Goal: Task Accomplishment & Management: Manage account settings

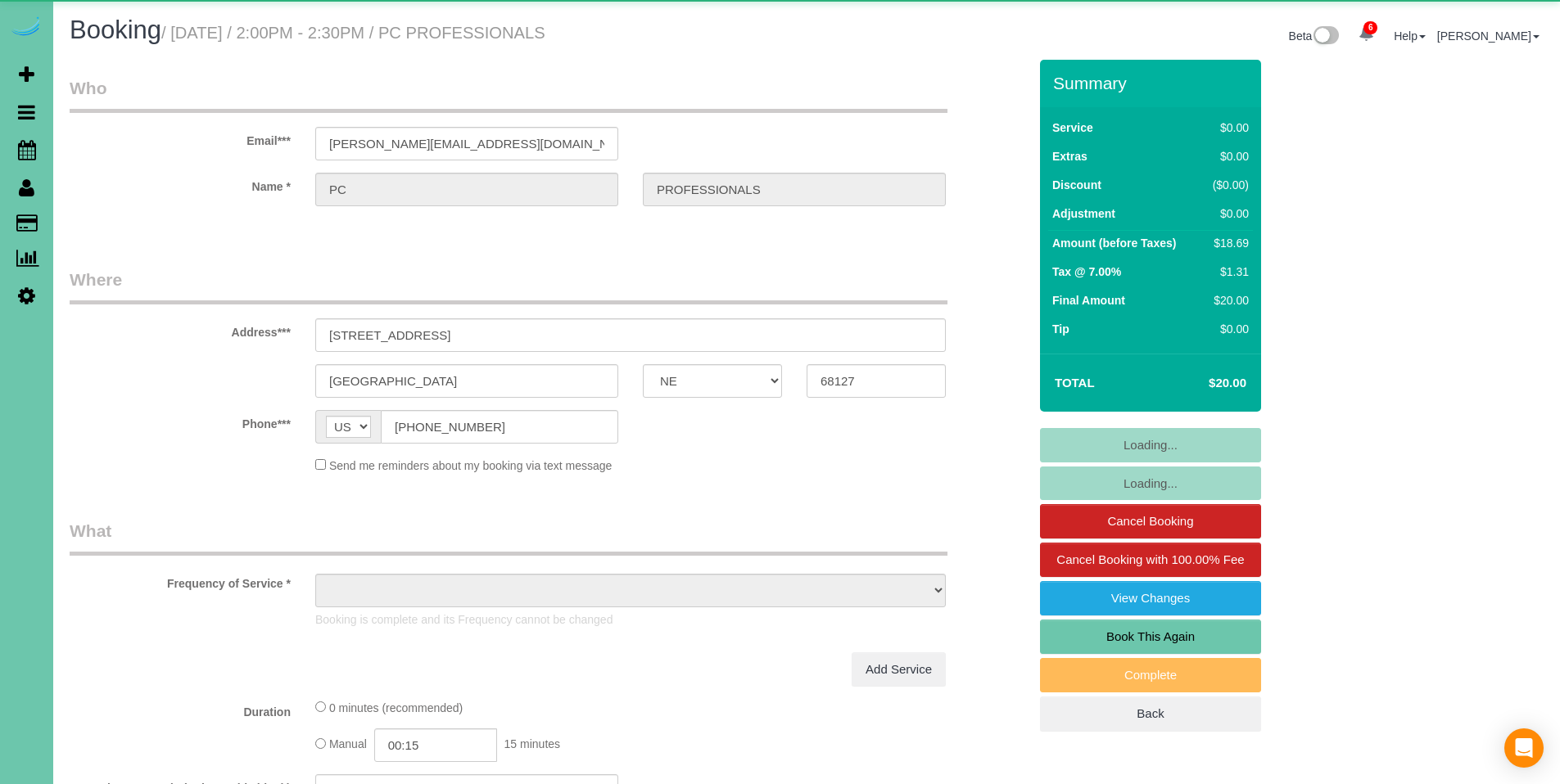
select select "NE"
select select "object:701"
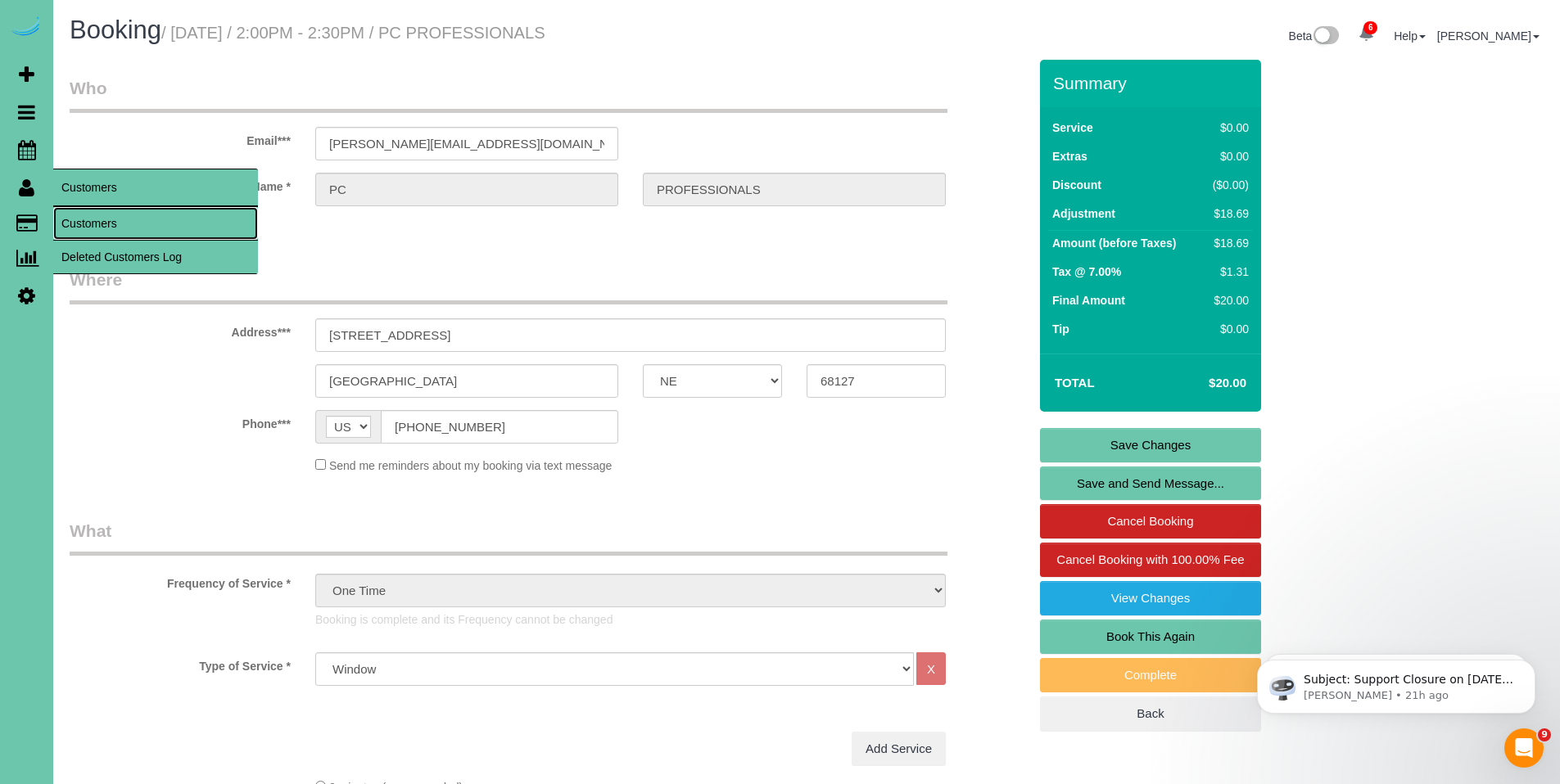
click at [93, 217] on link "Customers" at bounding box center [155, 223] width 205 height 33
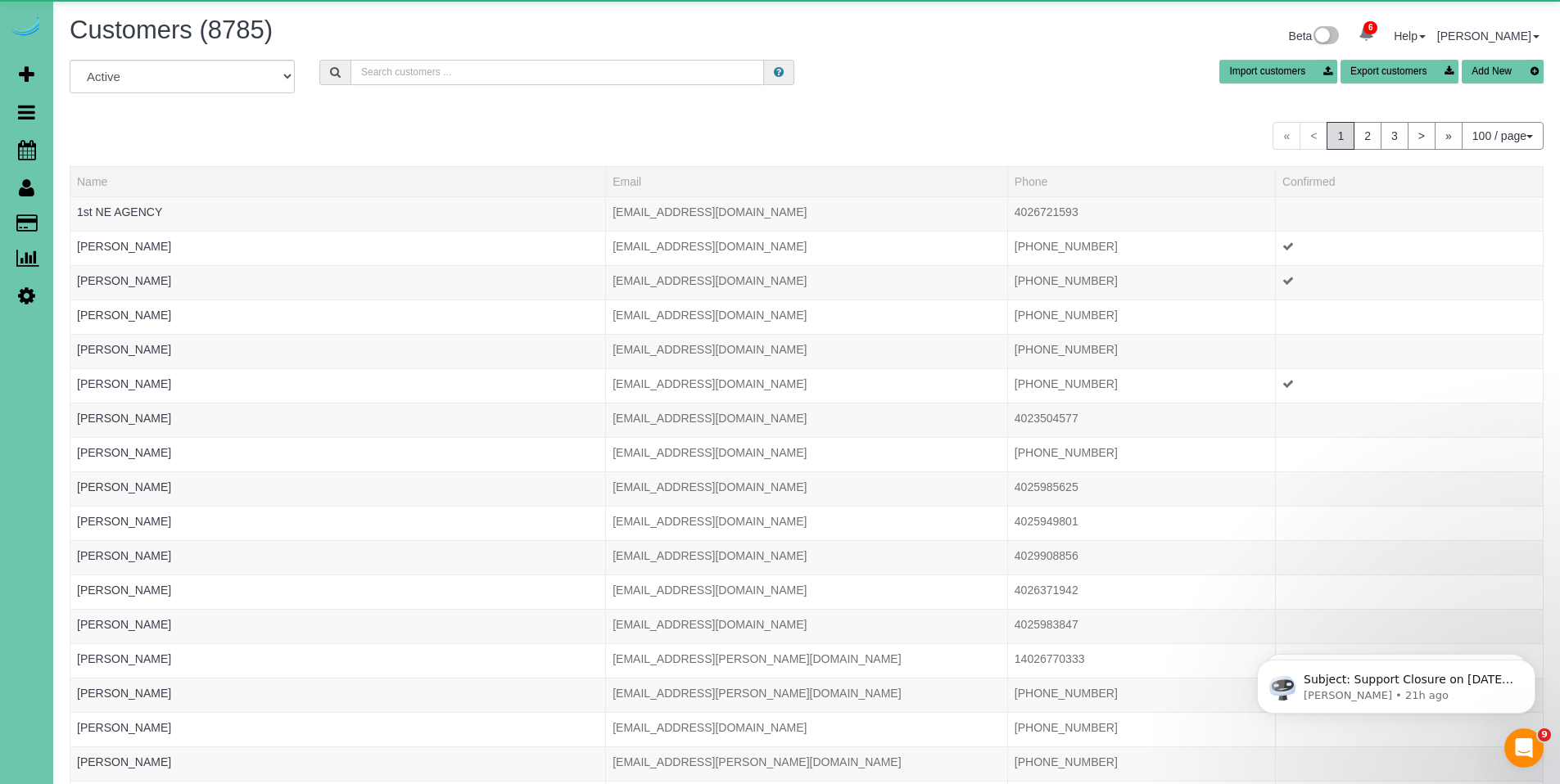
click at [424, 65] on input "text" at bounding box center [557, 72] width 414 height 25
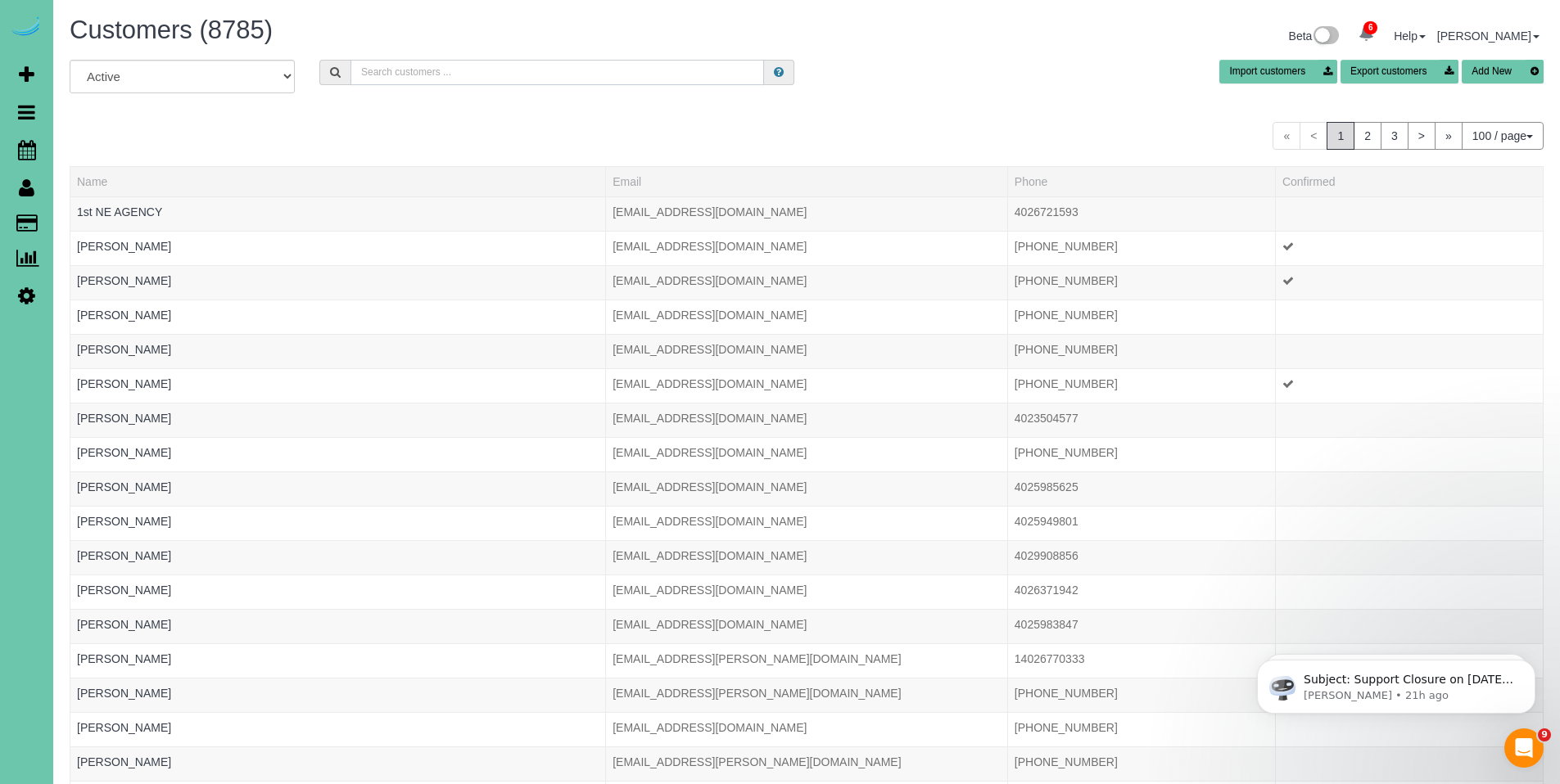
type input "t"
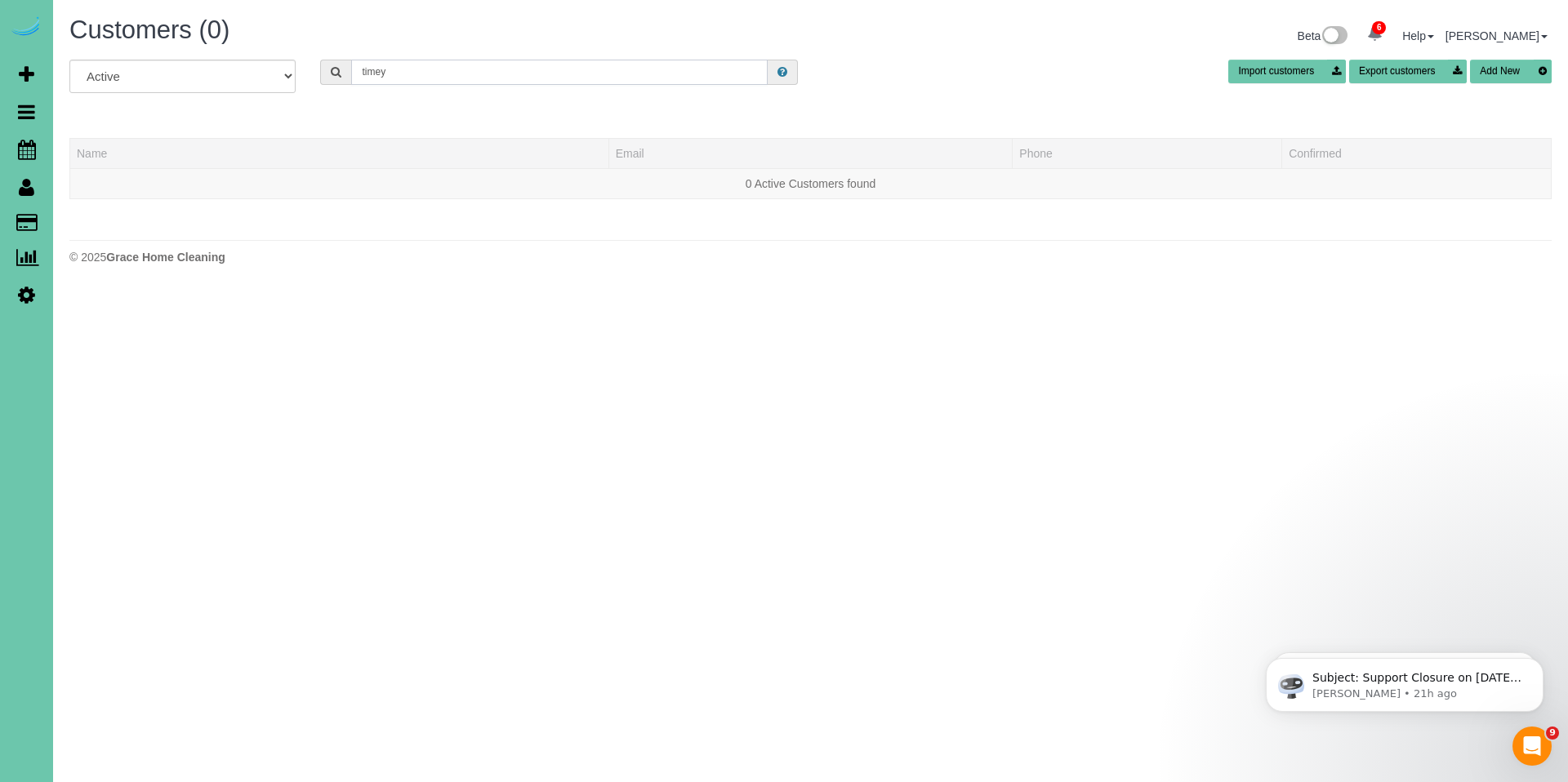
drag, startPoint x: 423, startPoint y: 79, endPoint x: 352, endPoint y: 78, distance: 71.0
click at [352, 78] on input "timey" at bounding box center [559, 72] width 417 height 25
drag, startPoint x: 461, startPoint y: 69, endPoint x: 410, endPoint y: 65, distance: 51.2
click at [410, 65] on input "timey" at bounding box center [559, 72] width 417 height 25
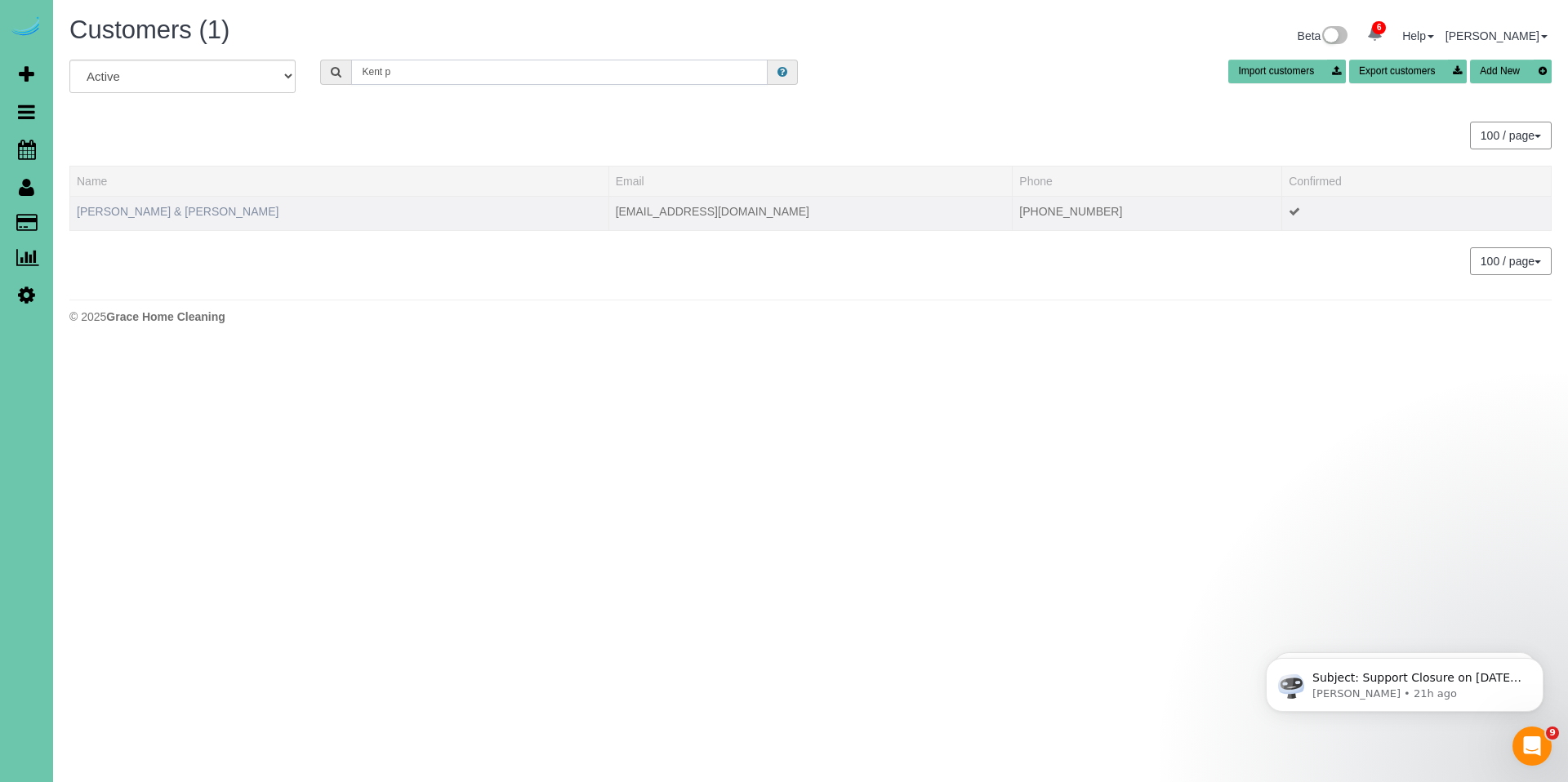
type input "Kent p"
click at [175, 208] on link "Tirney & Kent Peterson" at bounding box center [178, 211] width 202 height 13
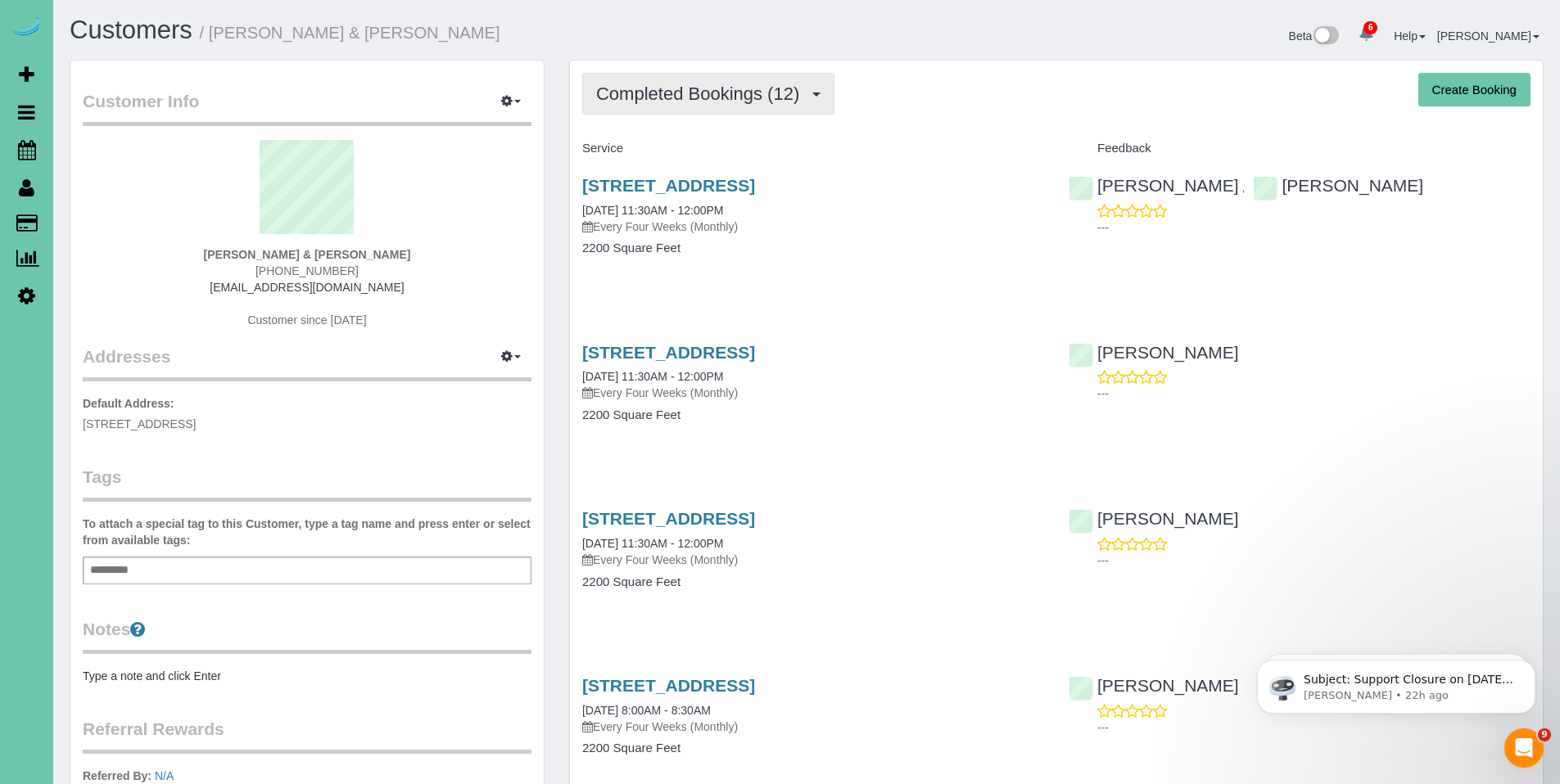
click at [693, 93] on span "Completed Bookings (12)" at bounding box center [702, 93] width 212 height 20
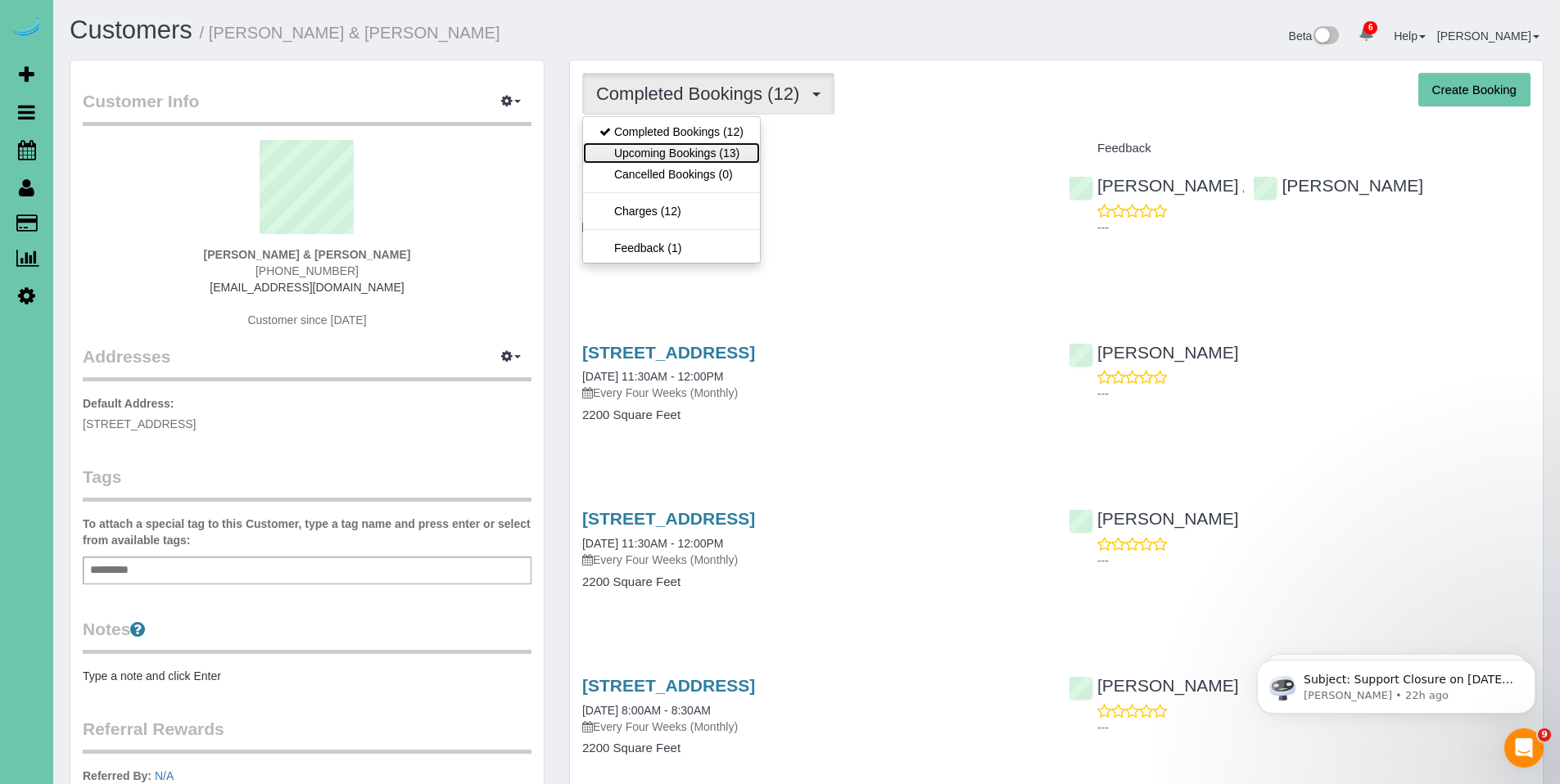
click at [675, 158] on link "Upcoming Bookings (13)" at bounding box center [671, 153] width 177 height 21
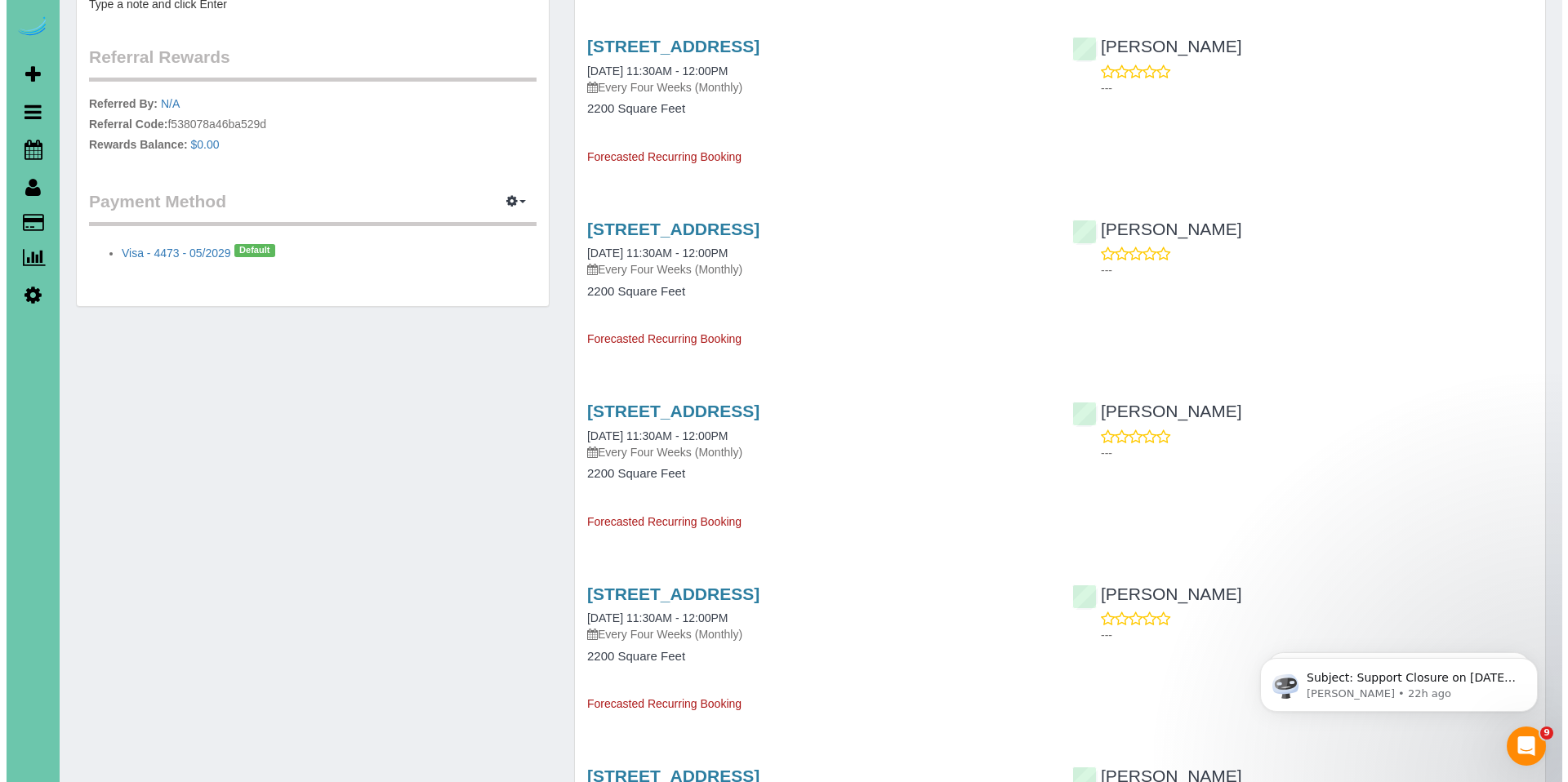
scroll to position [662, 0]
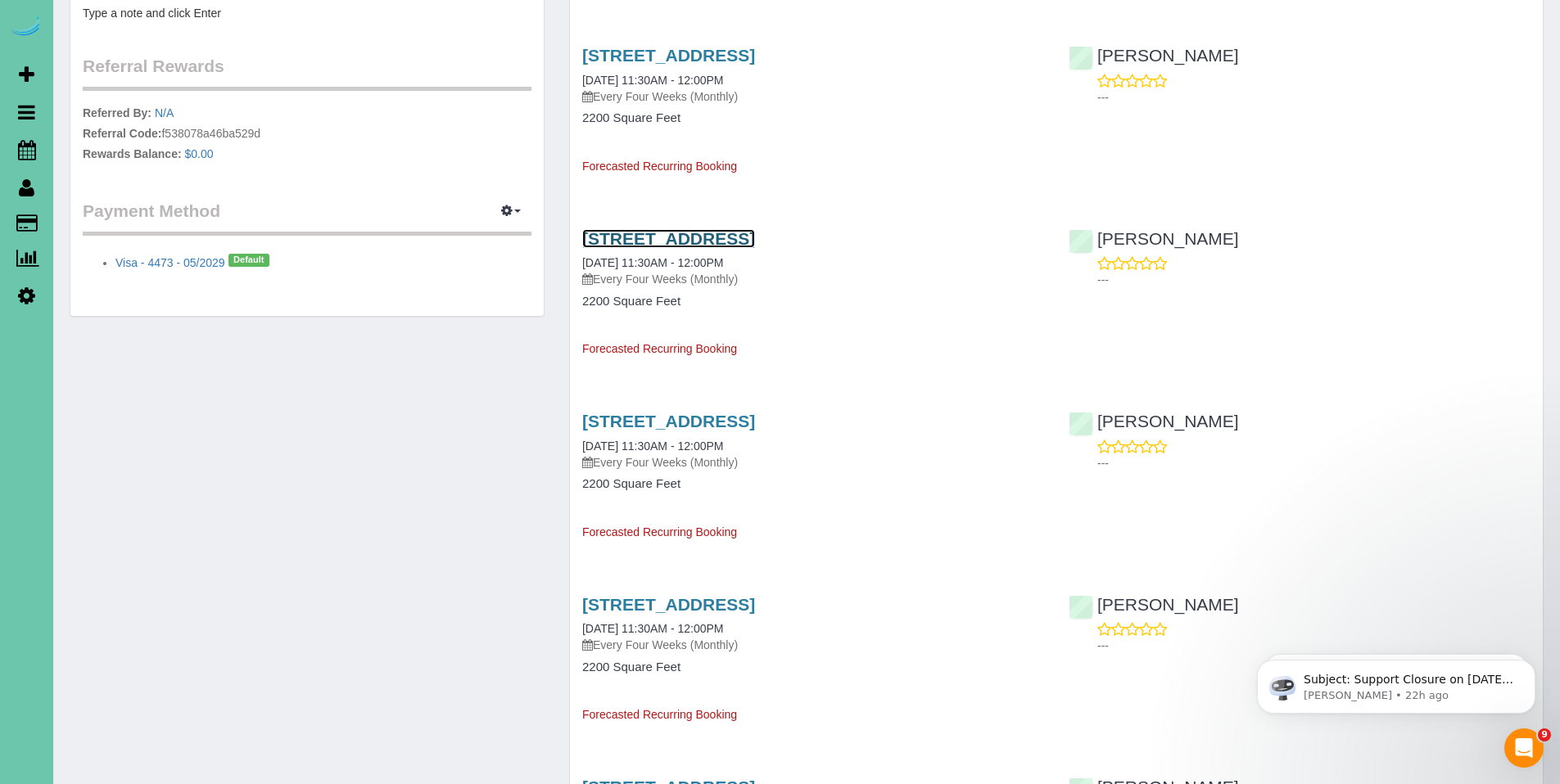
click at [713, 238] on link "5024 S 173rd Circle, Omaha, NE 68135" at bounding box center [668, 239] width 172 height 19
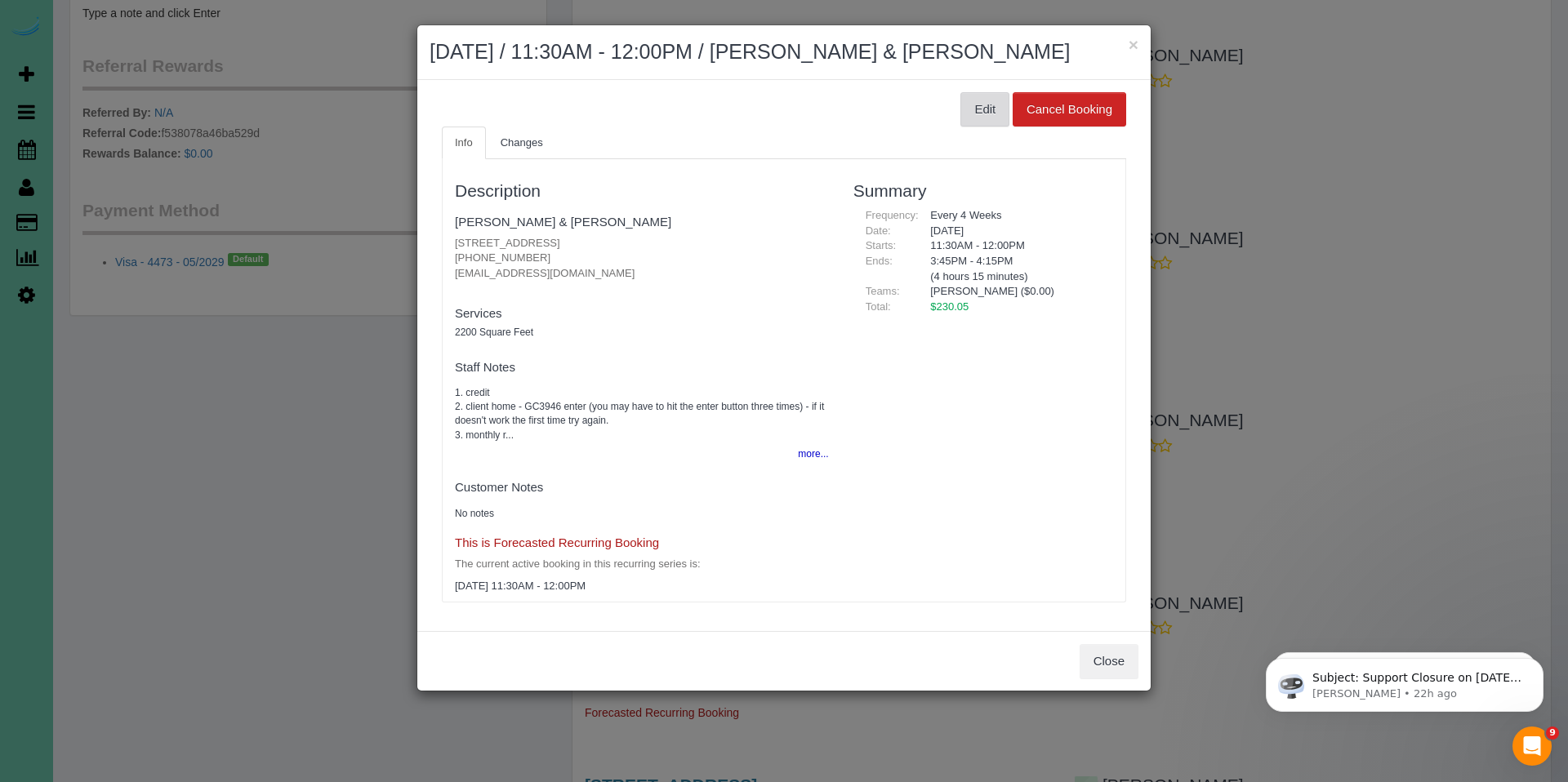
click at [983, 105] on button "Edit" at bounding box center [984, 109] width 49 height 34
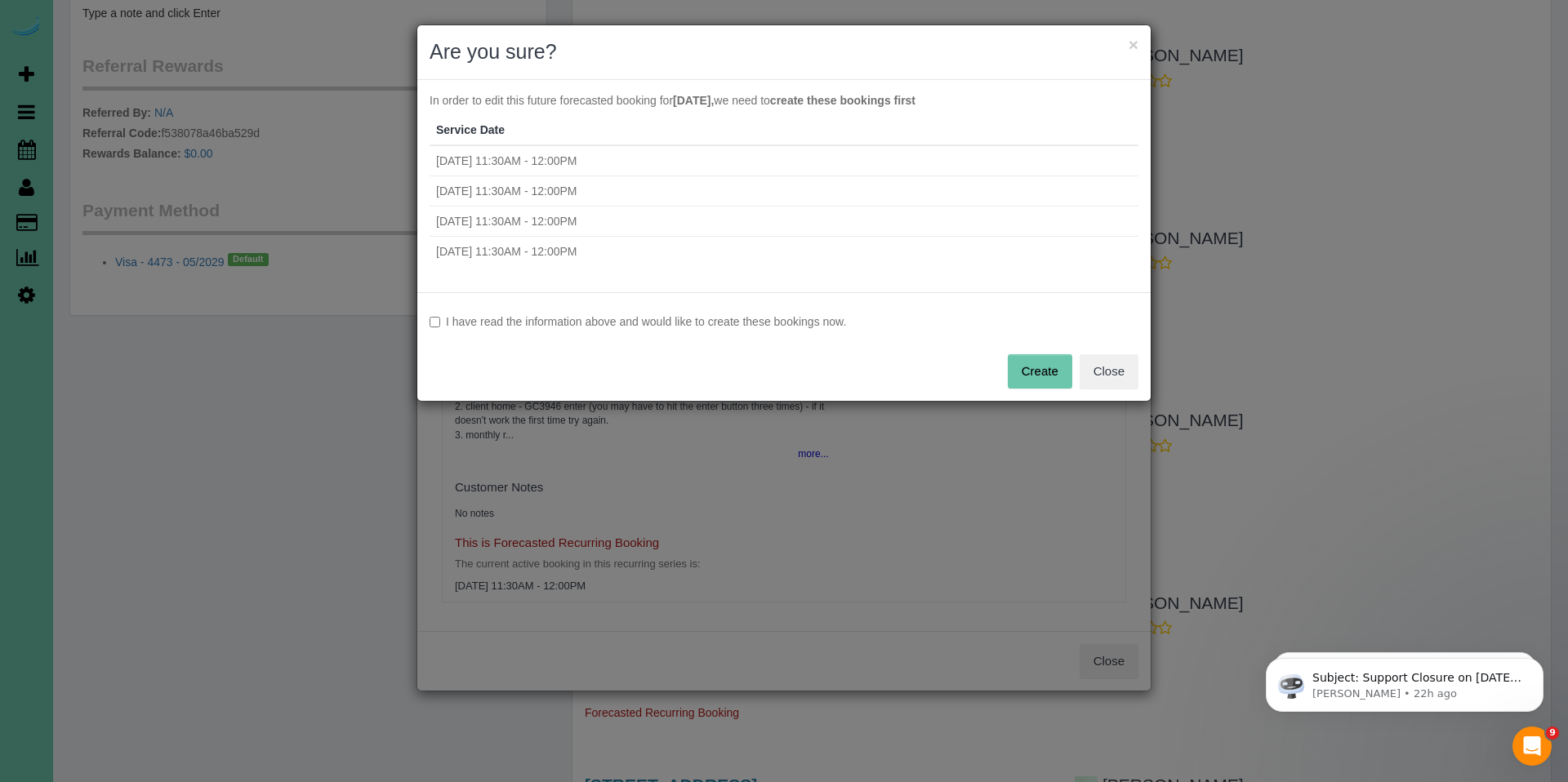
click at [647, 317] on label "I have read the information above and would like to create these bookings now." at bounding box center [784, 321] width 709 height 16
click at [1016, 374] on button "Create" at bounding box center [1039, 371] width 64 height 34
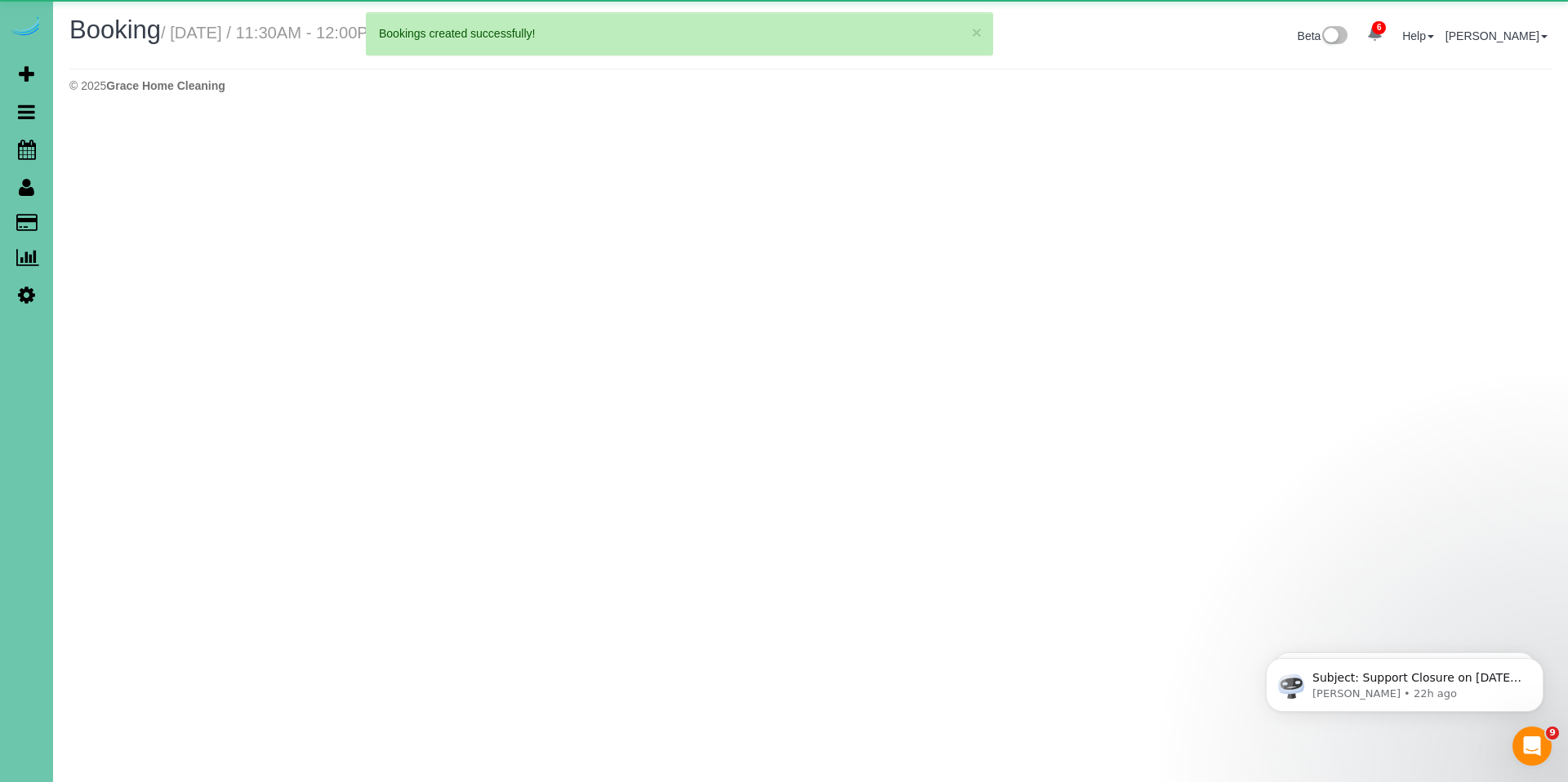
select select "NE"
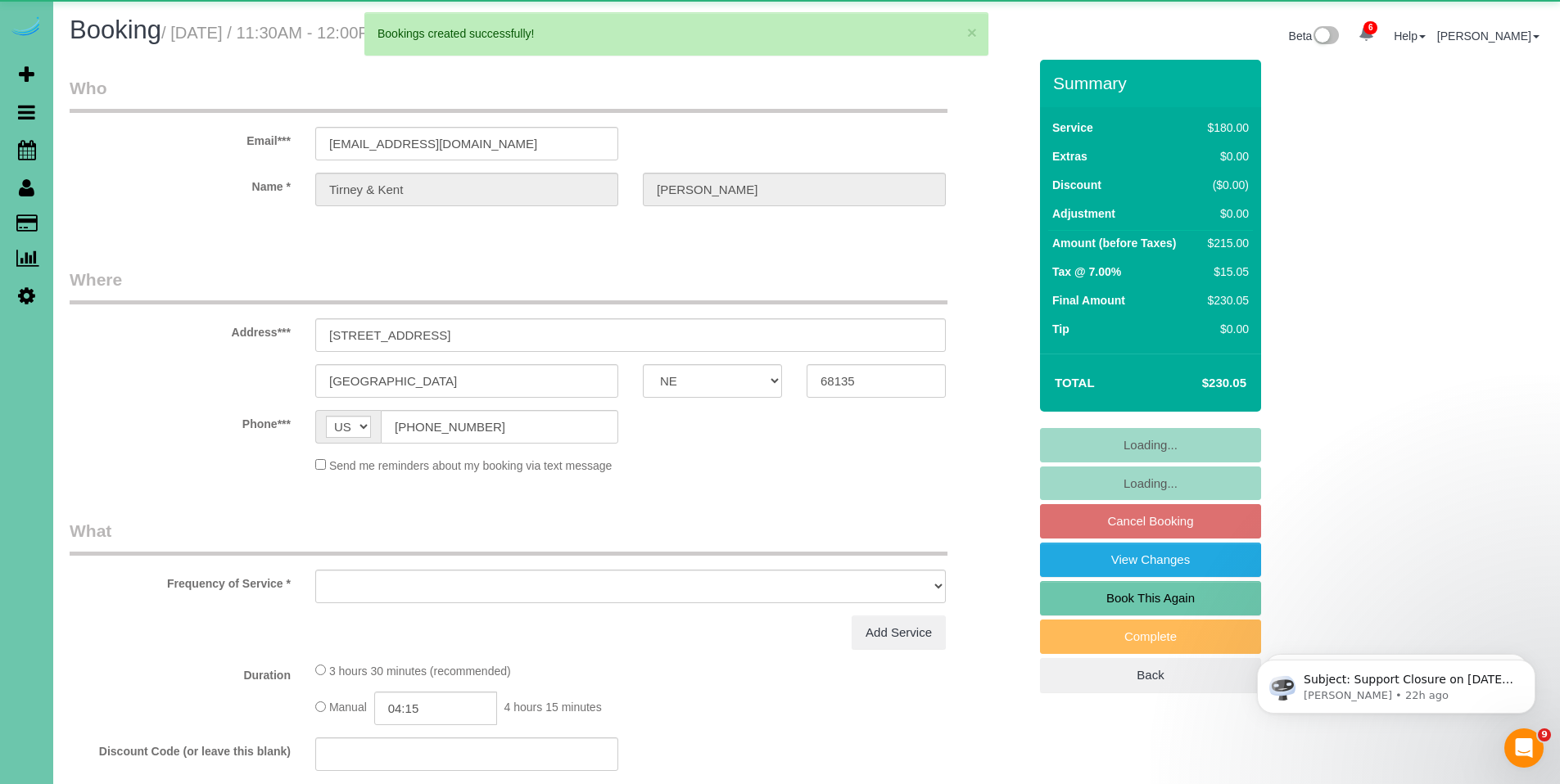
select select "object:3031"
select select "string:fspay-e1c1dfaf-29cd-49cb-b2a5-2dc8db5ef3af"
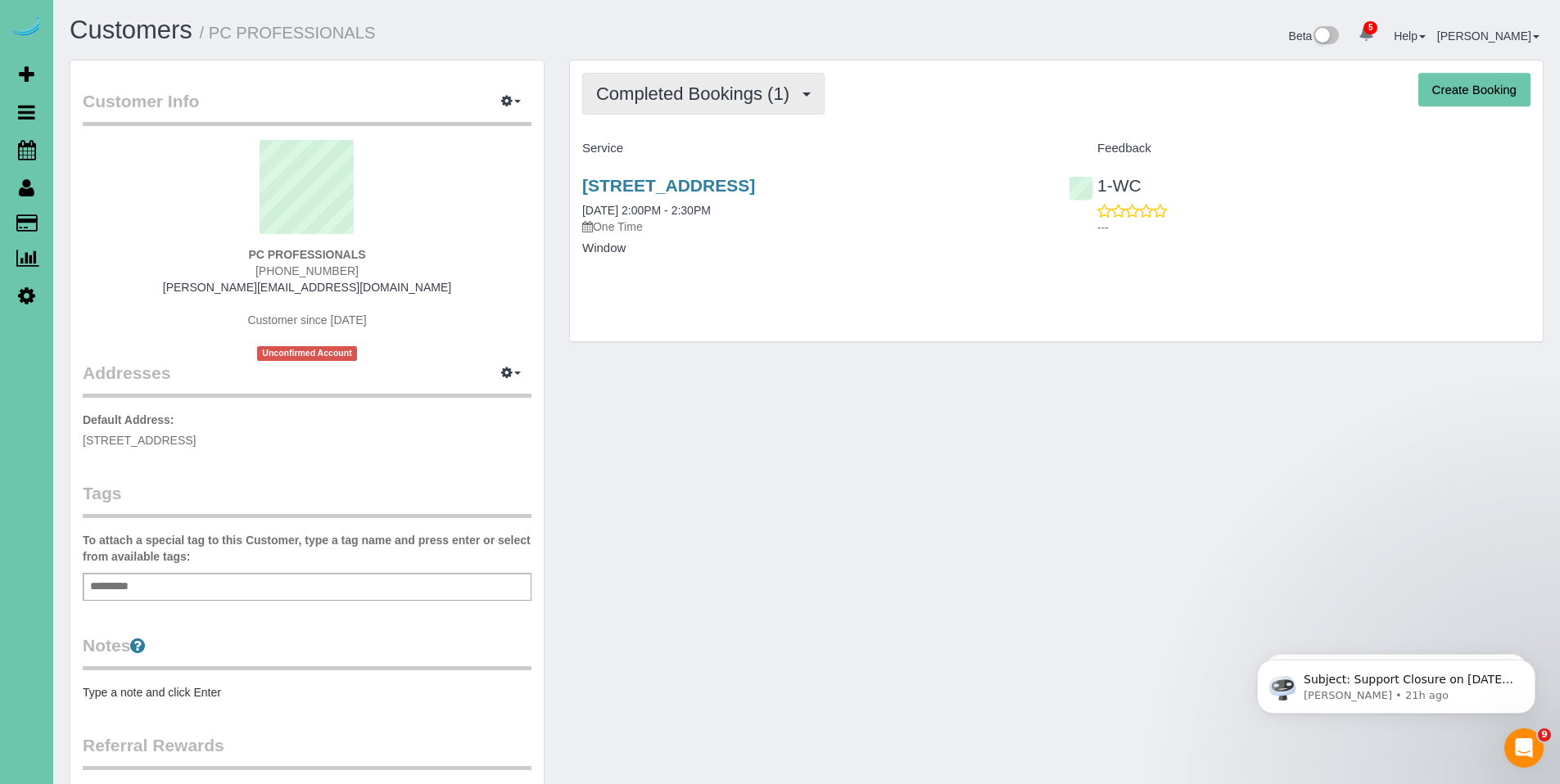
click at [702, 99] on span "Completed Bookings (1)" at bounding box center [697, 93] width 201 height 20
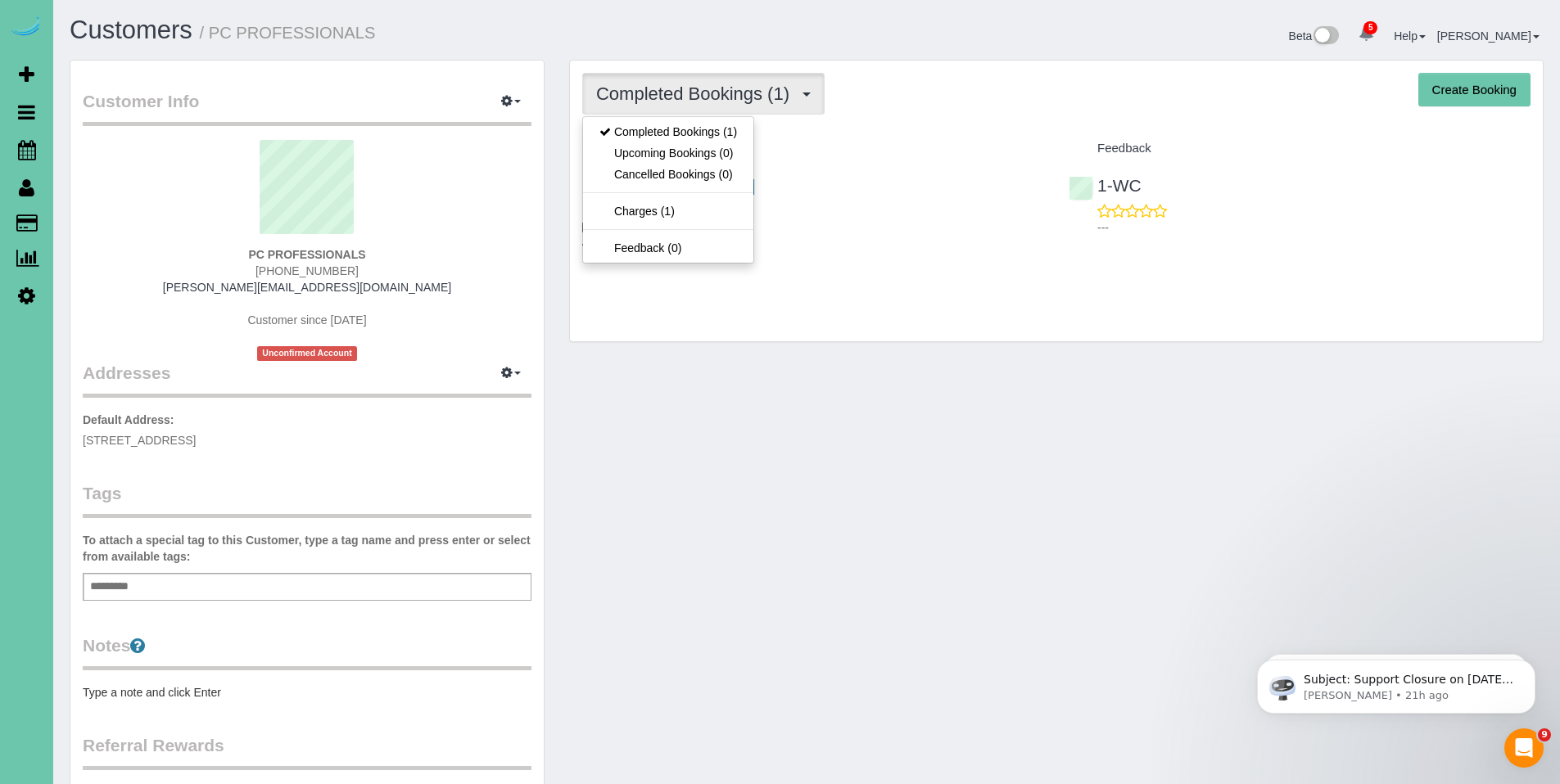
drag, startPoint x: 891, startPoint y: 151, endPoint x: 871, endPoint y: 165, distance: 24.4
click at [892, 151] on h4 "Service" at bounding box center [813, 149] width 462 height 14
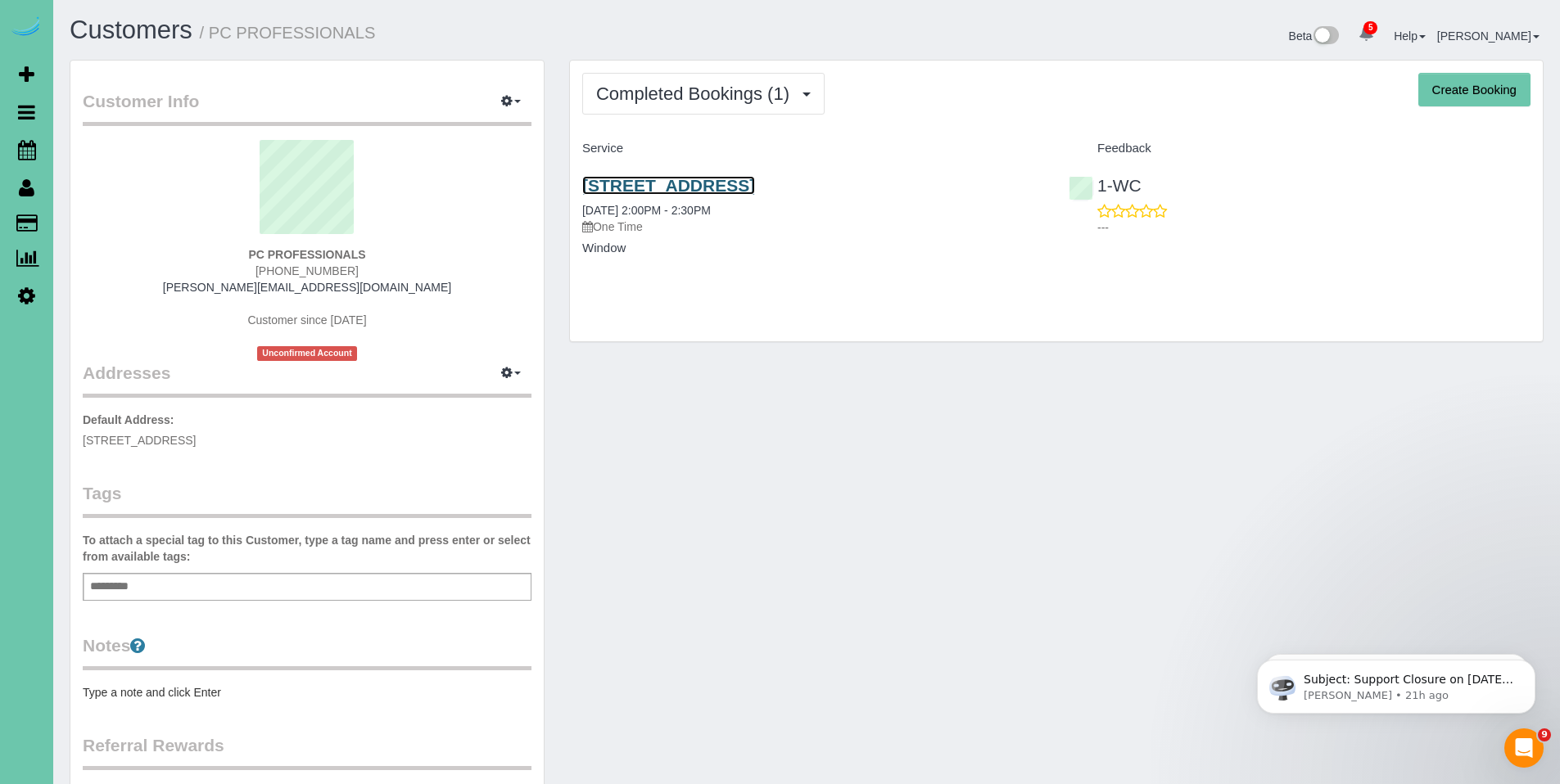
click at [755, 192] on link "4201 South 87th Street, Omaha, NE 68127" at bounding box center [668, 185] width 172 height 19
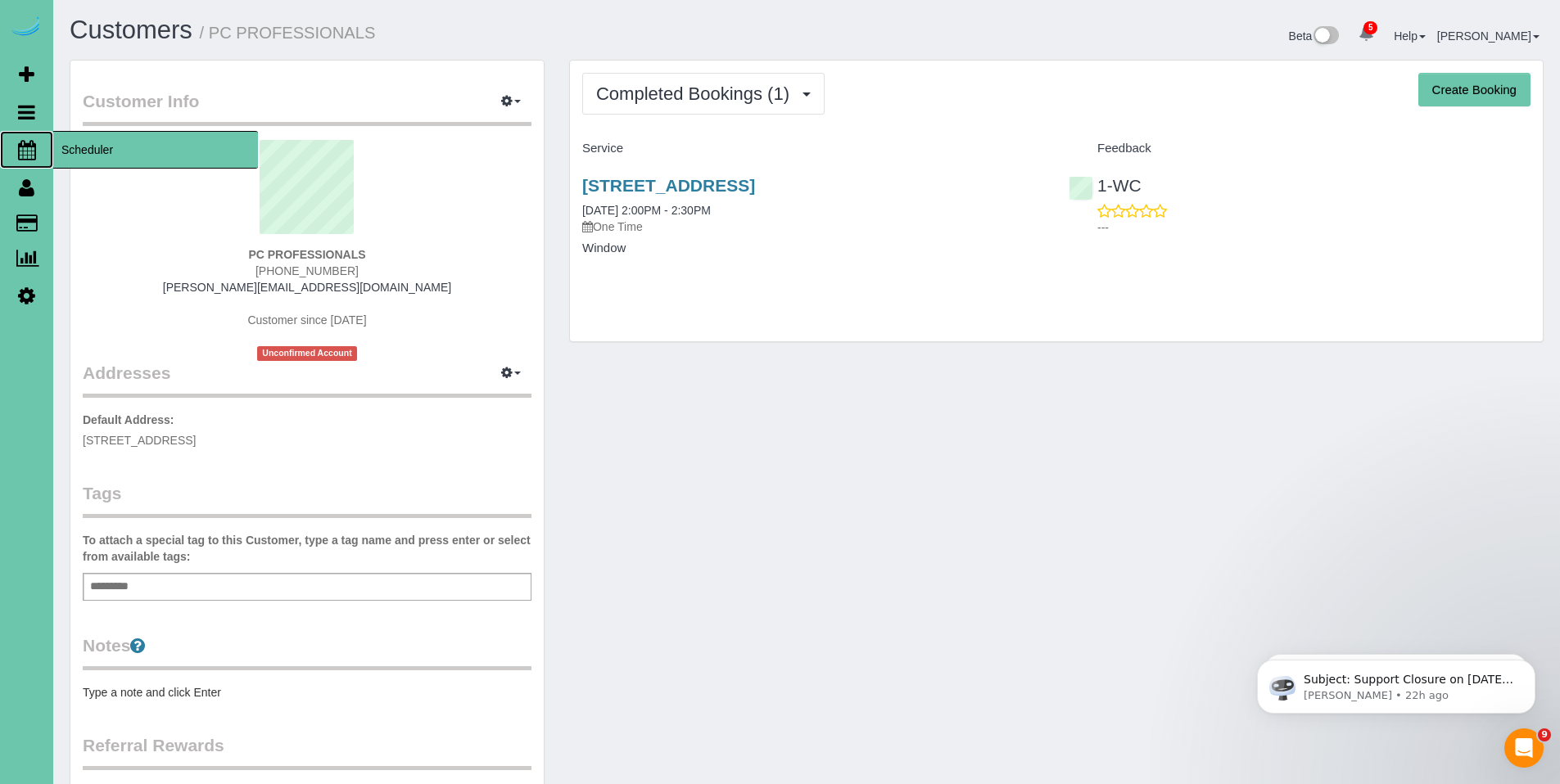
click at [79, 147] on span "Scheduler" at bounding box center [155, 149] width 205 height 37
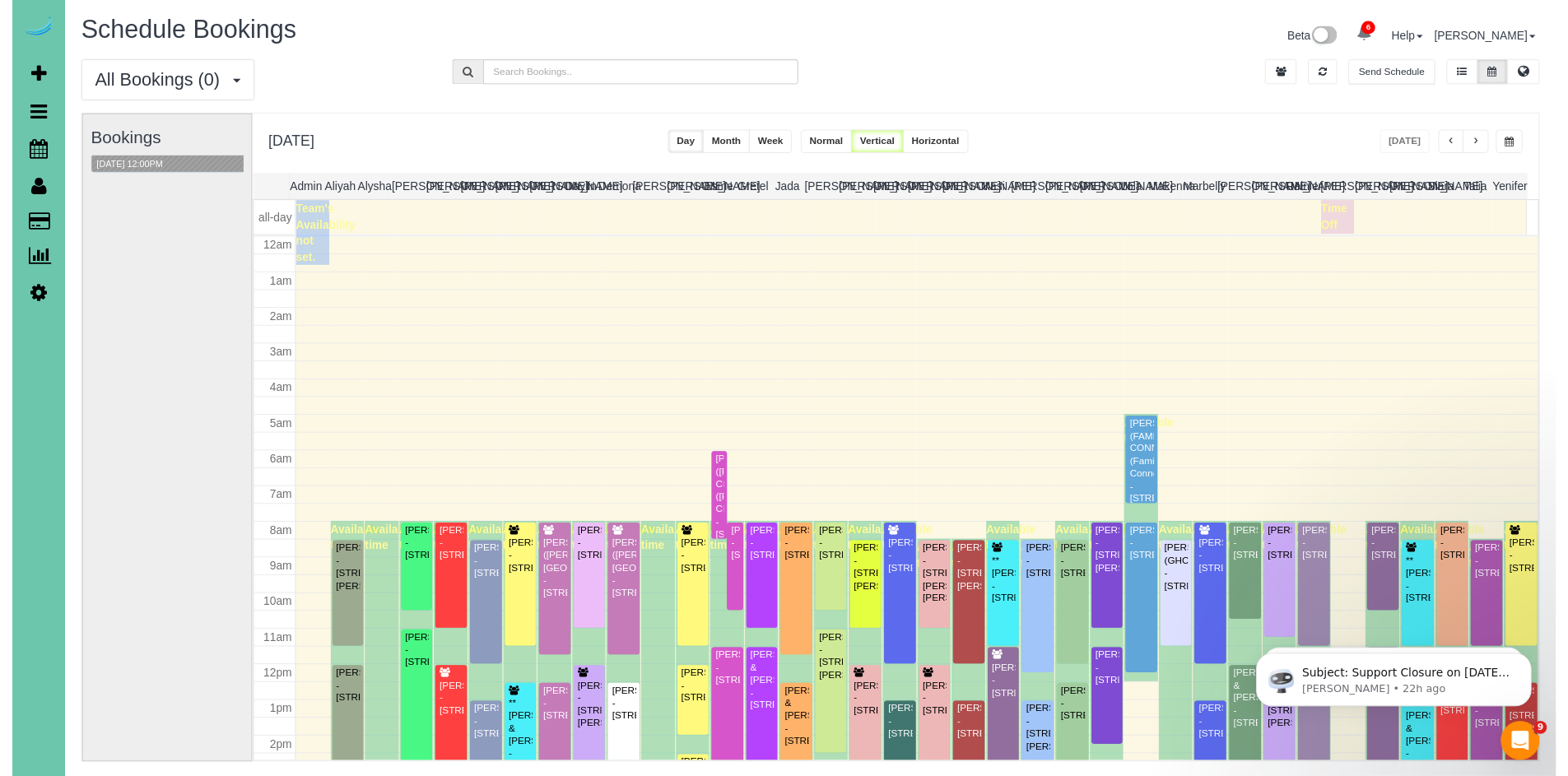
scroll to position [218, 0]
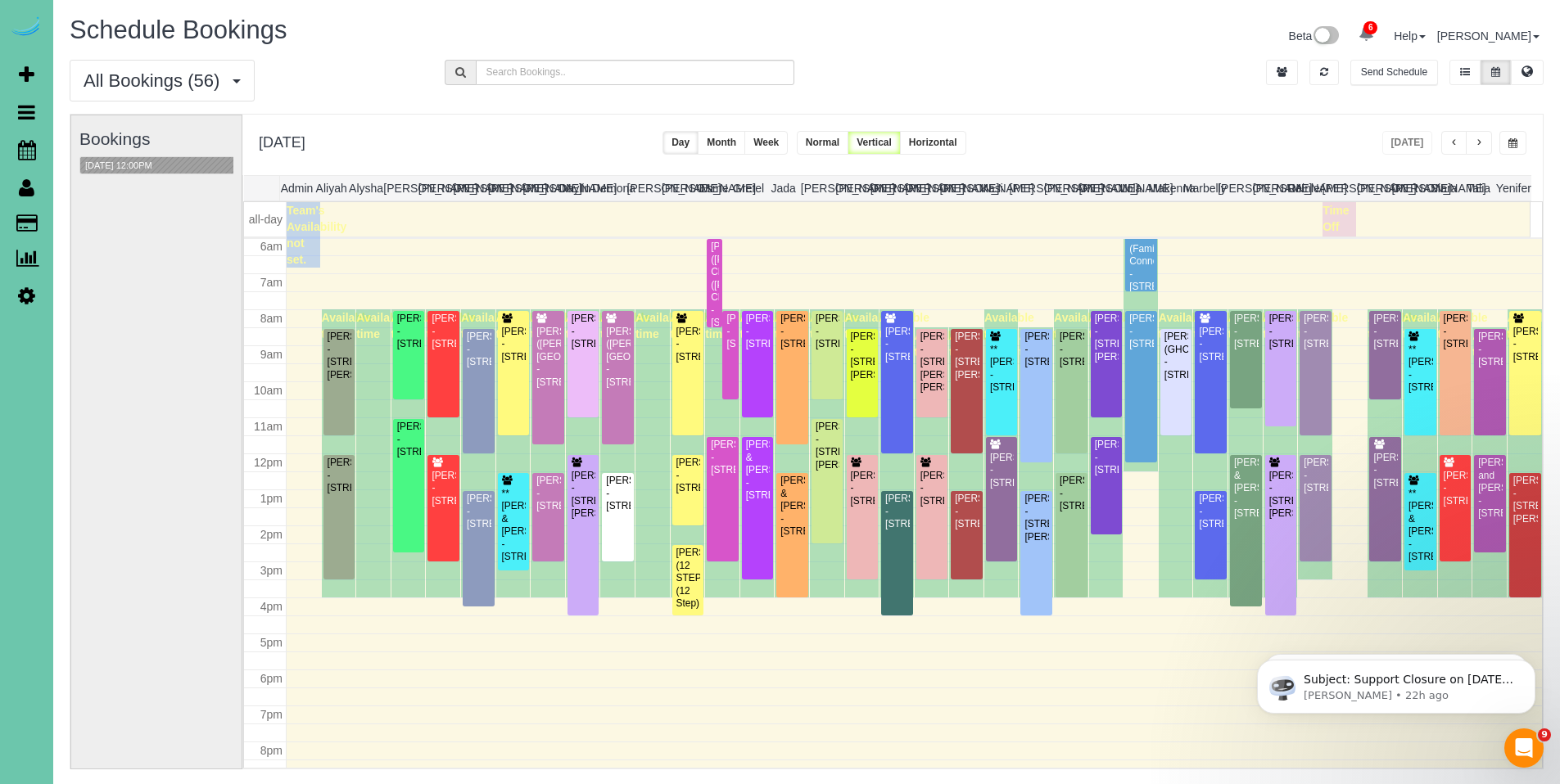
click at [1520, 145] on button "button" at bounding box center [1513, 143] width 27 height 24
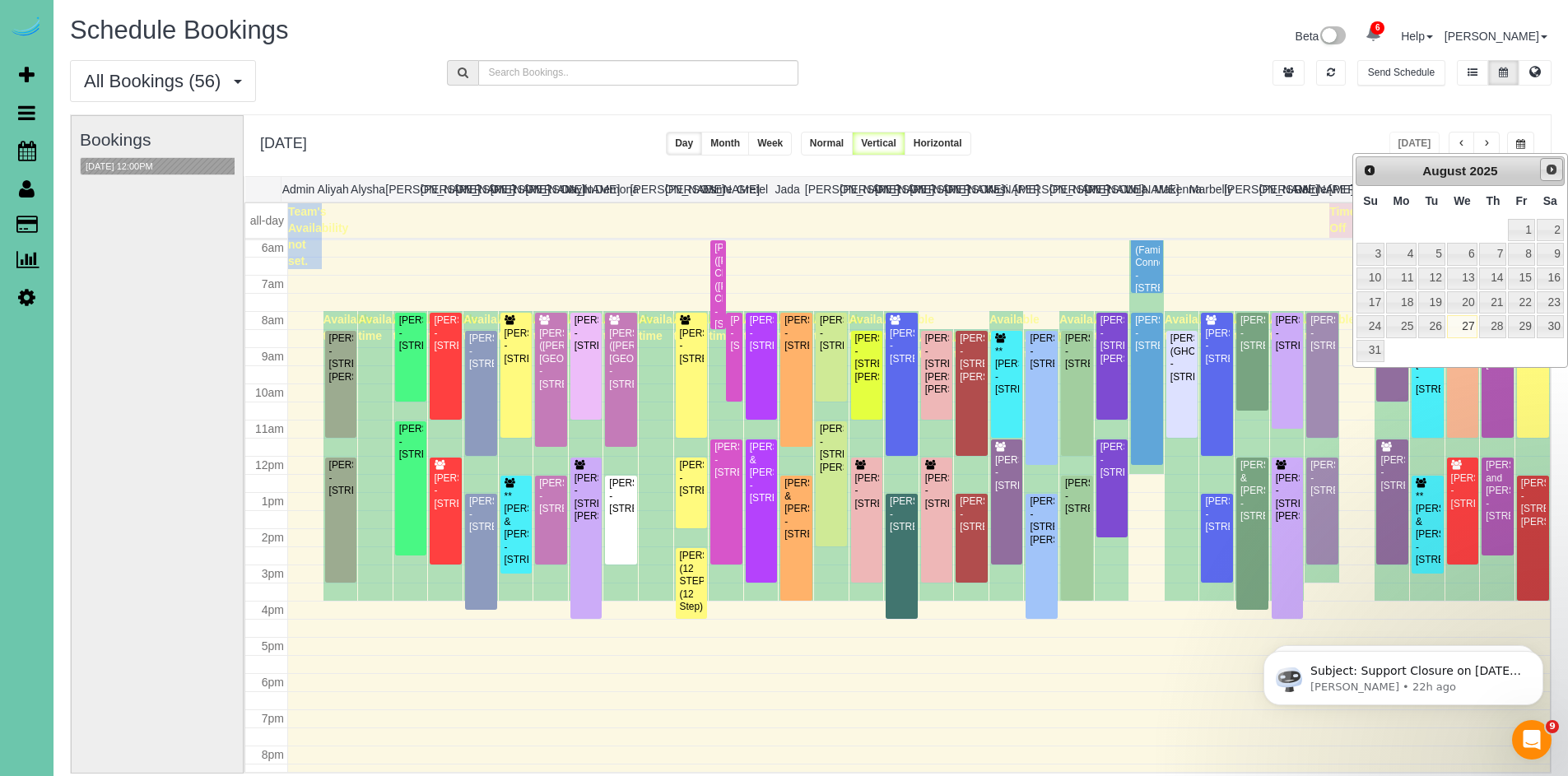
click at [1559, 167] on link "Next" at bounding box center [1551, 169] width 23 height 23
click at [1386, 332] on link "29" at bounding box center [1401, 326] width 31 height 22
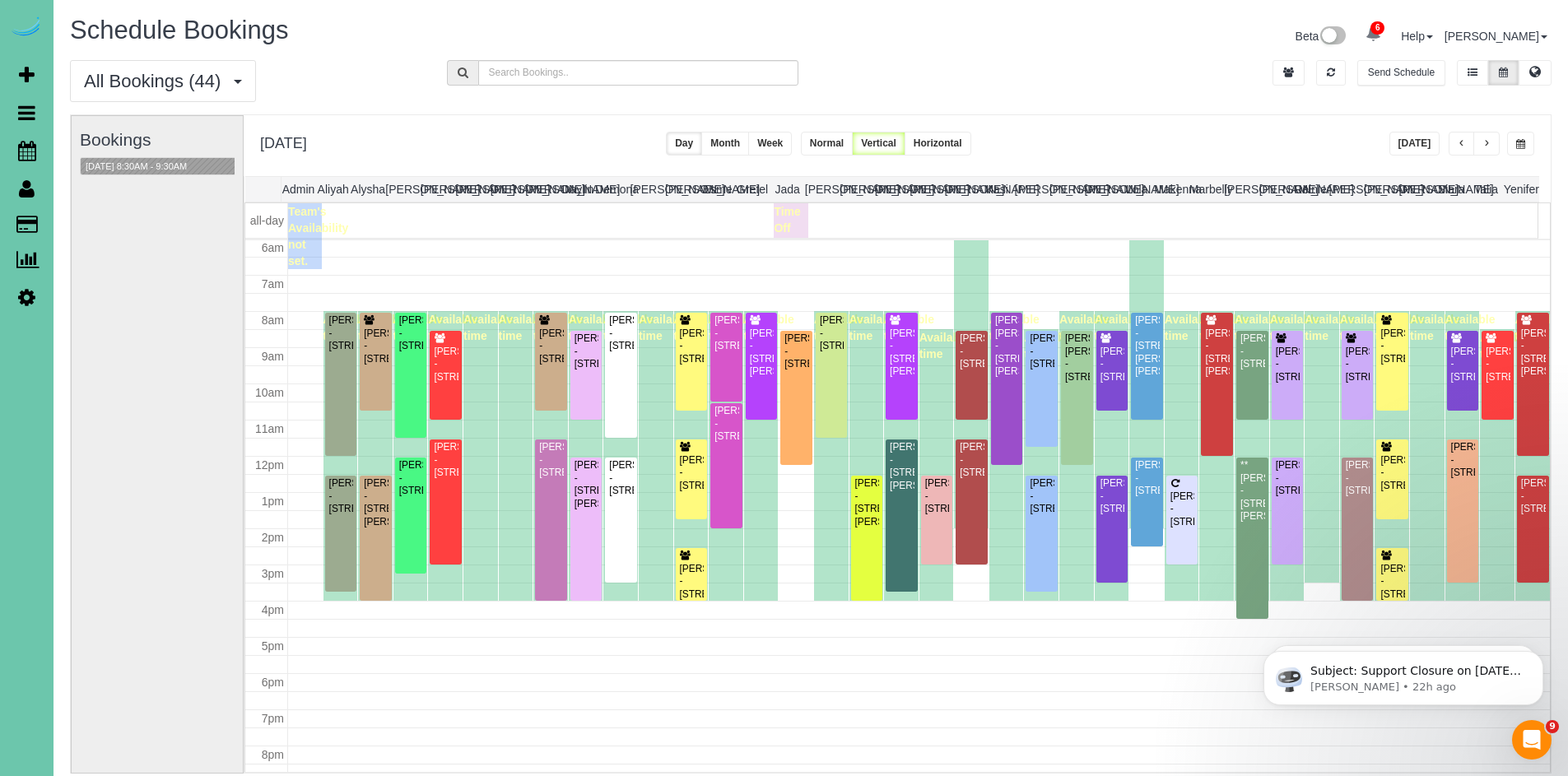
click at [1524, 146] on span "button" at bounding box center [1520, 144] width 9 height 10
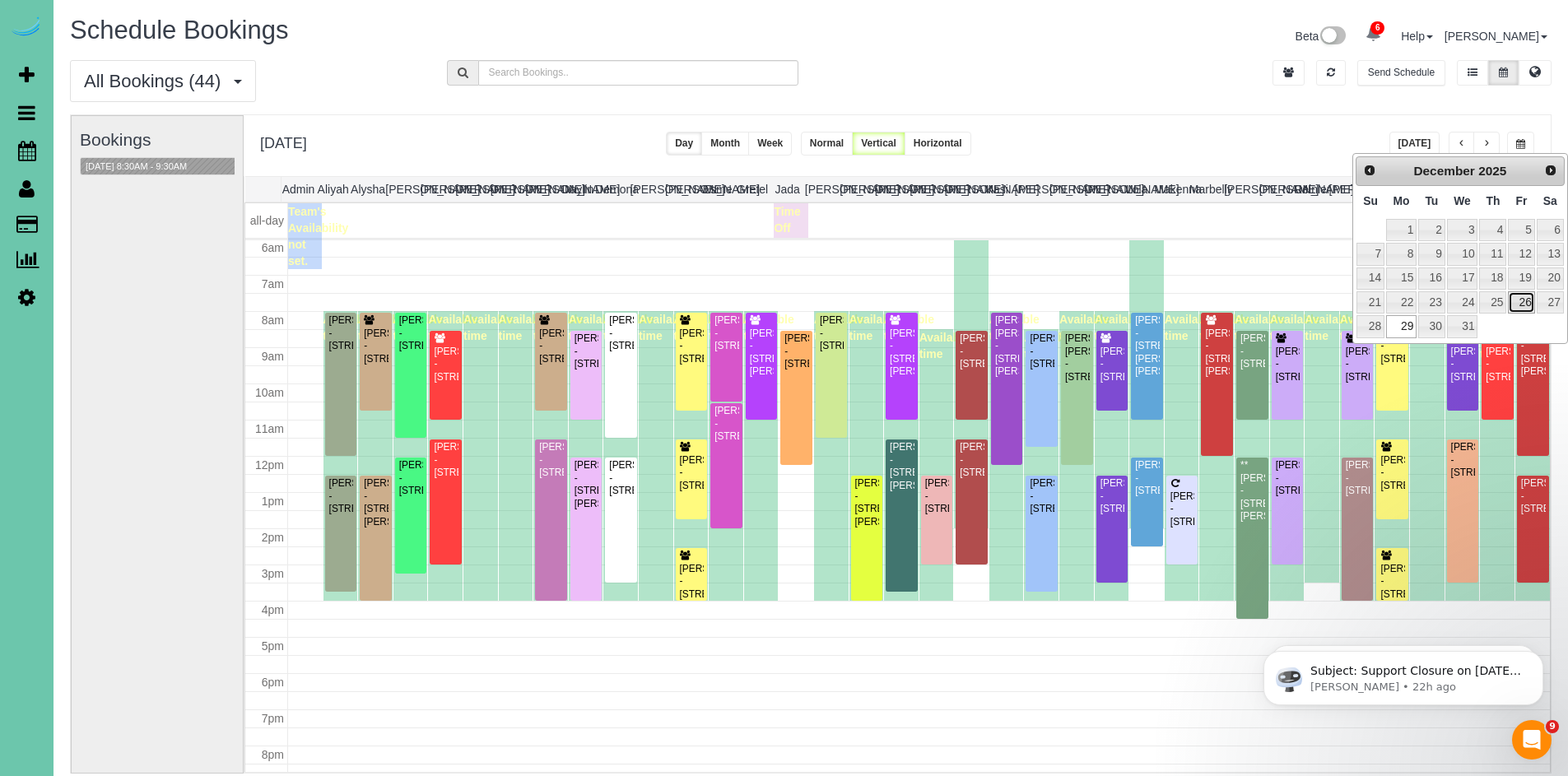
click at [1525, 297] on link "26" at bounding box center [1521, 302] width 26 height 22
type input "**********"
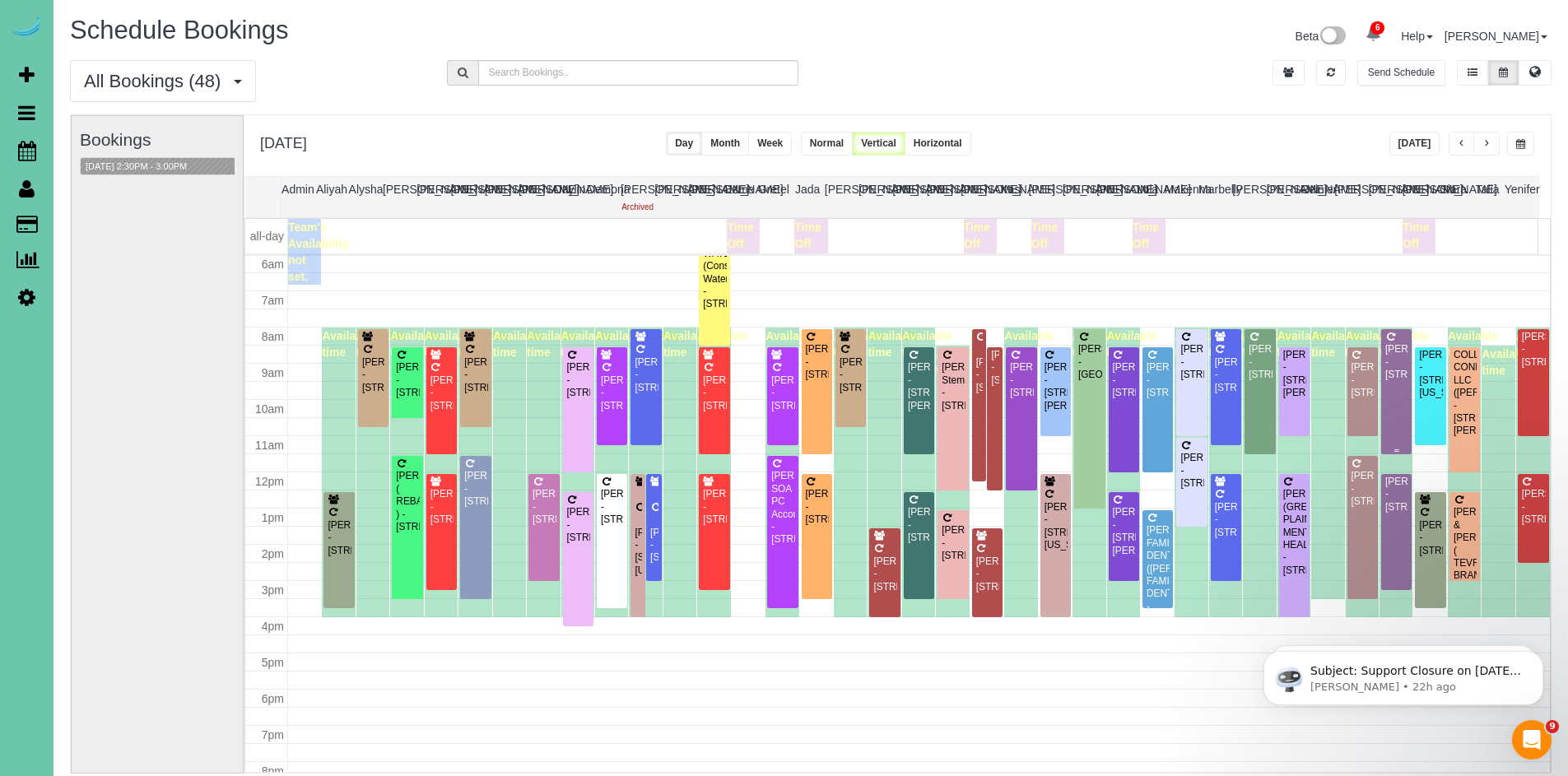
click at [1396, 376] on div "Doug Hamlin - 7409 S 168 Ave, Omaha, NE 68136" at bounding box center [1396, 362] width 24 height 38
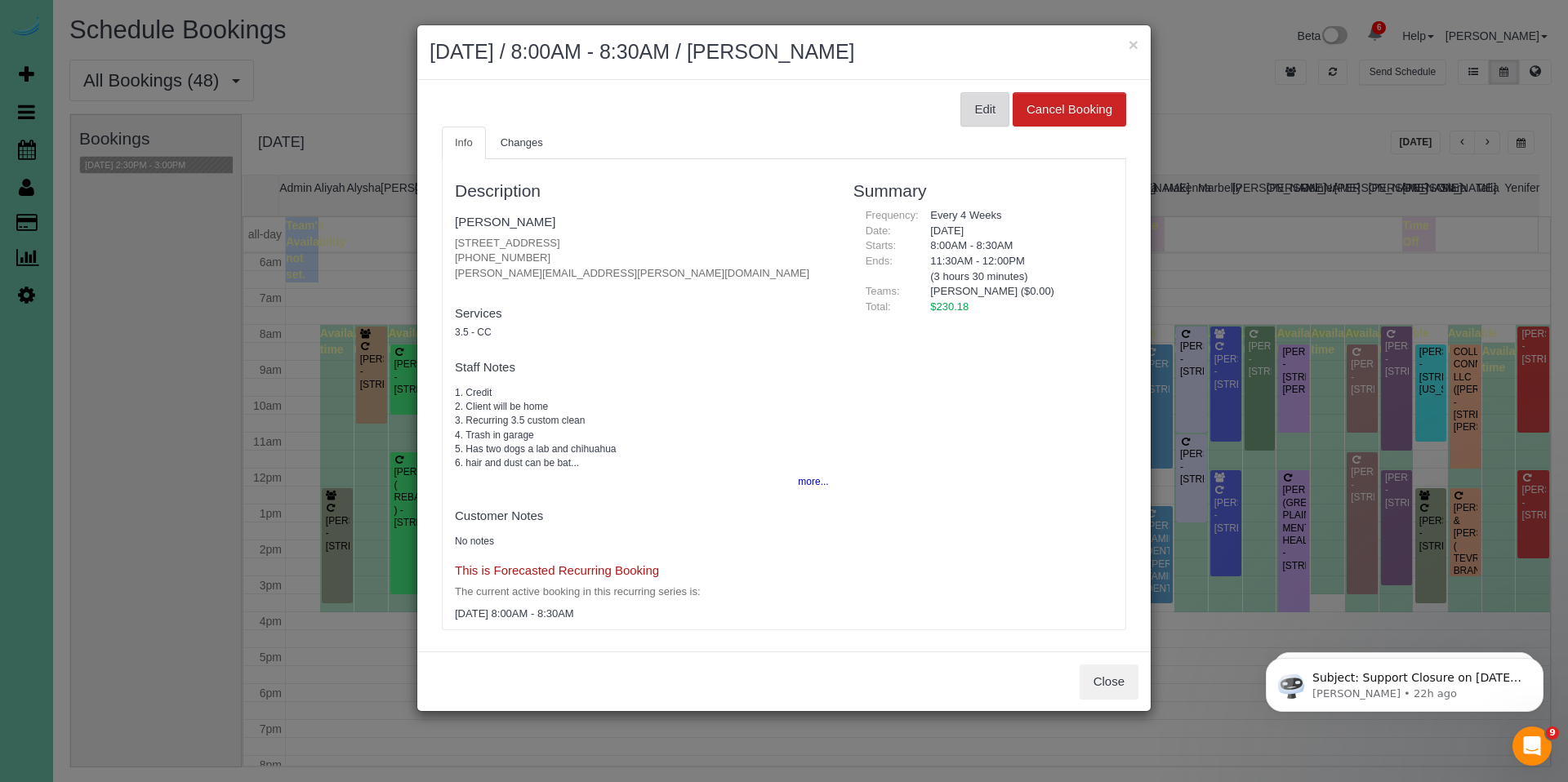
click at [973, 120] on button "Edit" at bounding box center [984, 109] width 49 height 34
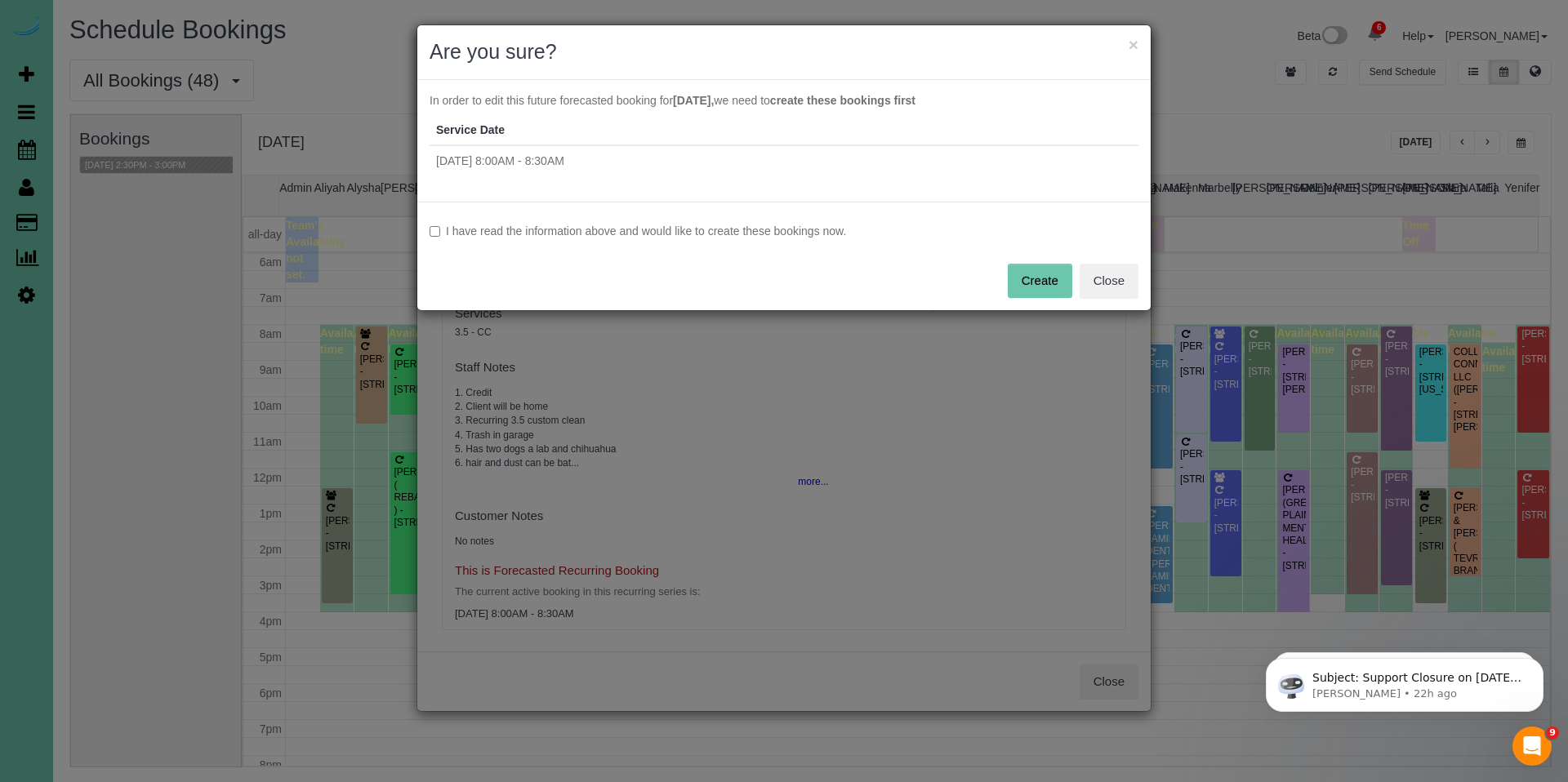
click at [749, 229] on label "I have read the information above and would like to create these bookings now." at bounding box center [784, 230] width 709 height 16
click at [1024, 278] on button "Create" at bounding box center [1039, 280] width 64 height 34
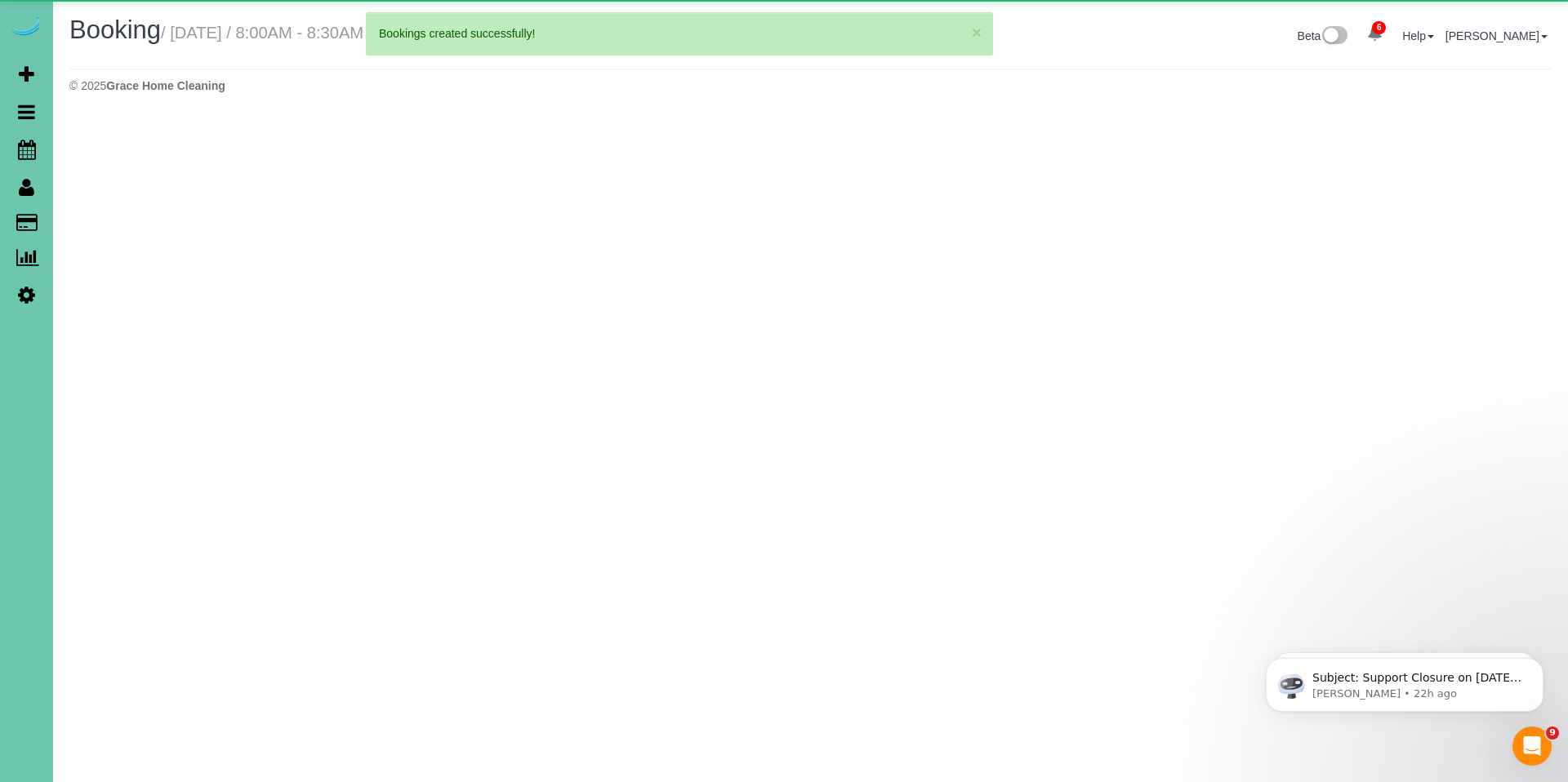
select select "NE"
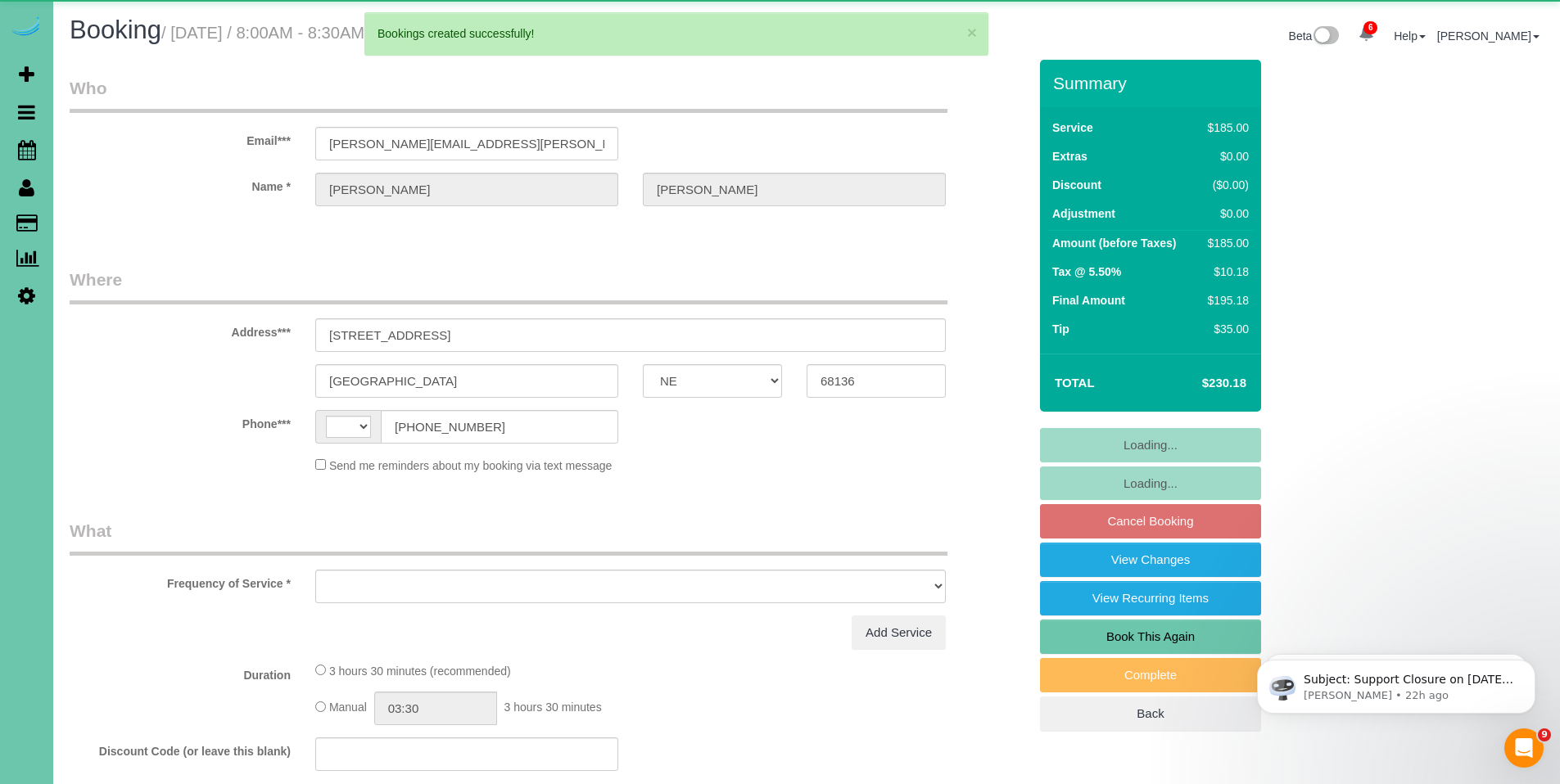
select select "string:[GEOGRAPHIC_DATA]"
select select "object:5737"
select select "string:fspay-5b211bcc-2bb1-4c65-b77e-0623c2120180"
select select "object:5756"
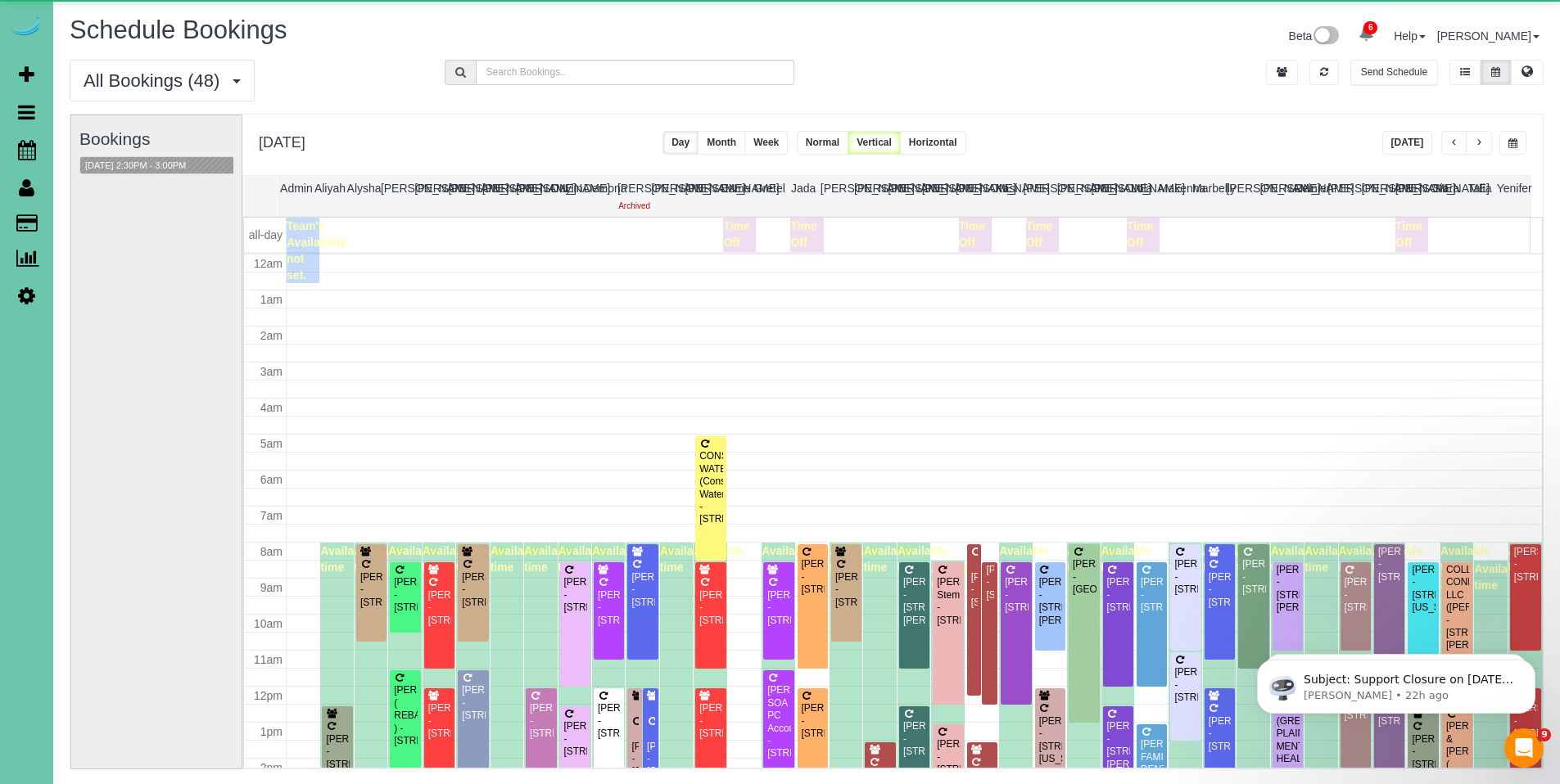
scroll to position [217, 0]
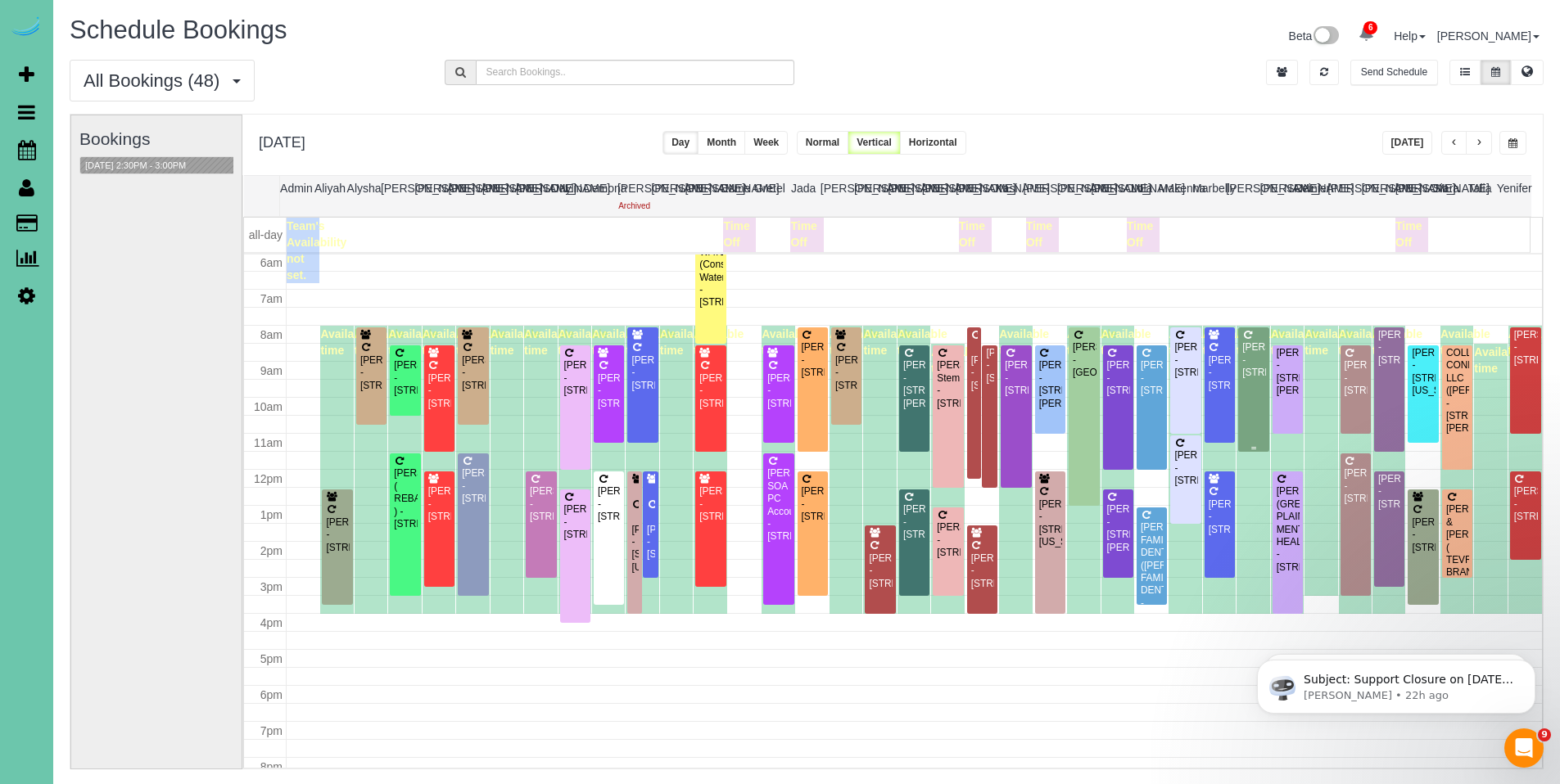
click at [1238, 369] on div at bounding box center [1253, 390] width 31 height 124
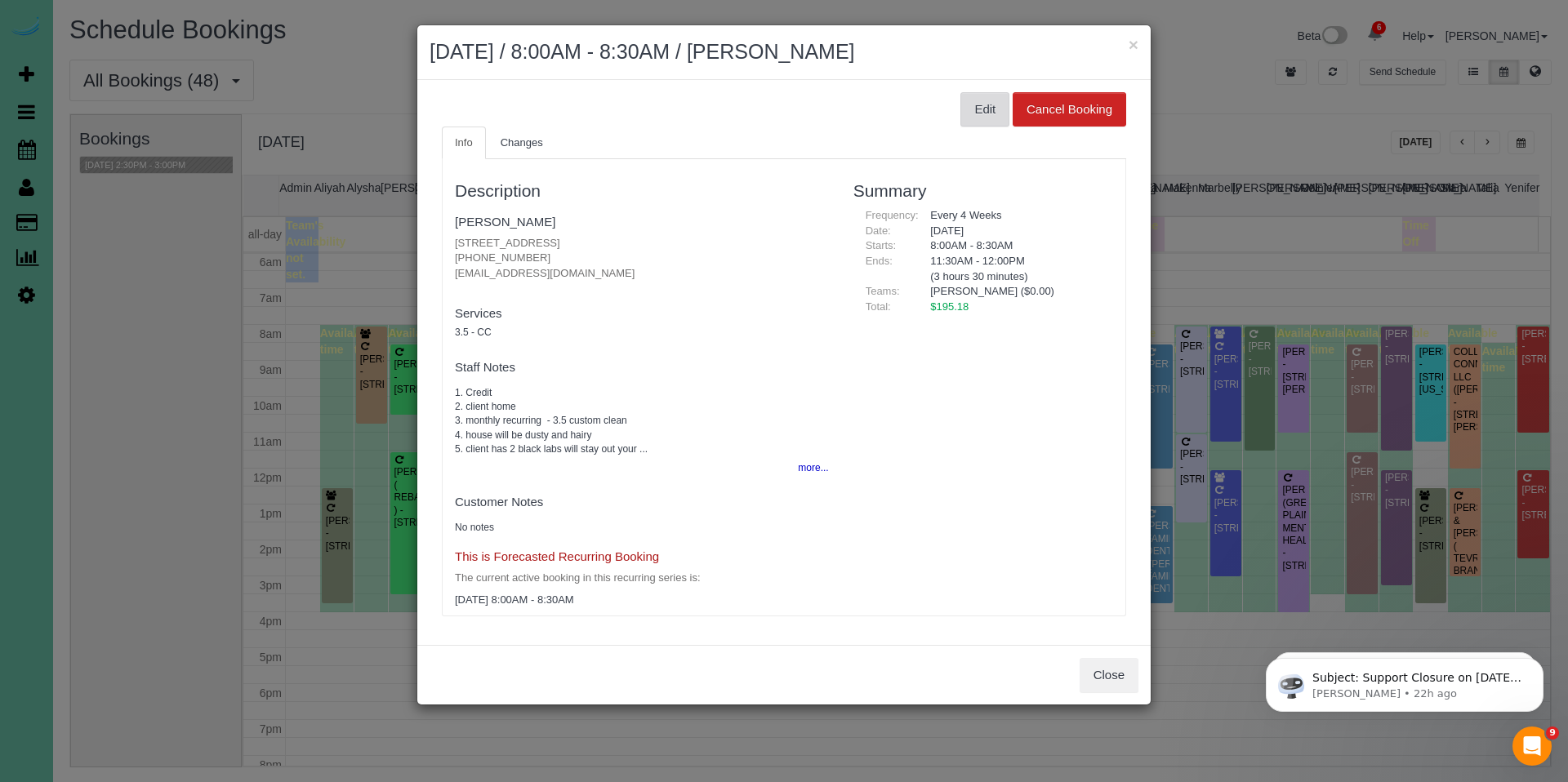
click at [985, 115] on button "Edit" at bounding box center [984, 109] width 49 height 34
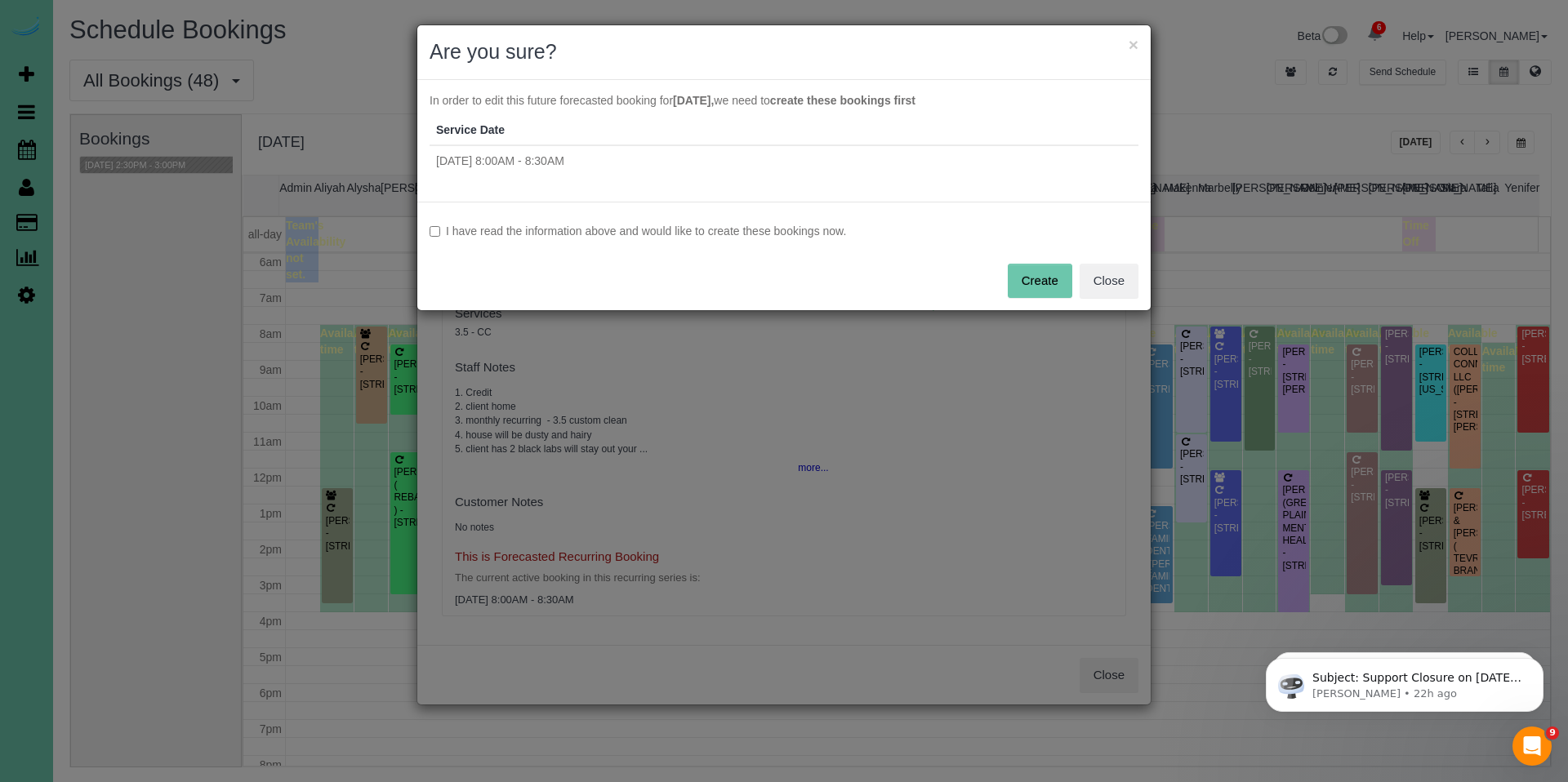
click at [573, 223] on label "I have read the information above and would like to create these bookings now." at bounding box center [784, 230] width 709 height 16
click at [1049, 277] on button "Create" at bounding box center [1039, 280] width 64 height 34
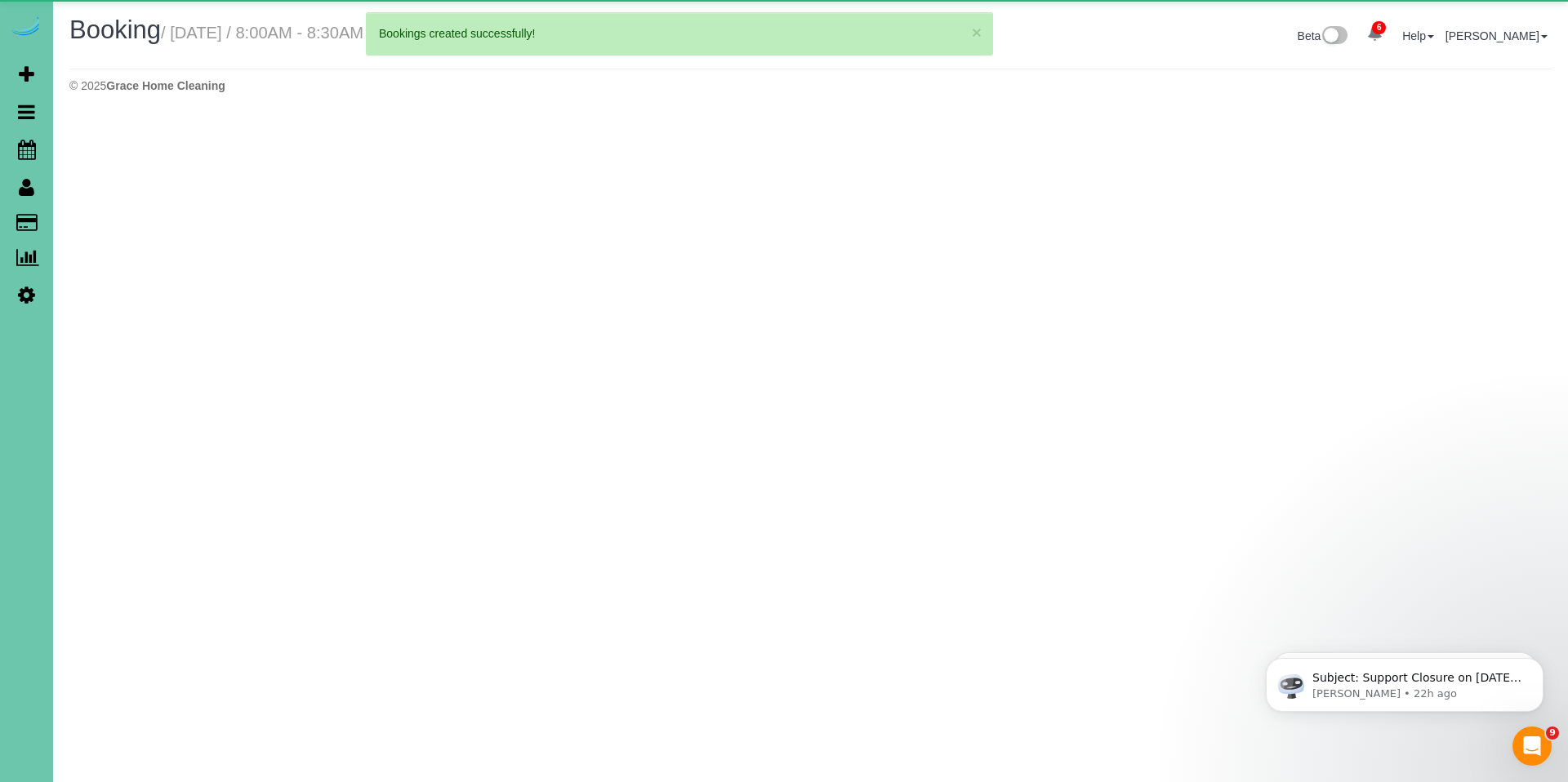
select select "NE"
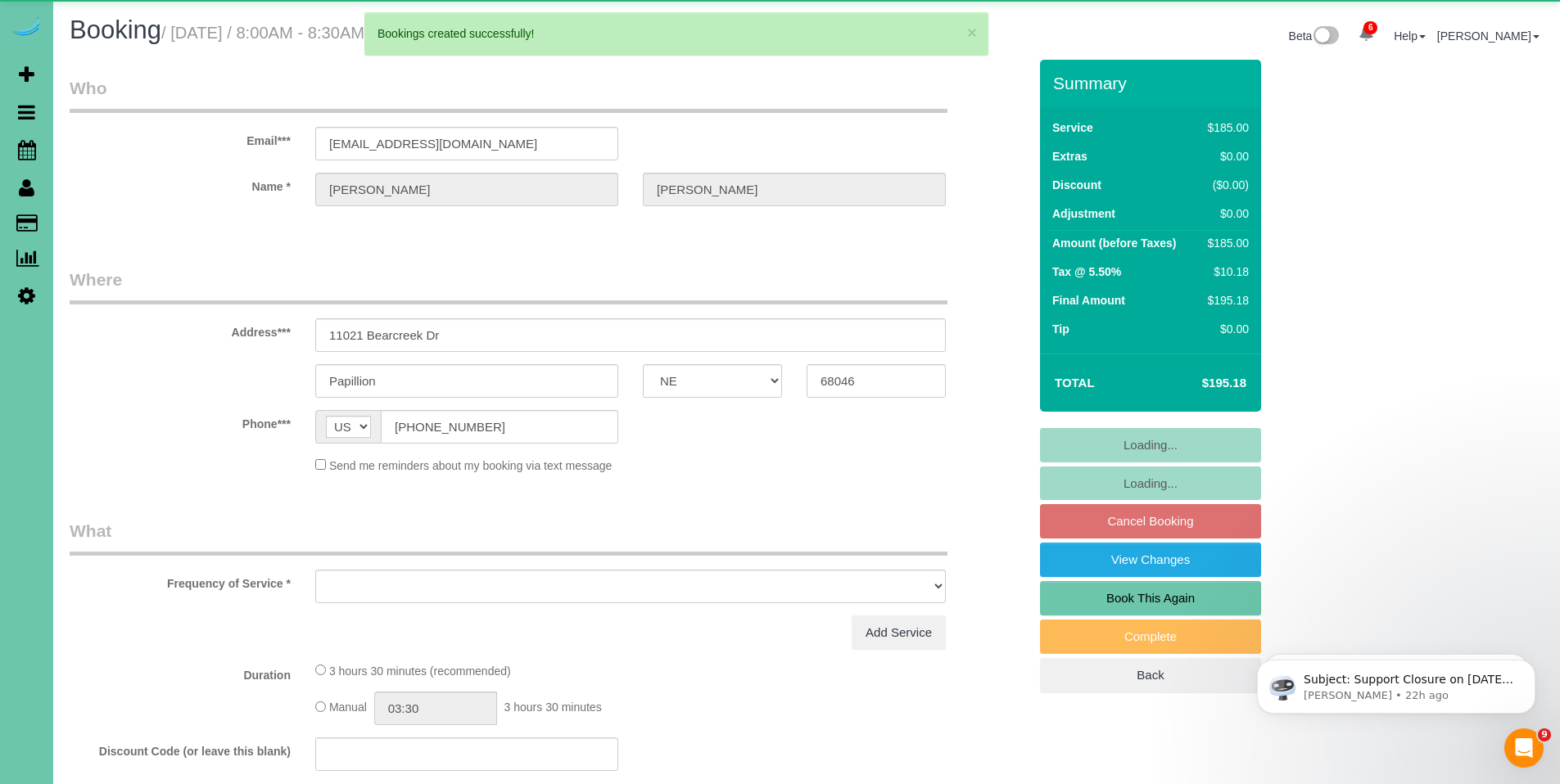
select select "object:6899"
select select "string:fspay-959c94c1-a4f1-41ff-a0a4-915c383fbbd1"
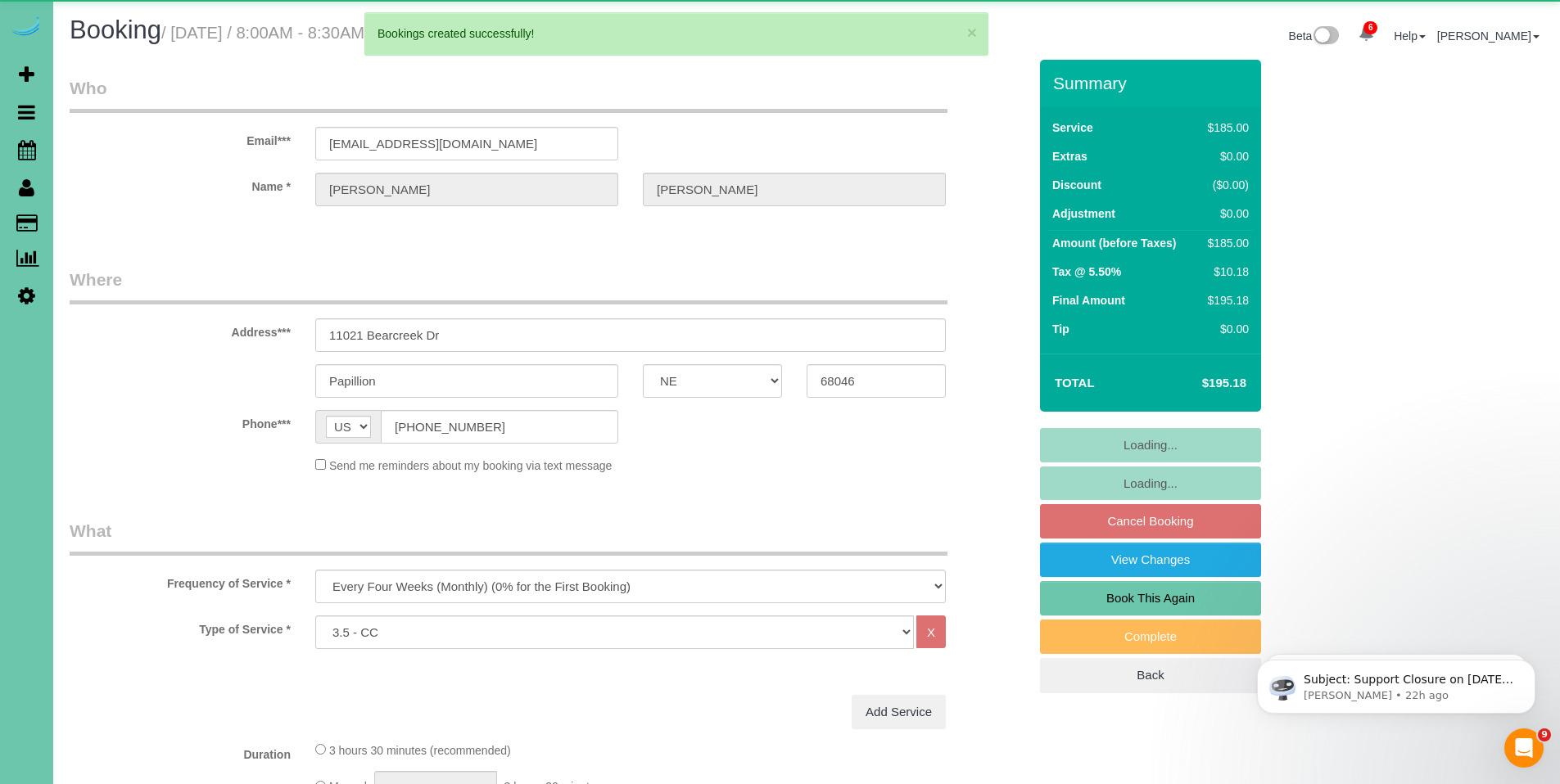
select select "object:6918"
select select "number:37"
select select "number:42"
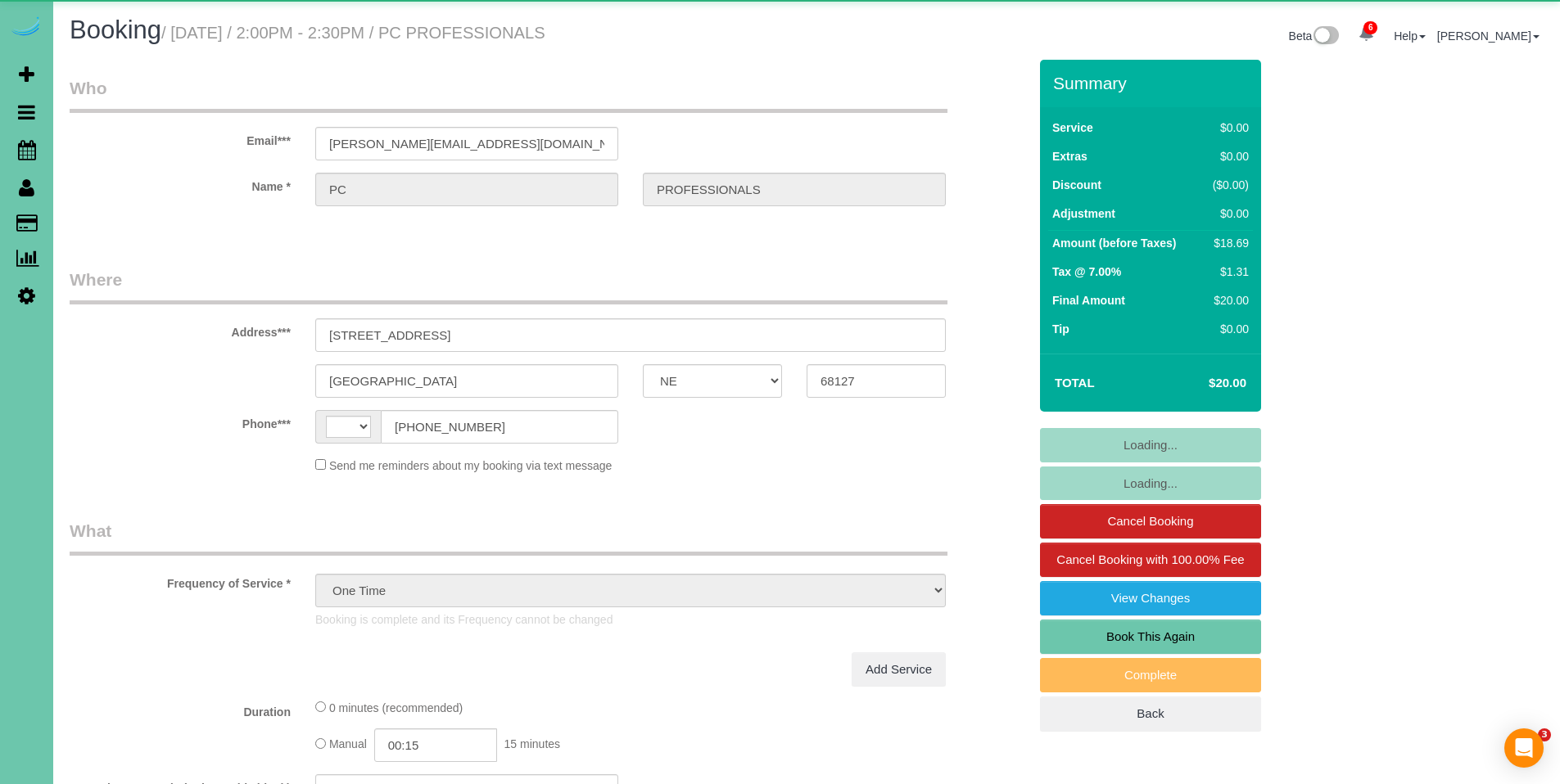
select select "NE"
select select "object:685"
select select "string:US"
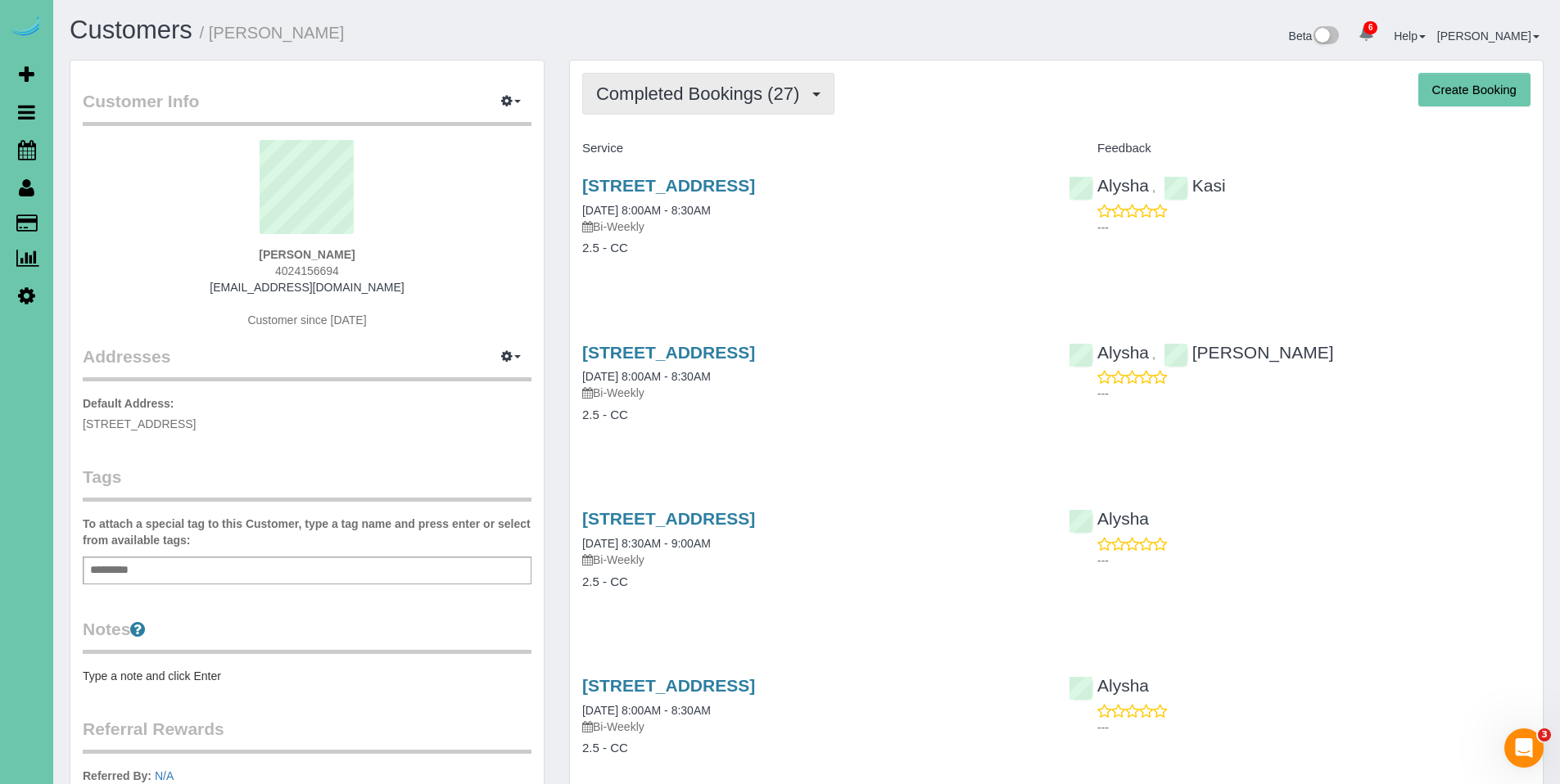
click at [713, 95] on span "Completed Bookings (27)" at bounding box center [702, 93] width 212 height 20
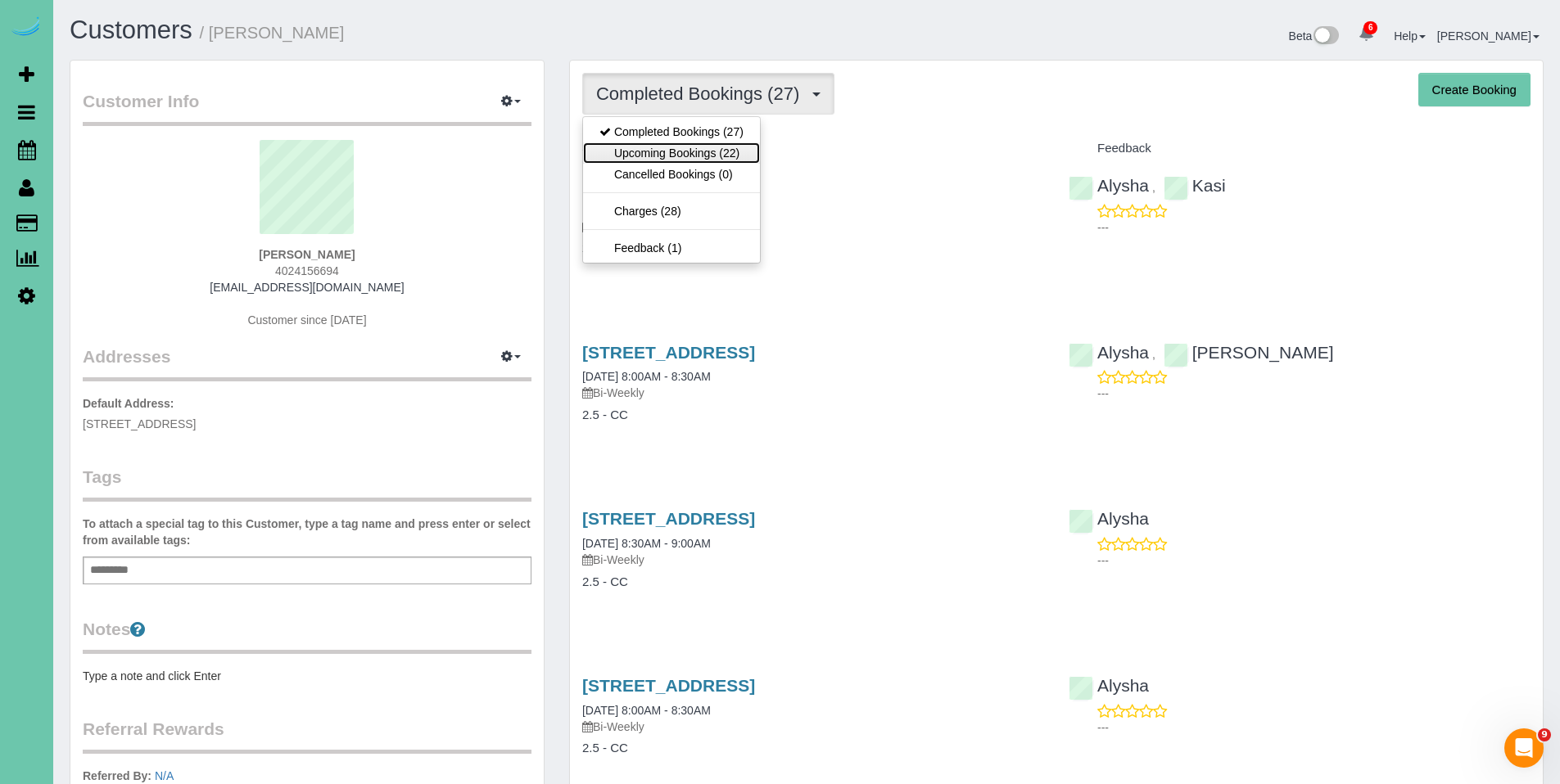
click at [692, 145] on link "Upcoming Bookings (22)" at bounding box center [671, 153] width 177 height 21
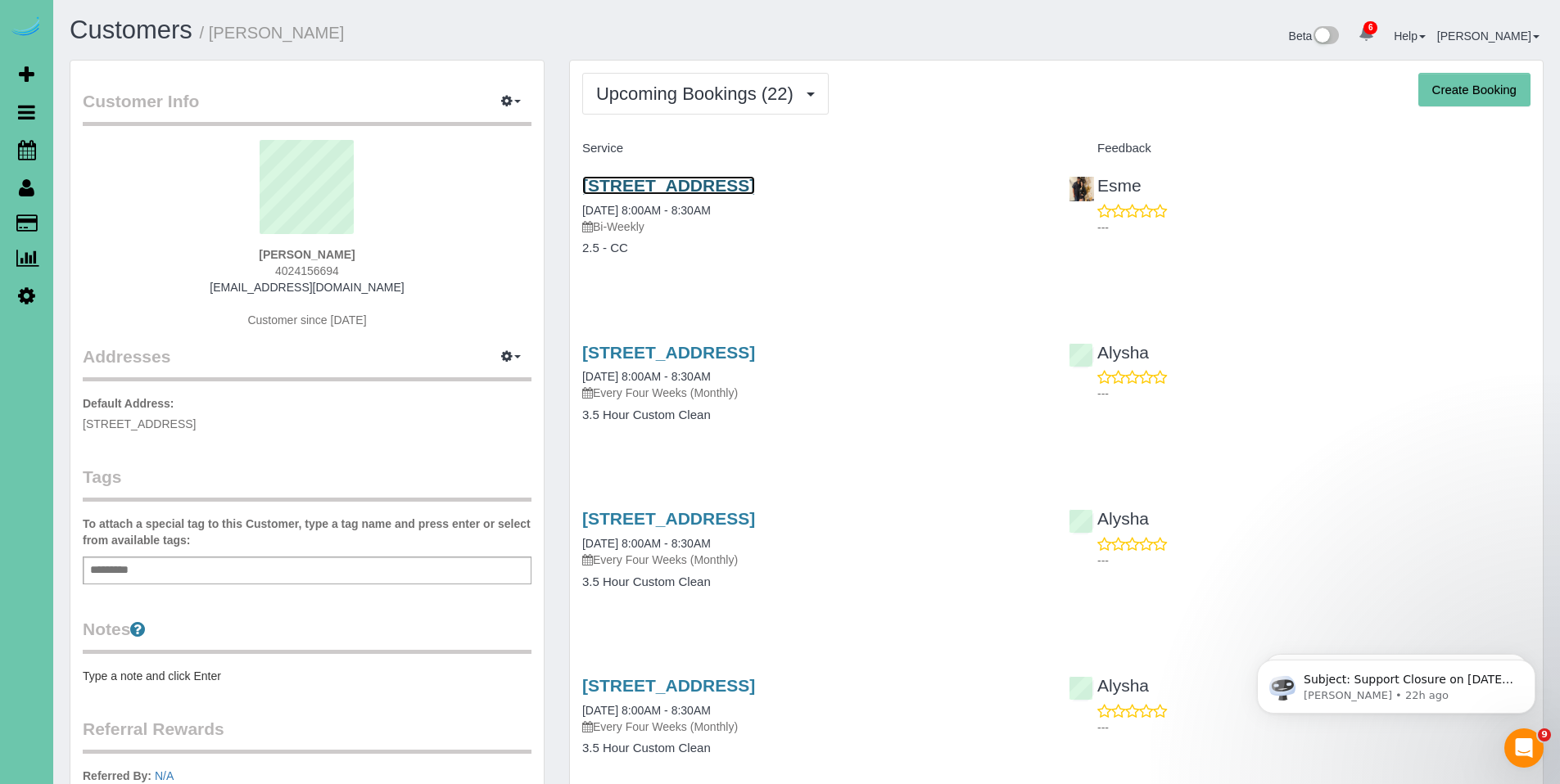
click at [675, 189] on link "7833 S 154th Ave, Omaha, NE 68138" at bounding box center [668, 185] width 172 height 19
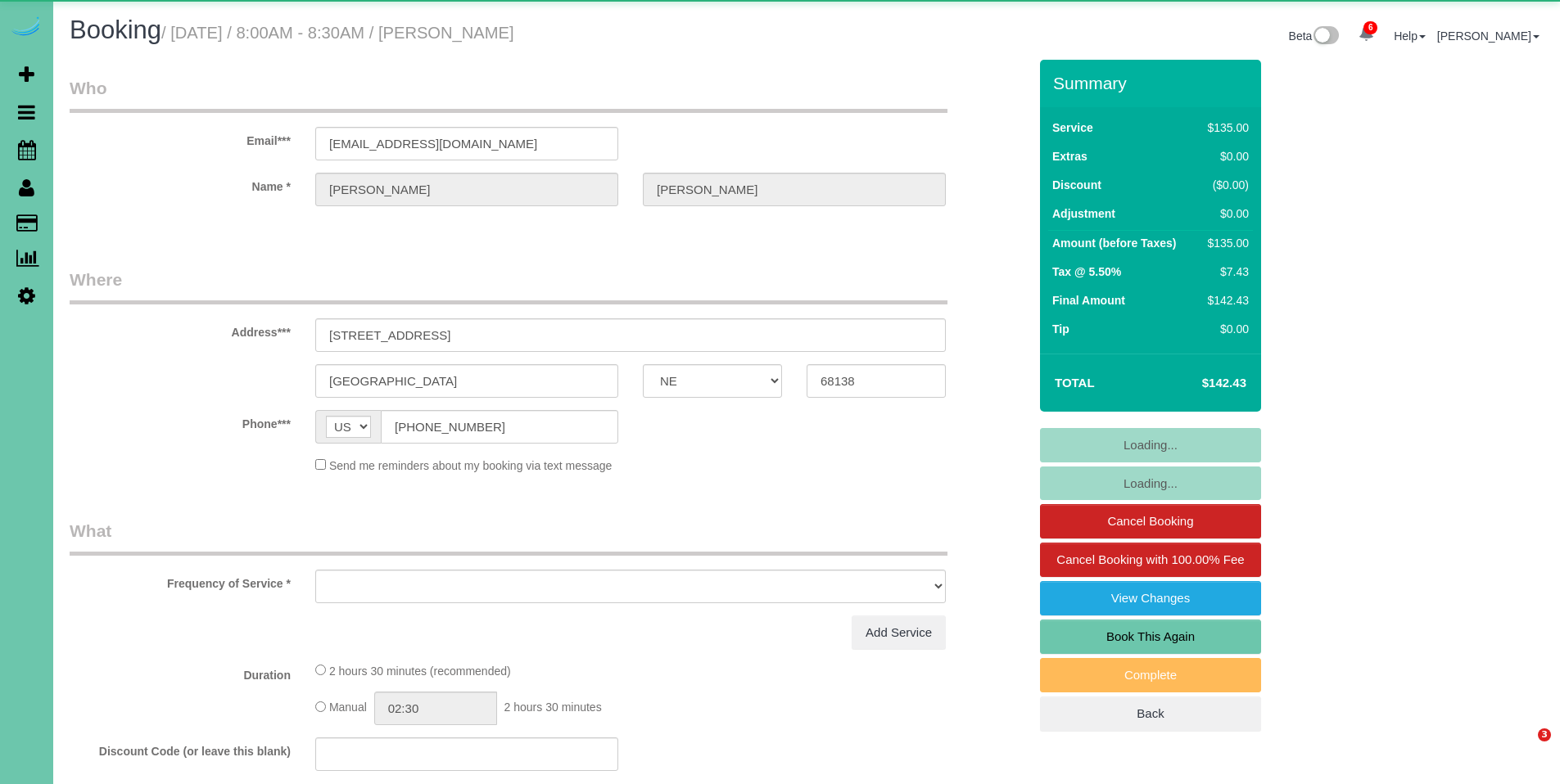
select select "NE"
select select "object:694"
select select "number:37"
select select "number:43"
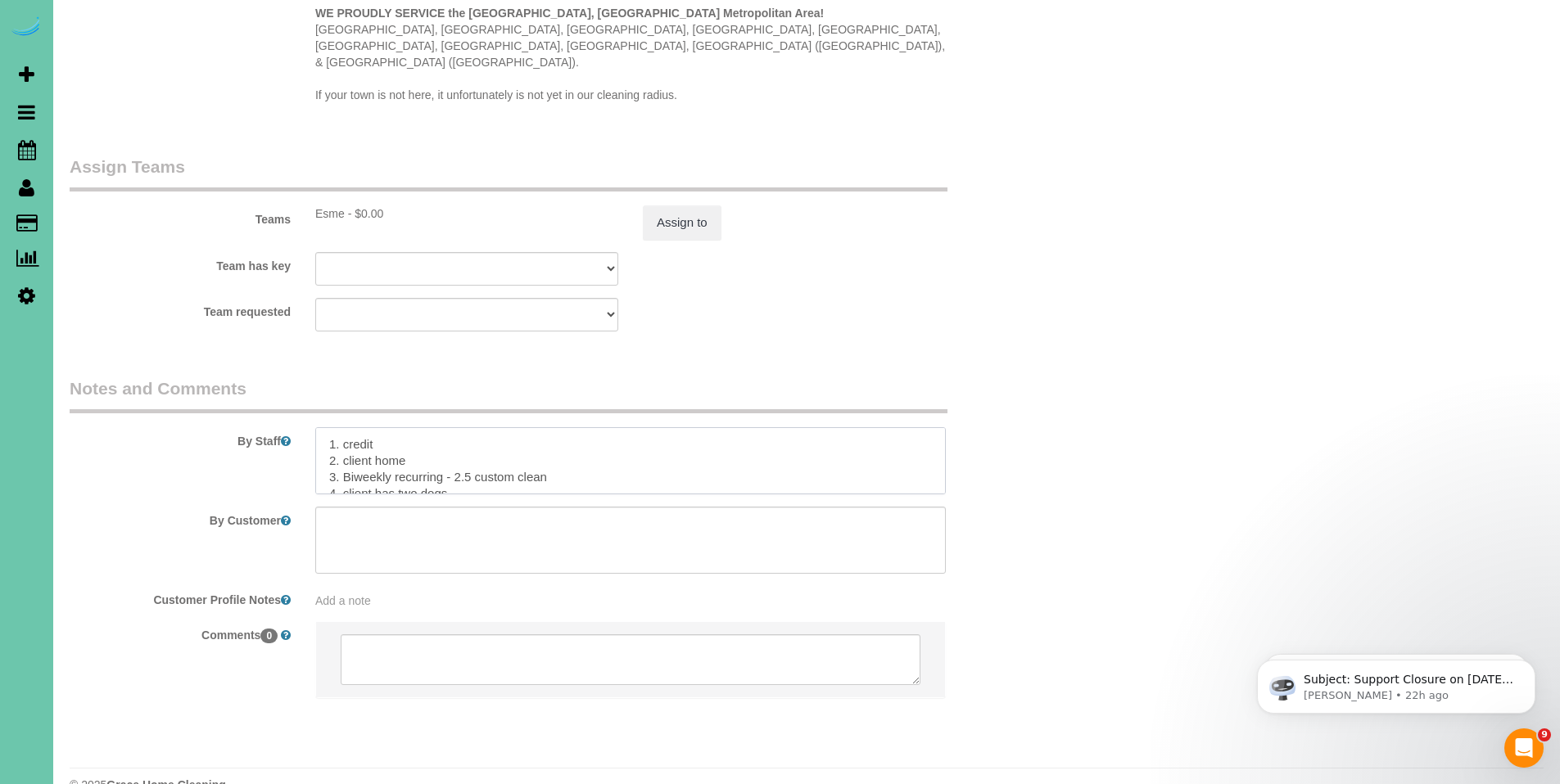
click at [681, 427] on textarea at bounding box center [630, 460] width 630 height 67
drag, startPoint x: 671, startPoint y: 454, endPoint x: 319, endPoint y: 396, distance: 356.7
click at [319, 427] on textarea at bounding box center [630, 460] width 630 height 67
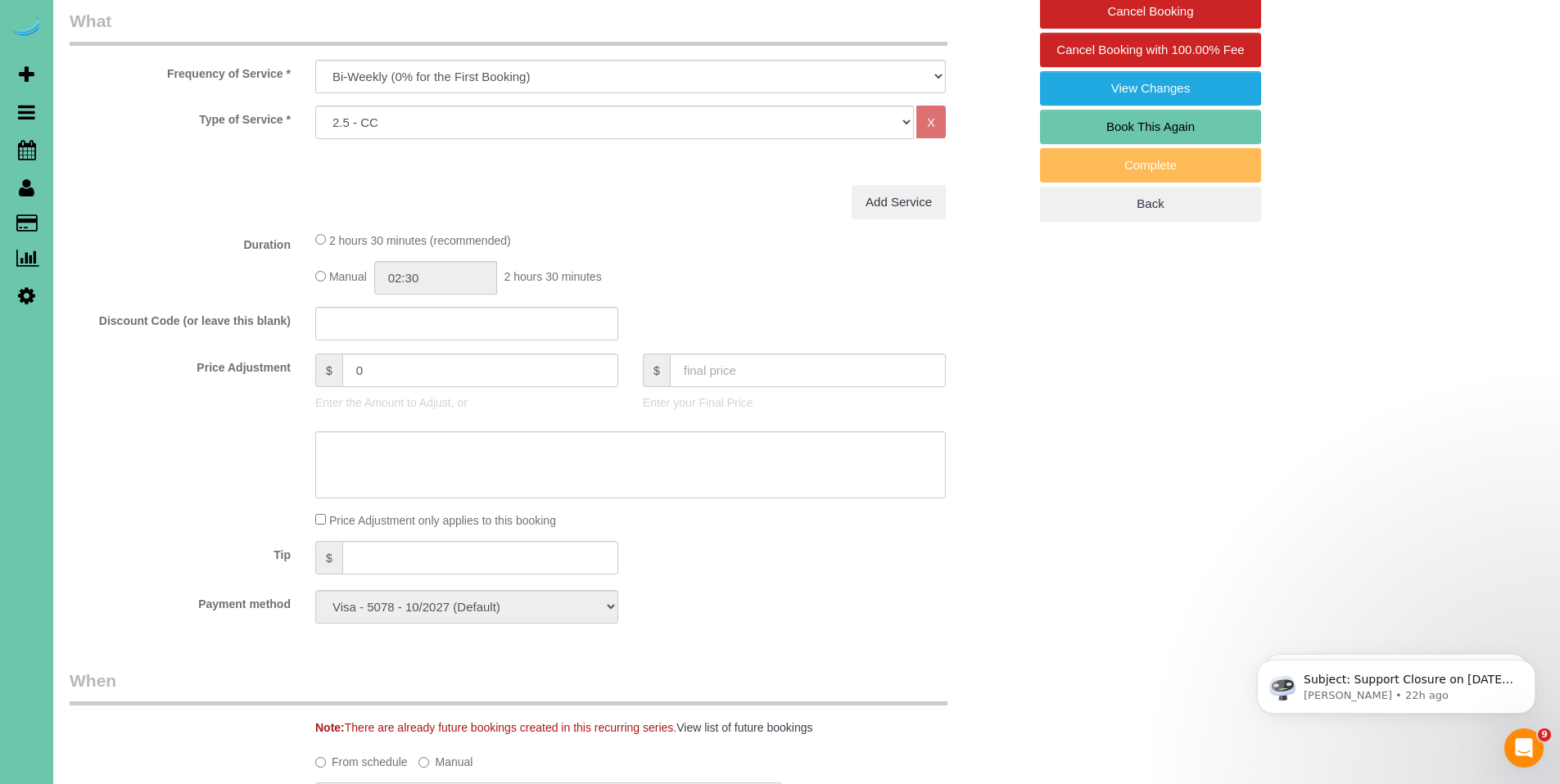
scroll to position [18, 0]
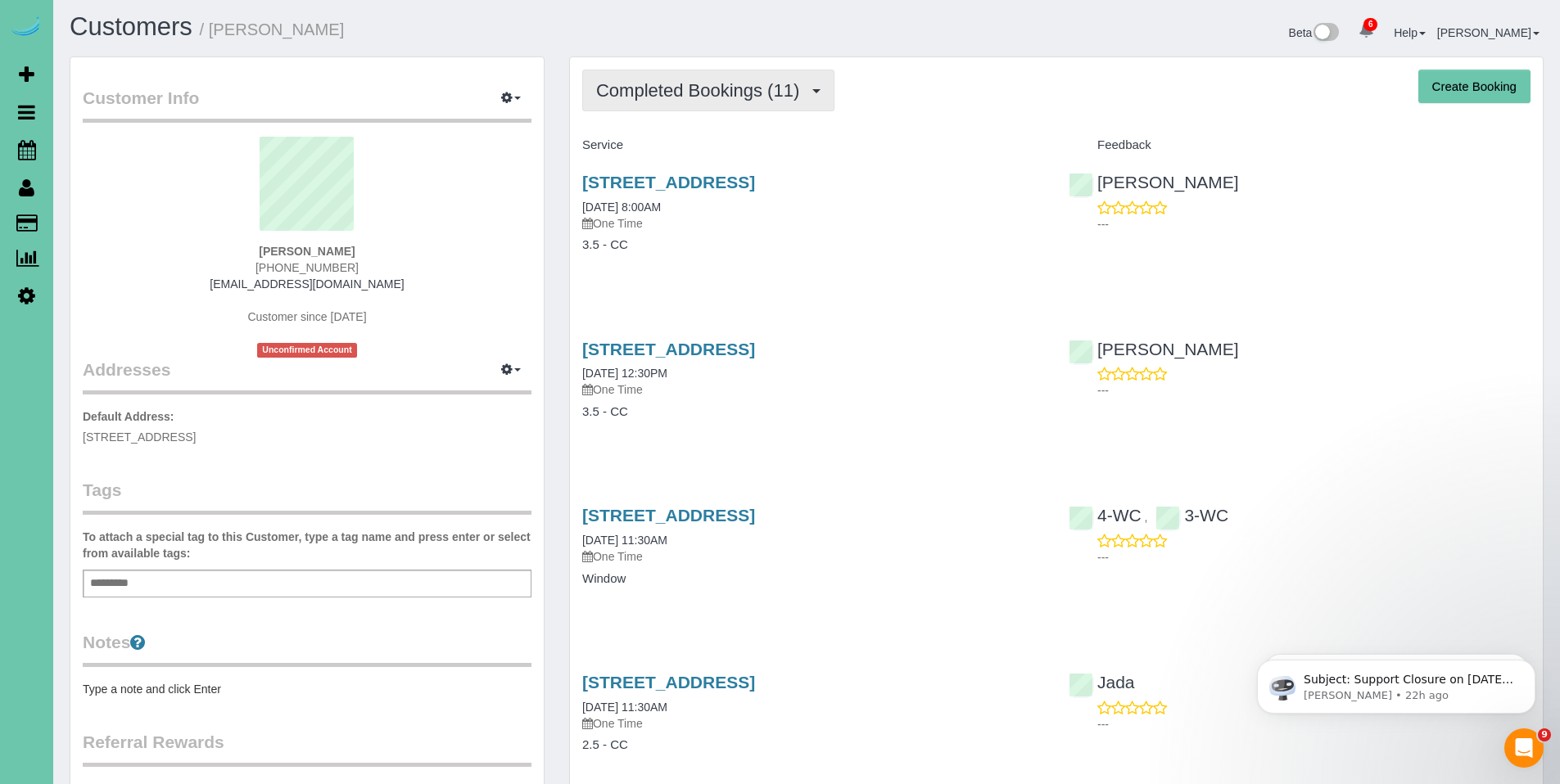
click at [683, 82] on span "Completed Bookings (11)" at bounding box center [702, 90] width 212 height 20
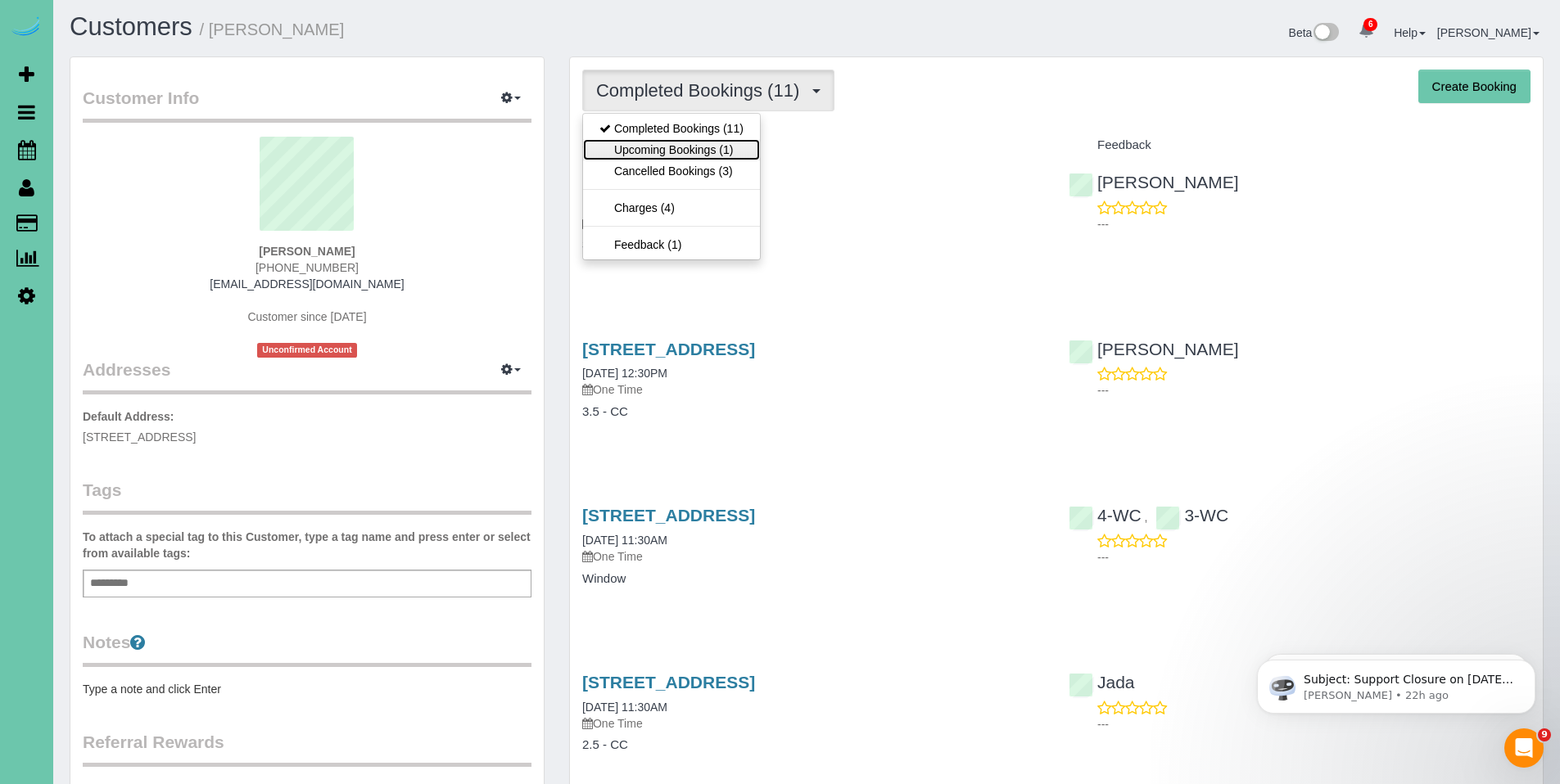
click at [671, 151] on link "Upcoming Bookings (1)" at bounding box center [671, 149] width 177 height 21
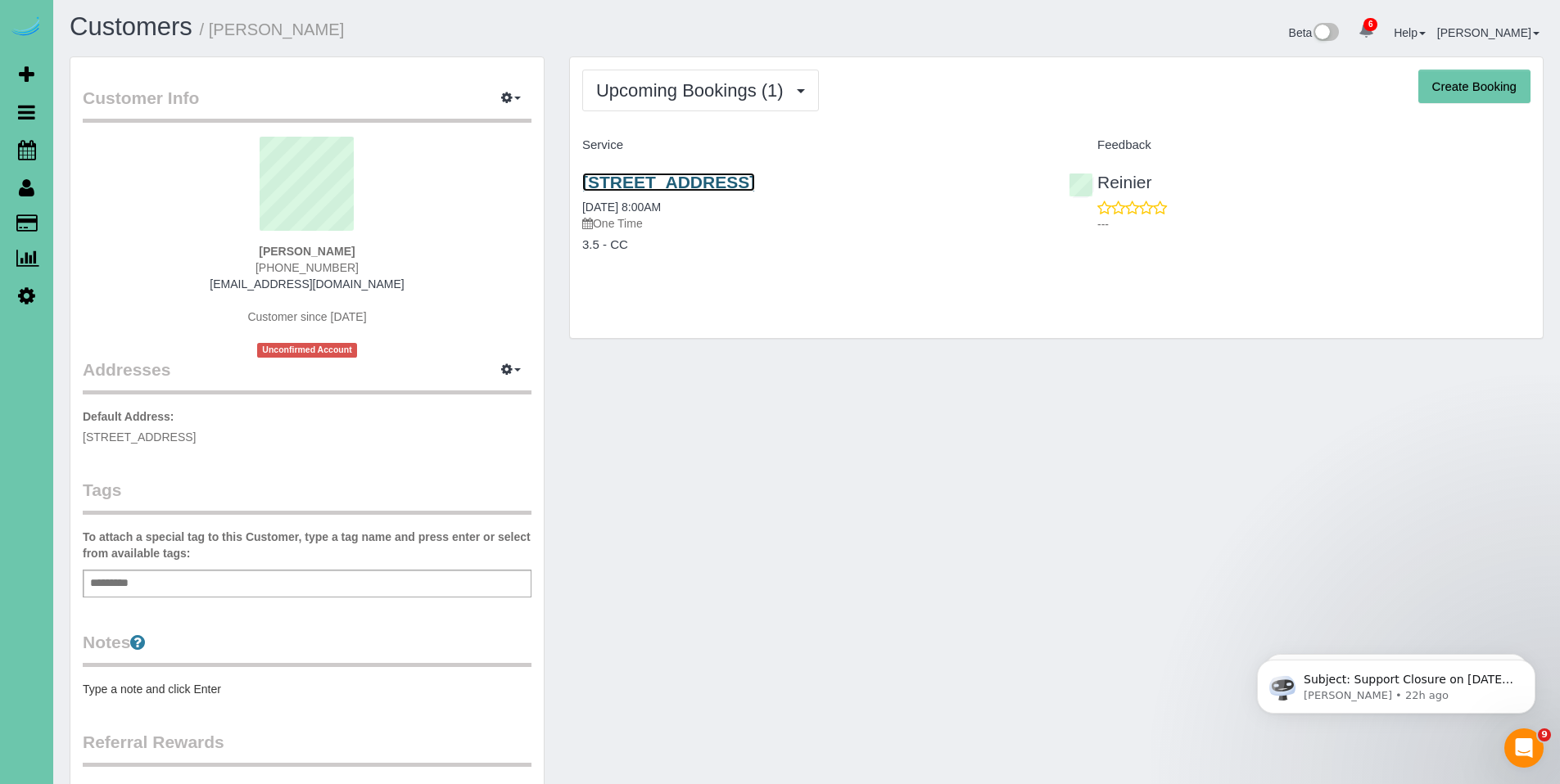
click at [730, 187] on link "10410 S 99th St, Papillion, NE 68046" at bounding box center [668, 182] width 172 height 19
click at [687, 86] on span "Upcoming Bookings (1)" at bounding box center [694, 90] width 195 height 20
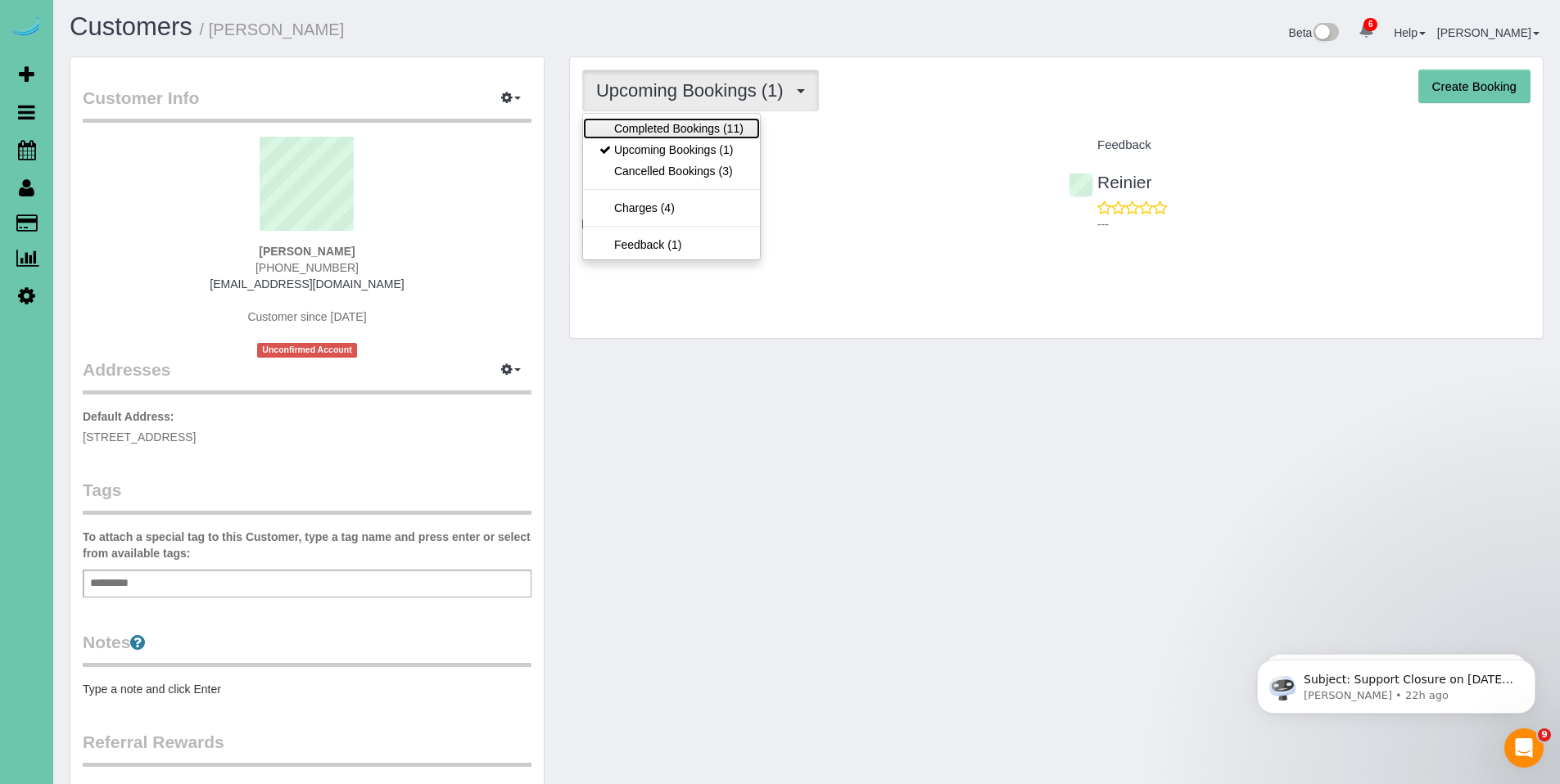
click at [678, 131] on link "Completed Bookings (11)" at bounding box center [671, 128] width 177 height 21
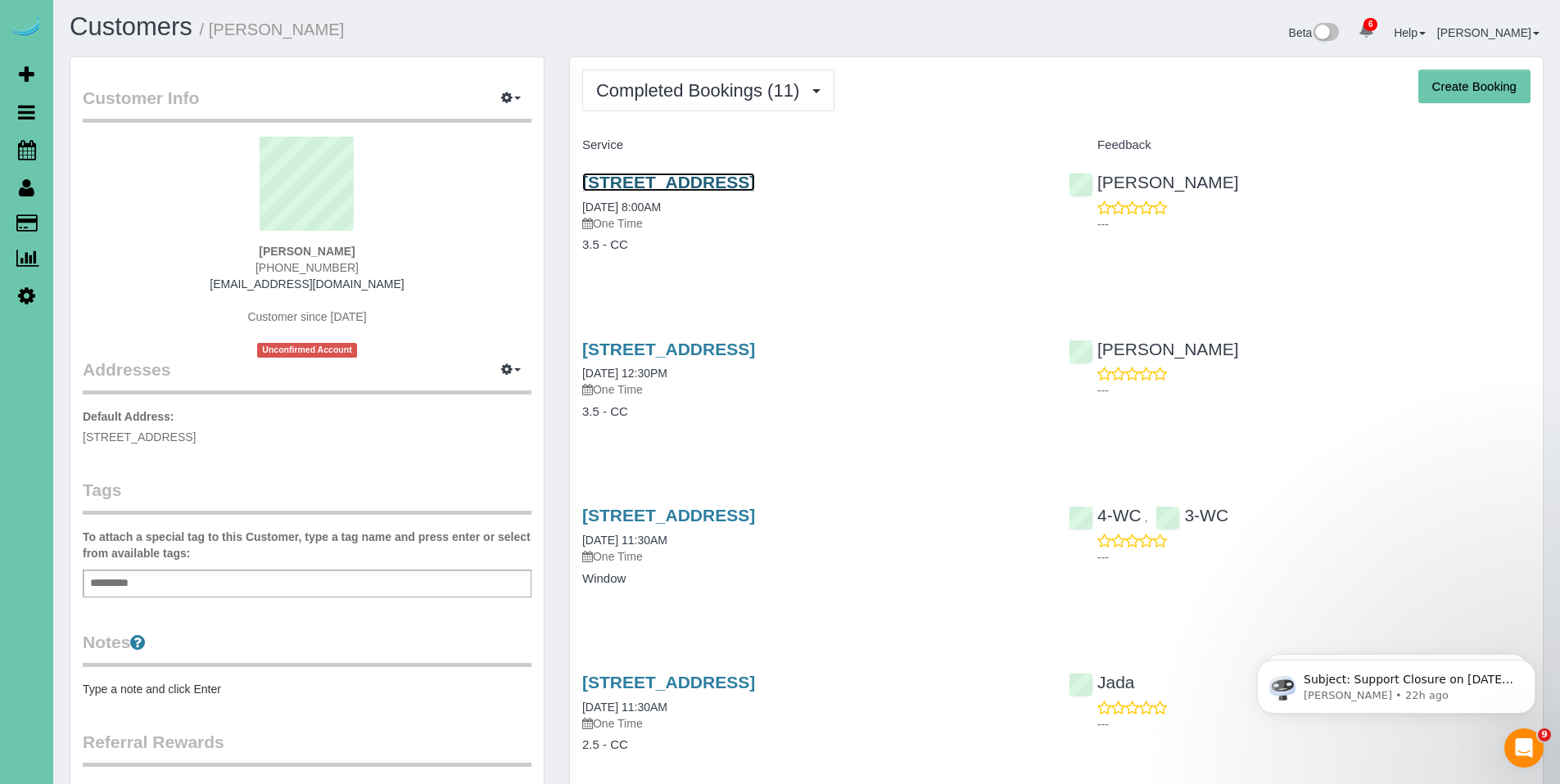
click at [671, 186] on link "10410 S 99th St, Papillion, NE 68046" at bounding box center [668, 182] width 172 height 19
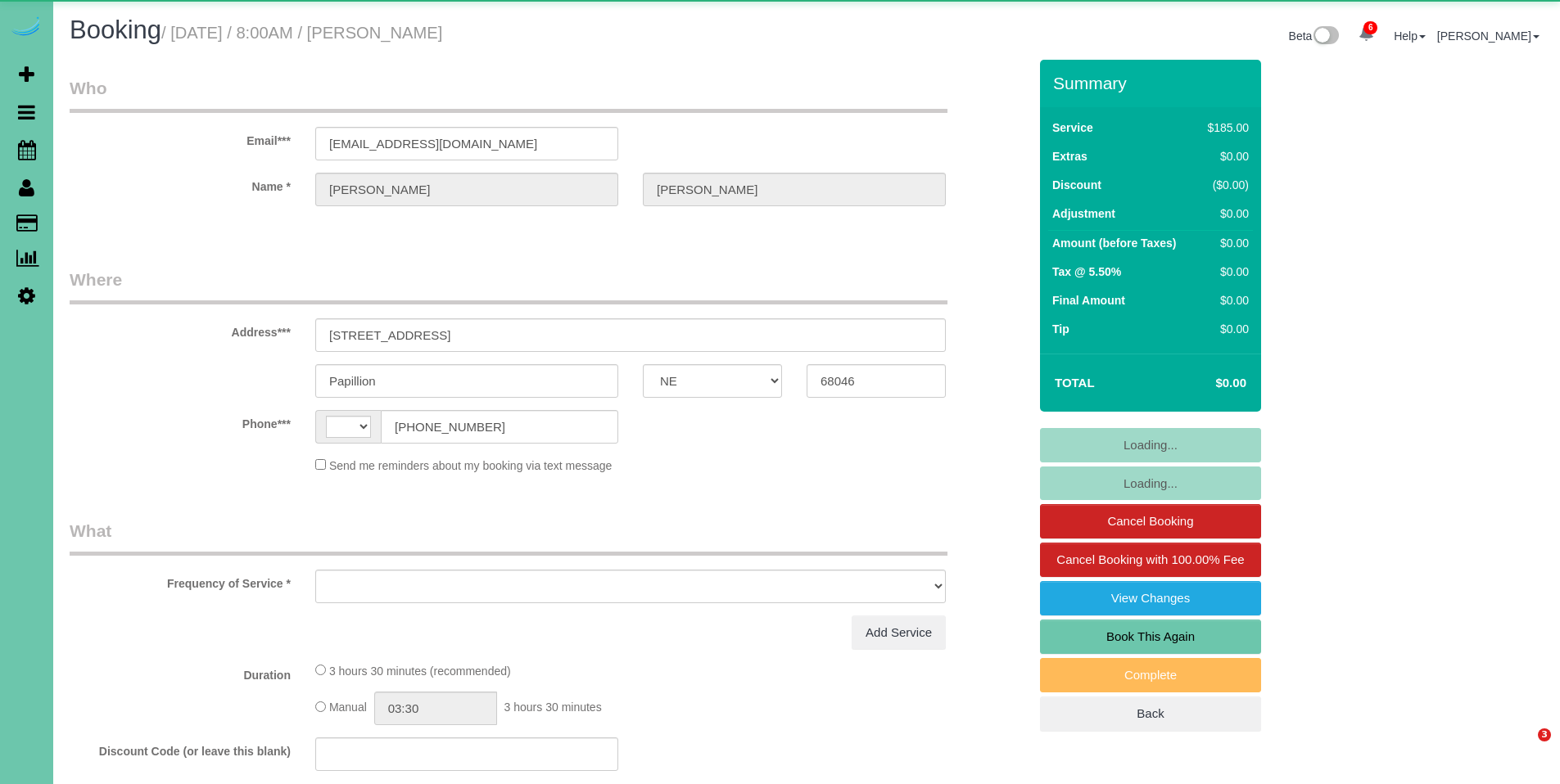
select select "NE"
select select "string:[GEOGRAPHIC_DATA]"
select select "object:950"
select select "string:fspay-4f2ff254-c28a-4572-a80e-acd28b654108"
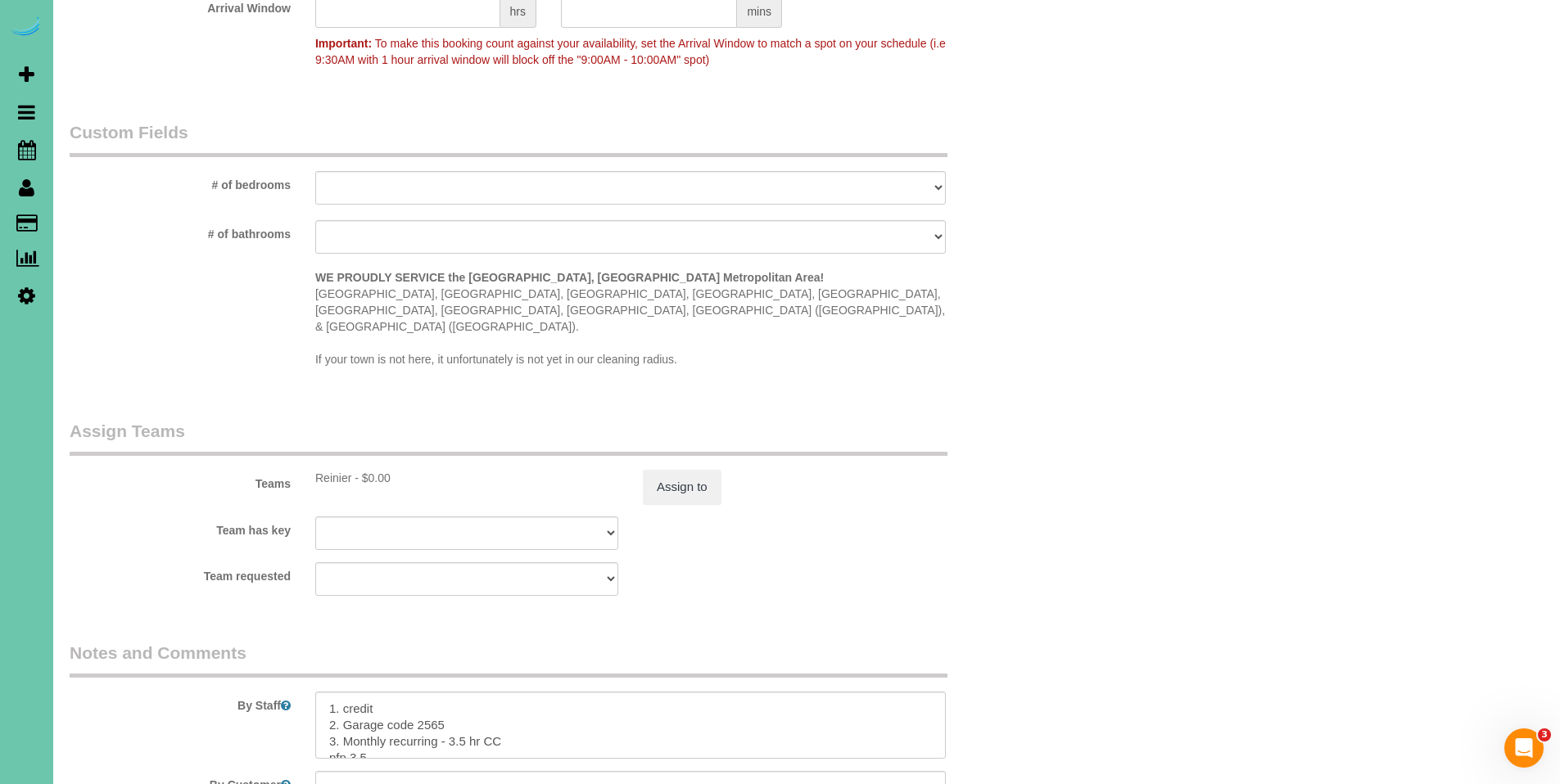
scroll to position [1580, 0]
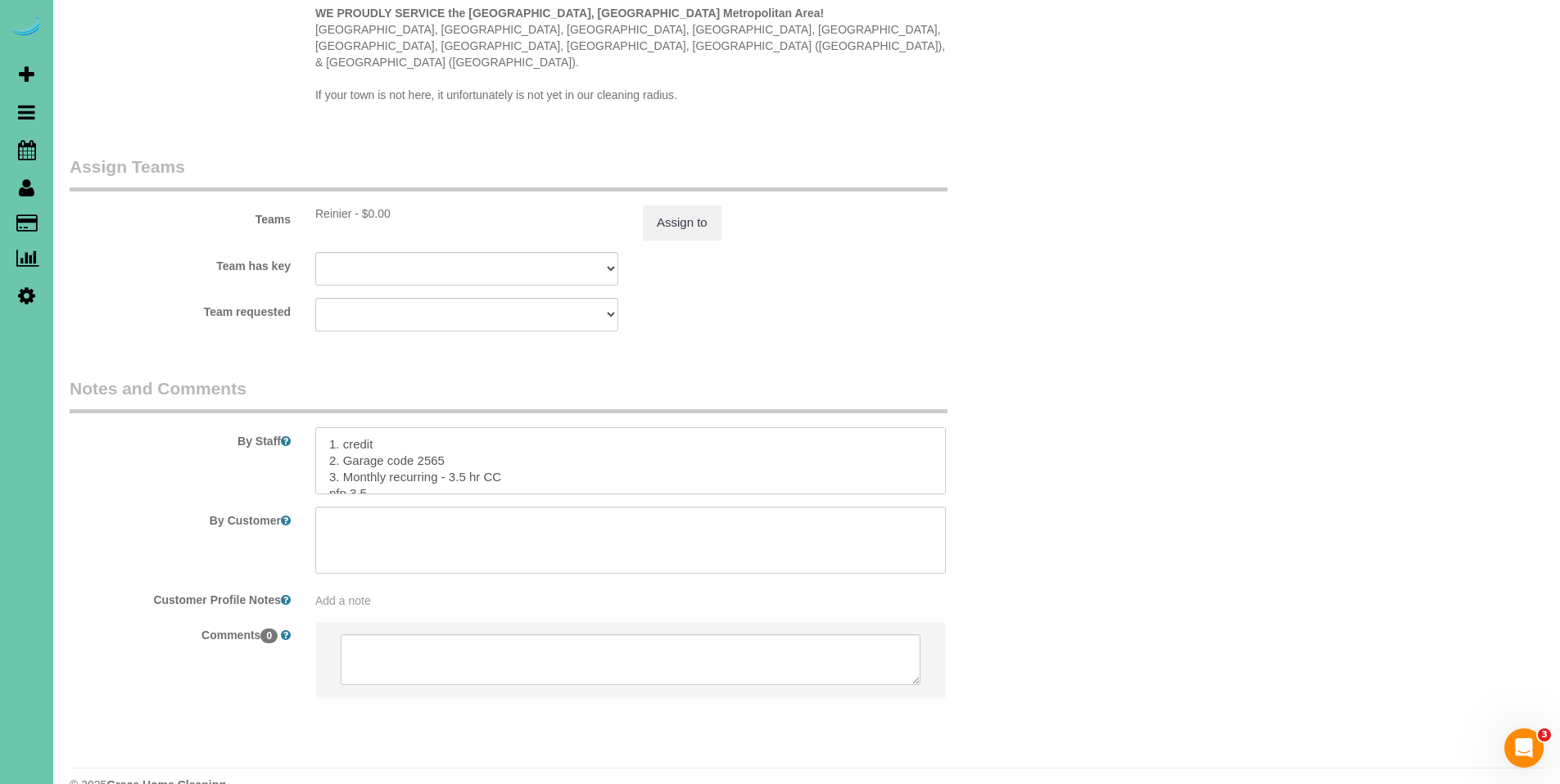
click at [602, 442] on textarea at bounding box center [630, 460] width 630 height 67
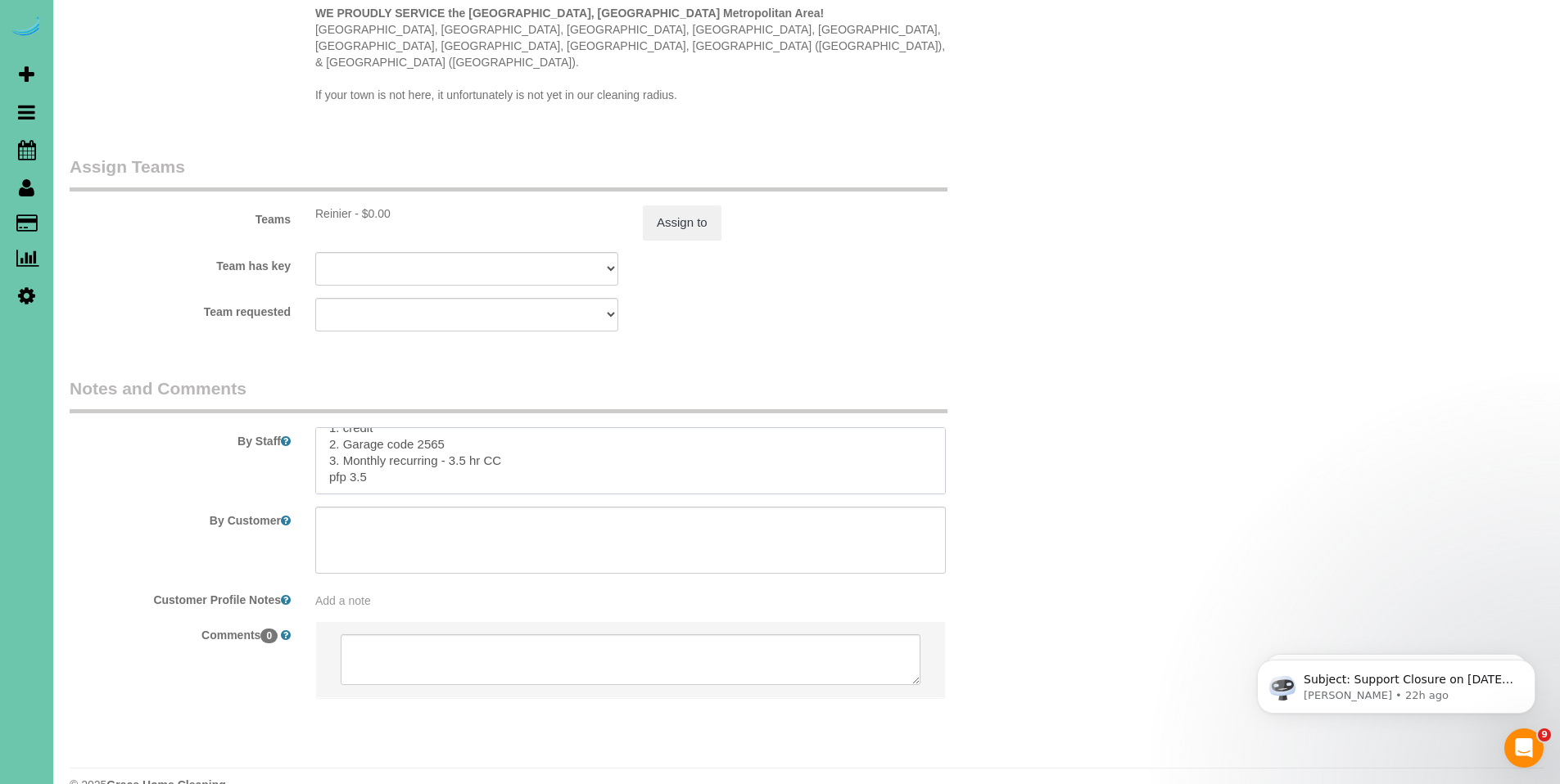
click at [695, 427] on textarea at bounding box center [630, 460] width 630 height 67
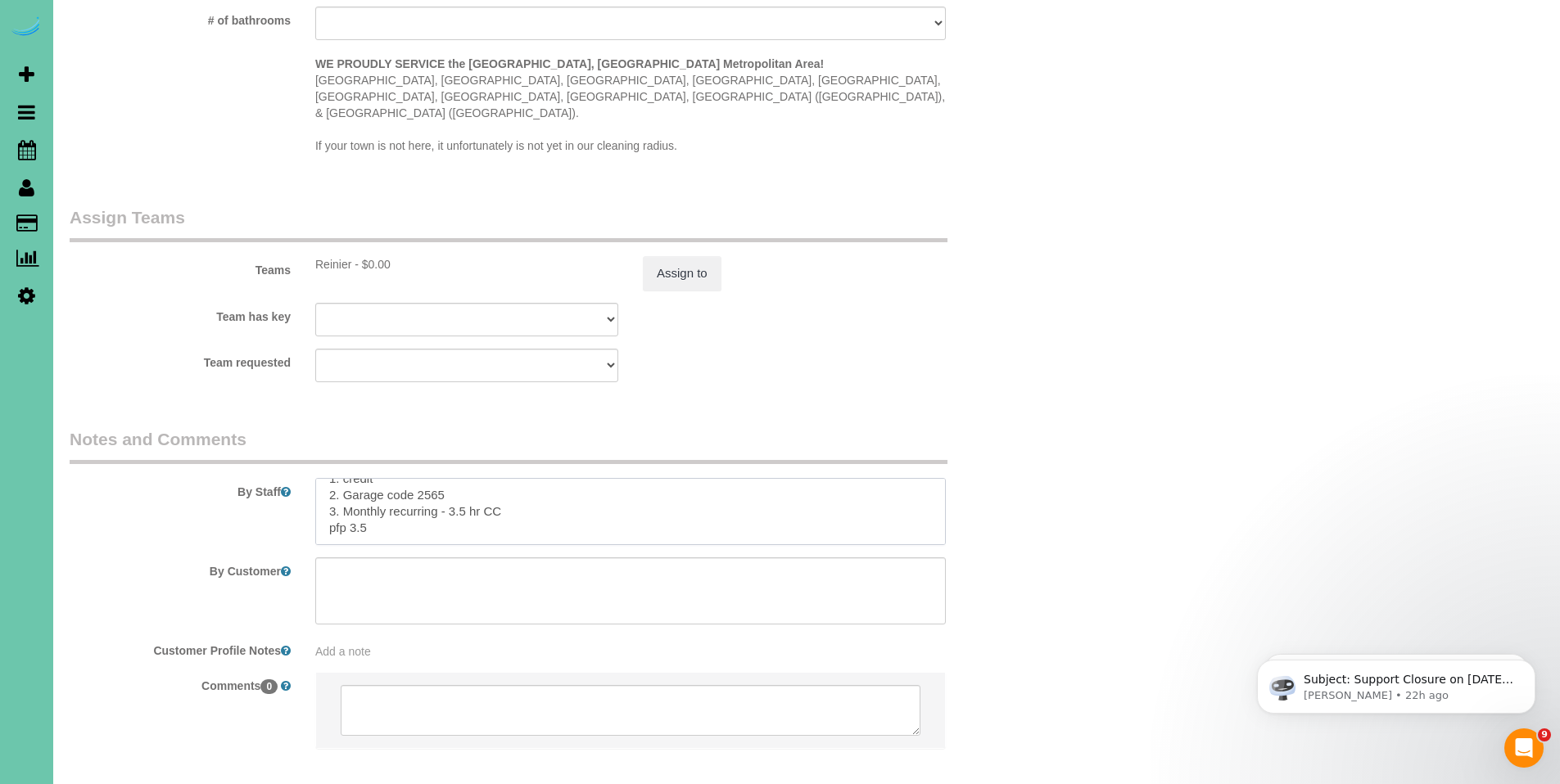
scroll to position [1580, 0]
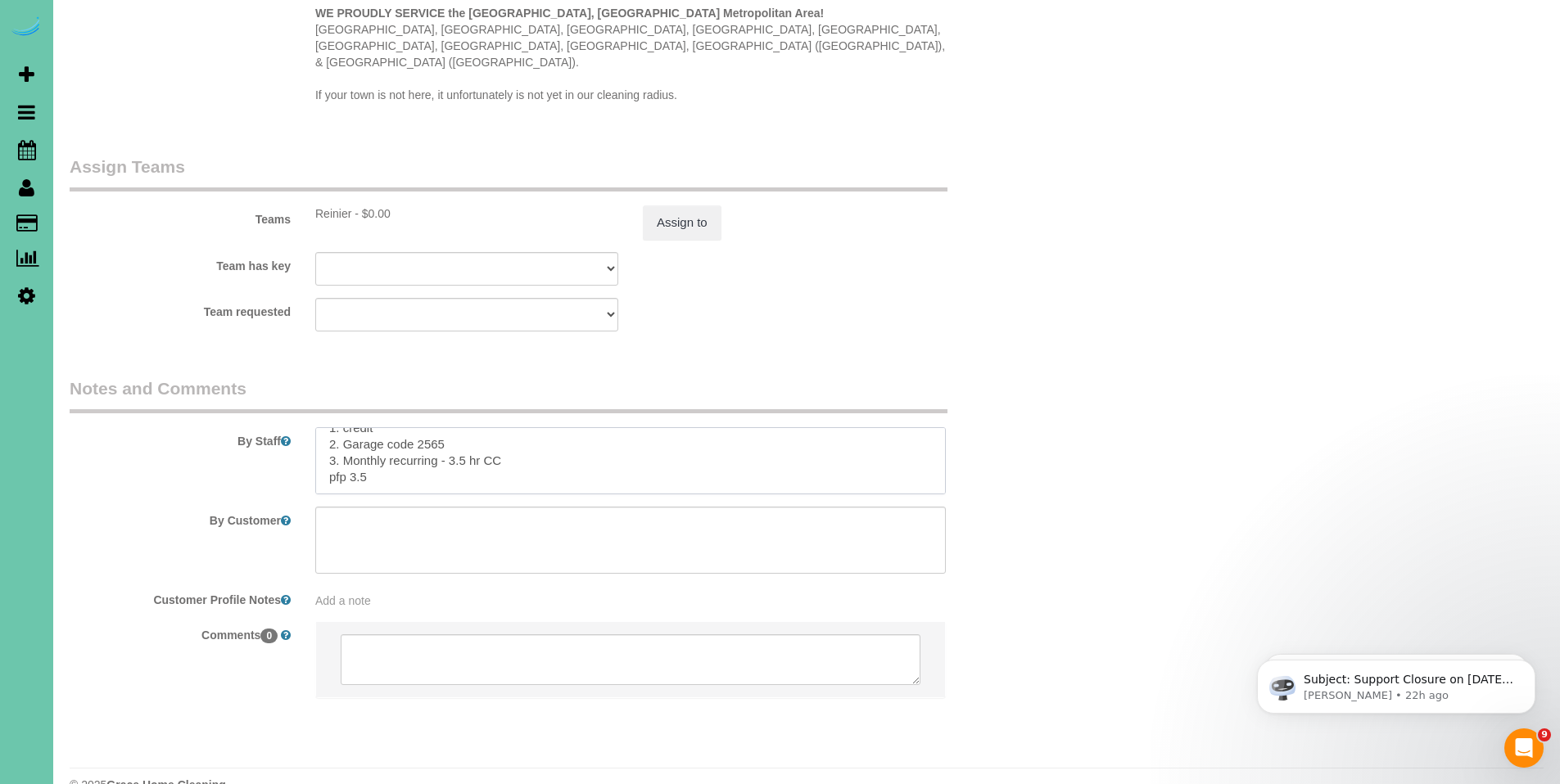
click at [819, 431] on textarea at bounding box center [630, 460] width 630 height 67
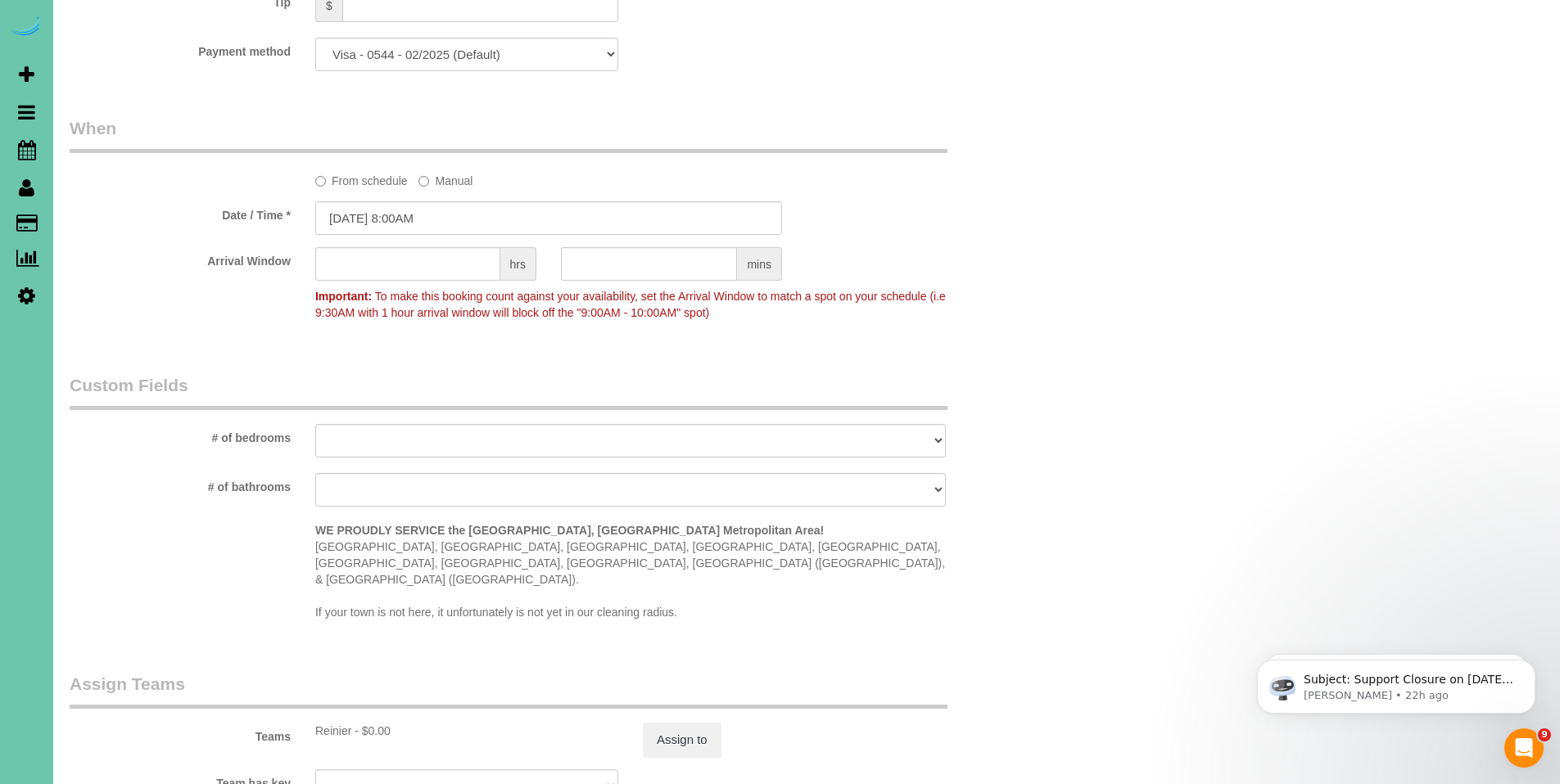
scroll to position [725, 0]
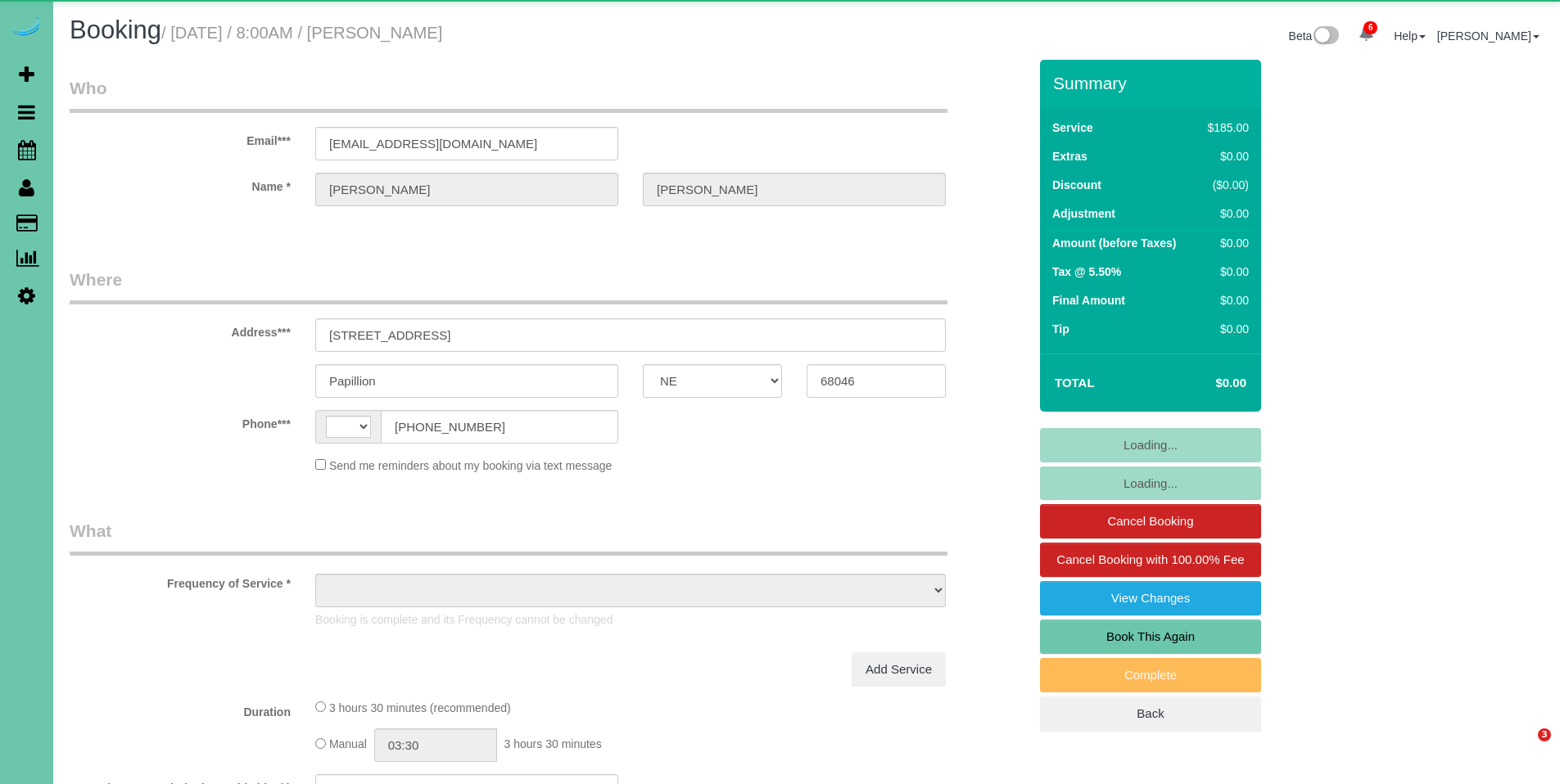
select select "NE"
select select "string:[GEOGRAPHIC_DATA]"
select select "object:903"
select select "string:fspay-4f2ff254-c28a-4572-a80e-acd28b654108"
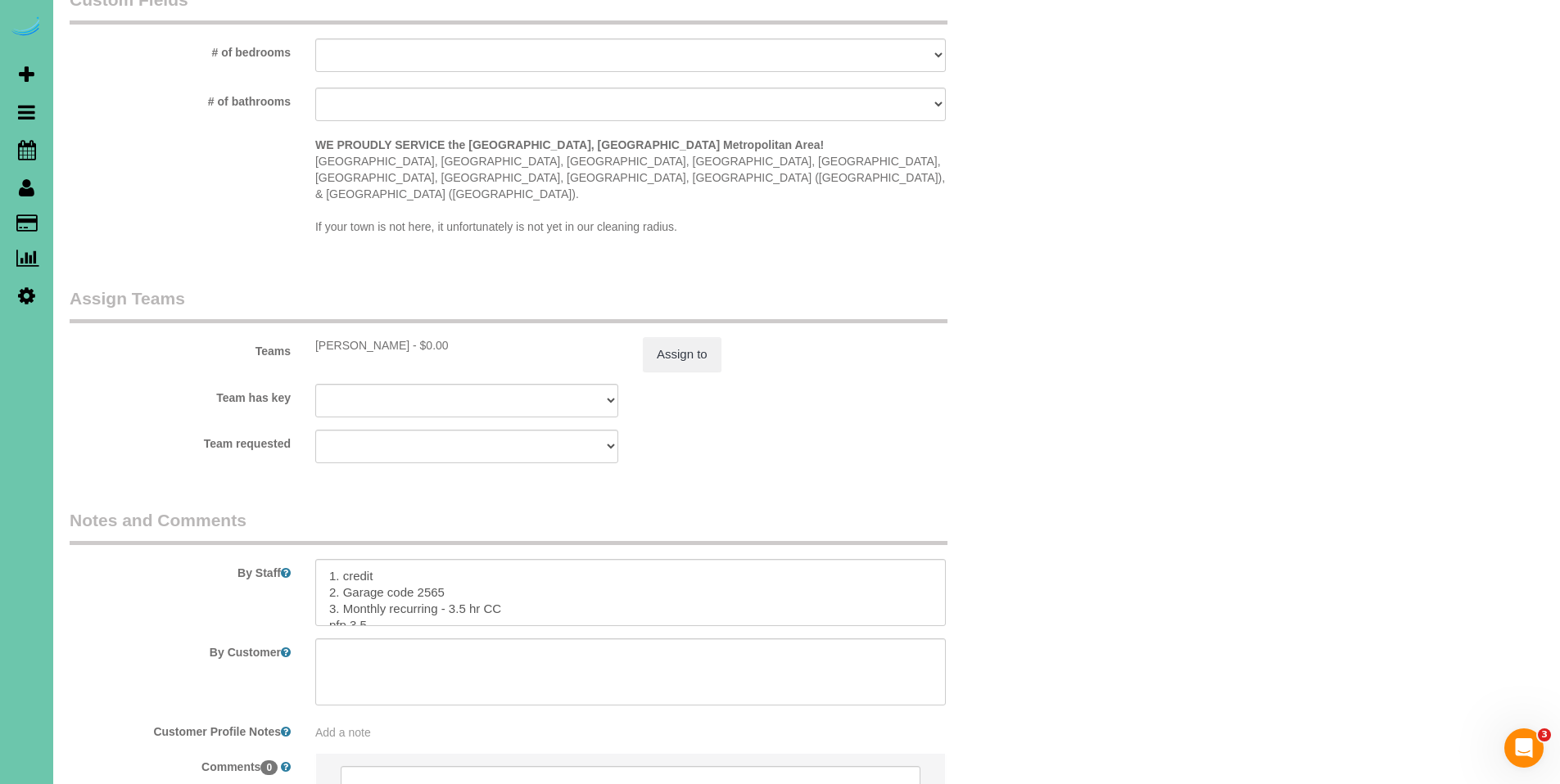
scroll to position [1645, 0]
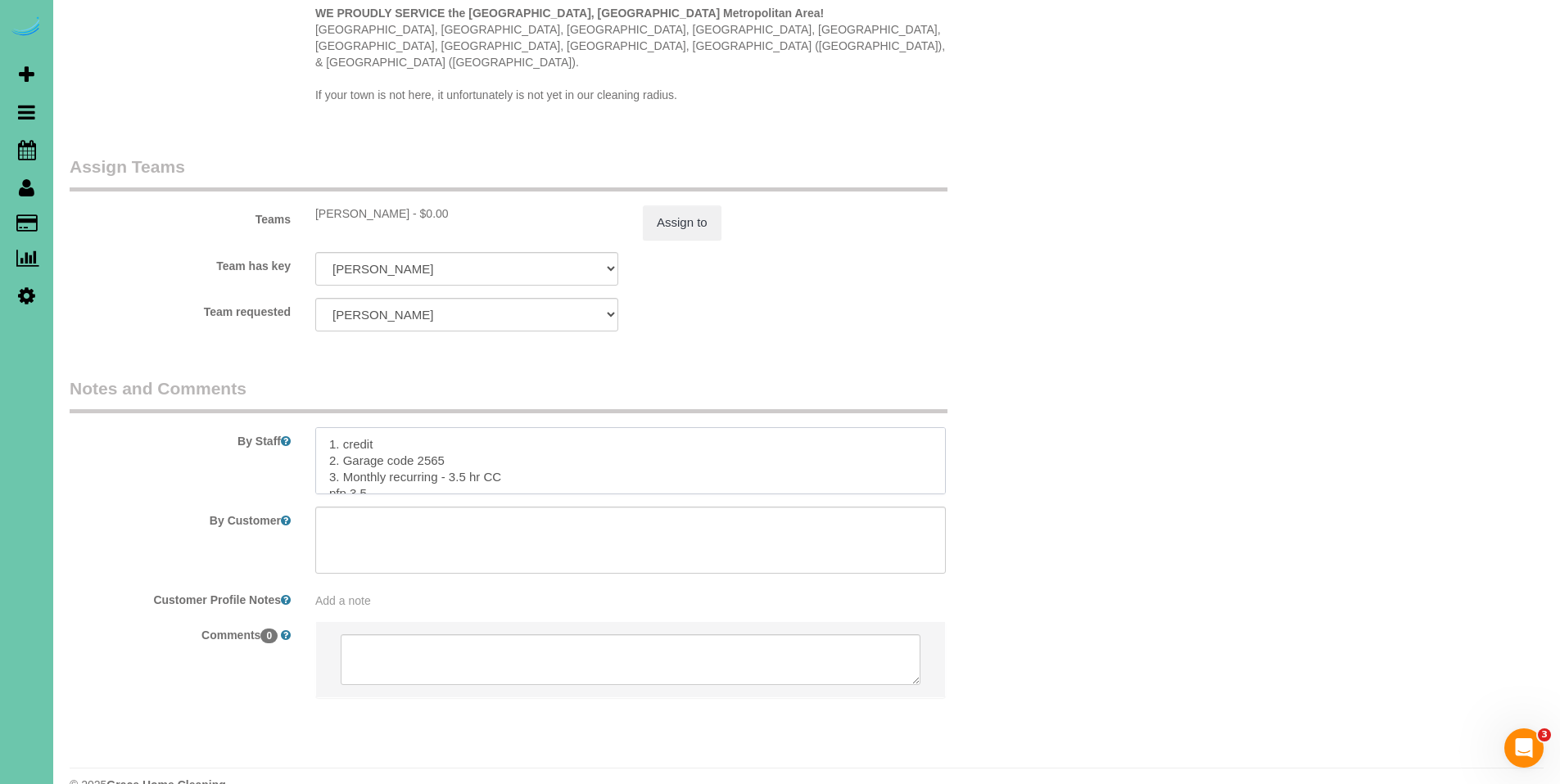
click at [643, 427] on textarea at bounding box center [630, 460] width 630 height 67
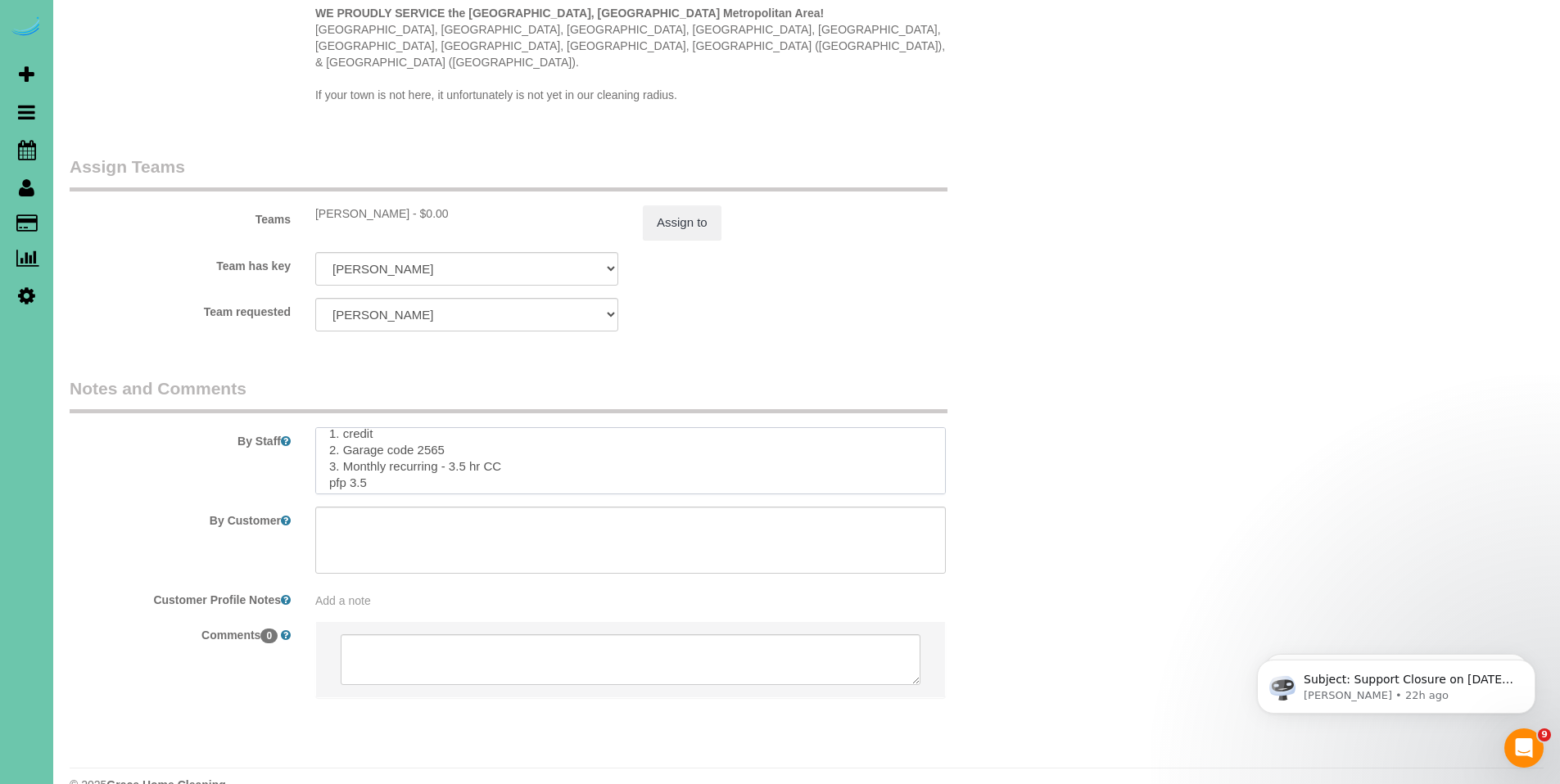
scroll to position [0, 0]
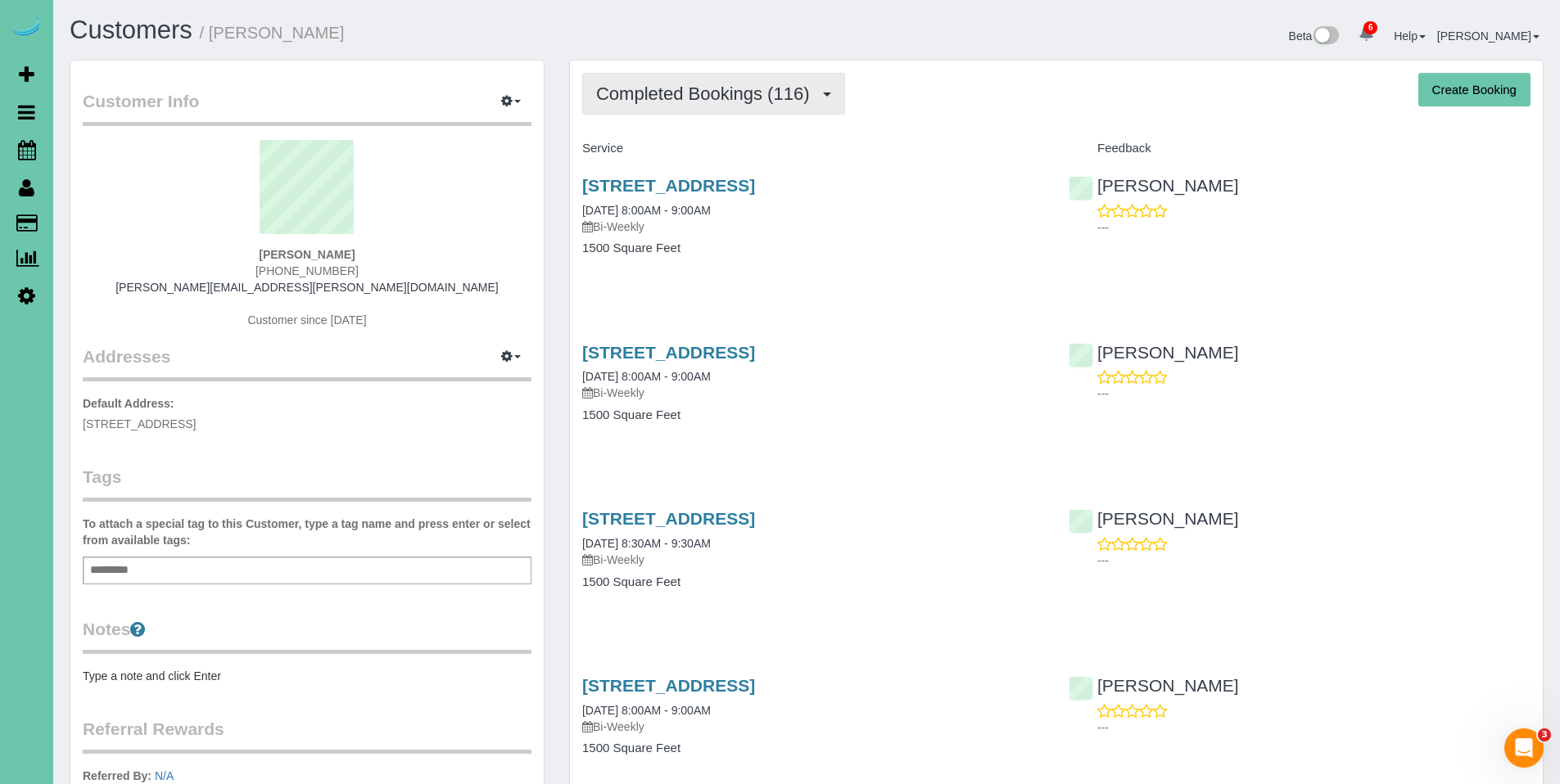
click at [708, 99] on span "Completed Bookings (116)" at bounding box center [707, 93] width 221 height 20
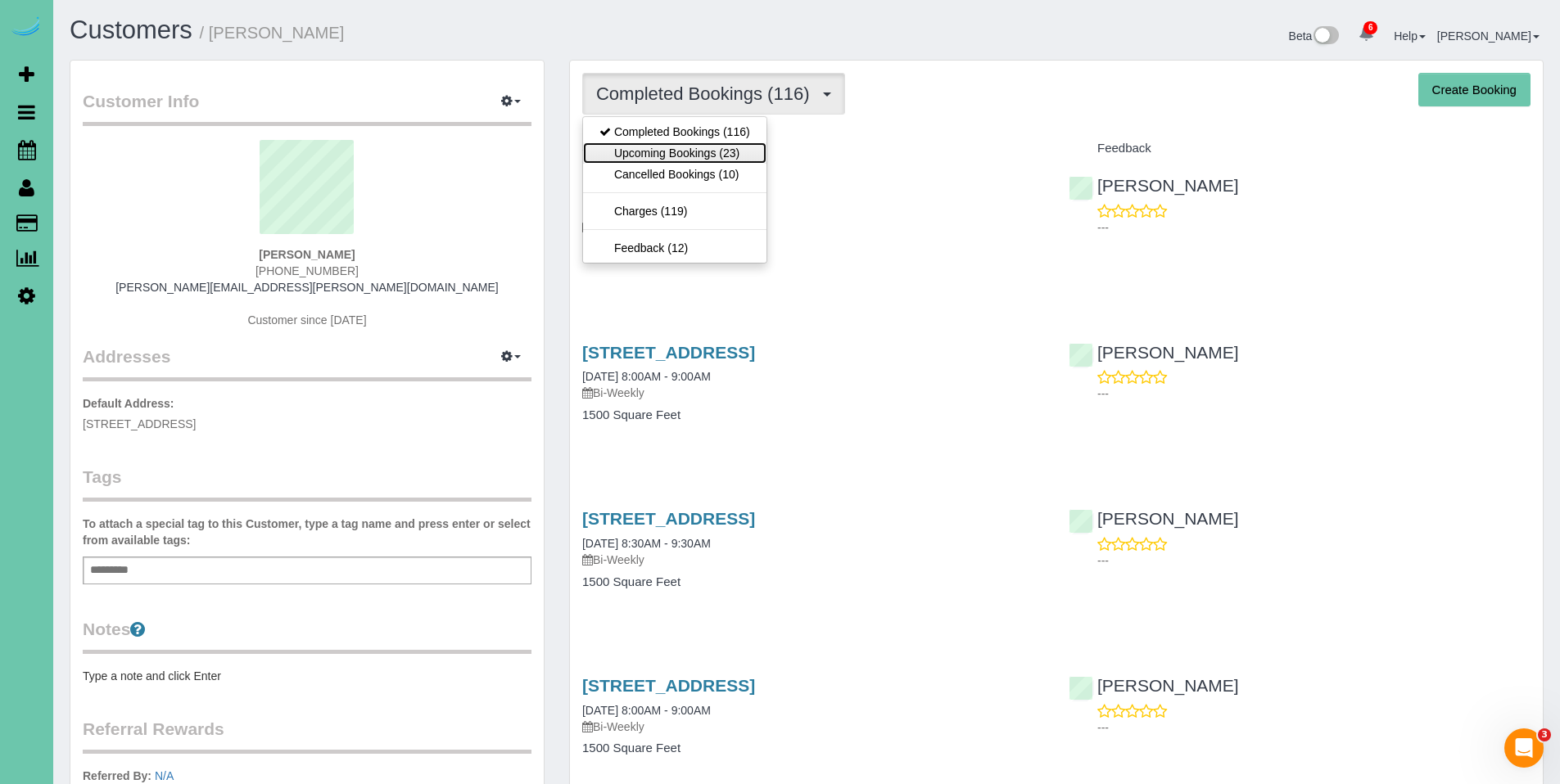
click at [691, 150] on link "Upcoming Bookings (23)" at bounding box center [675, 153] width 184 height 21
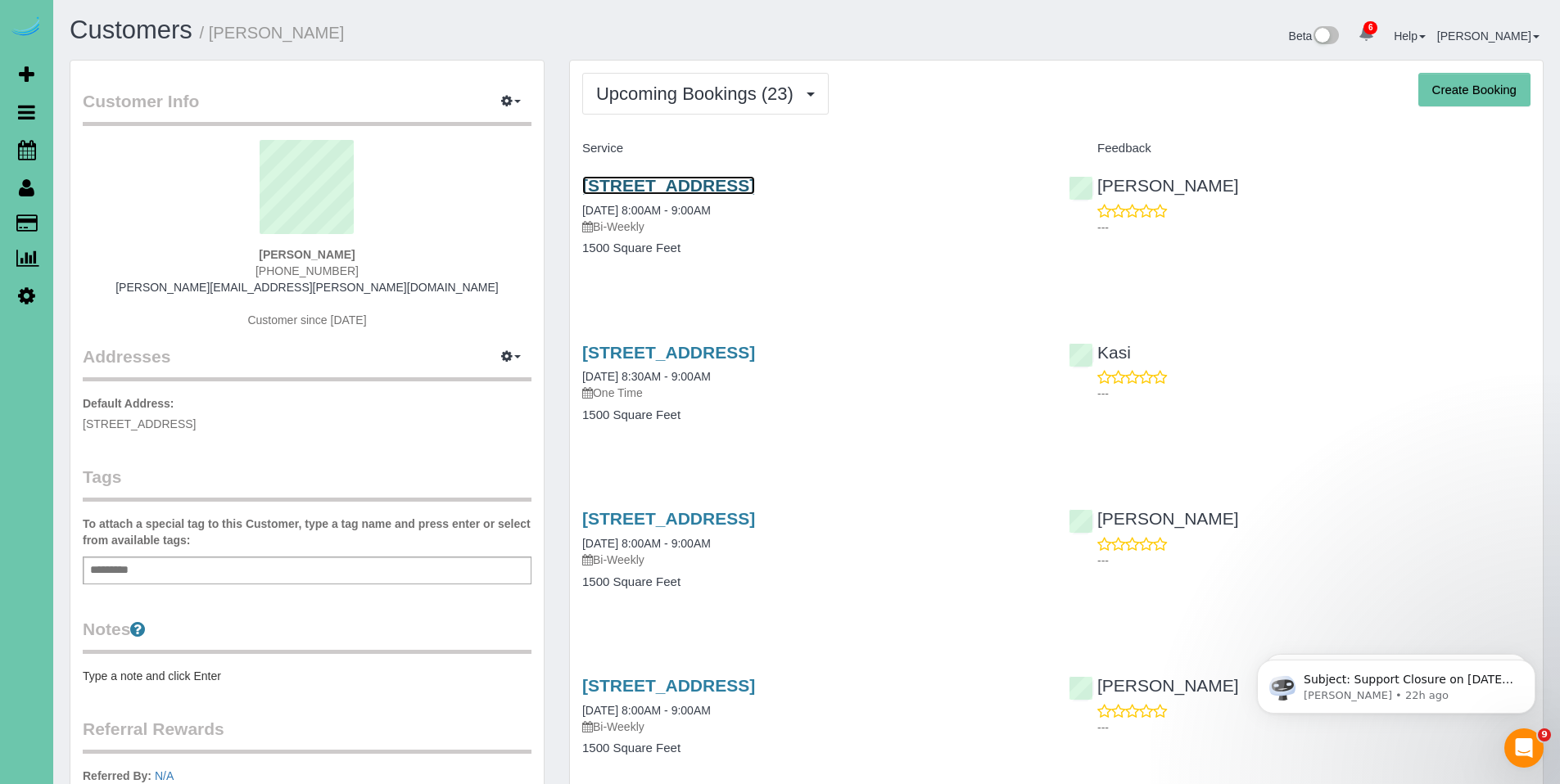
click at [698, 188] on link "1107 Gold Coast Road, Papillion, NE 68046" at bounding box center [668, 185] width 172 height 19
click at [0, 0] on body "6 Beta Your Notifications You have 0 alerts × You have 1 to charge for 08/26/20…" at bounding box center [780, 392] width 1560 height 784
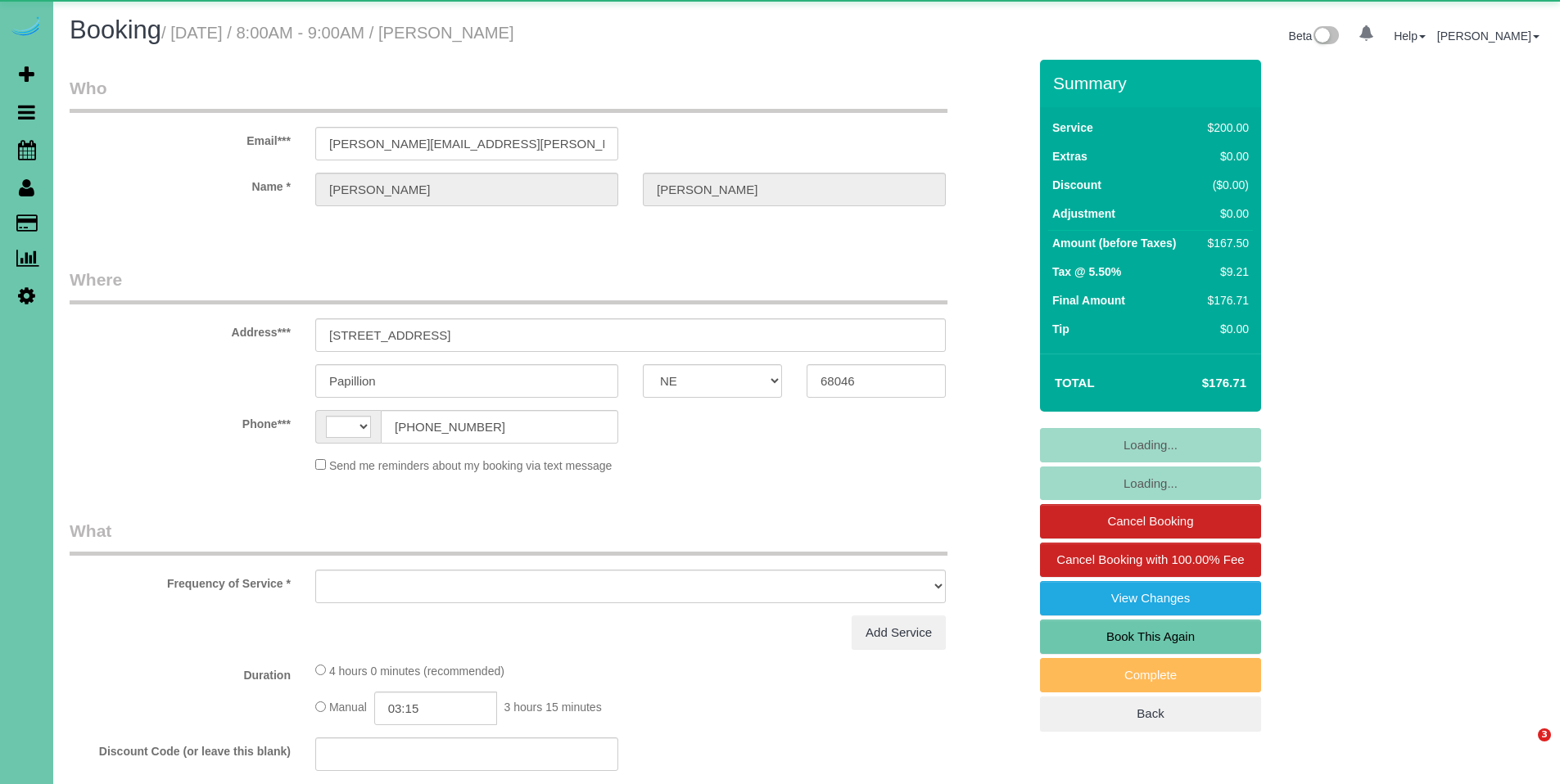
select select "NE"
select select "string:[GEOGRAPHIC_DATA]"
select select "object:762"
select select "string:fspay-aadea6a6-c3ca-4f33-bfe7-d7baea54ce59"
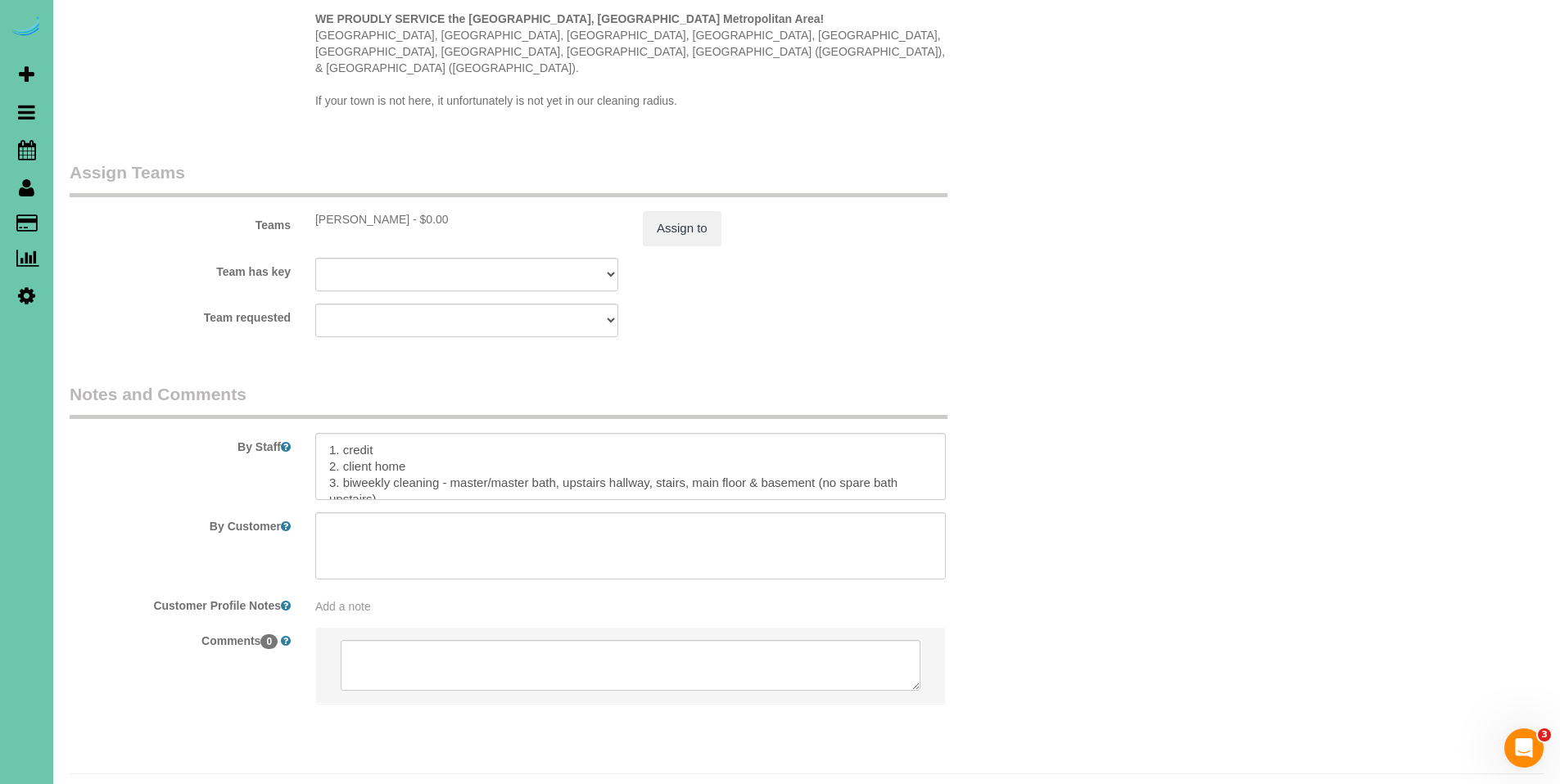
scroll to position [1680, 0]
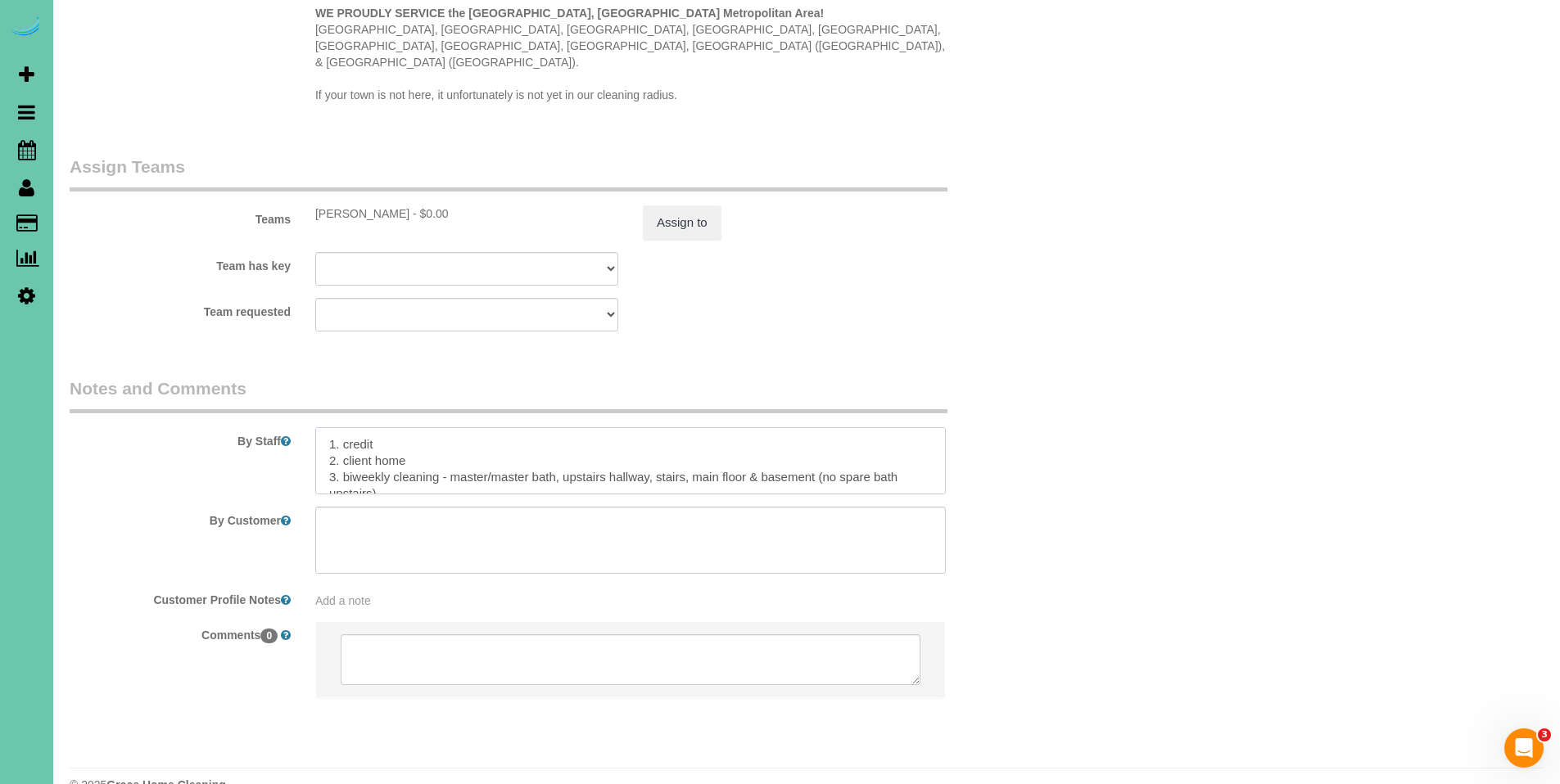
click at [700, 427] on textarea at bounding box center [630, 460] width 630 height 67
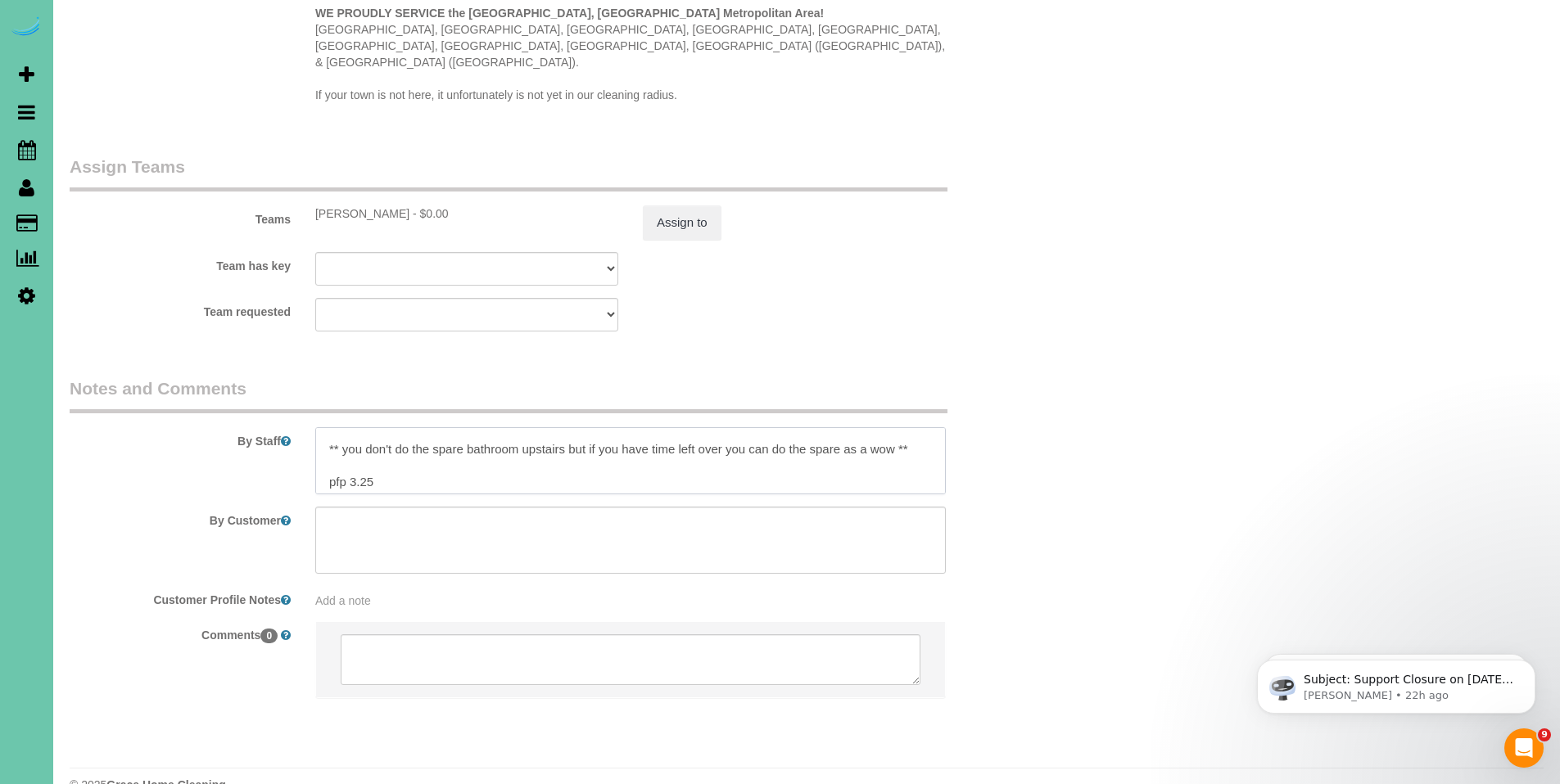
scroll to position [212, 0]
drag, startPoint x: 869, startPoint y: 449, endPoint x: 386, endPoint y: 437, distance: 483.1
click at [386, 437] on textarea at bounding box center [630, 460] width 630 height 67
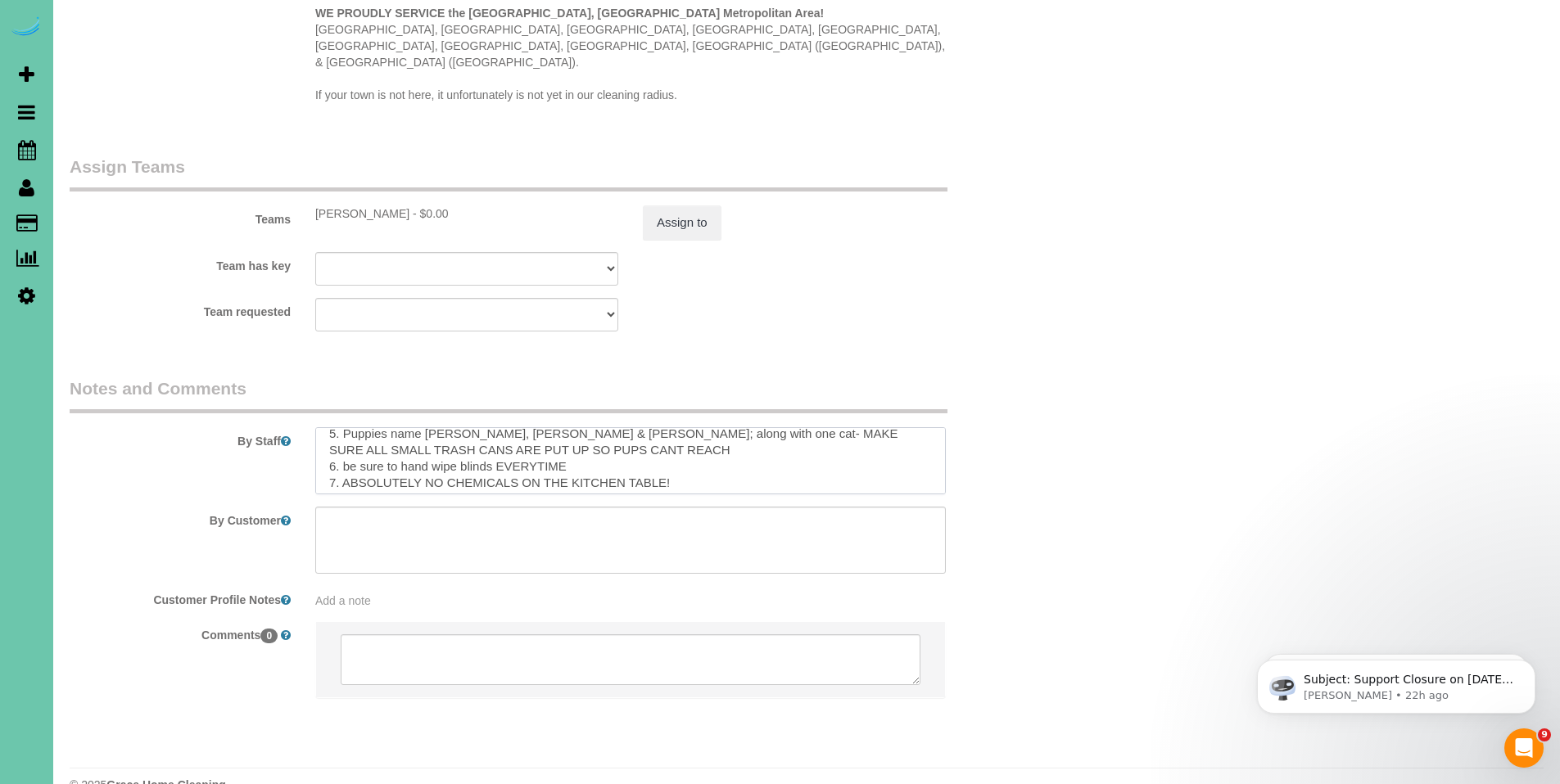
scroll to position [0, 0]
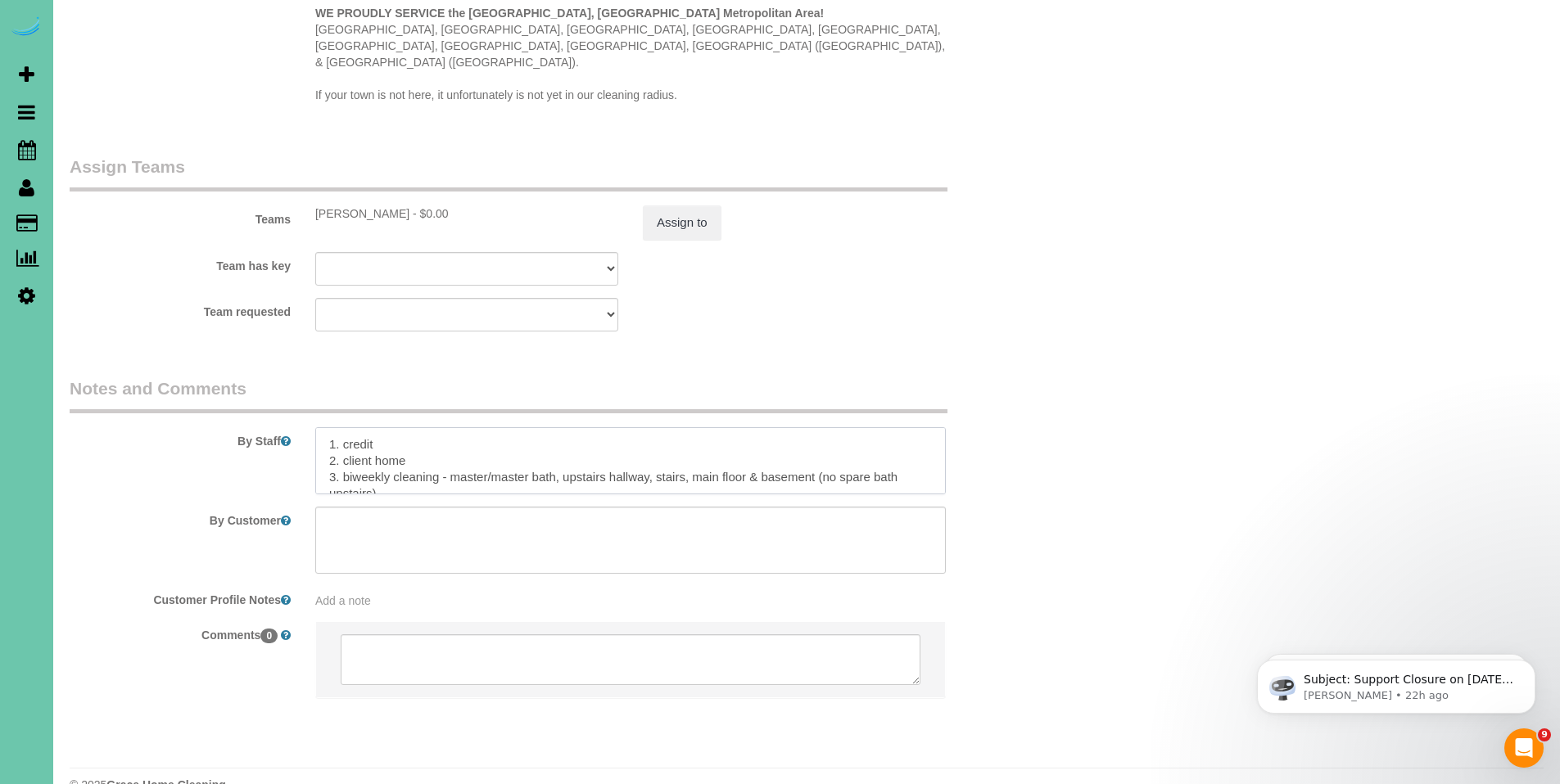
drag, startPoint x: 466, startPoint y: 441, endPoint x: 371, endPoint y: 382, distance: 111.8
click at [371, 382] on div "By Staff" at bounding box center [548, 435] width 983 height 118
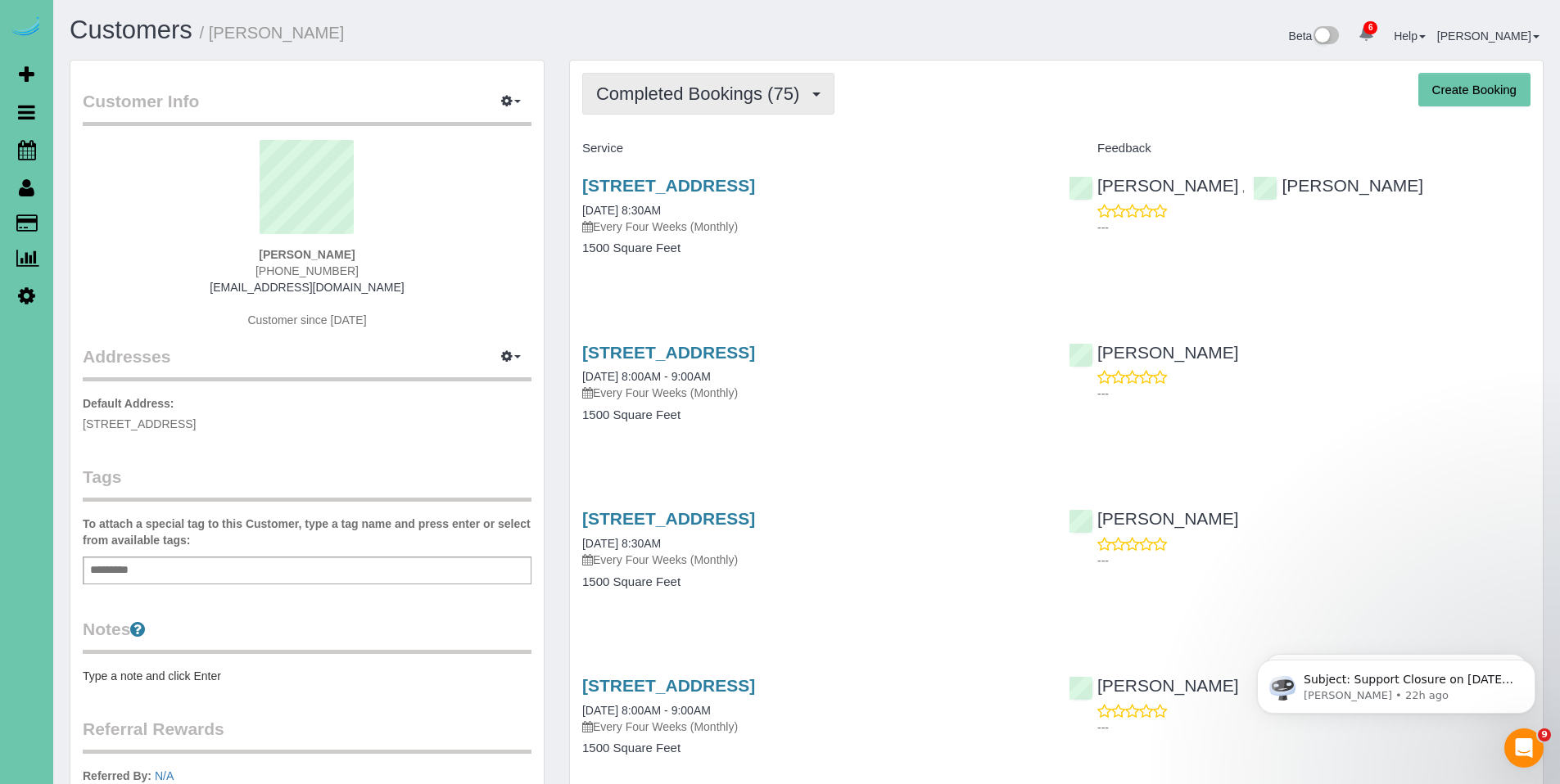
click at [701, 103] on span "Completed Bookings (75)" at bounding box center [702, 93] width 212 height 20
click at [695, 106] on button "Completed Bookings (75)" at bounding box center [708, 93] width 252 height 42
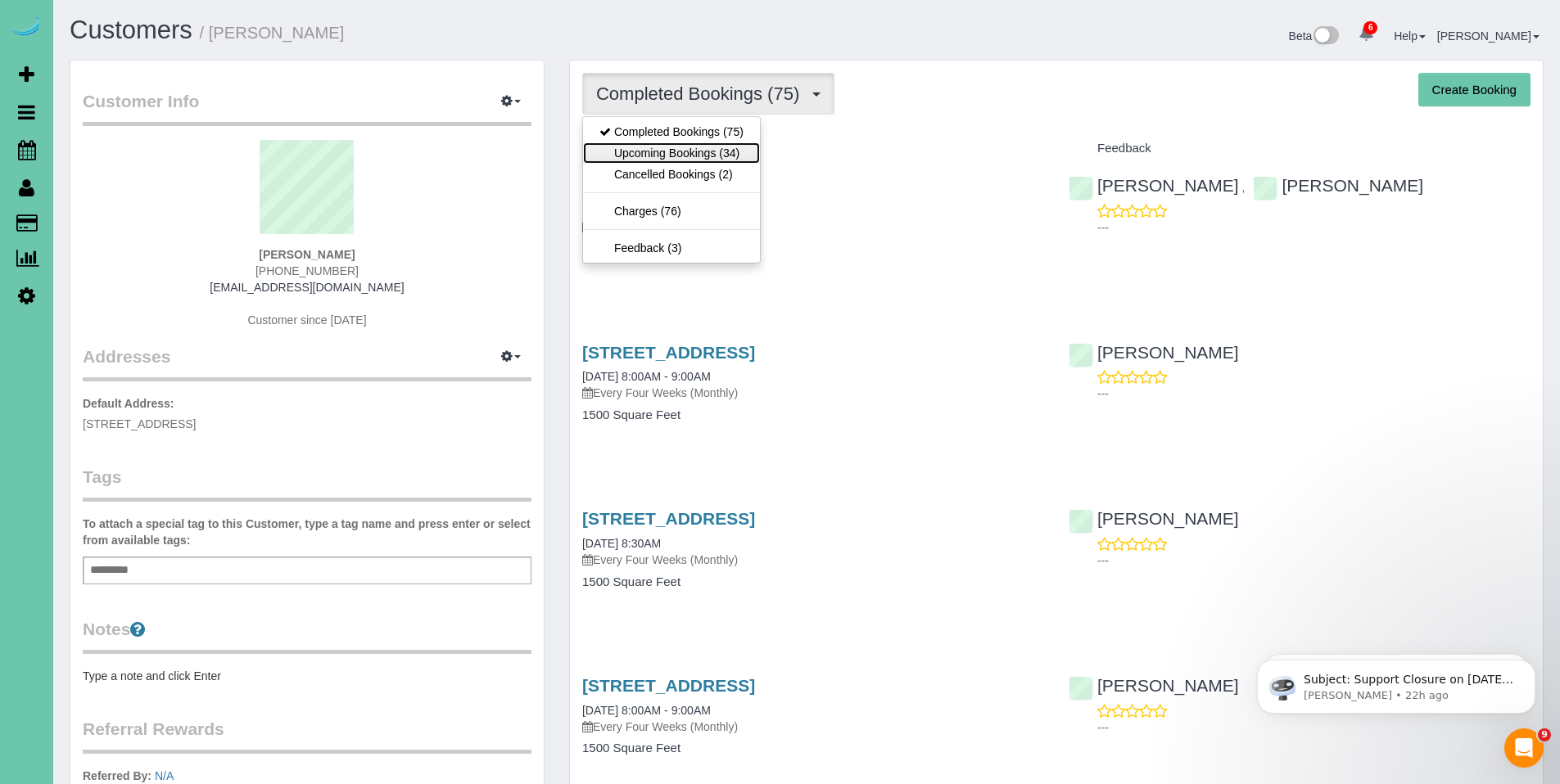
click at [670, 148] on link "Upcoming Bookings (34)" at bounding box center [671, 153] width 177 height 21
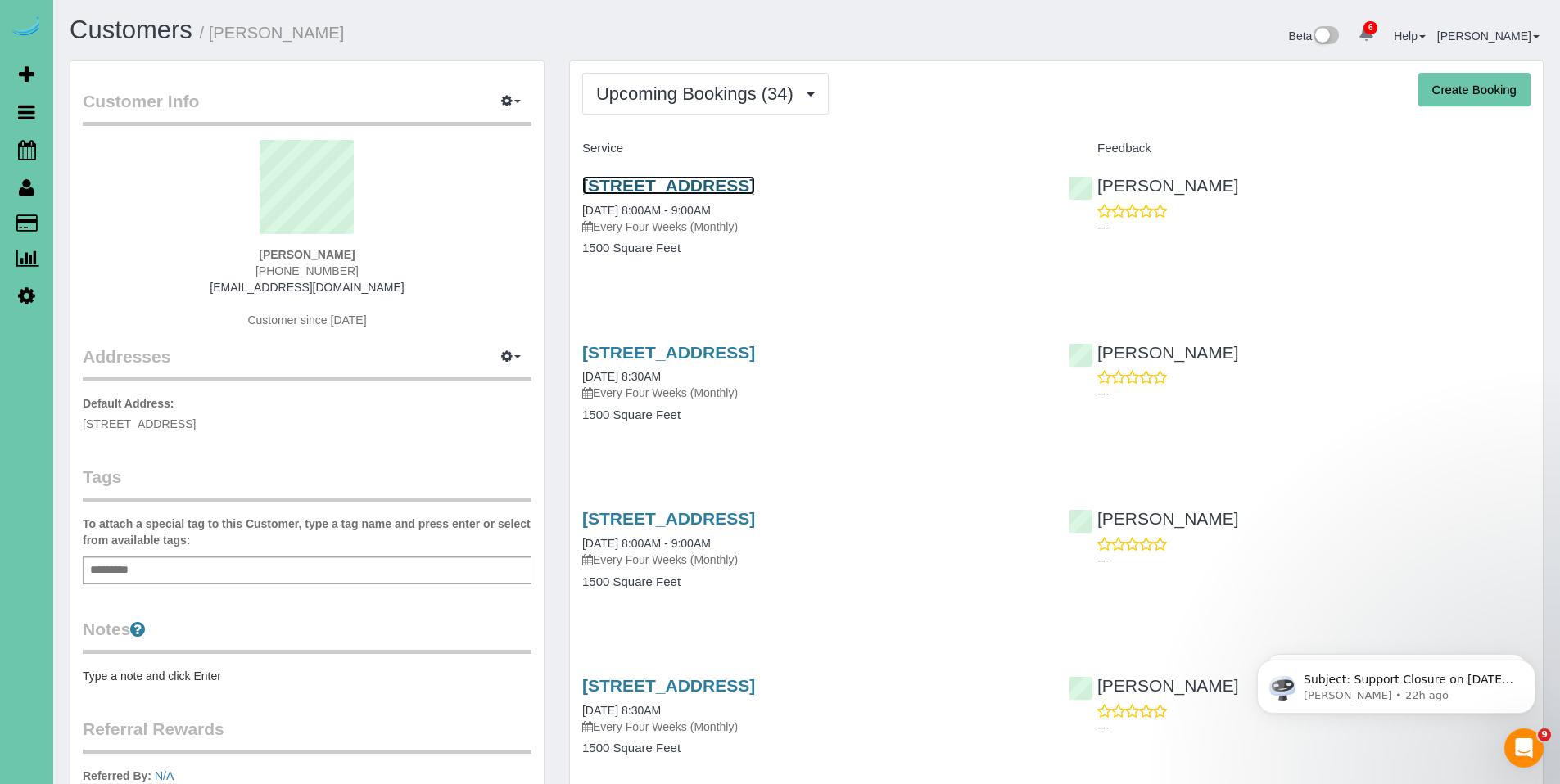
click at [670, 184] on link "5745 S 137th Street, Omaha, NE 68137" at bounding box center [668, 185] width 172 height 19
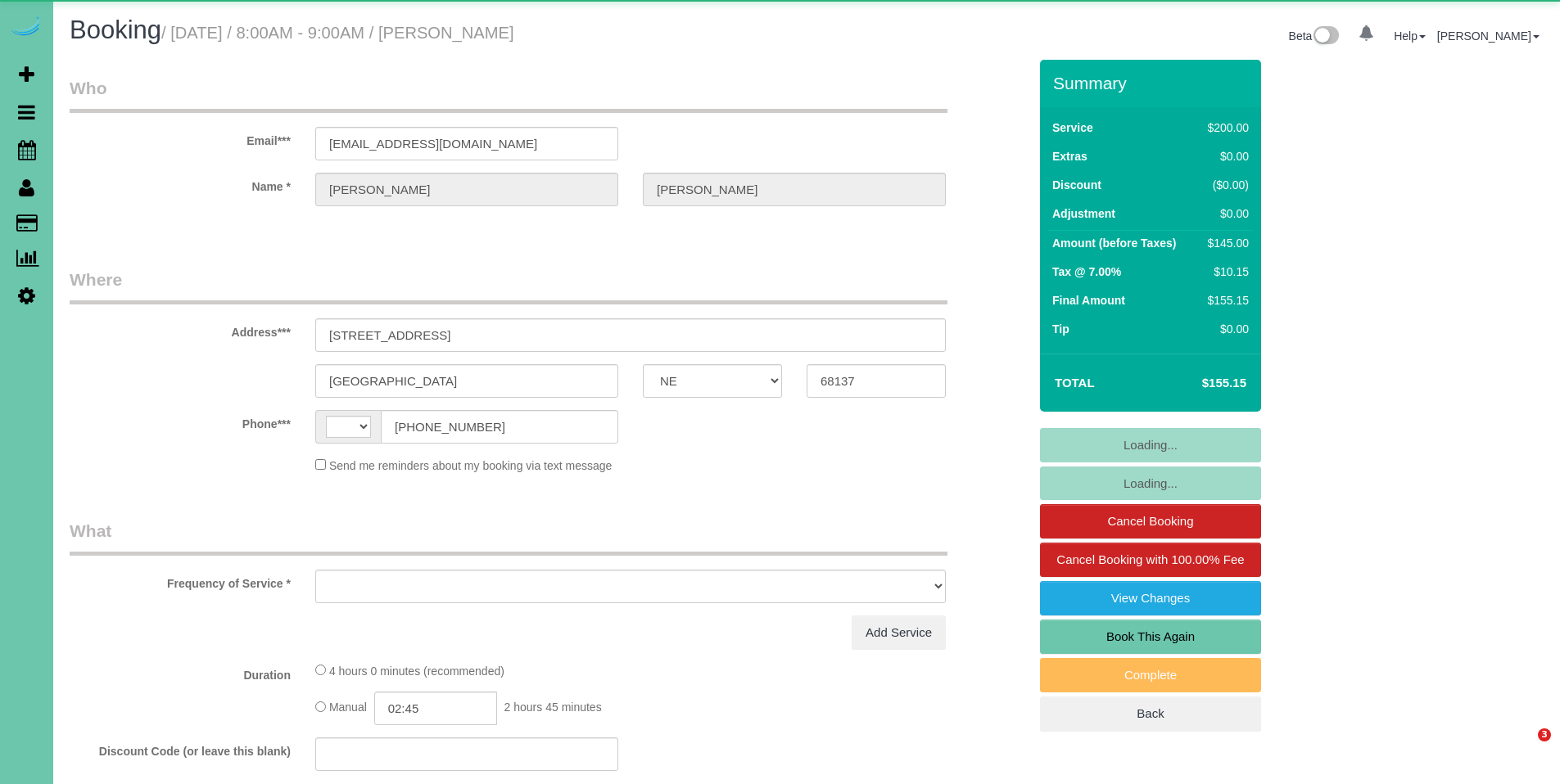
select select "NE"
select select "string:[GEOGRAPHIC_DATA]"
select select "object:708"
select select "string:fspay-f0608918-8b5a-4dbb-b0b8-7c080b10e553"
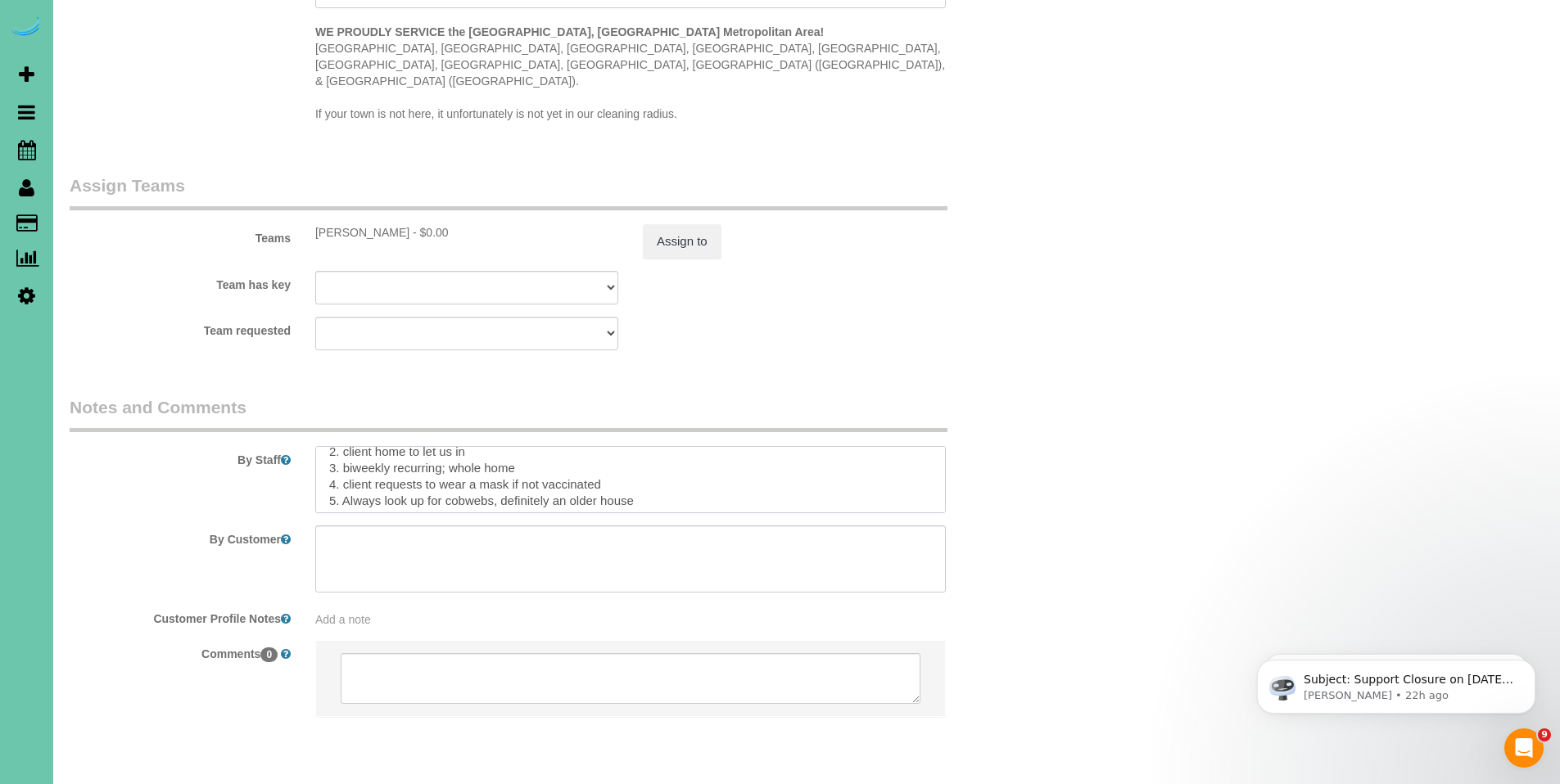
scroll to position [65, 0]
drag, startPoint x: 322, startPoint y: 429, endPoint x: 421, endPoint y: 477, distance: 110.0
click at [421, 477] on textarea at bounding box center [630, 479] width 630 height 67
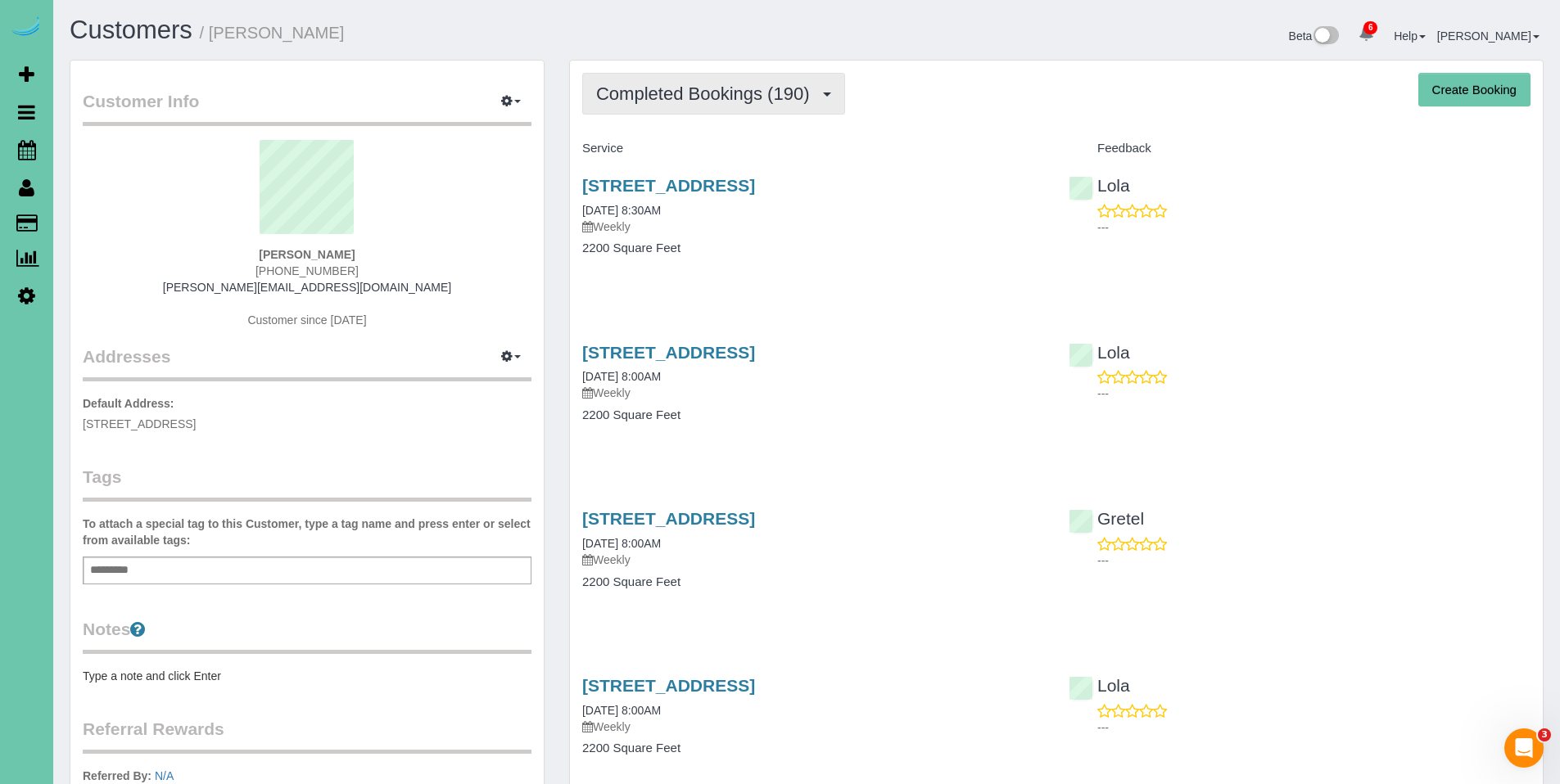
click at [675, 94] on span "Completed Bookings (190)" at bounding box center [707, 93] width 221 height 20
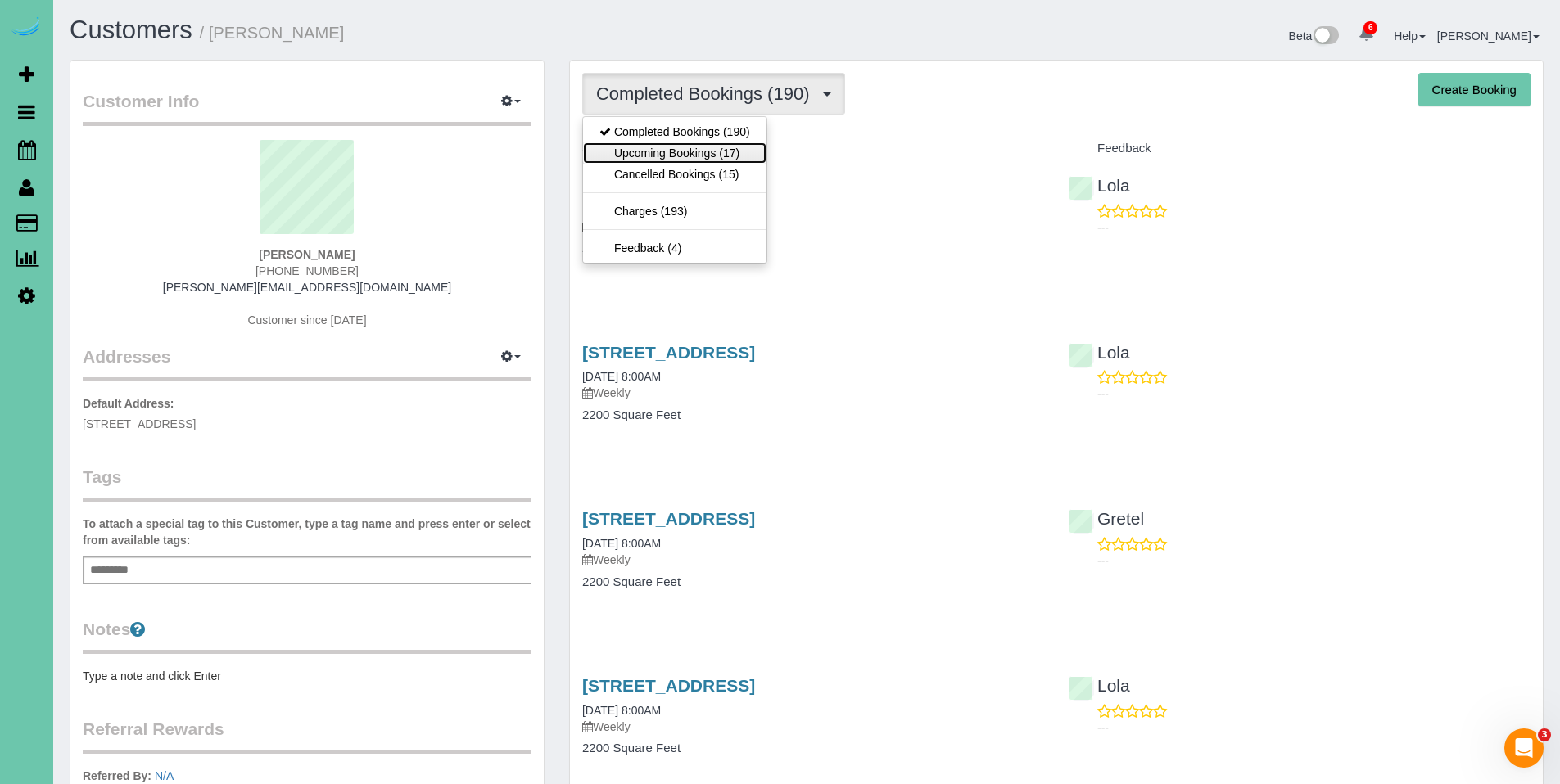
click at [670, 154] on link "Upcoming Bookings (17)" at bounding box center [675, 153] width 184 height 21
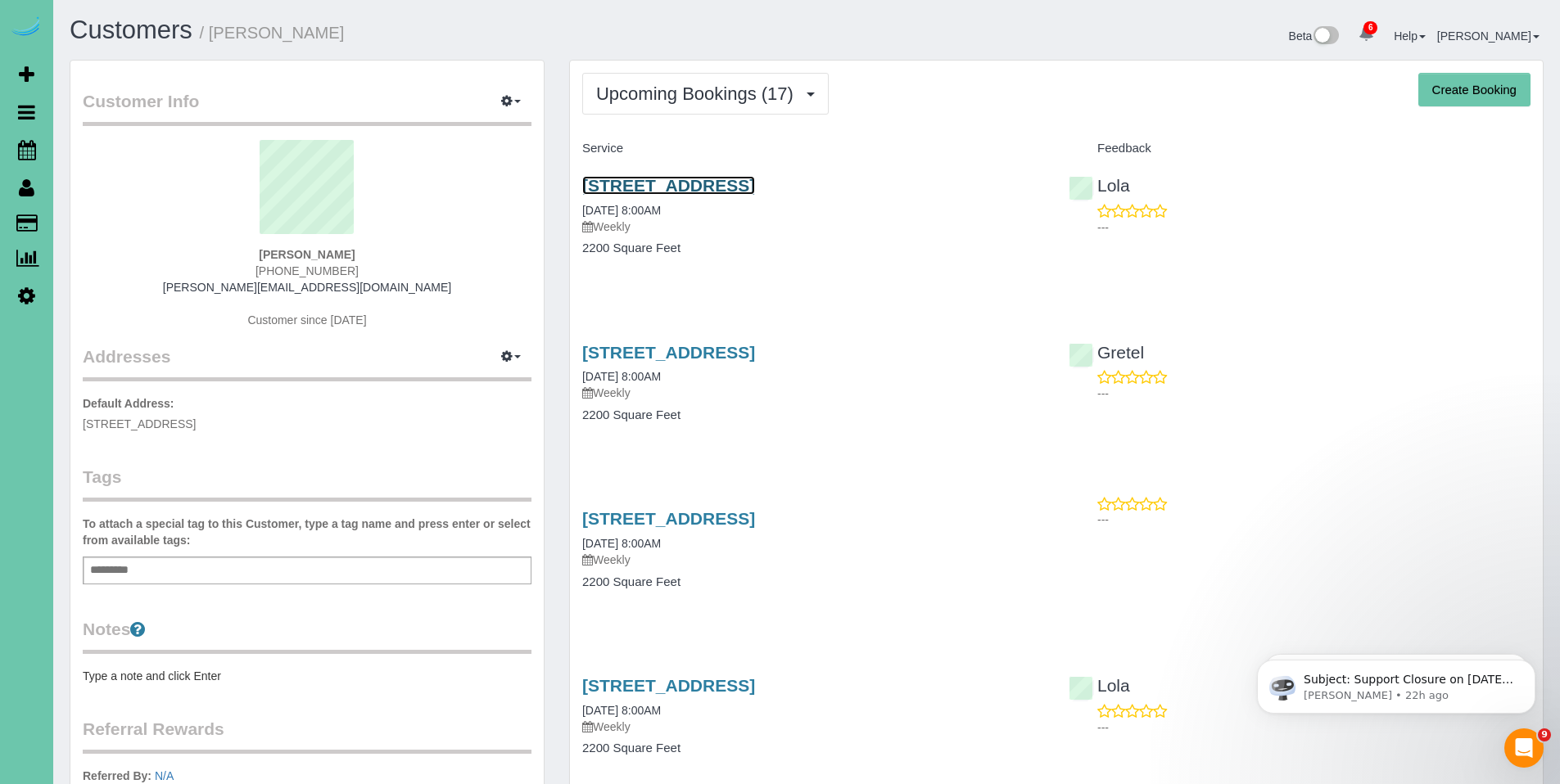
click at [687, 191] on link "5128 Blondo Street, Omaha, NE 68104" at bounding box center [668, 185] width 172 height 19
click at [682, 187] on link "5128 Blondo Street, Omaha, NE 68104" at bounding box center [668, 185] width 172 height 19
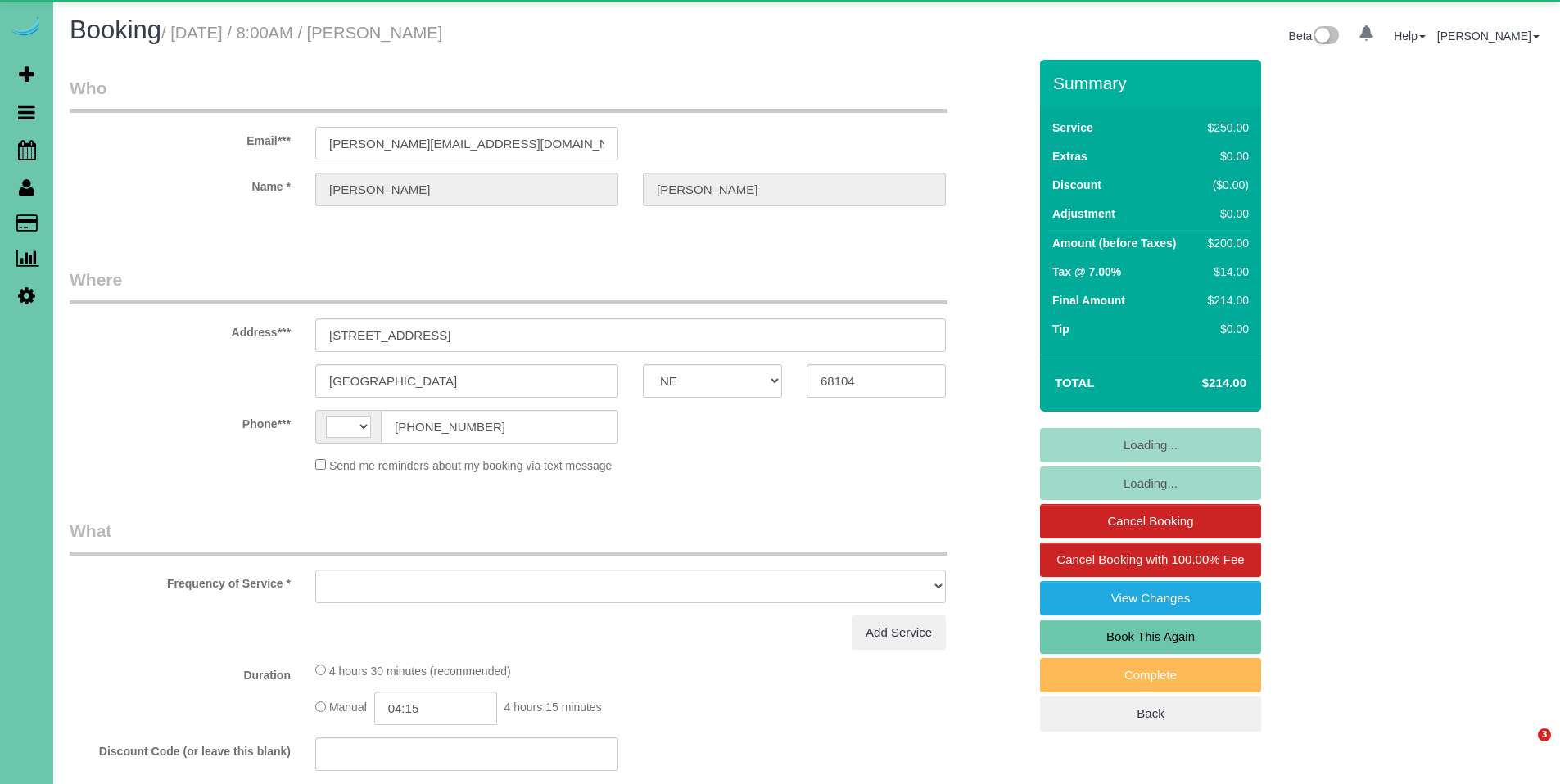
select select "NE"
select select "string:[GEOGRAPHIC_DATA]"
select select "object:708"
select select "string:fspay-40853d63-384d-4756-9b0d-47250fe39510"
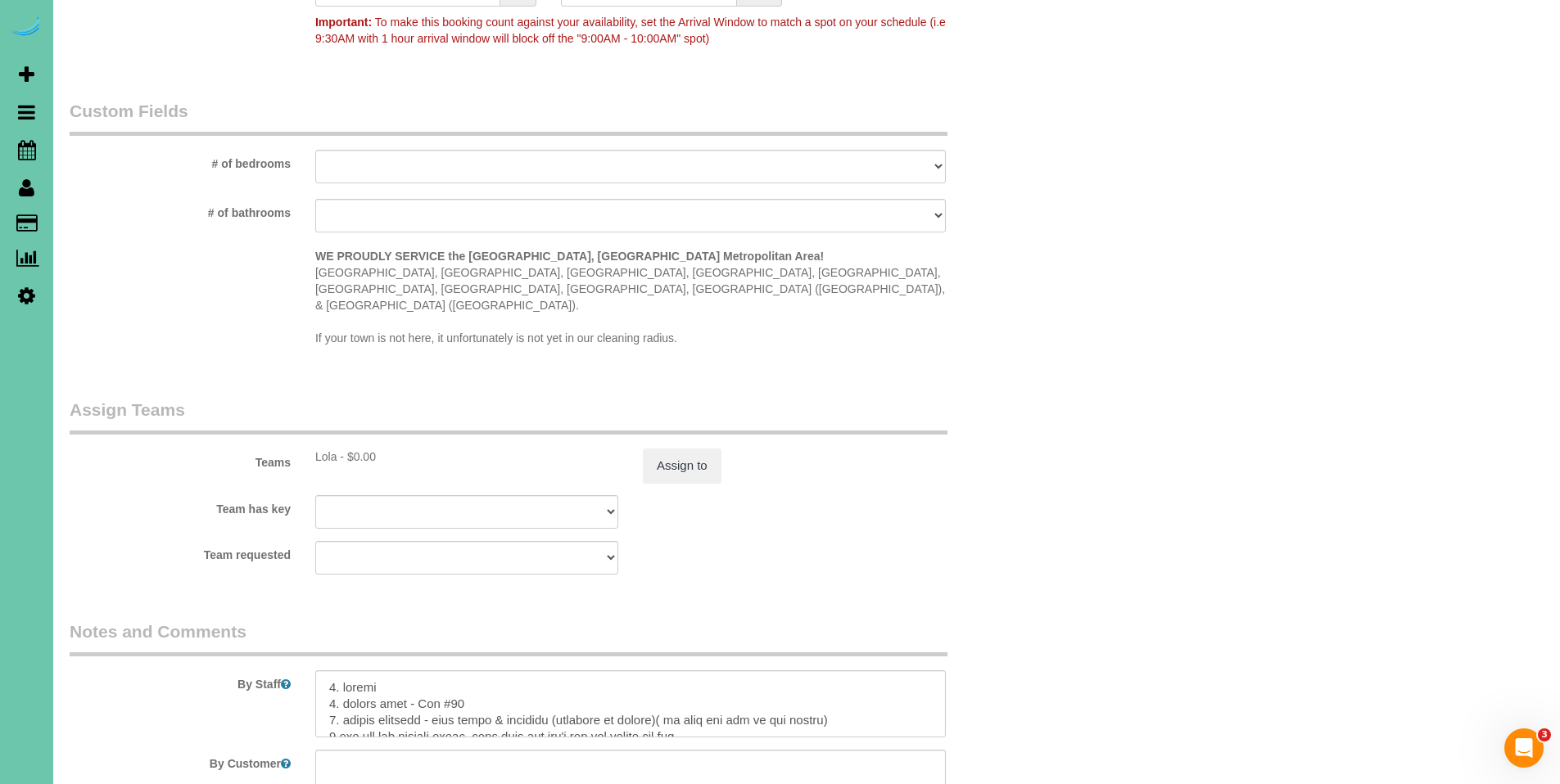
scroll to position [1680, 0]
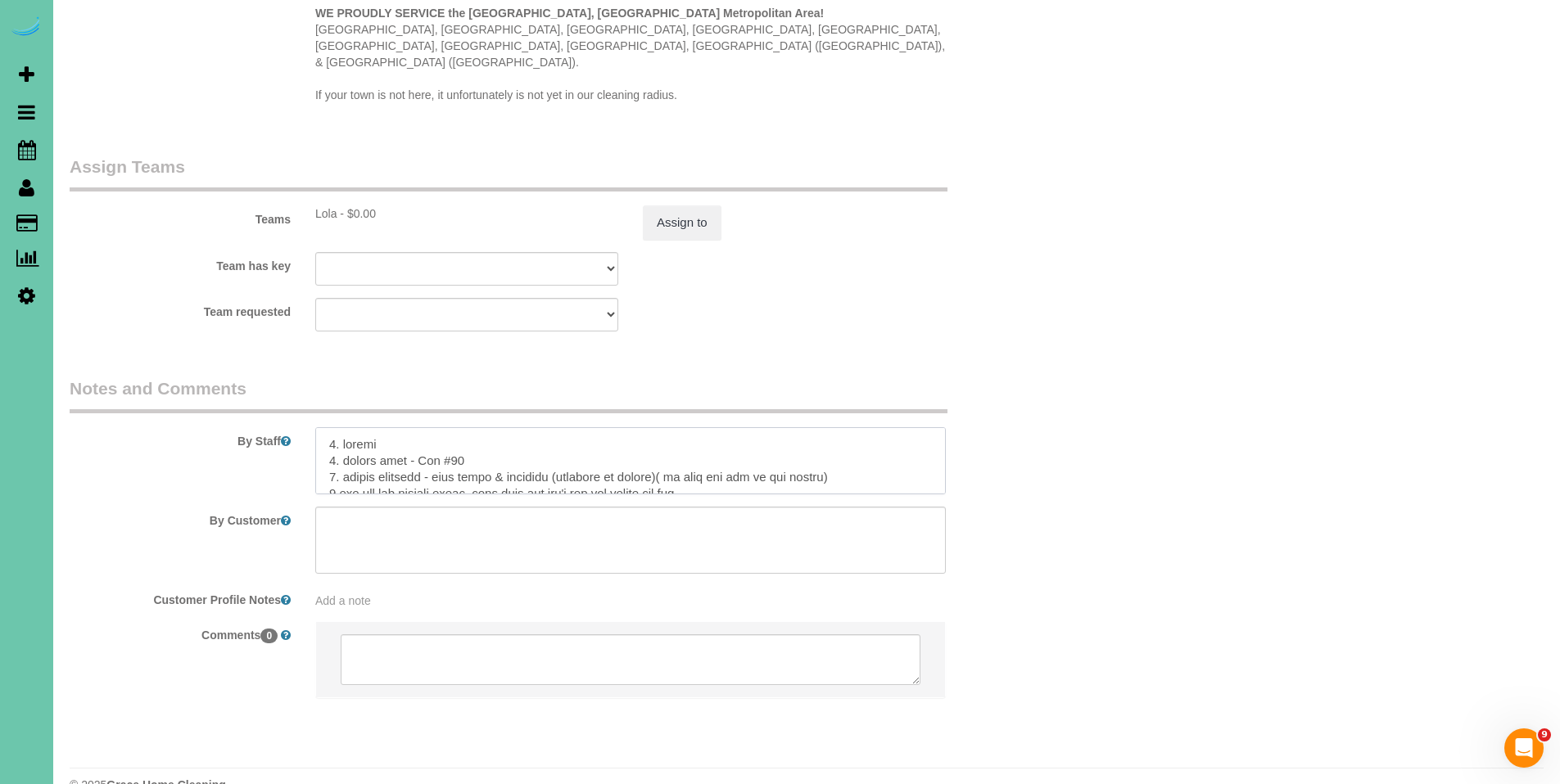
click at [863, 439] on textarea at bounding box center [630, 460] width 630 height 67
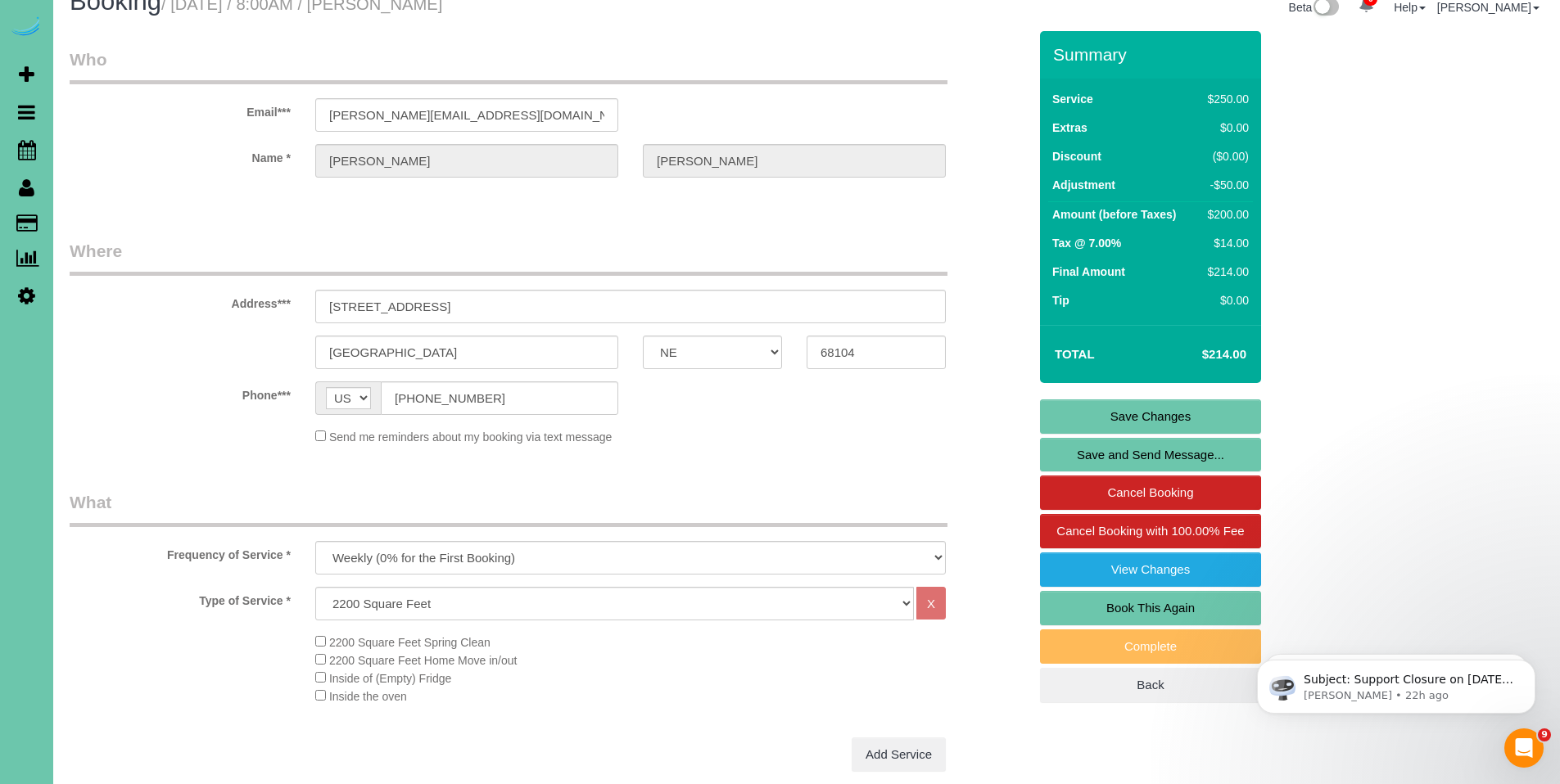
scroll to position [0, 0]
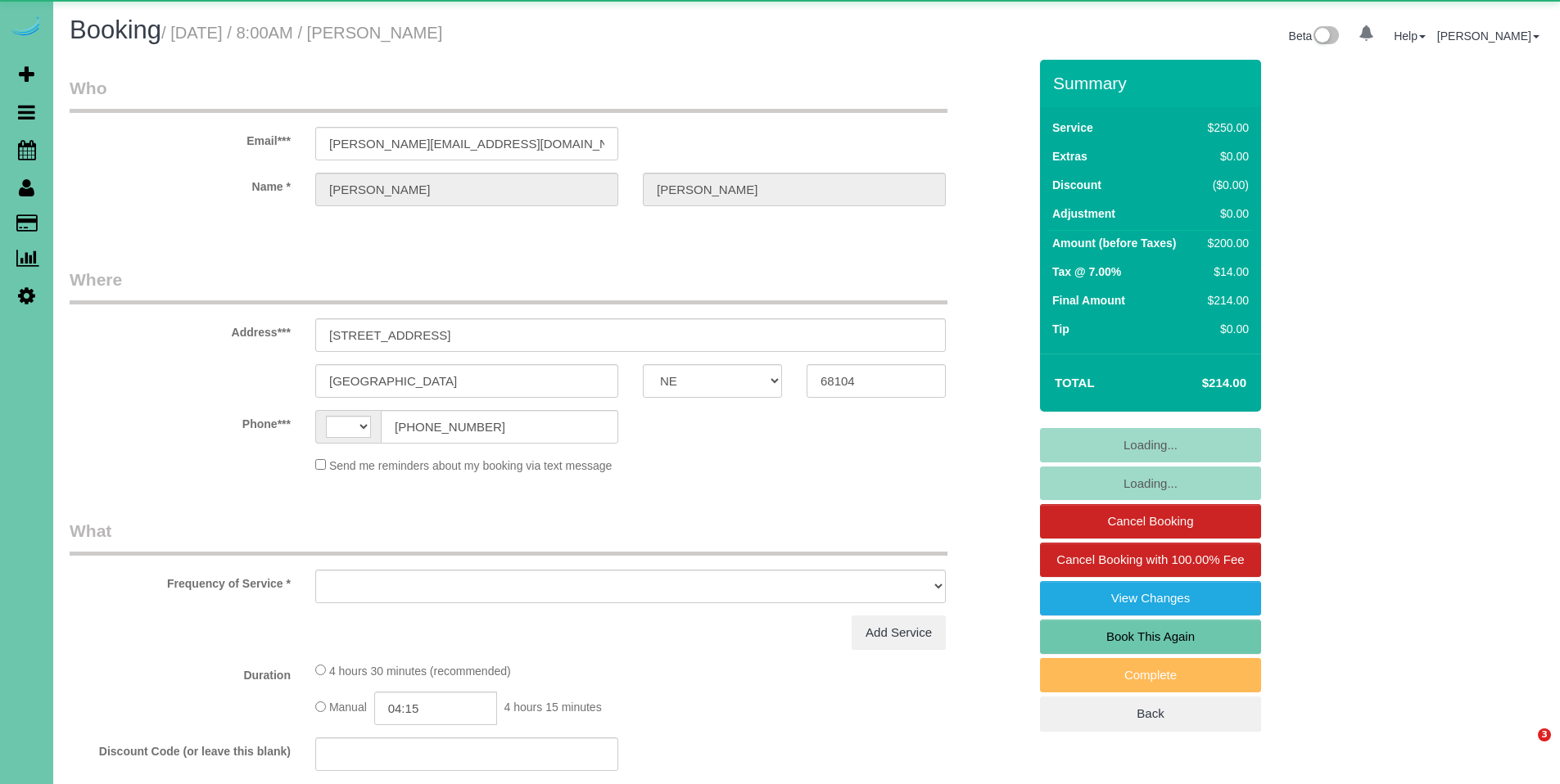
select select "NE"
select select "string:fspay-40853d63-384d-4756-9b0d-47250fe39510"
select select "string:[GEOGRAPHIC_DATA]"
select select "object:708"
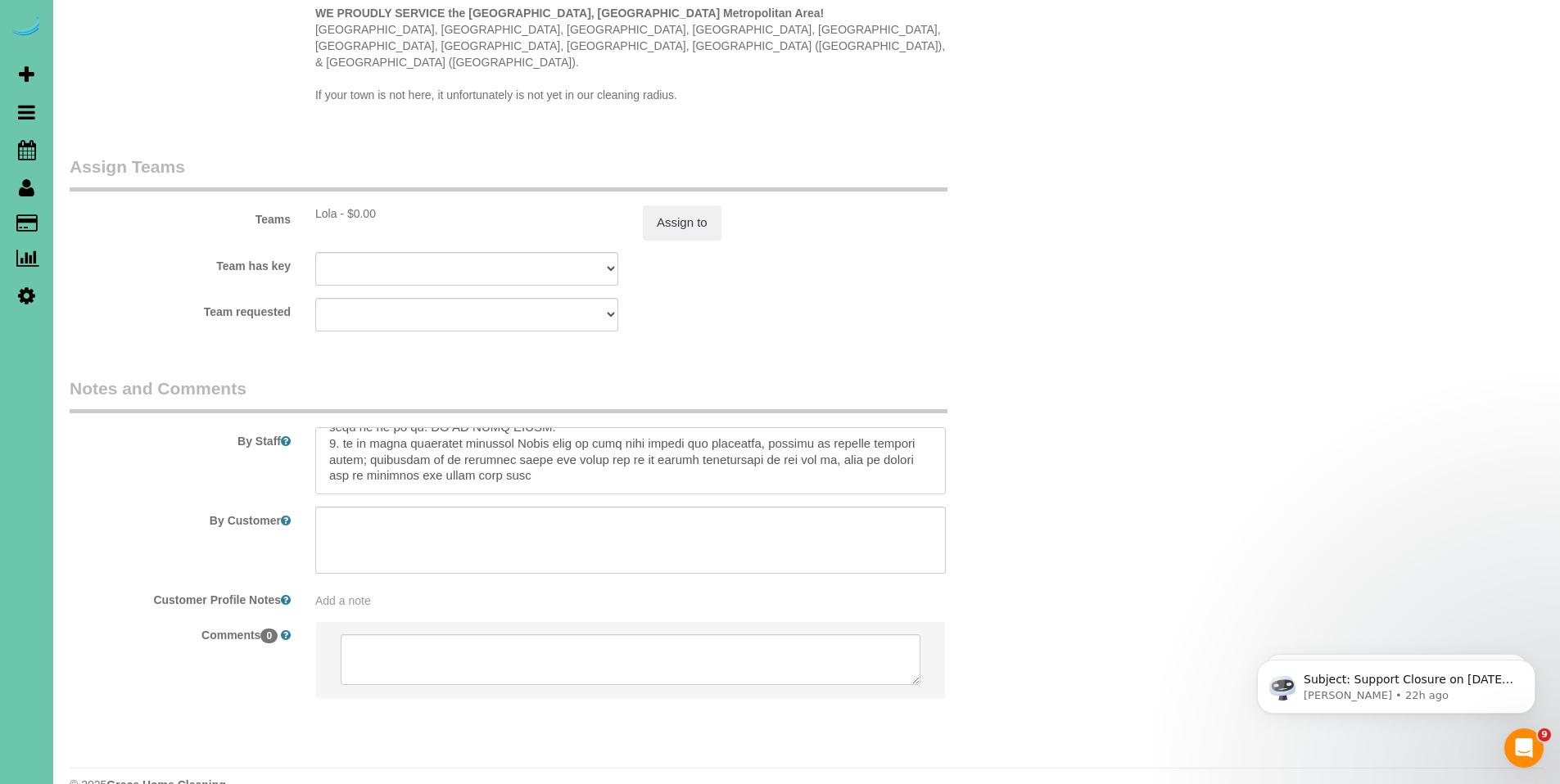
scroll to position [457, 0]
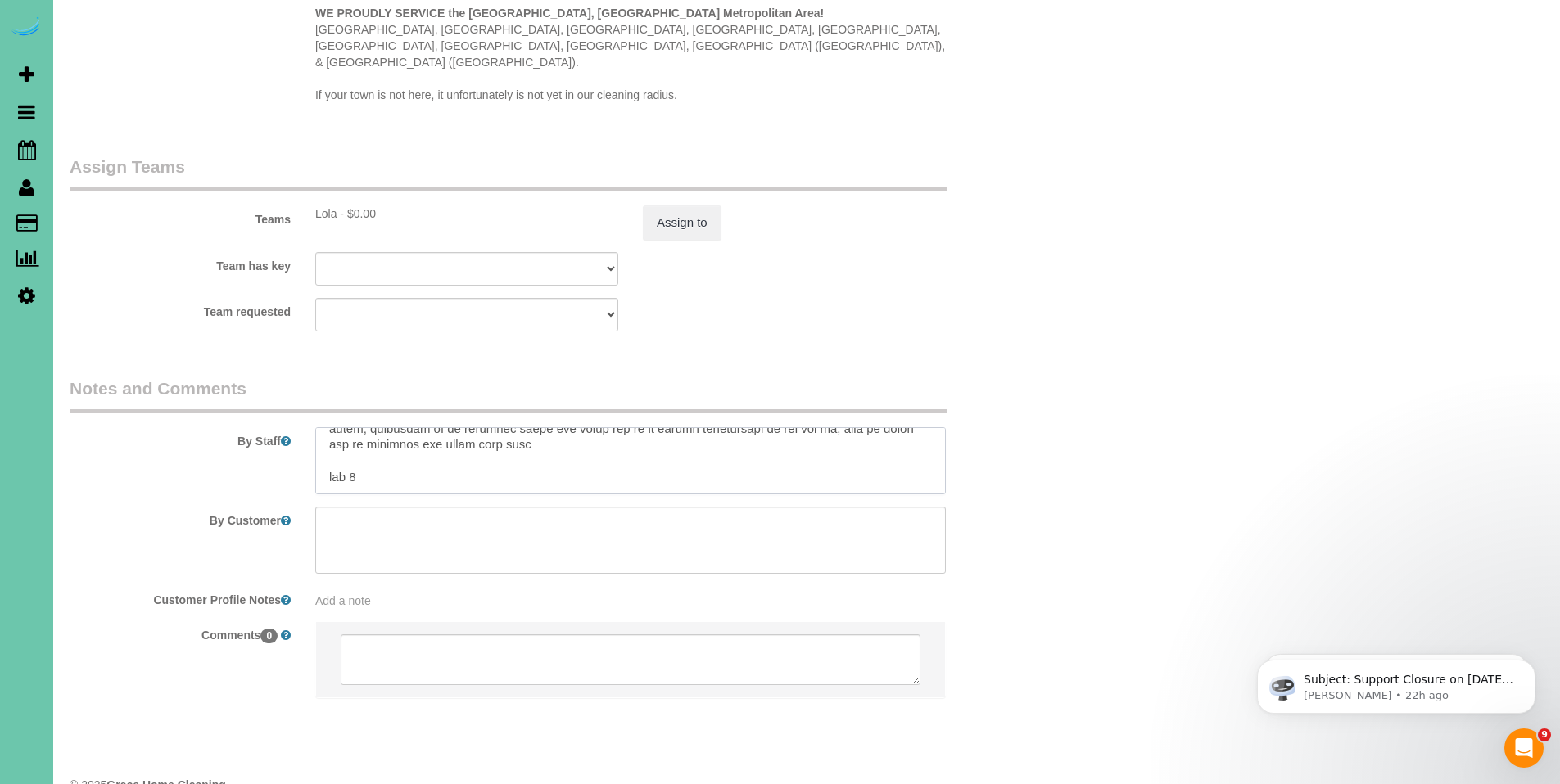
drag, startPoint x: 326, startPoint y: 411, endPoint x: 574, endPoint y: 472, distance: 255.4
click at [574, 472] on sui-booking-comments "By Staff By Customer Customer Profile Notes Add a note Comments 0" at bounding box center [549, 545] width 958 height 338
click at [665, 427] on textarea at bounding box center [630, 460] width 630 height 67
drag, startPoint x: 411, startPoint y: 444, endPoint x: 329, endPoint y: 441, distance: 82.1
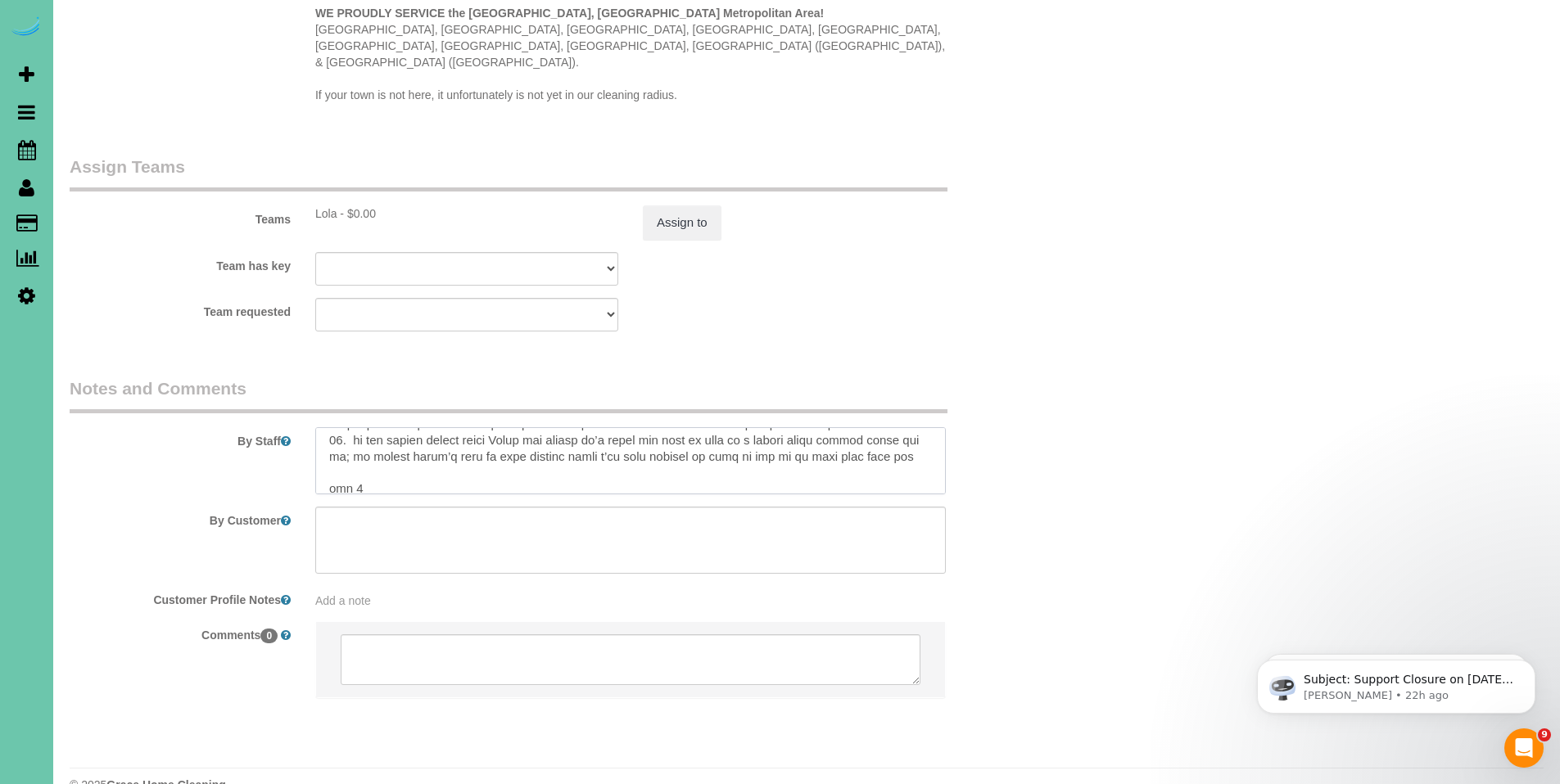
click at [329, 441] on textarea at bounding box center [630, 460] width 630 height 67
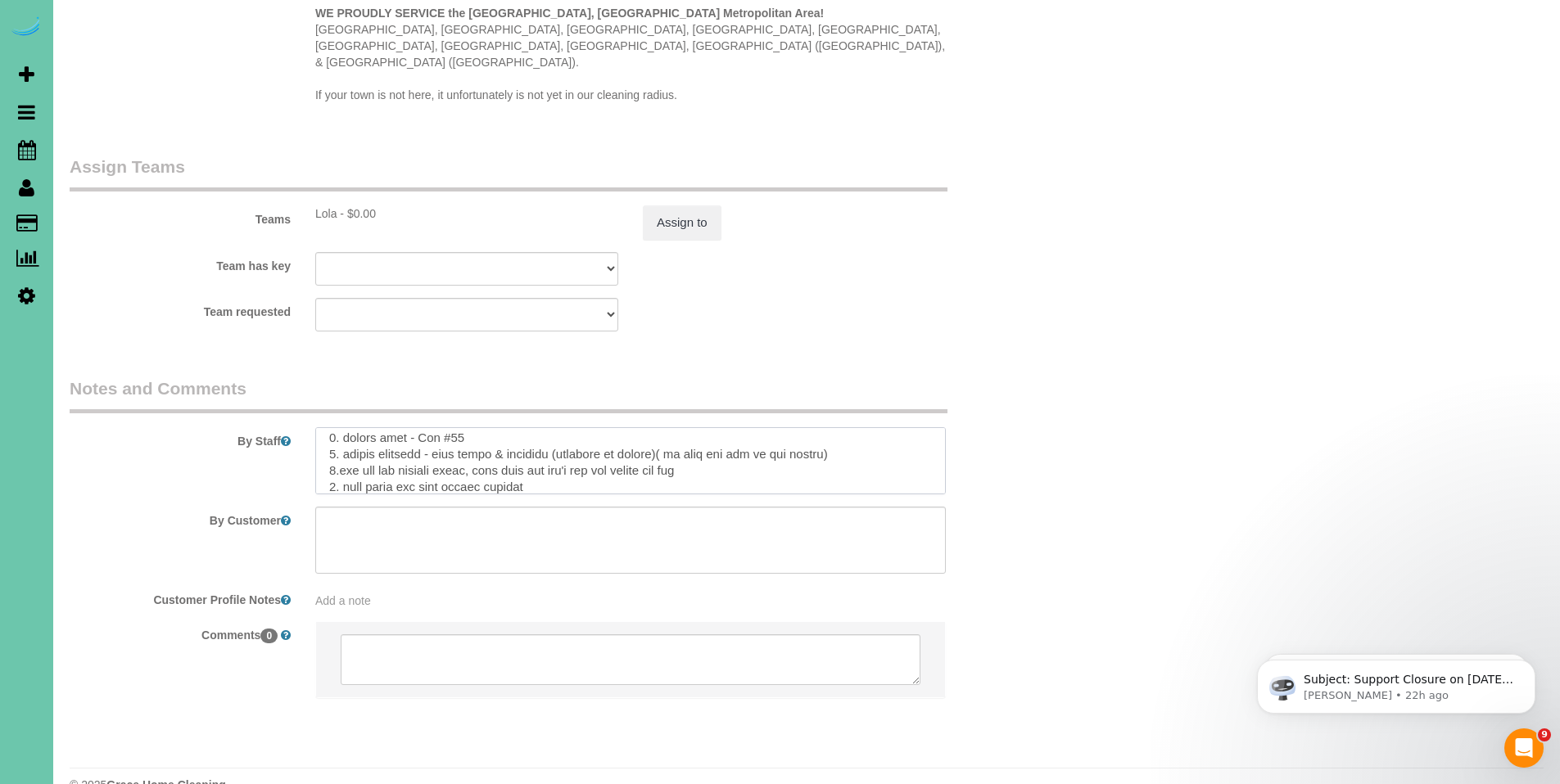
scroll to position [0, 0]
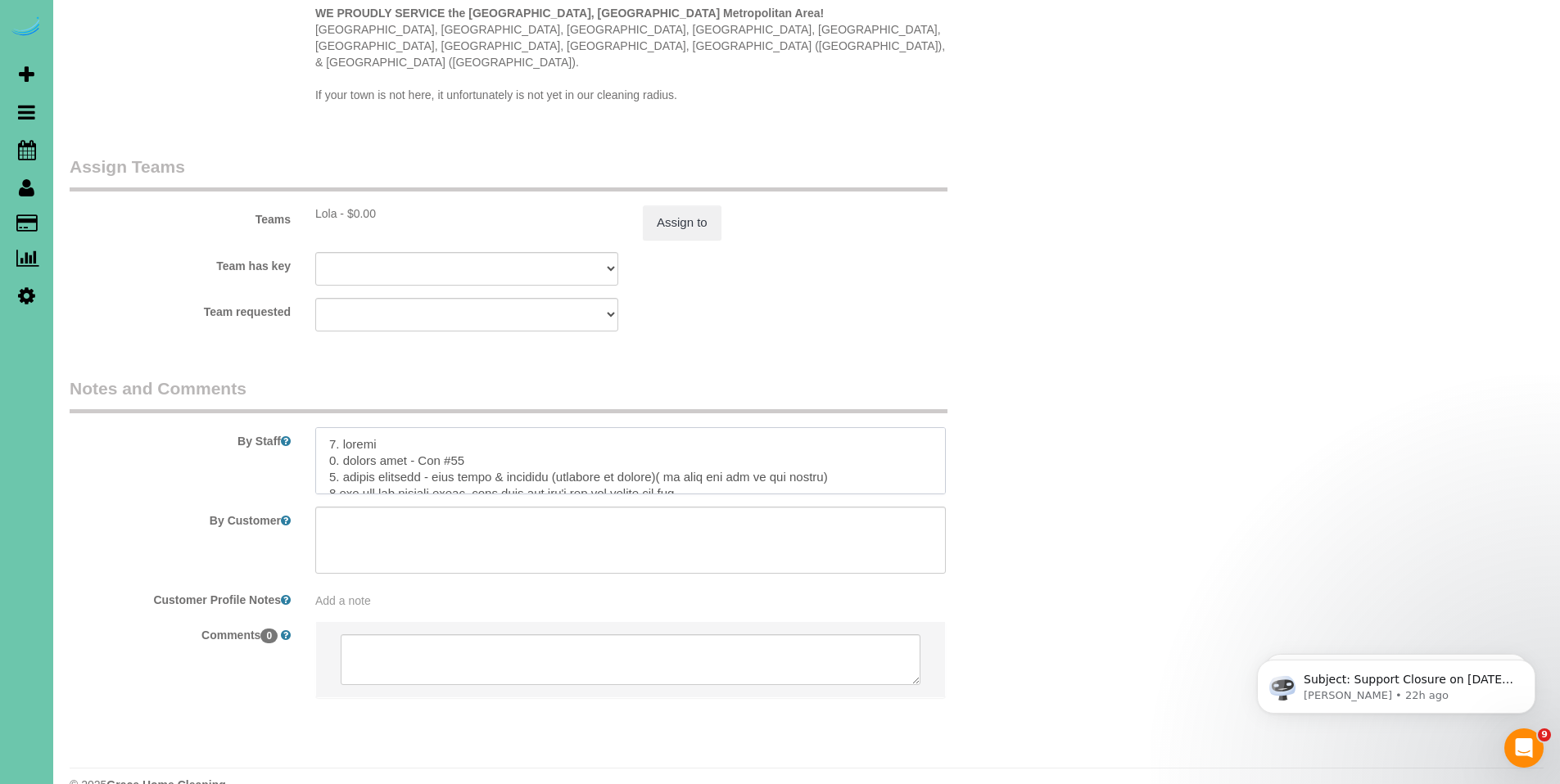
drag, startPoint x: 376, startPoint y: 457, endPoint x: 332, endPoint y: 396, distance: 75.2
click at [332, 427] on textarea at bounding box center [630, 460] width 630 height 67
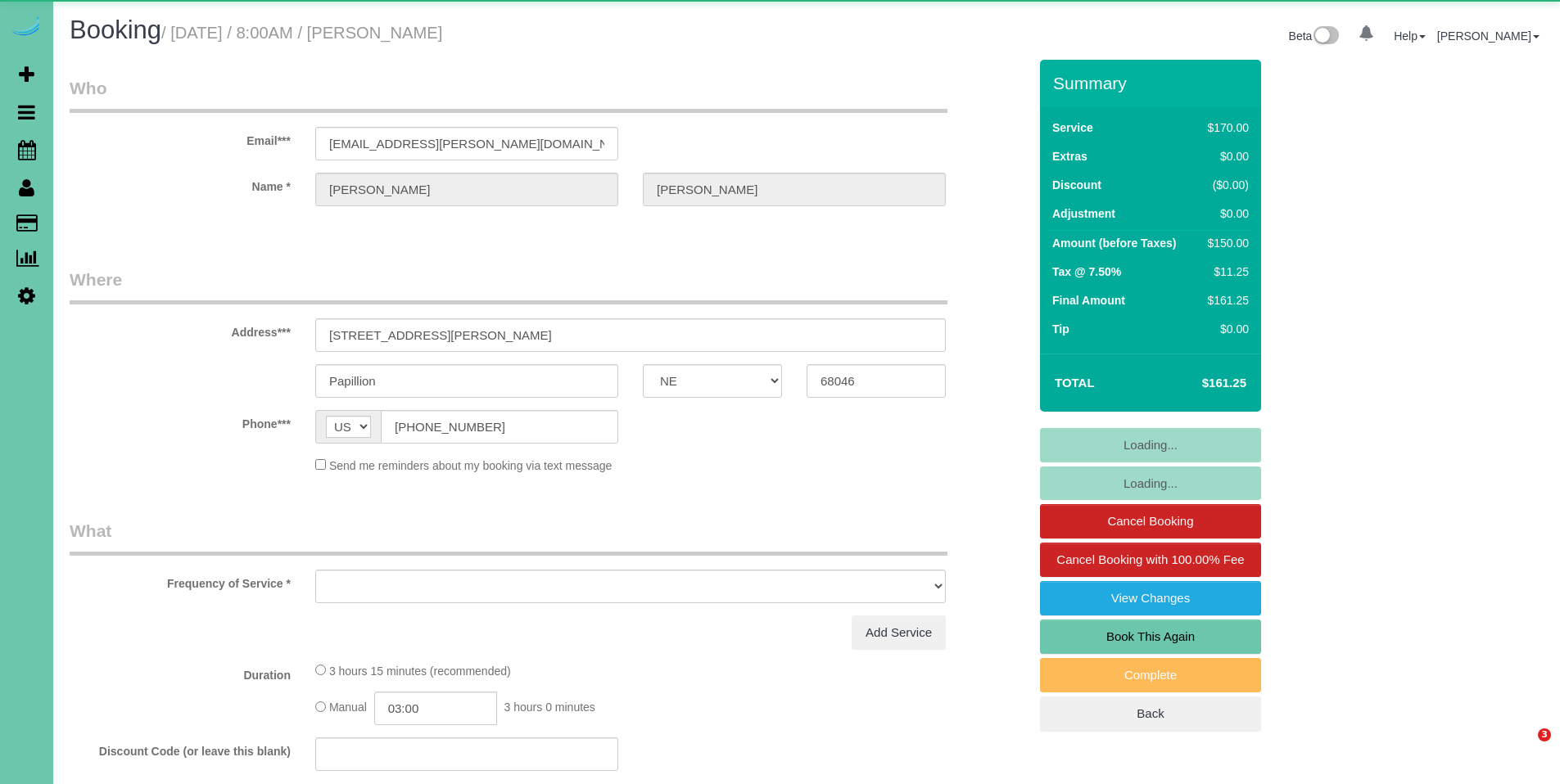
select select "NE"
select select "object:731"
select select "number:36"
select select "number:41"
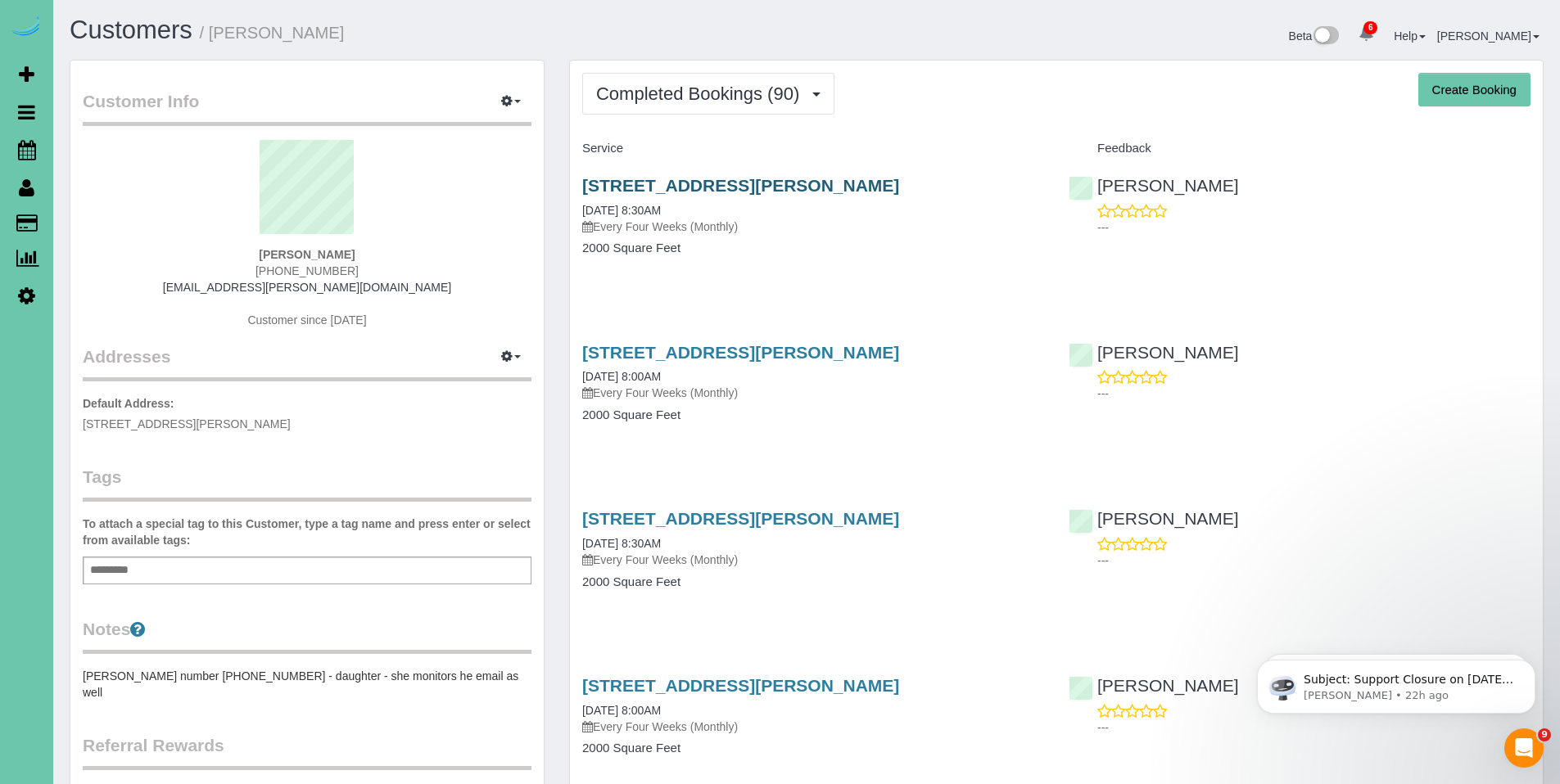
drag, startPoint x: 868, startPoint y: 183, endPoint x: 587, endPoint y: 186, distance: 281.0
copy link "823 Tara Rd, Papillion, NE 68046"
click at [668, 98] on span "Completed Bookings (90)" at bounding box center [702, 93] width 212 height 20
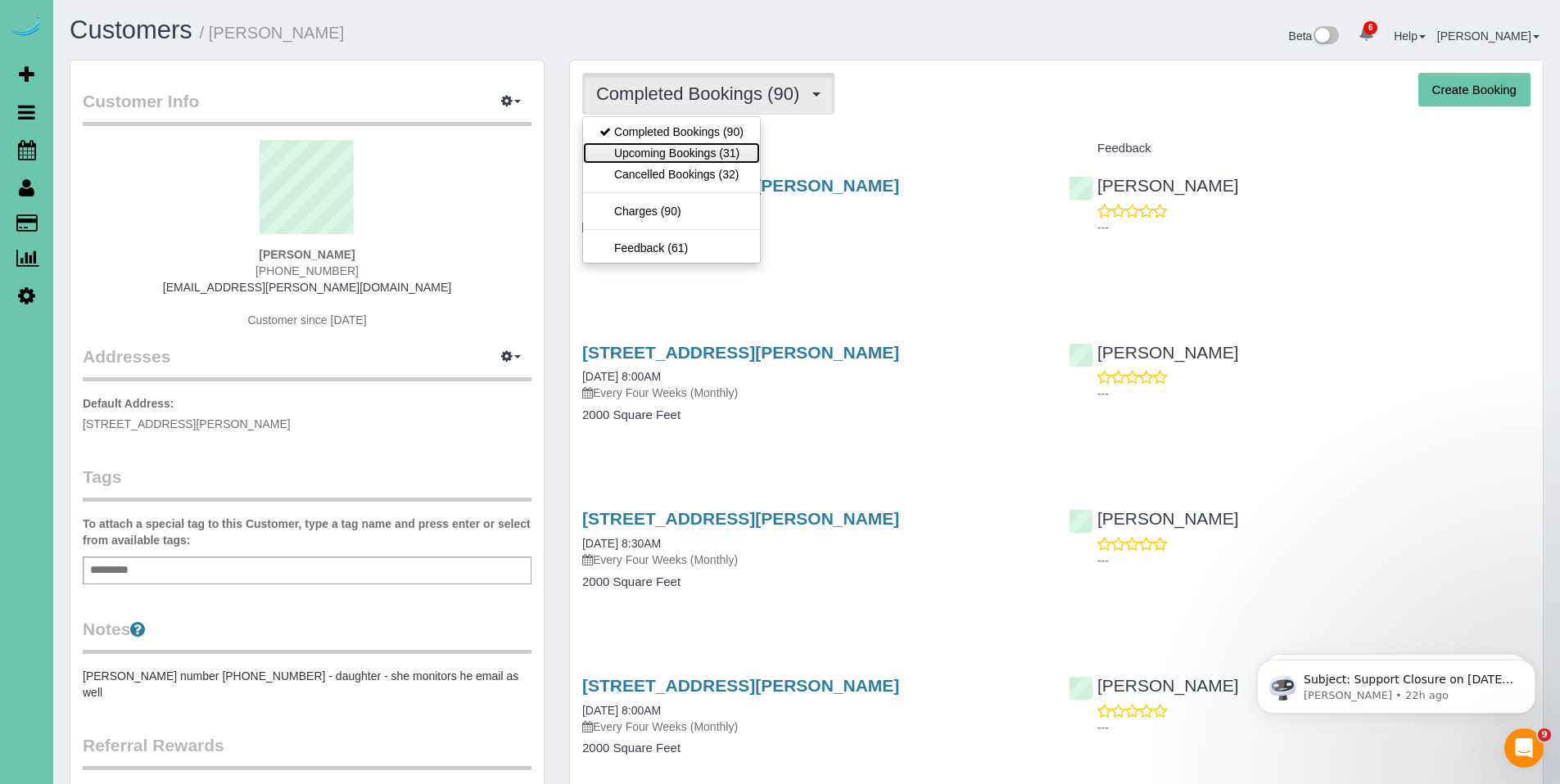
click at [670, 152] on link "Upcoming Bookings (31)" at bounding box center [671, 153] width 177 height 21
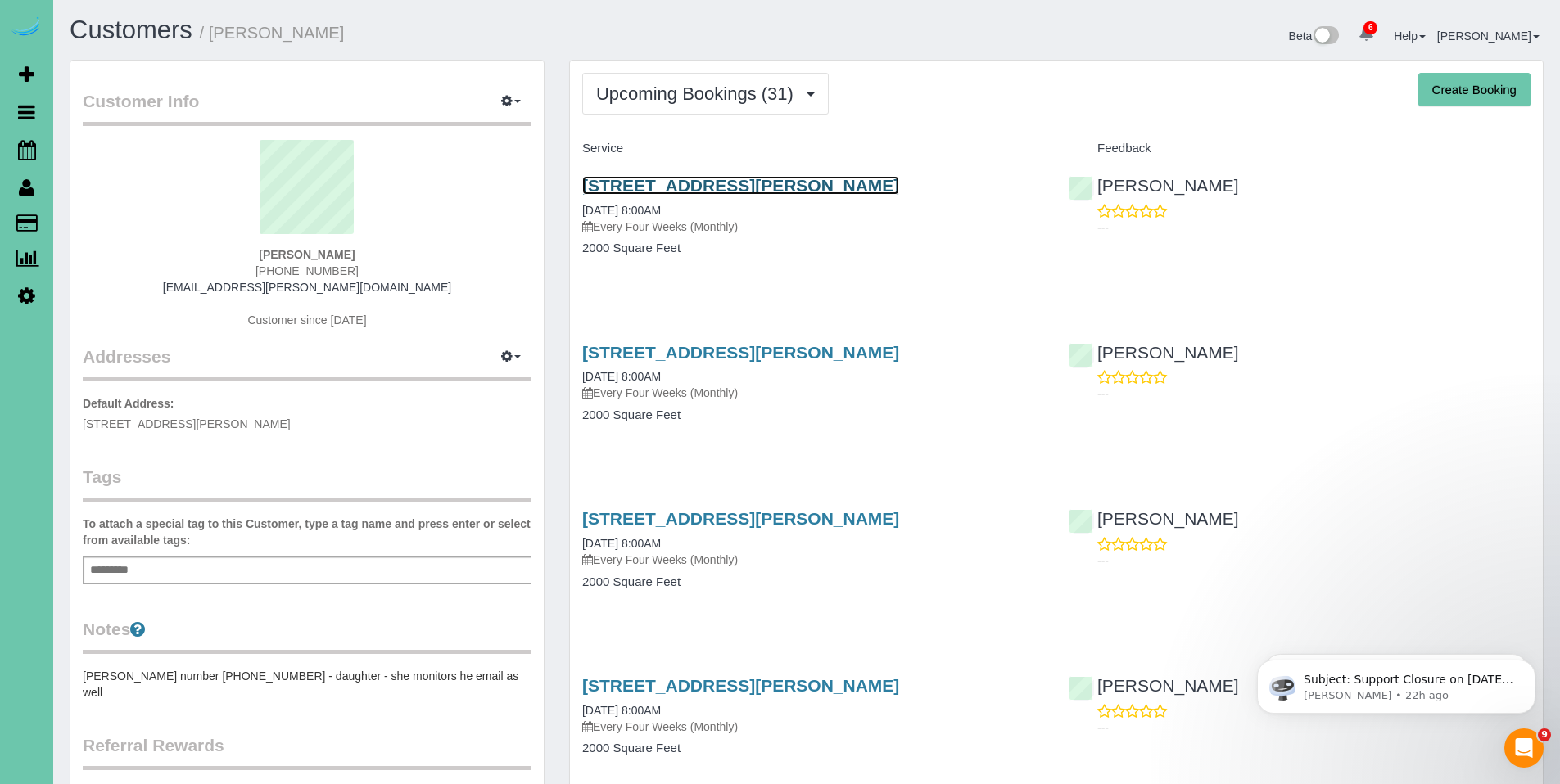
click at [682, 192] on link "823 Tara Rd, Papillion, NE 68046" at bounding box center [740, 185] width 317 height 19
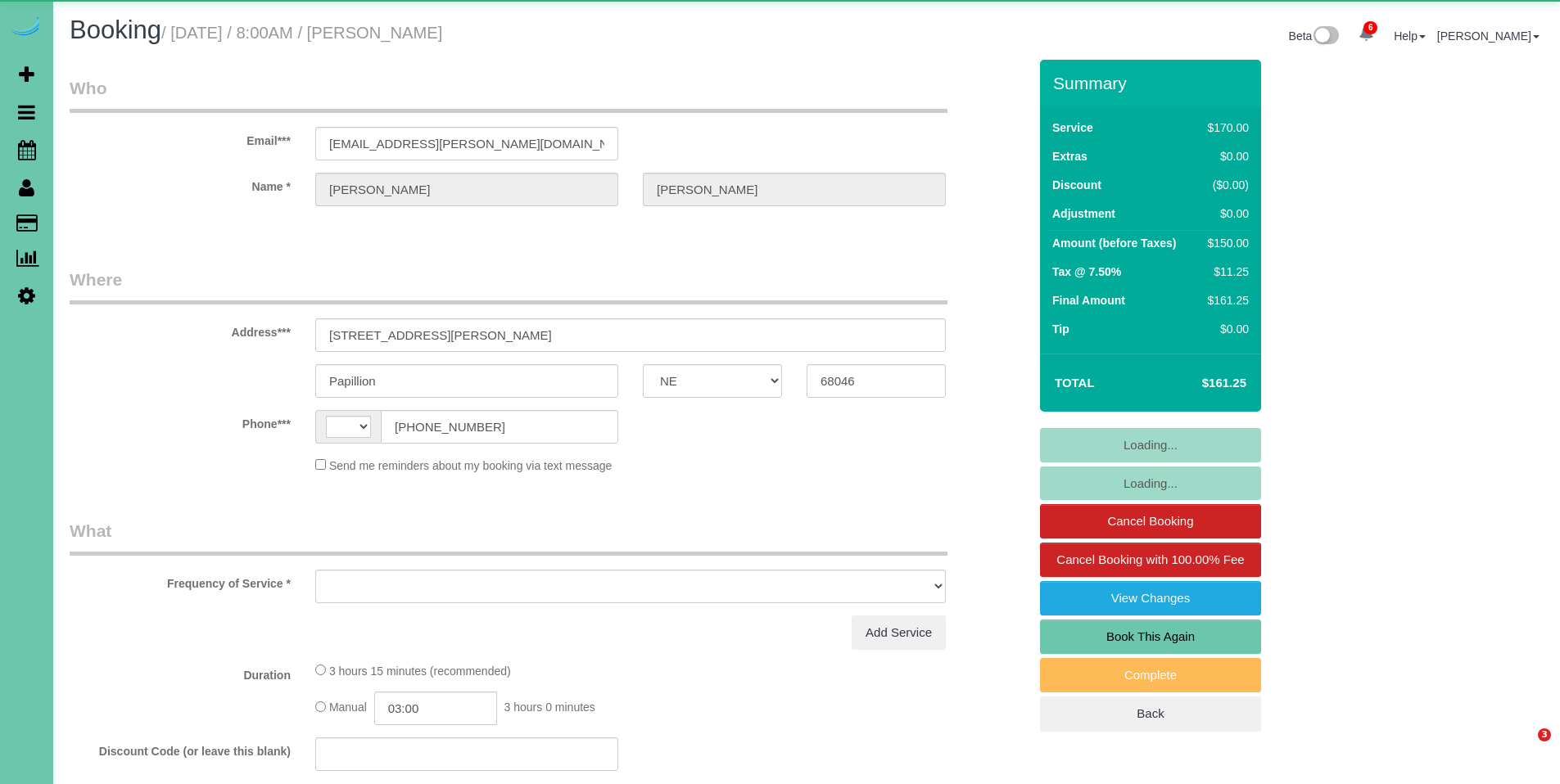
select select "NE"
select select "string:[GEOGRAPHIC_DATA]"
select select "object:990"
select select "string:fspay-e436a0ea-e5e0-459a-9d19-d124ab130c8f"
select select "number:36"
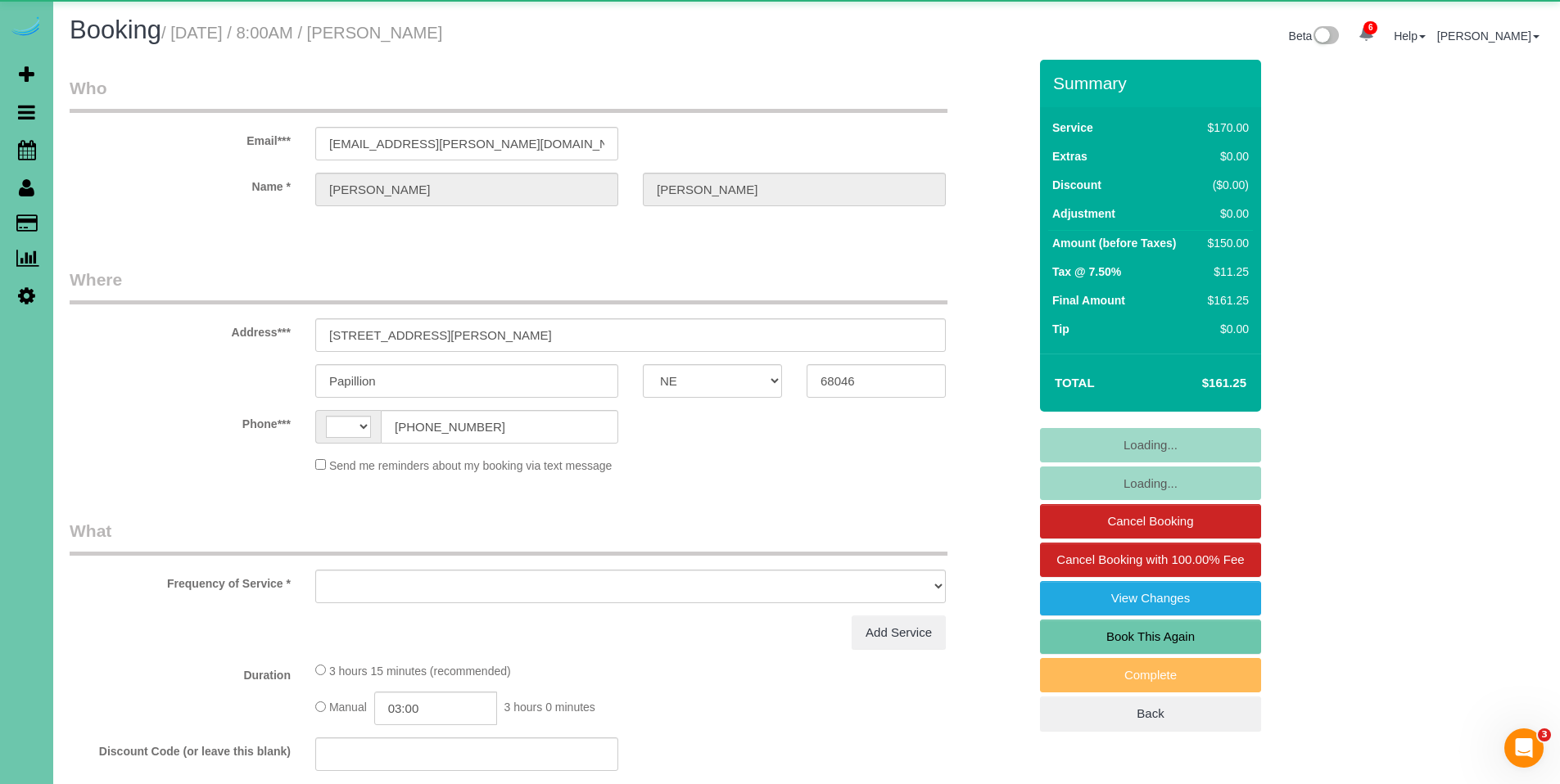
select select "number:41"
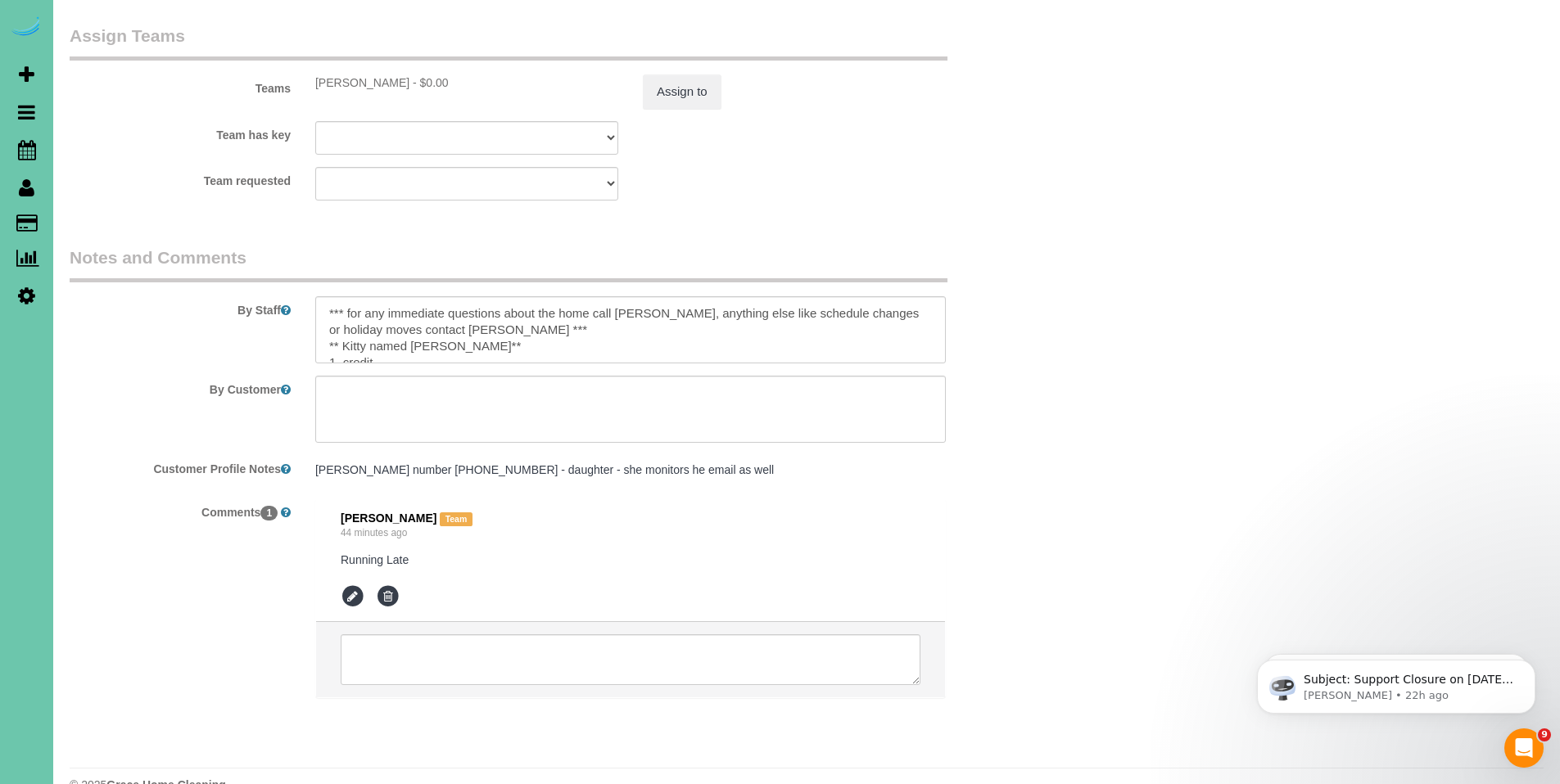
drag, startPoint x: 308, startPoint y: 281, endPoint x: 472, endPoint y: 325, distance: 169.8
click at [472, 325] on div at bounding box center [630, 330] width 655 height 67
drag, startPoint x: 515, startPoint y: 316, endPoint x: 312, endPoint y: 267, distance: 208.8
click at [312, 296] on div at bounding box center [630, 330] width 655 height 67
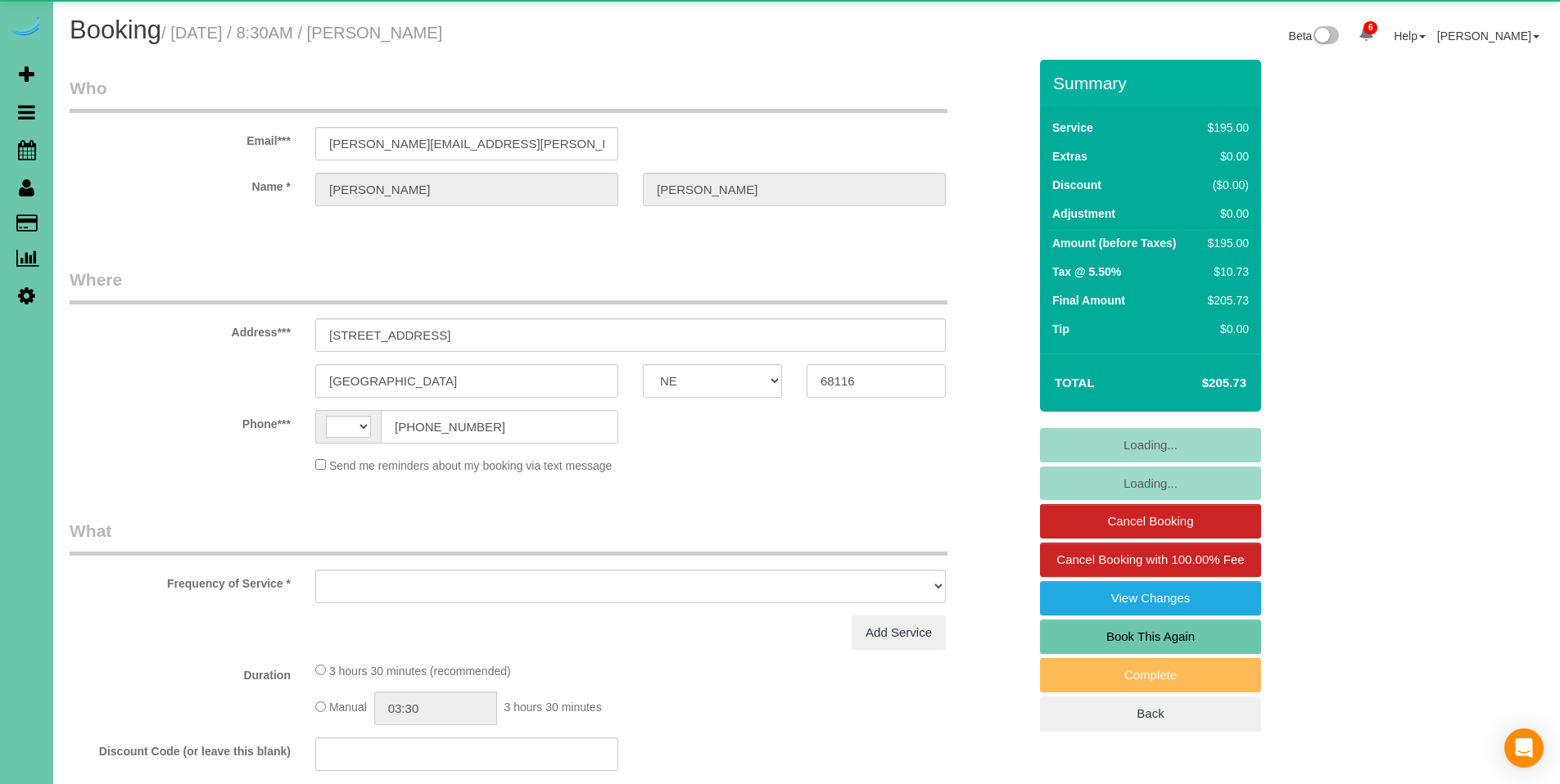
select select "NE"
select select "string:[GEOGRAPHIC_DATA]"
select select "object:694"
select select "number:41"
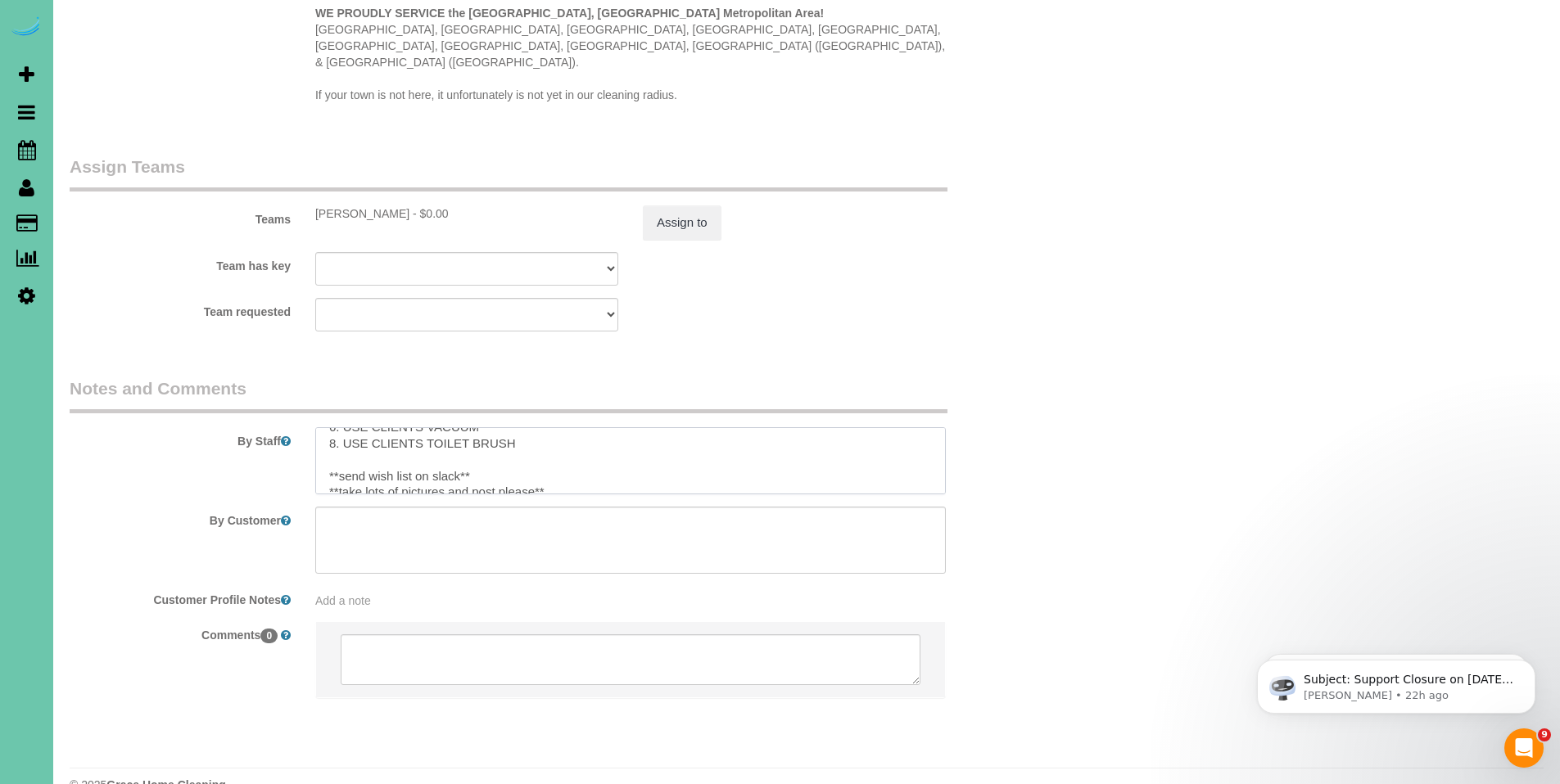
scroll to position [195, 0]
drag, startPoint x: 328, startPoint y: 411, endPoint x: 441, endPoint y: 454, distance: 120.9
click at [441, 454] on textarea at bounding box center [630, 460] width 630 height 67
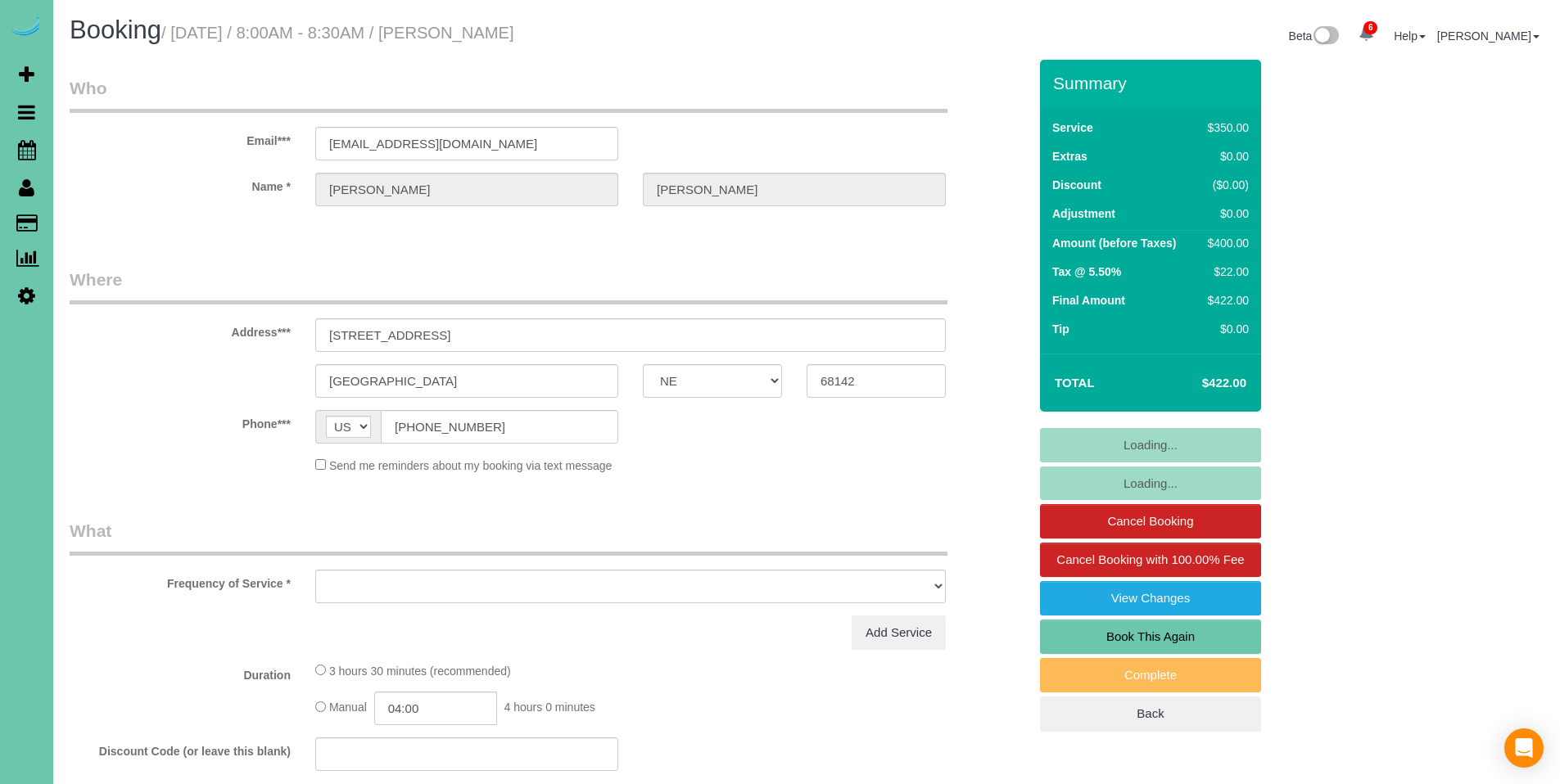
select select "NE"
select select "object:712"
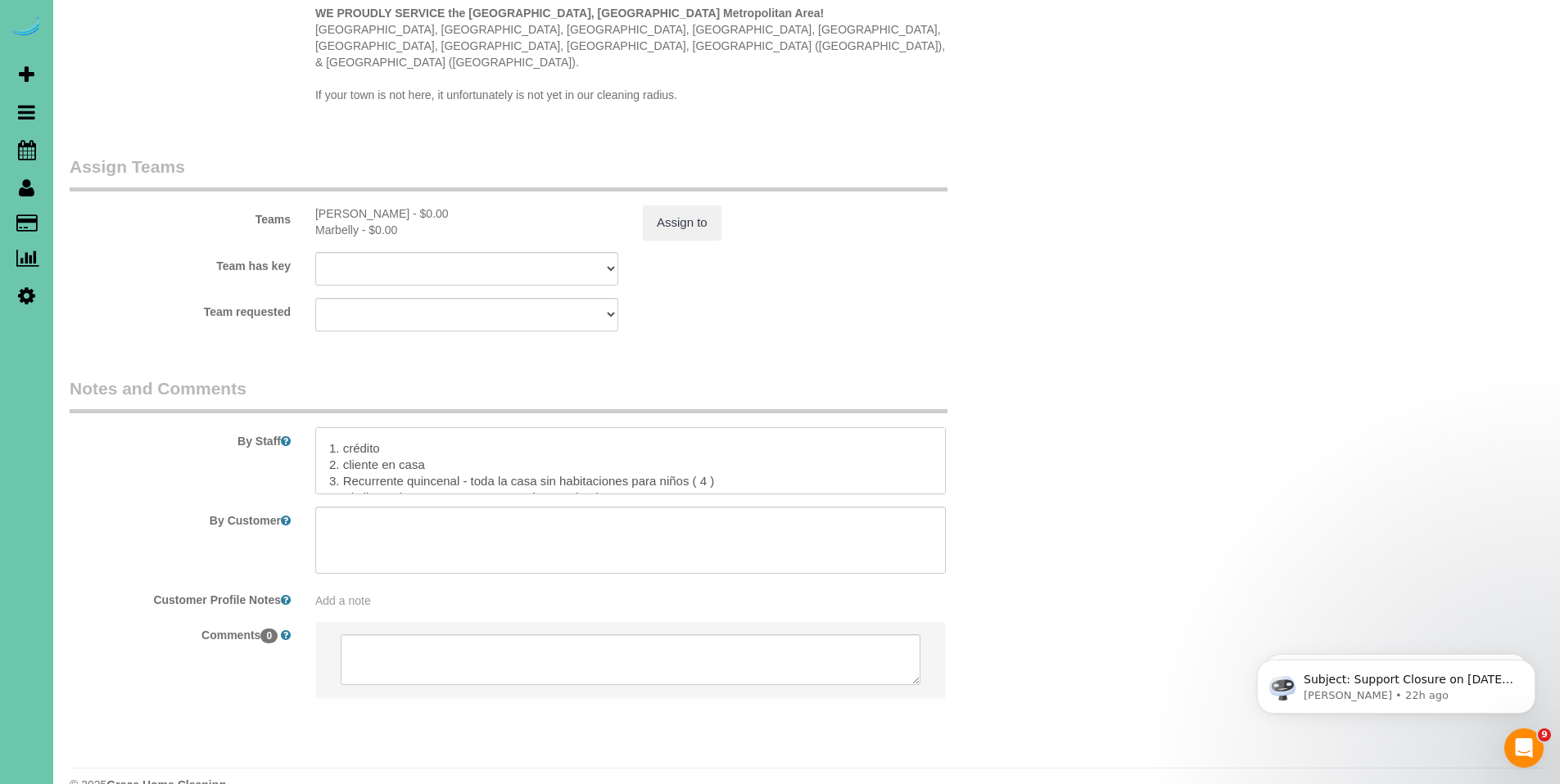
scroll to position [82, 0]
drag, startPoint x: 326, startPoint y: 413, endPoint x: 525, endPoint y: 414, distance: 199.0
click at [525, 427] on textarea at bounding box center [630, 460] width 630 height 67
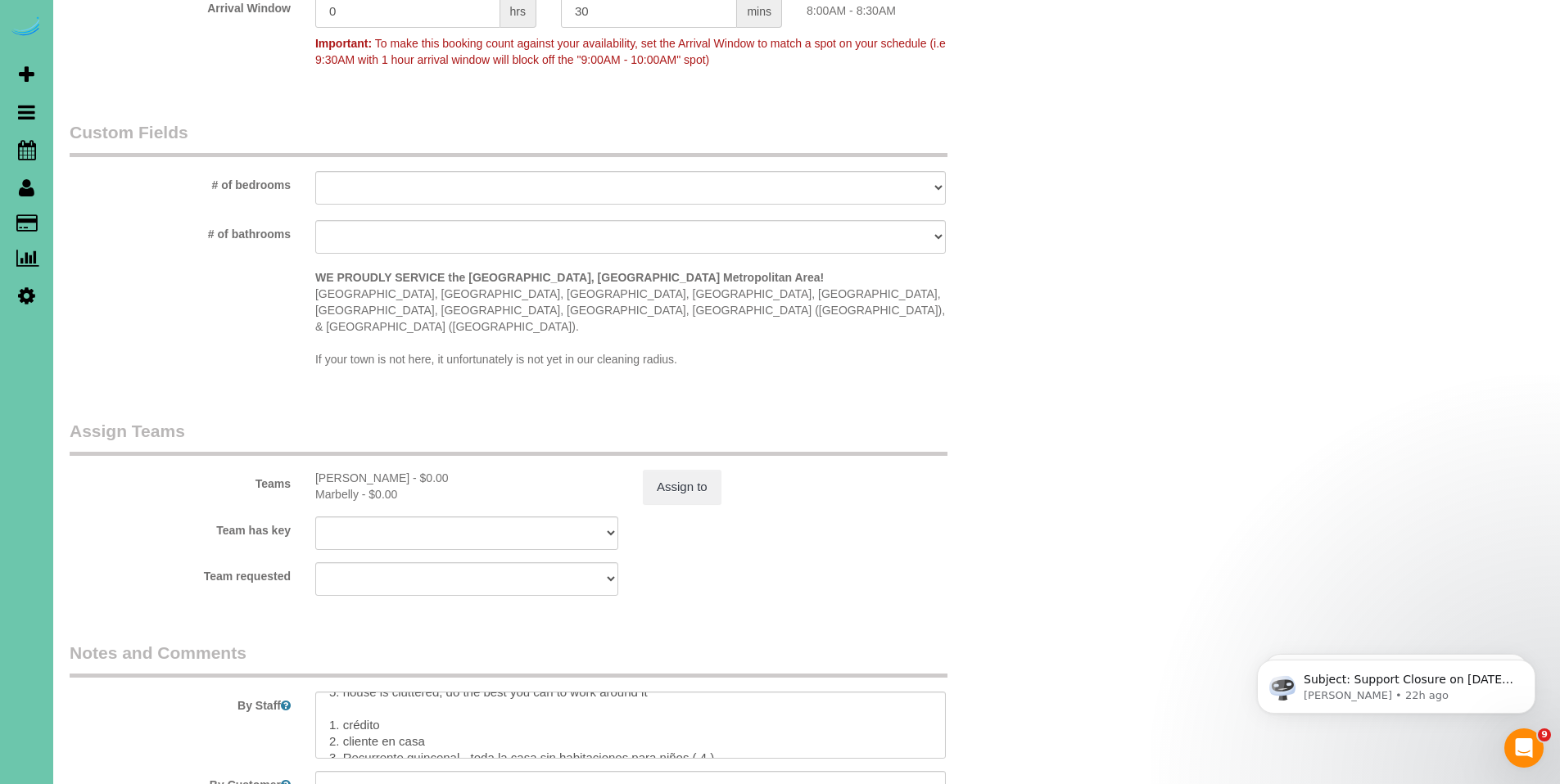
scroll to position [1349, 0]
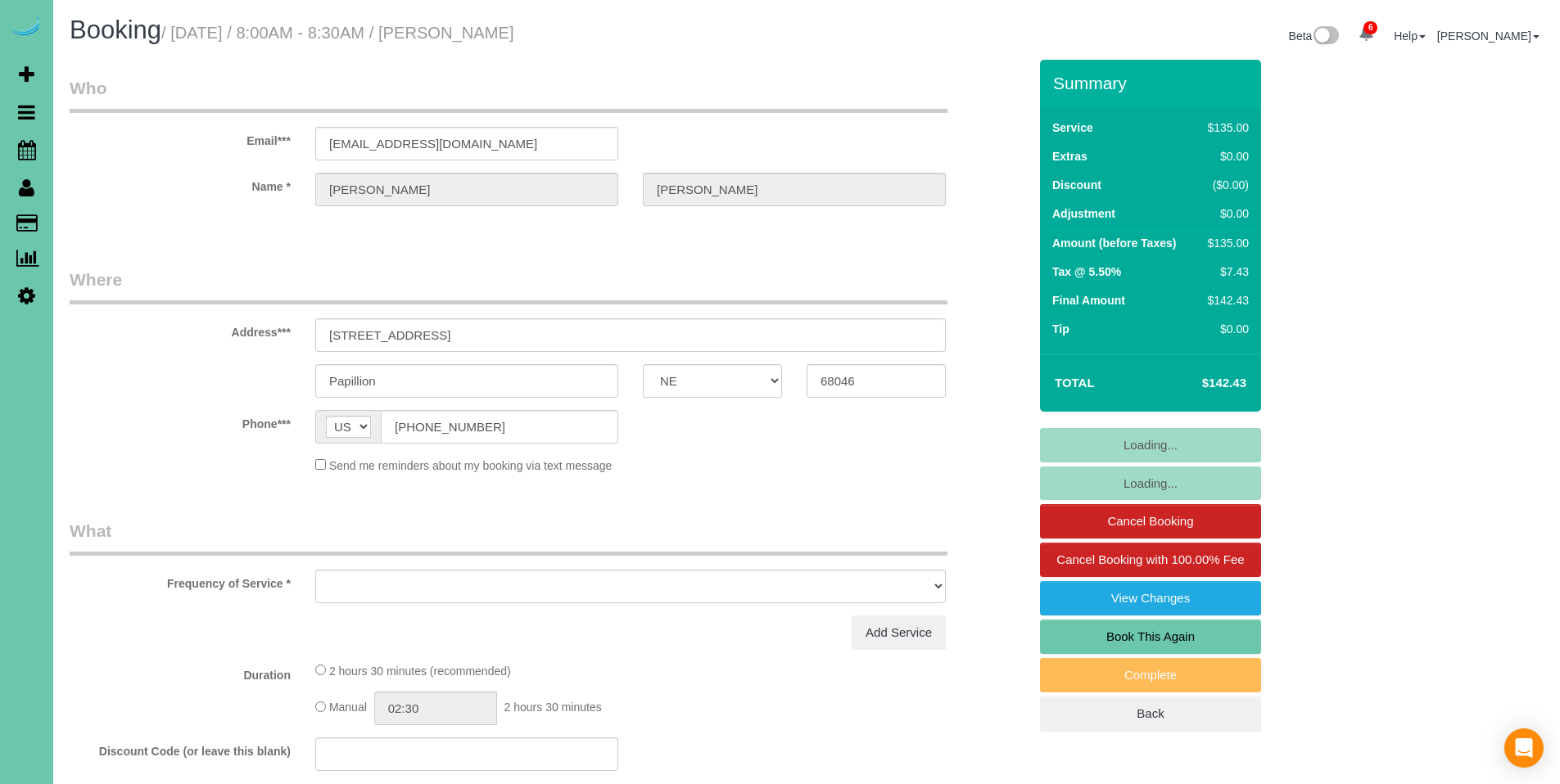
select select "NE"
select select "object:675"
select select "string:fspay-c404148e-b361-4c26-866f-725239cd5a47"
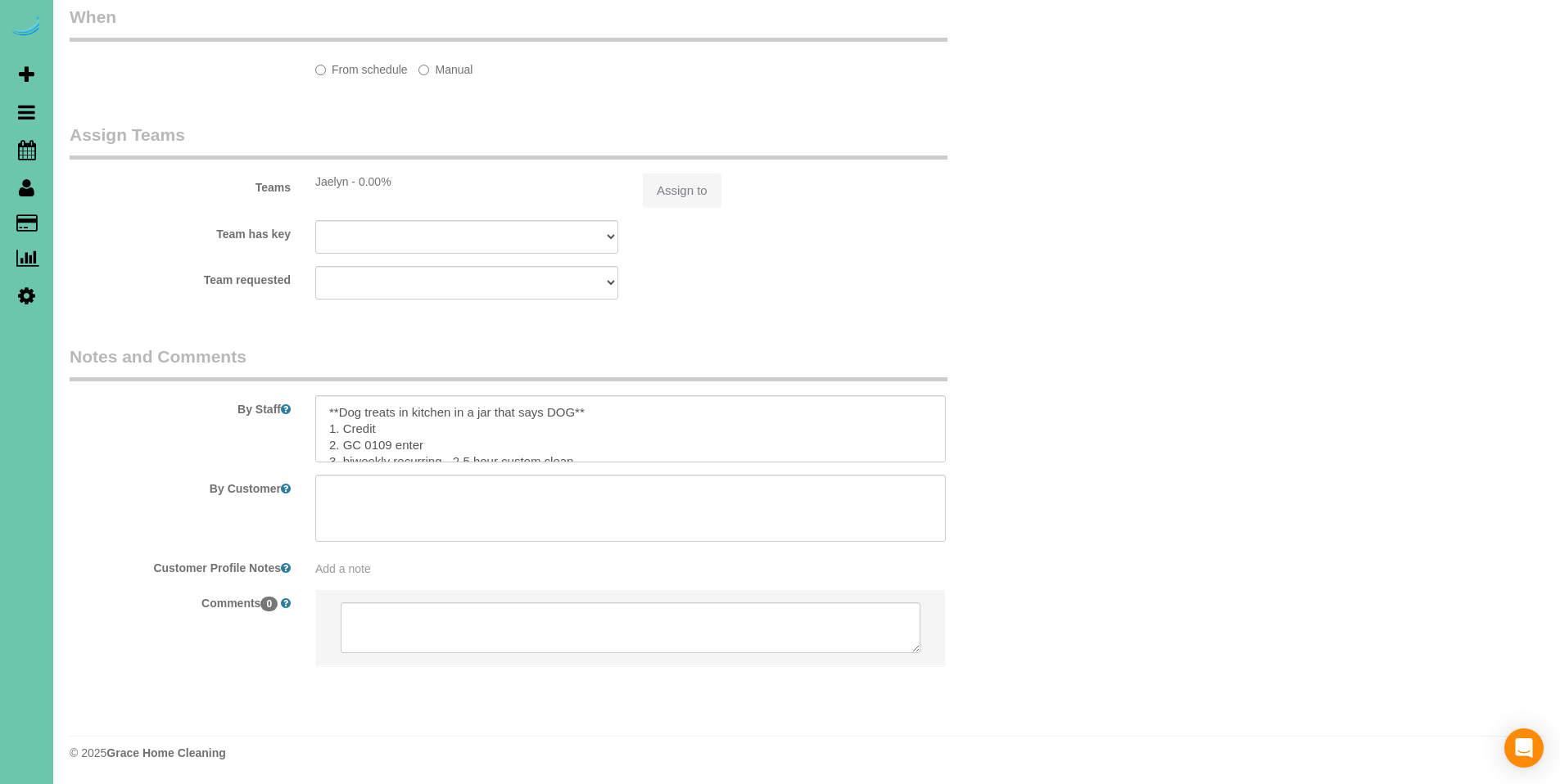
select select "object:694"
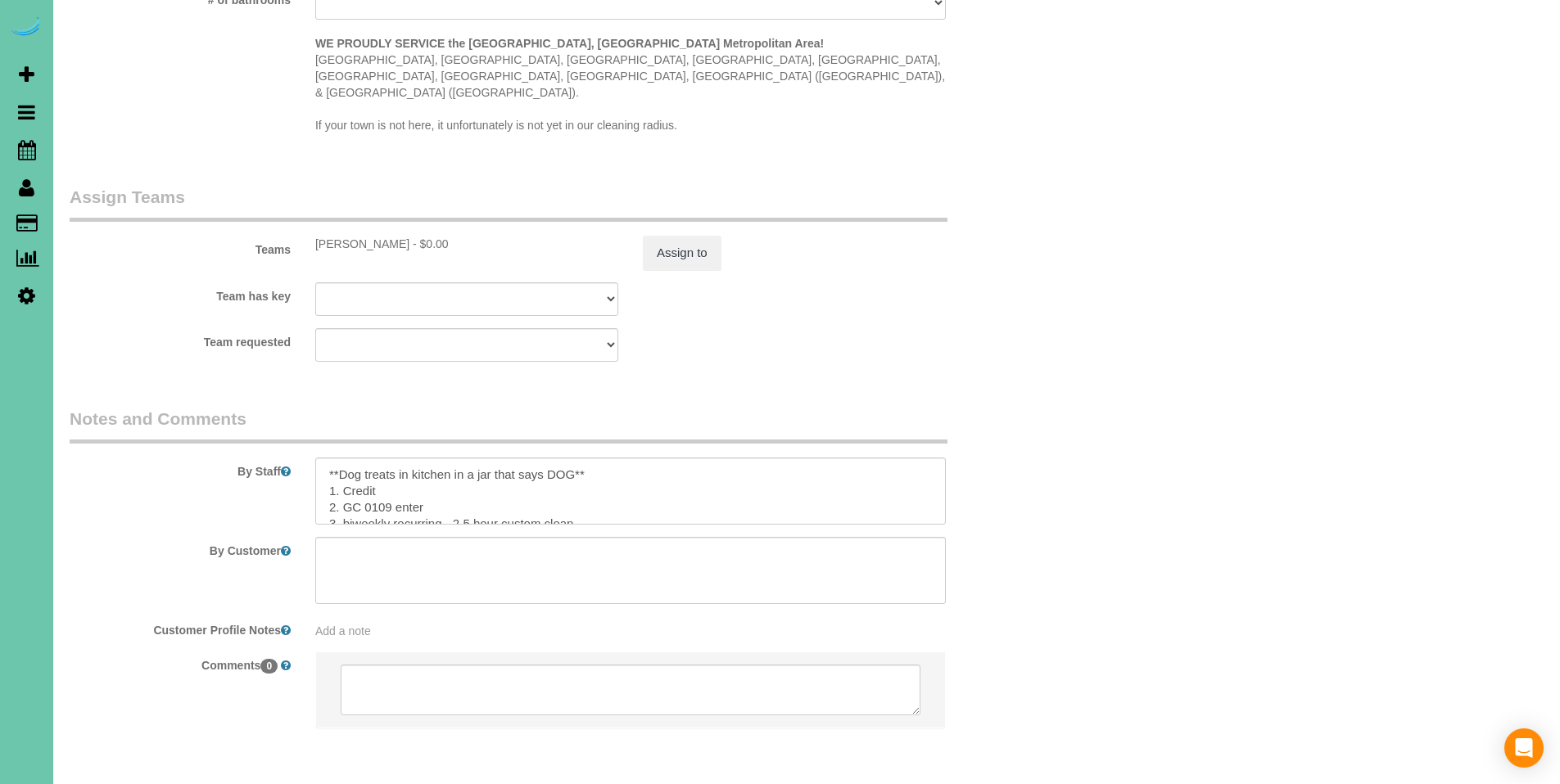
scroll to position [1609, 0]
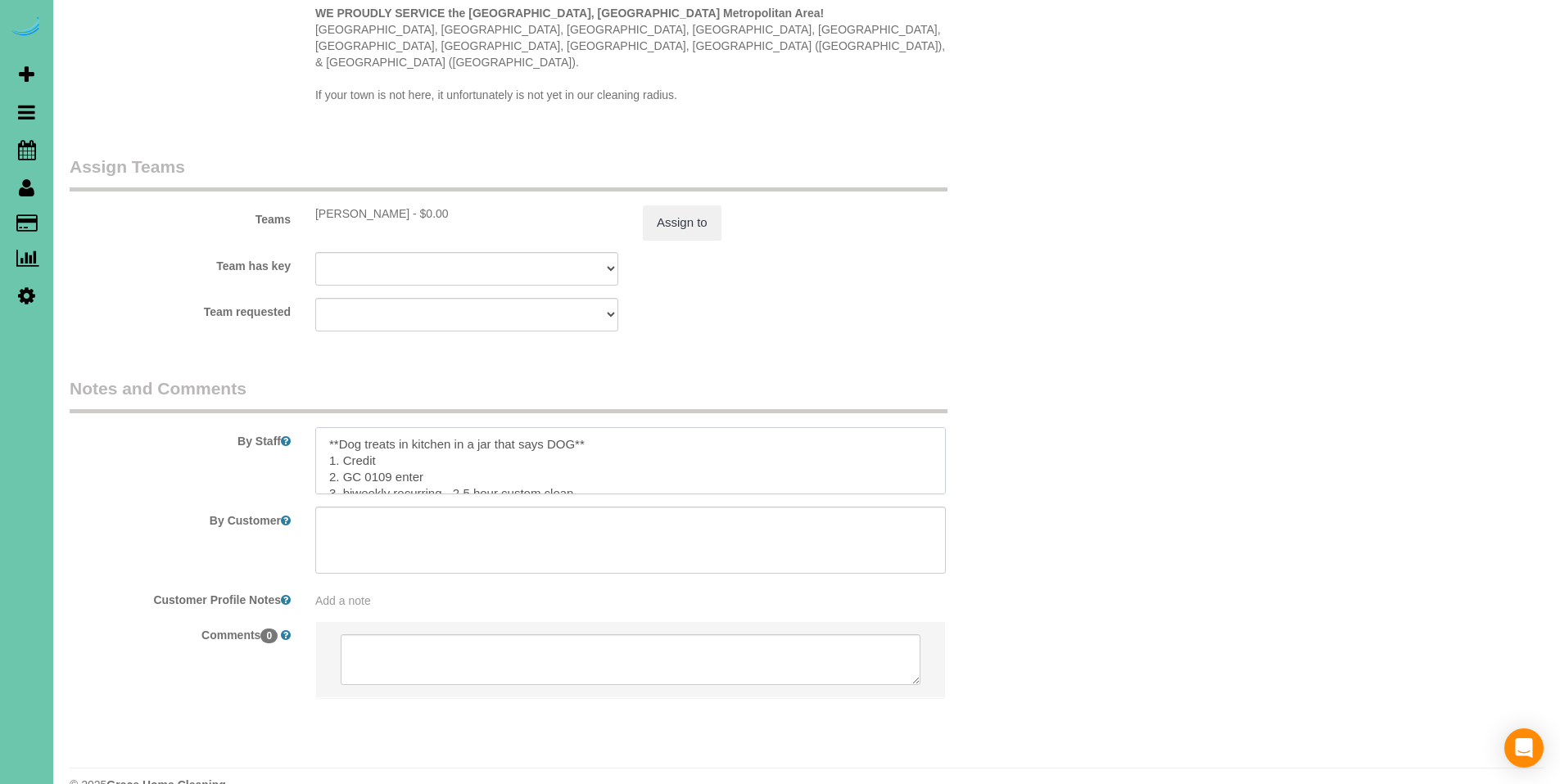
click at [753, 428] on textarea at bounding box center [630, 460] width 630 height 67
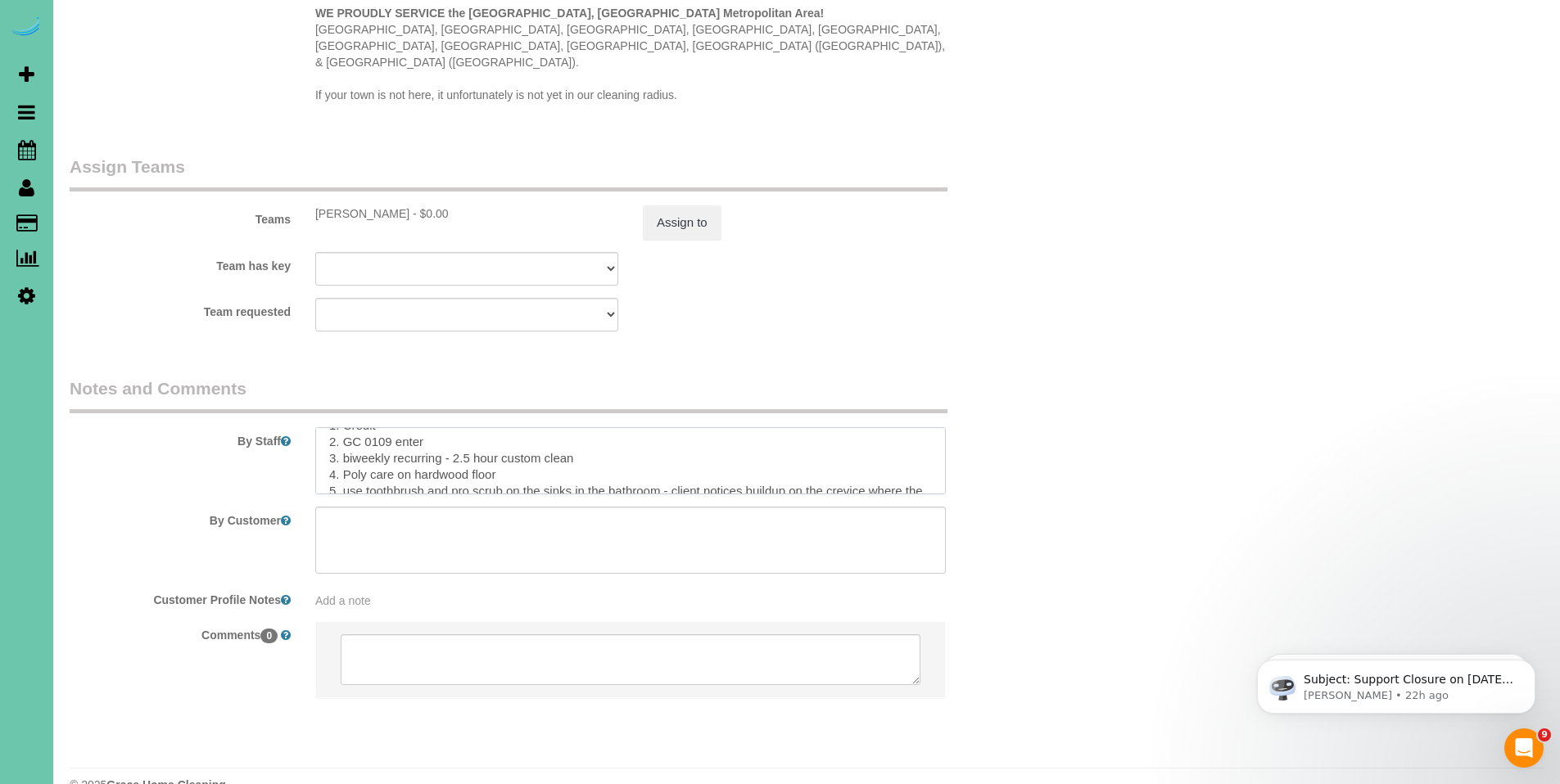
scroll to position [0, 0]
drag, startPoint x: 405, startPoint y: 450, endPoint x: 328, endPoint y: 400, distance: 91.8
click at [328, 427] on textarea at bounding box center [630, 460] width 630 height 67
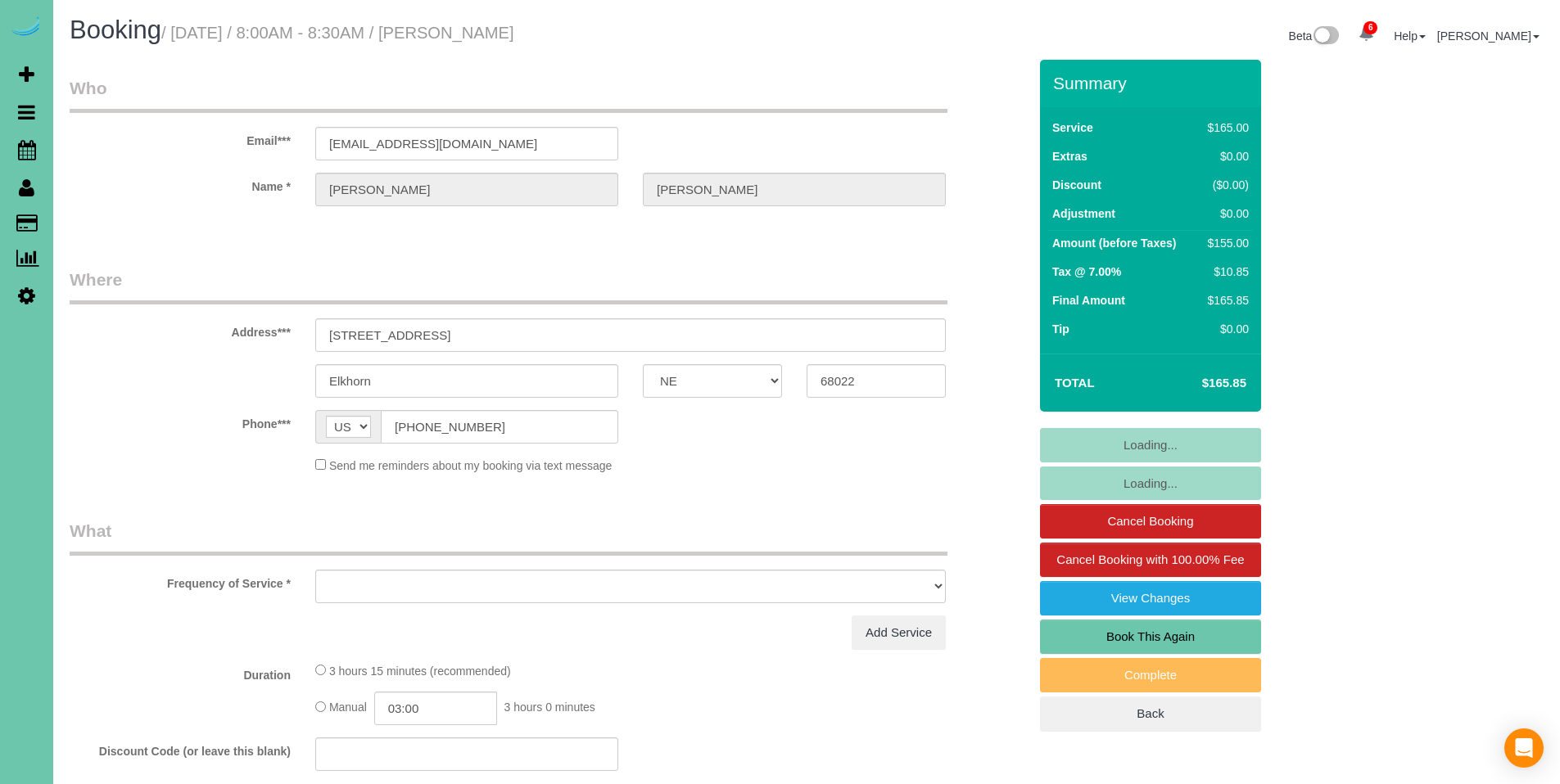
select select "NE"
select select "object:708"
select select "string:fspay-057480ad-59cc-4a04-b357-6c5dead18537"
select select "number:35"
select select "number:41"
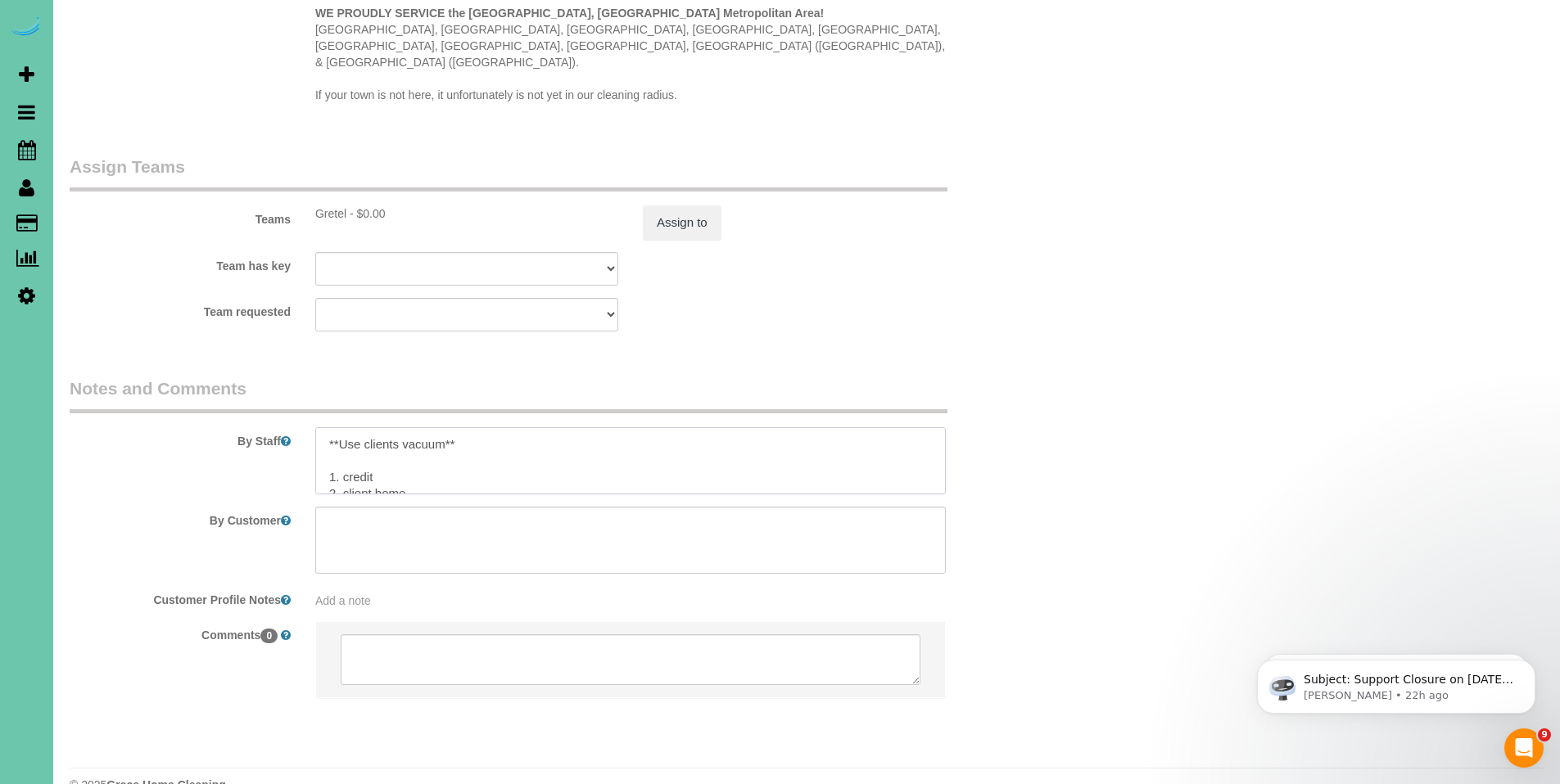
drag, startPoint x: 404, startPoint y: 451, endPoint x: 323, endPoint y: 396, distance: 97.9
click at [323, 427] on textarea at bounding box center [630, 460] width 630 height 67
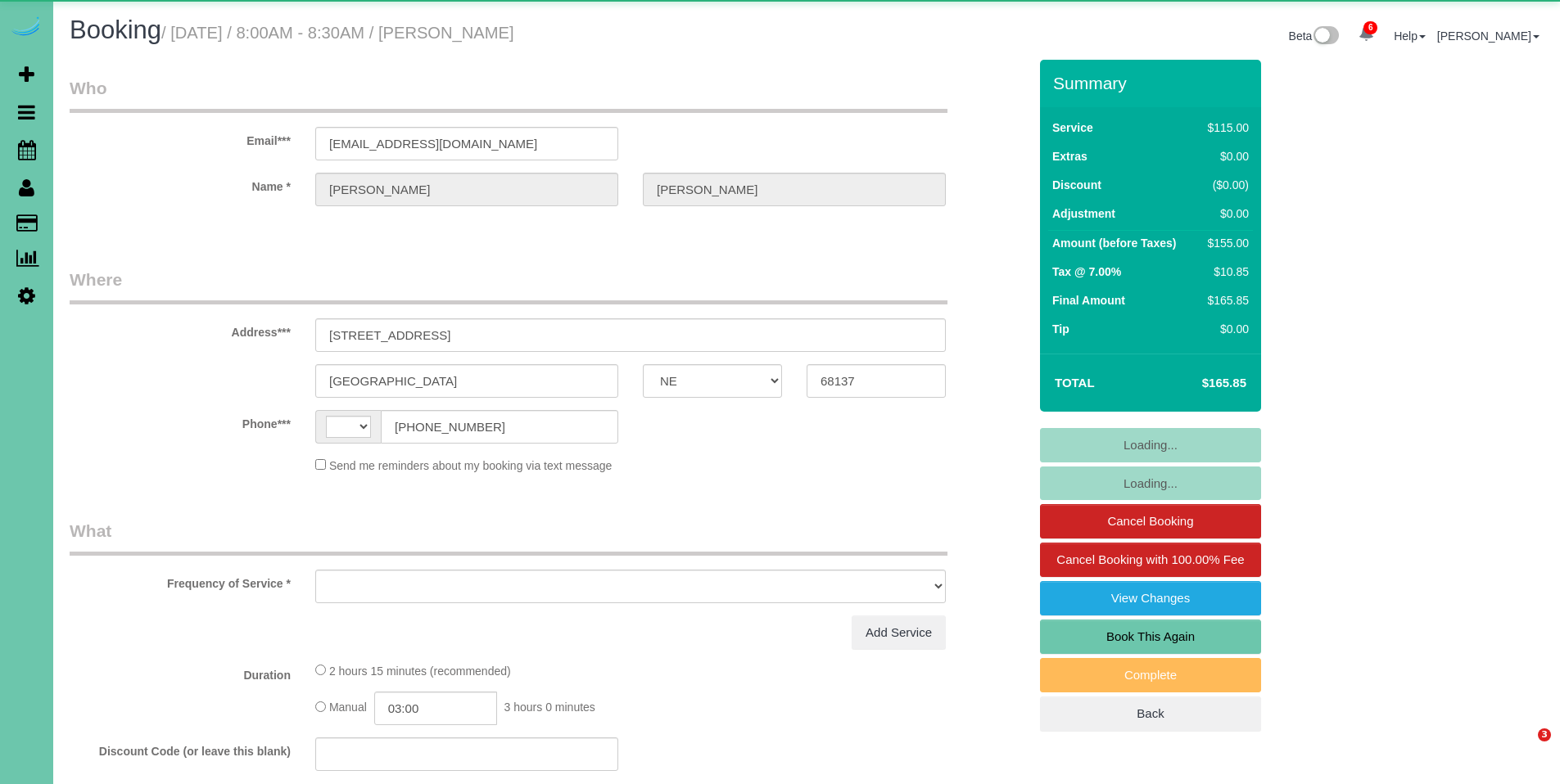
select select "NE"
select select "string:US"
select select "object:679"
select select "string:fspay-3cb569bf-8946-4d54-83ae-ec9ad5b1bfea"
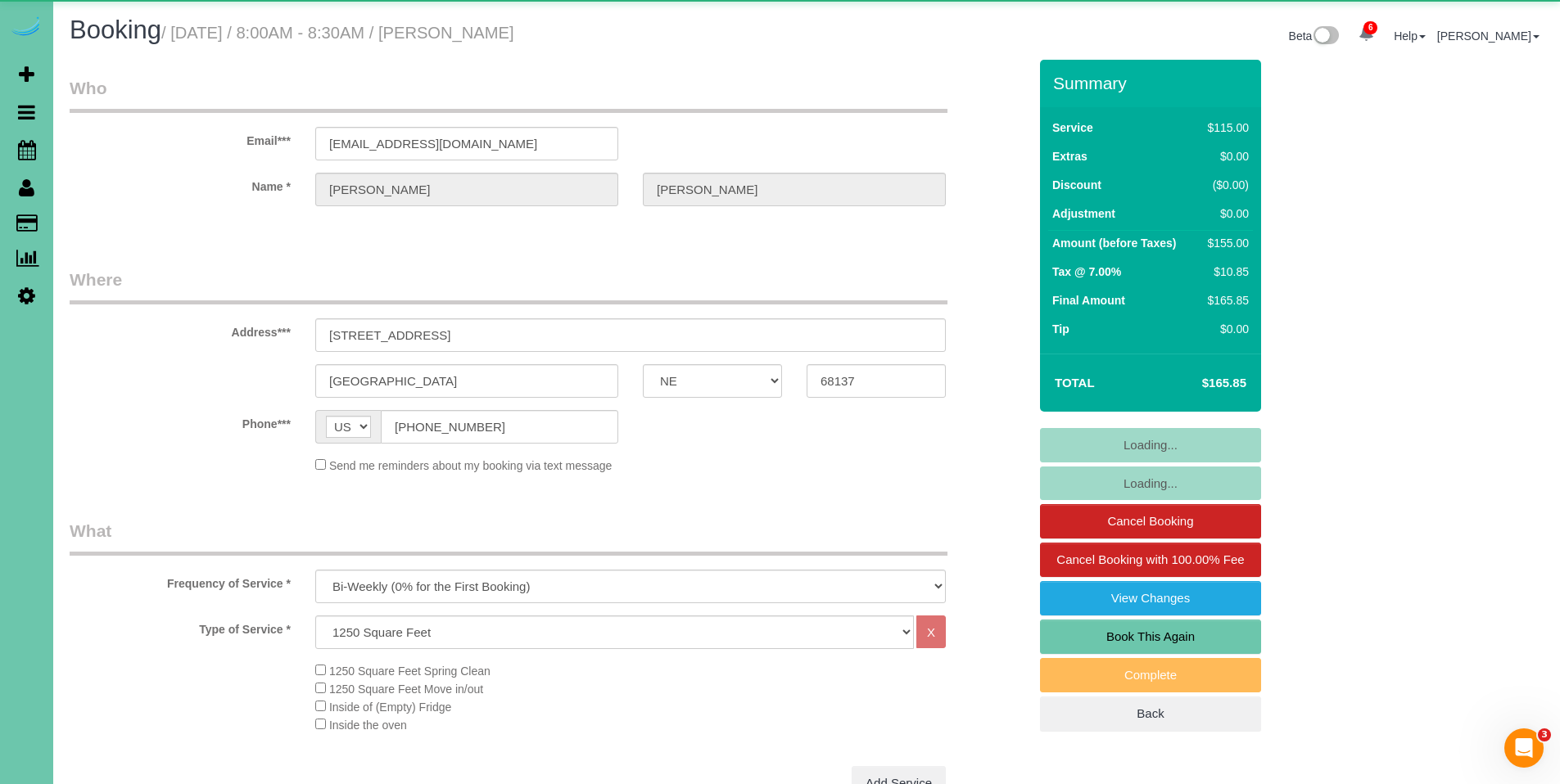
select select "object:766"
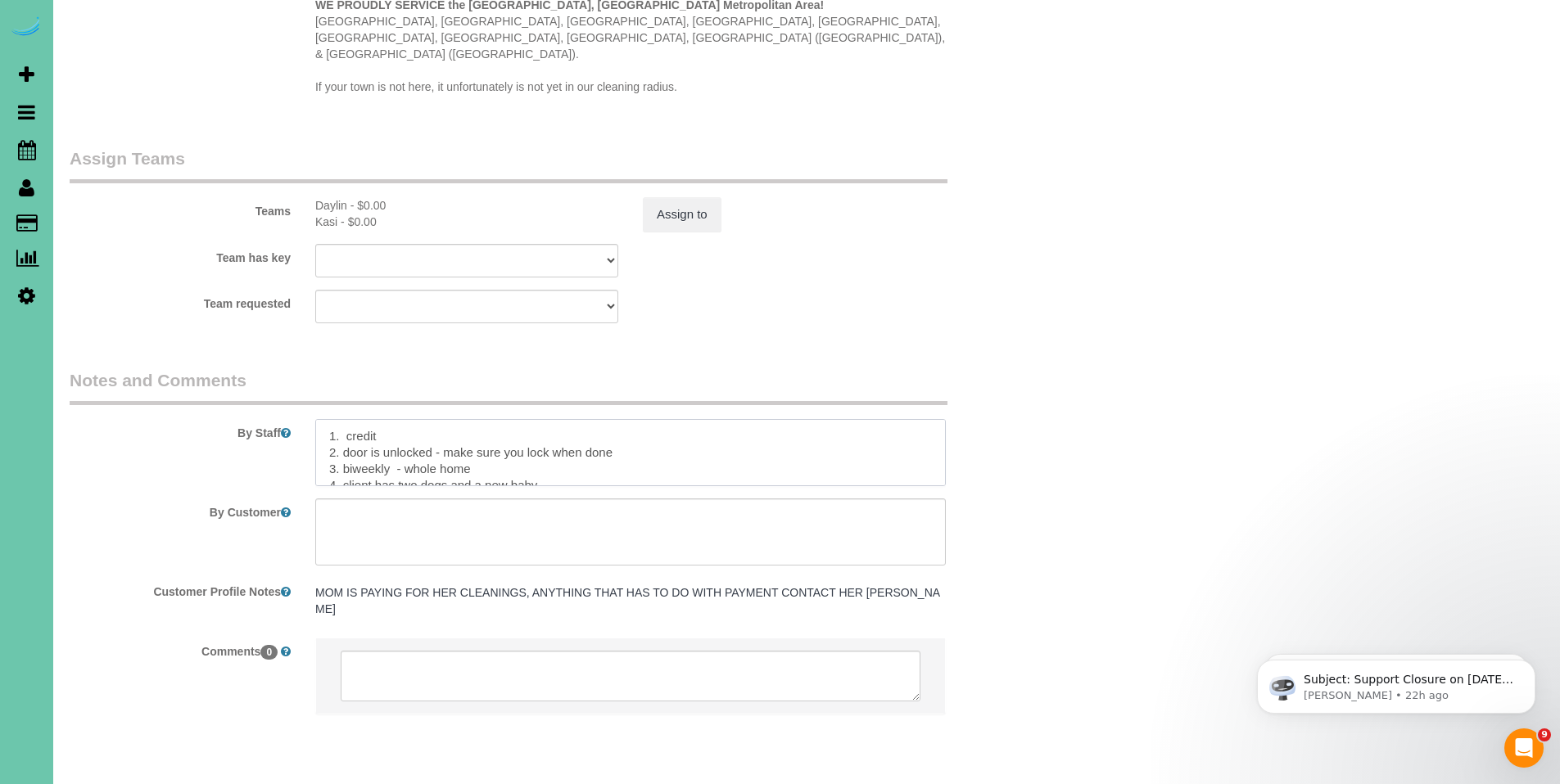
drag, startPoint x: 601, startPoint y: 436, endPoint x: 331, endPoint y: 401, distance: 272.3
click at [331, 419] on textarea at bounding box center [630, 452] width 630 height 67
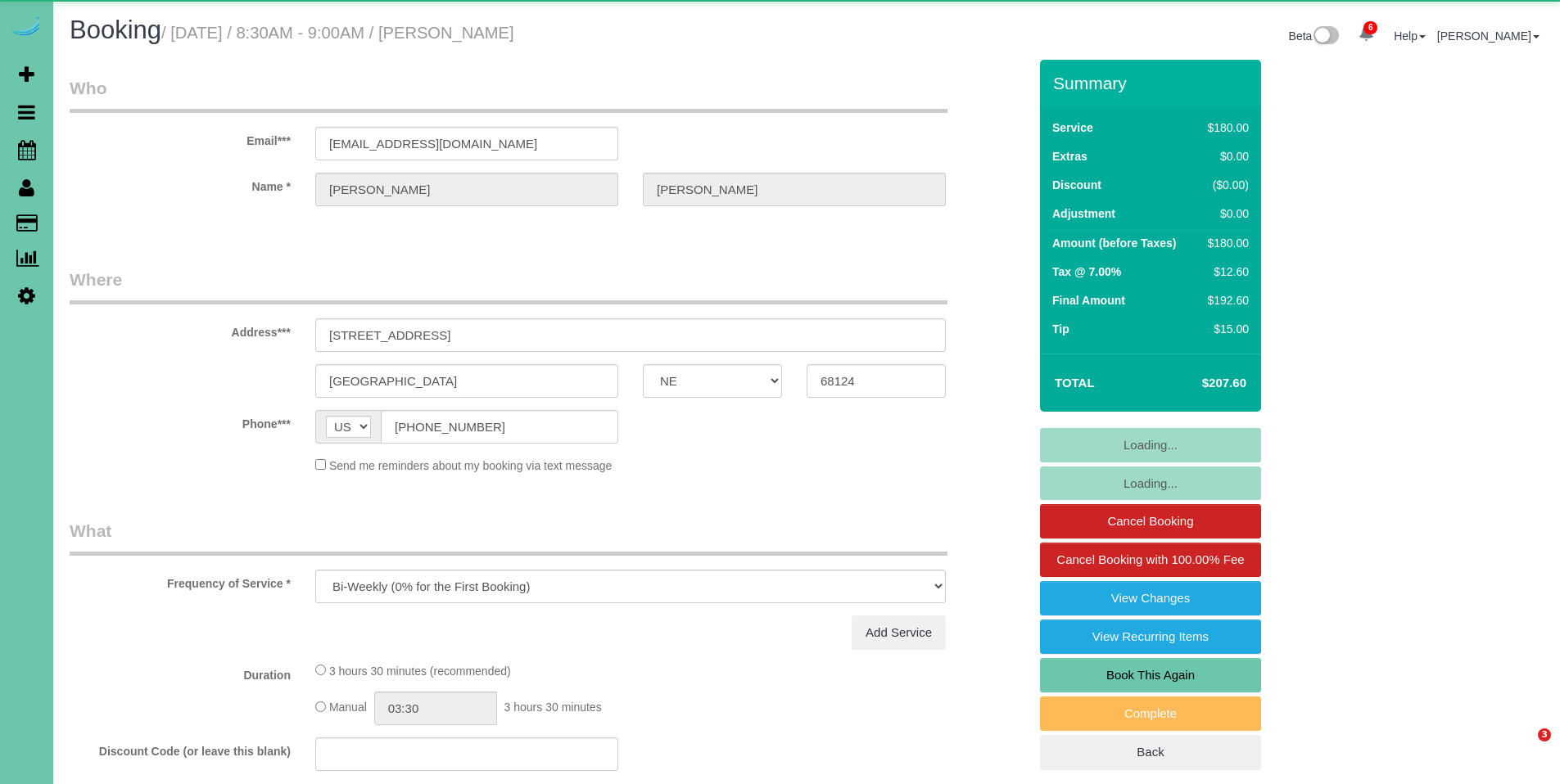
select select "NE"
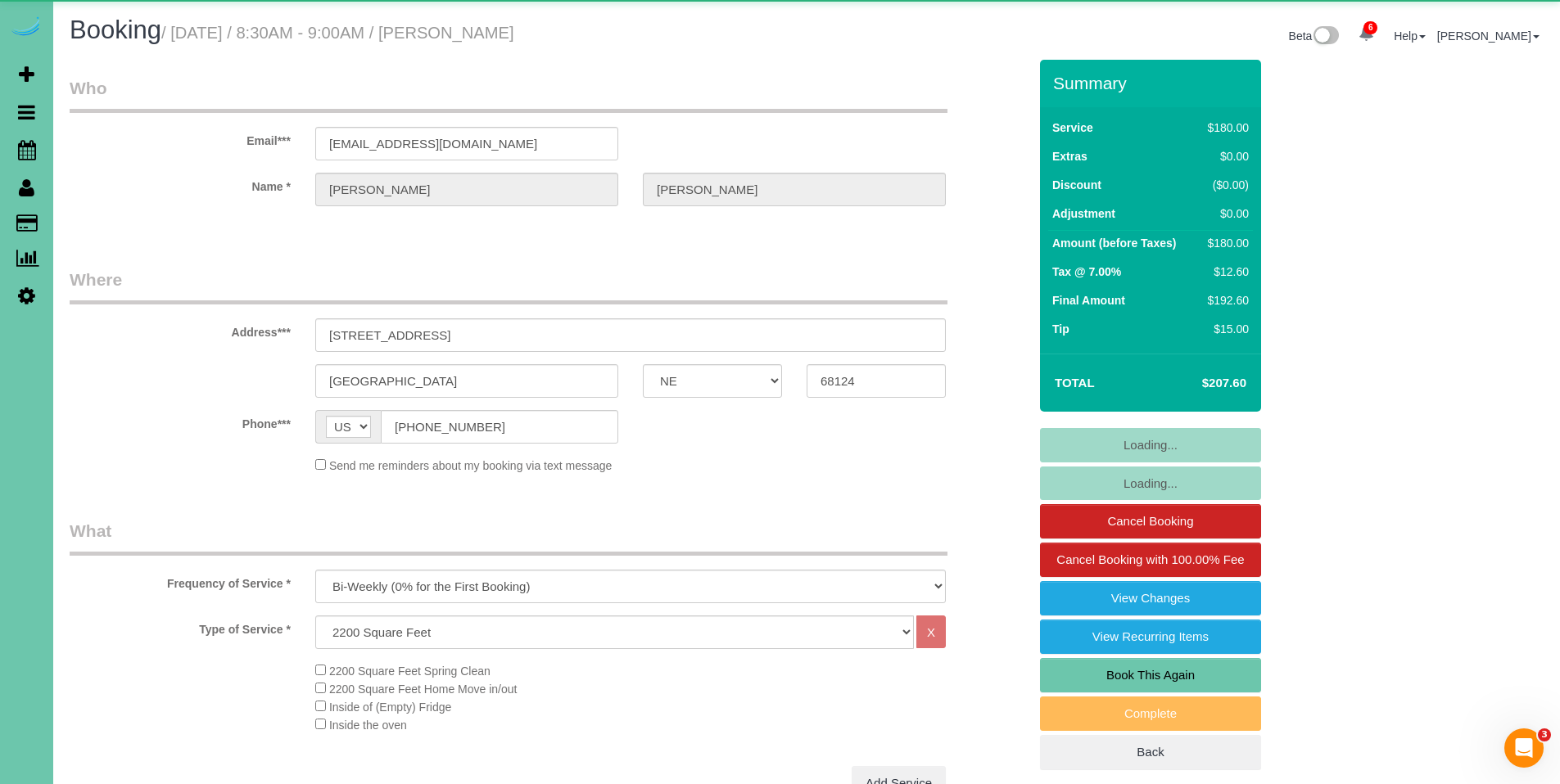
select select "object:969"
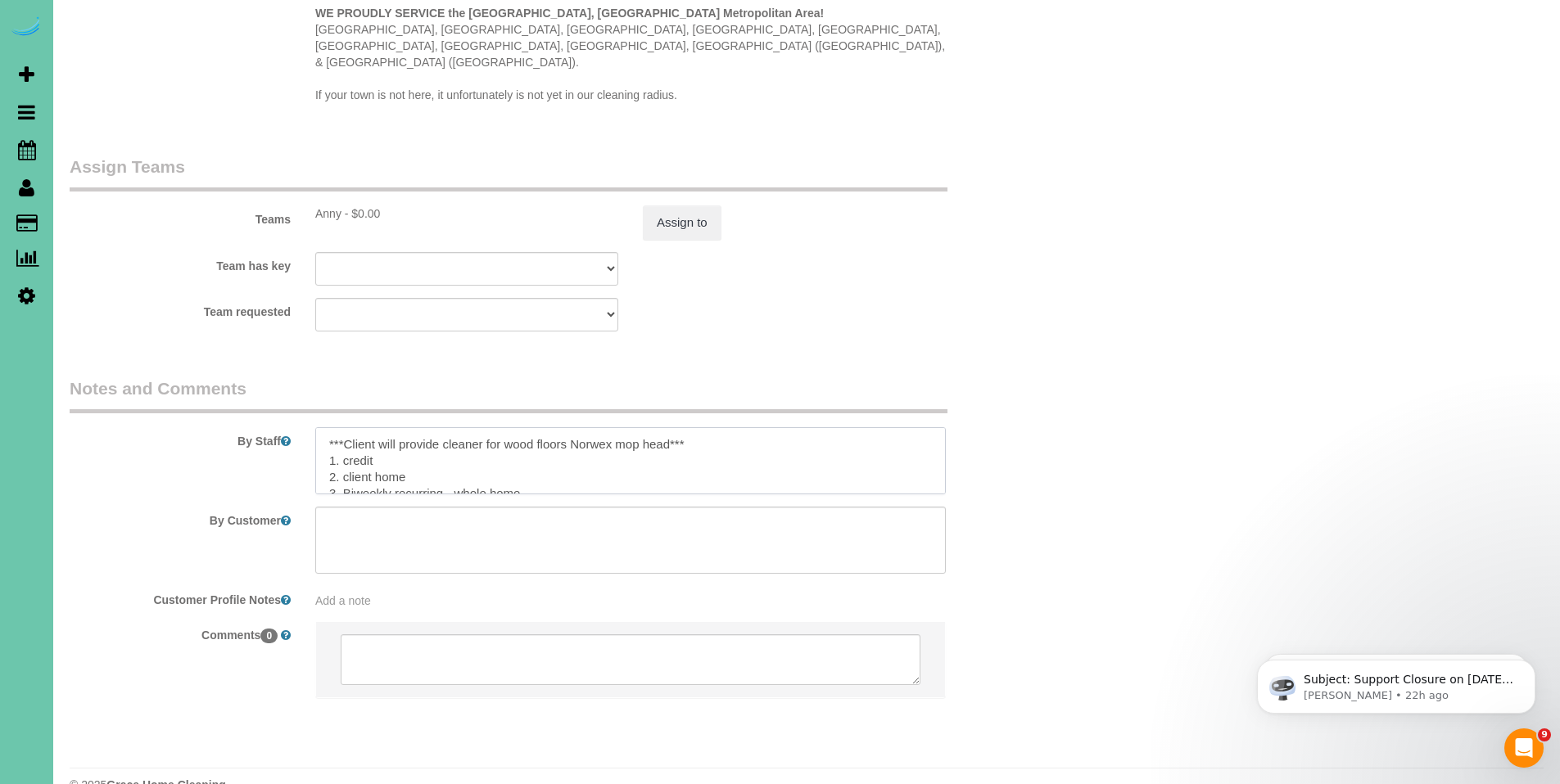
click at [700, 443] on textarea at bounding box center [630, 460] width 630 height 67
drag, startPoint x: 427, startPoint y: 449, endPoint x: 328, endPoint y: 392, distance: 114.2
click at [328, 392] on div "By Staff" at bounding box center [548, 435] width 983 height 118
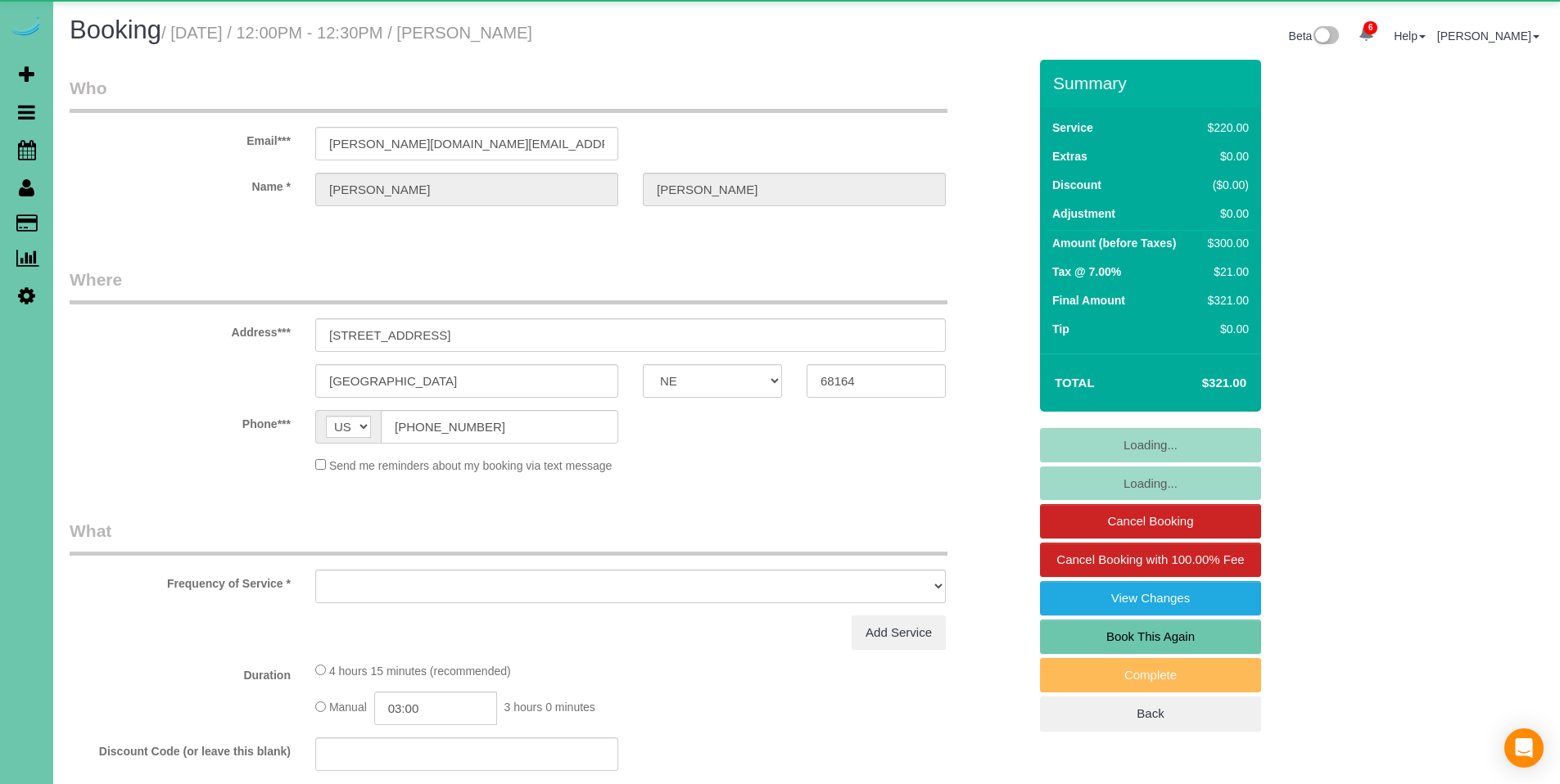
select select "NE"
select select "object:729"
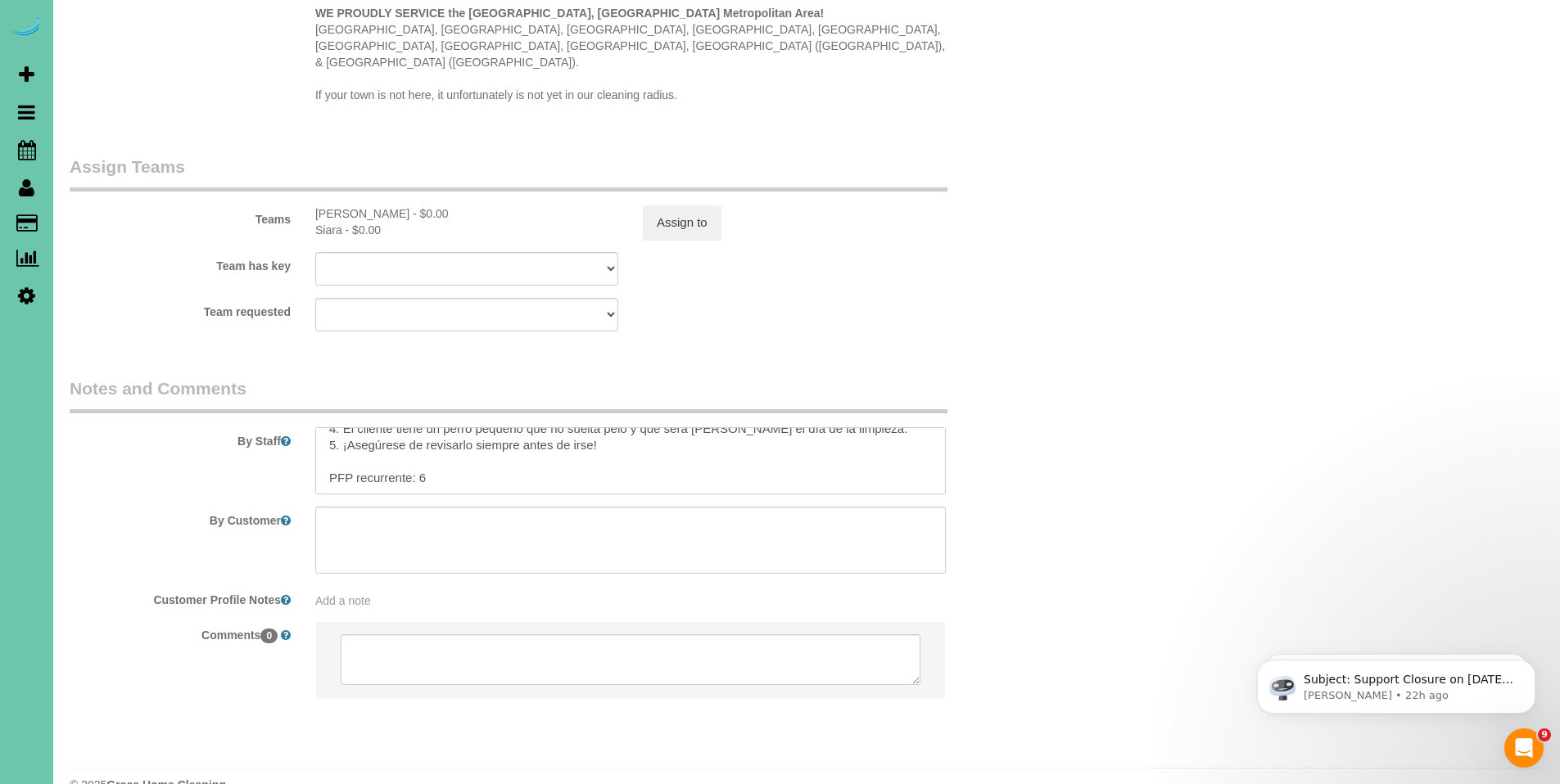
scroll to position [245, 0]
drag, startPoint x: 330, startPoint y: 410, endPoint x: 645, endPoint y: 406, distance: 315.0
click at [645, 427] on textarea at bounding box center [630, 460] width 630 height 67
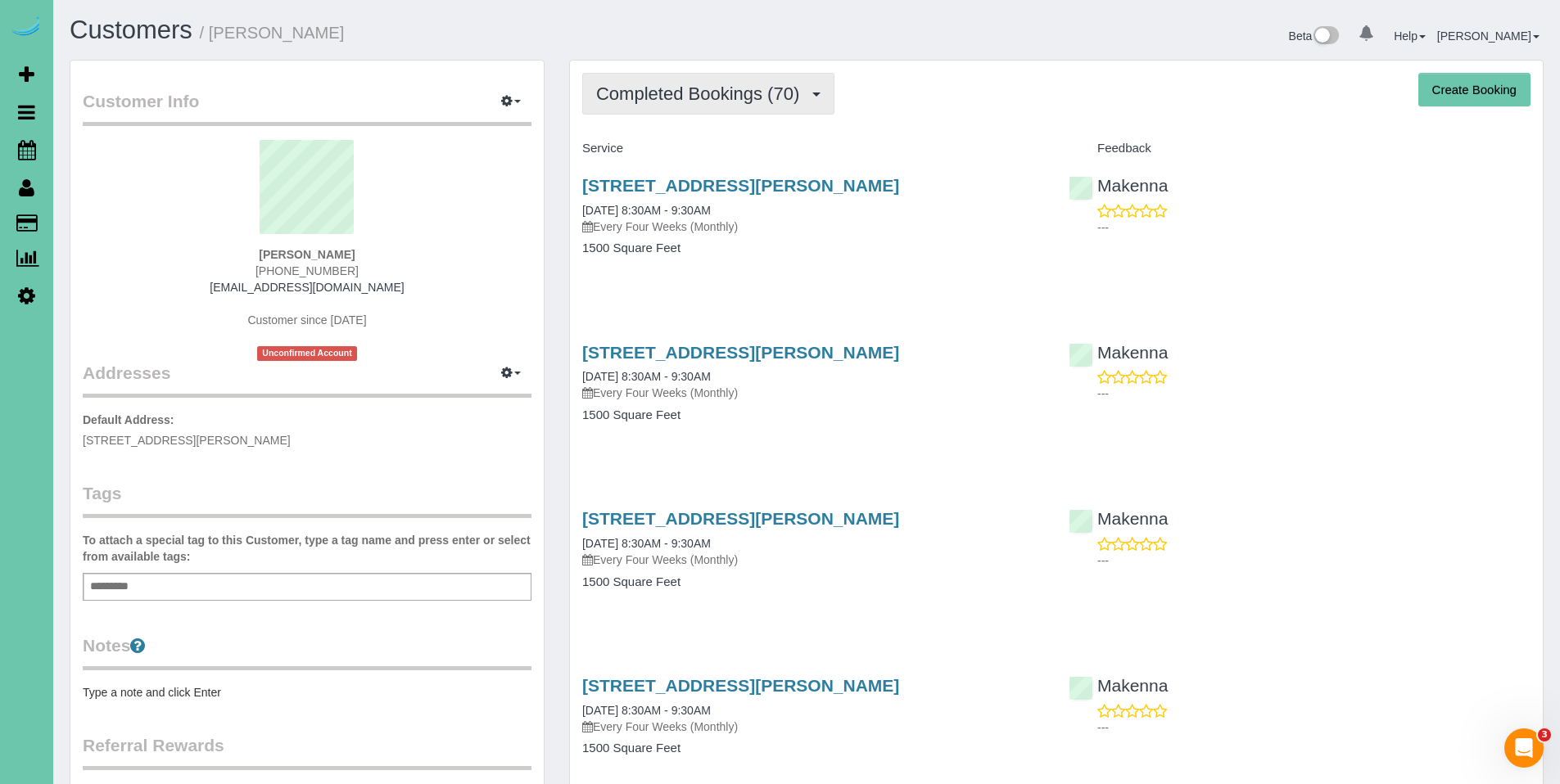
click at [674, 99] on span "Completed Bookings (70)" at bounding box center [702, 93] width 212 height 20
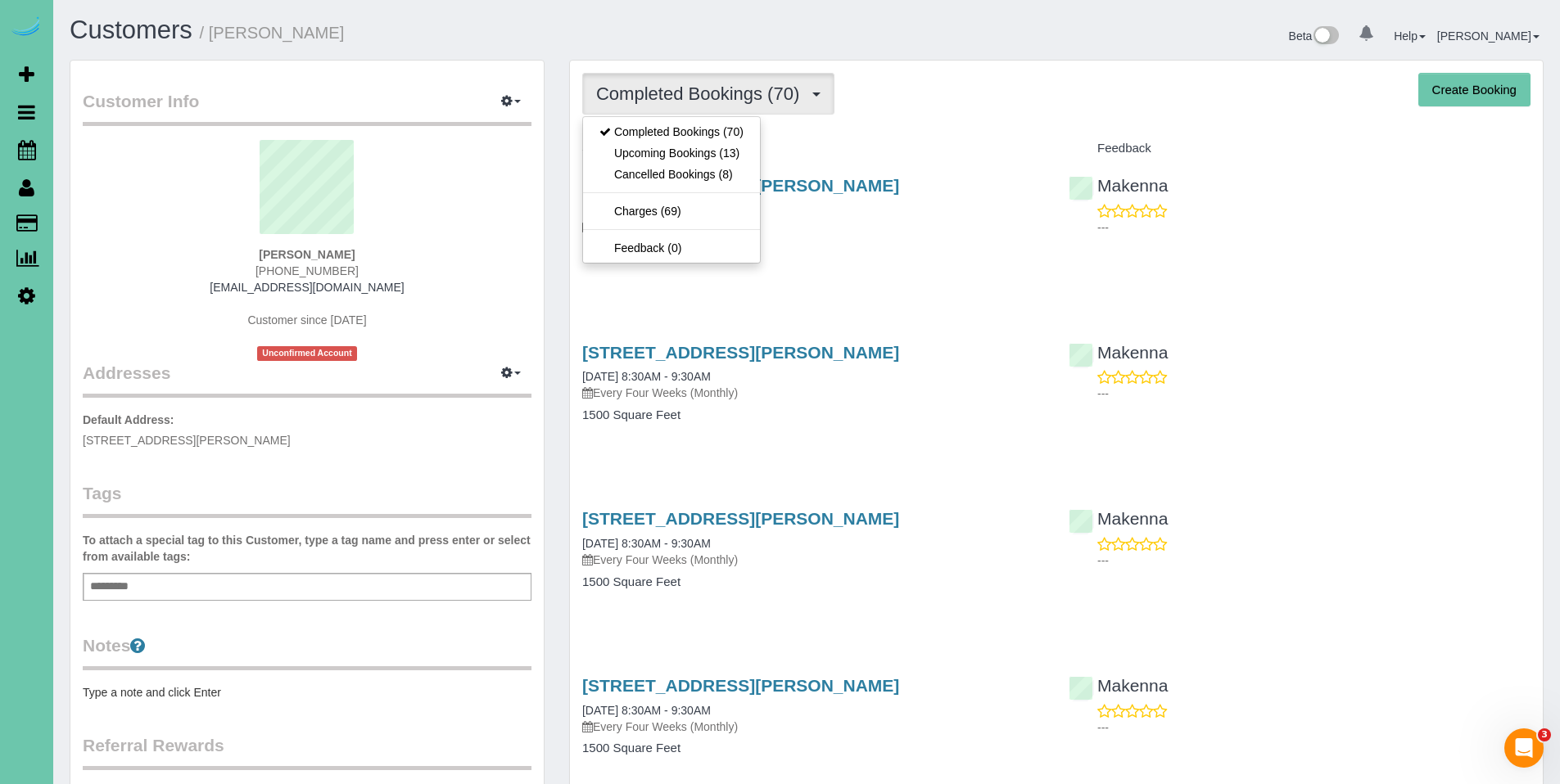
click at [894, 101] on div "Completed Bookings (70) Completed Bookings (70) Upcoming Bookings (13) Cancelle…" at bounding box center [1056, 93] width 948 height 42
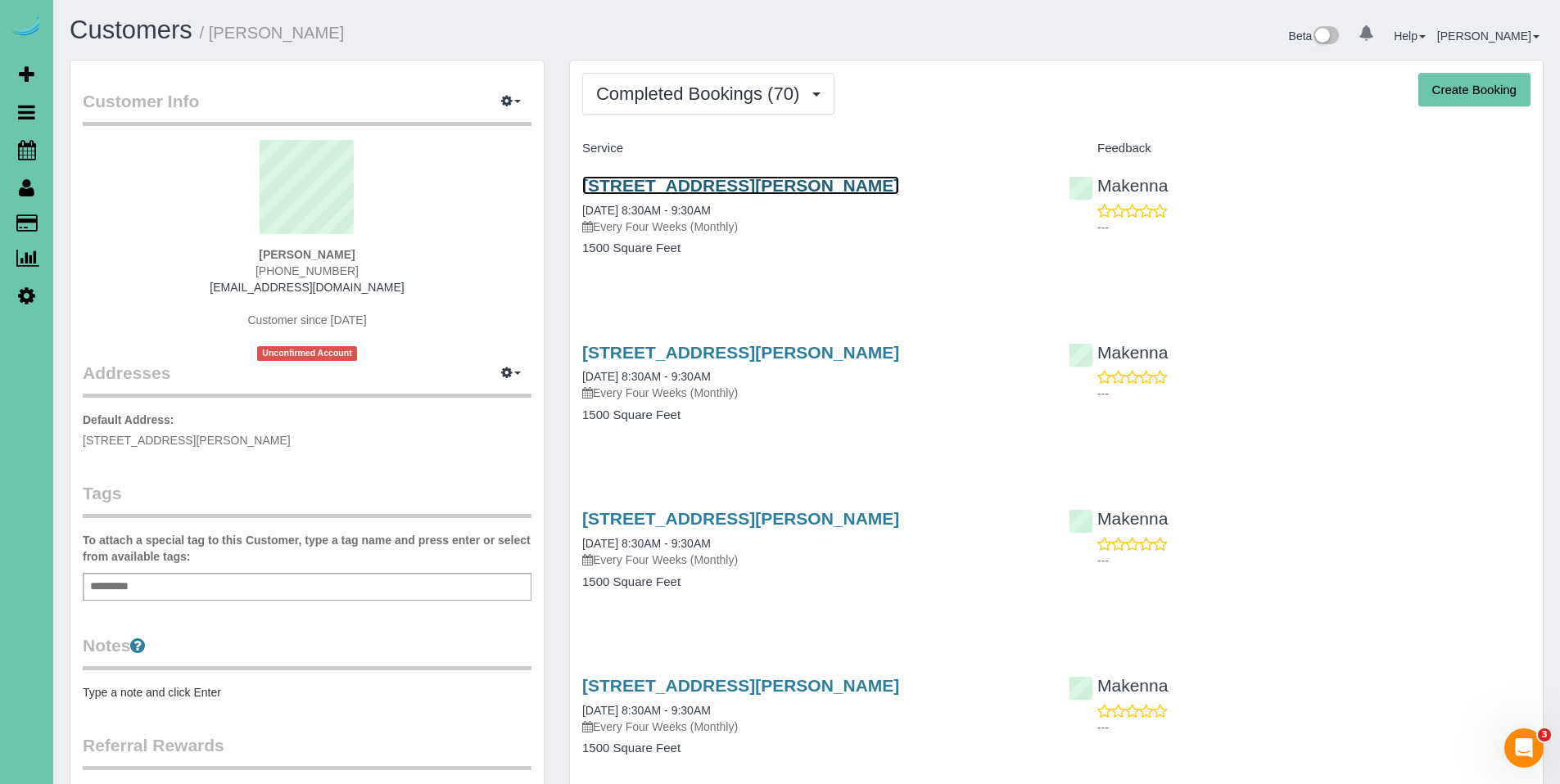
click at [729, 181] on link "6205 Mark Street, Papillion, NE 68133" at bounding box center [740, 185] width 317 height 19
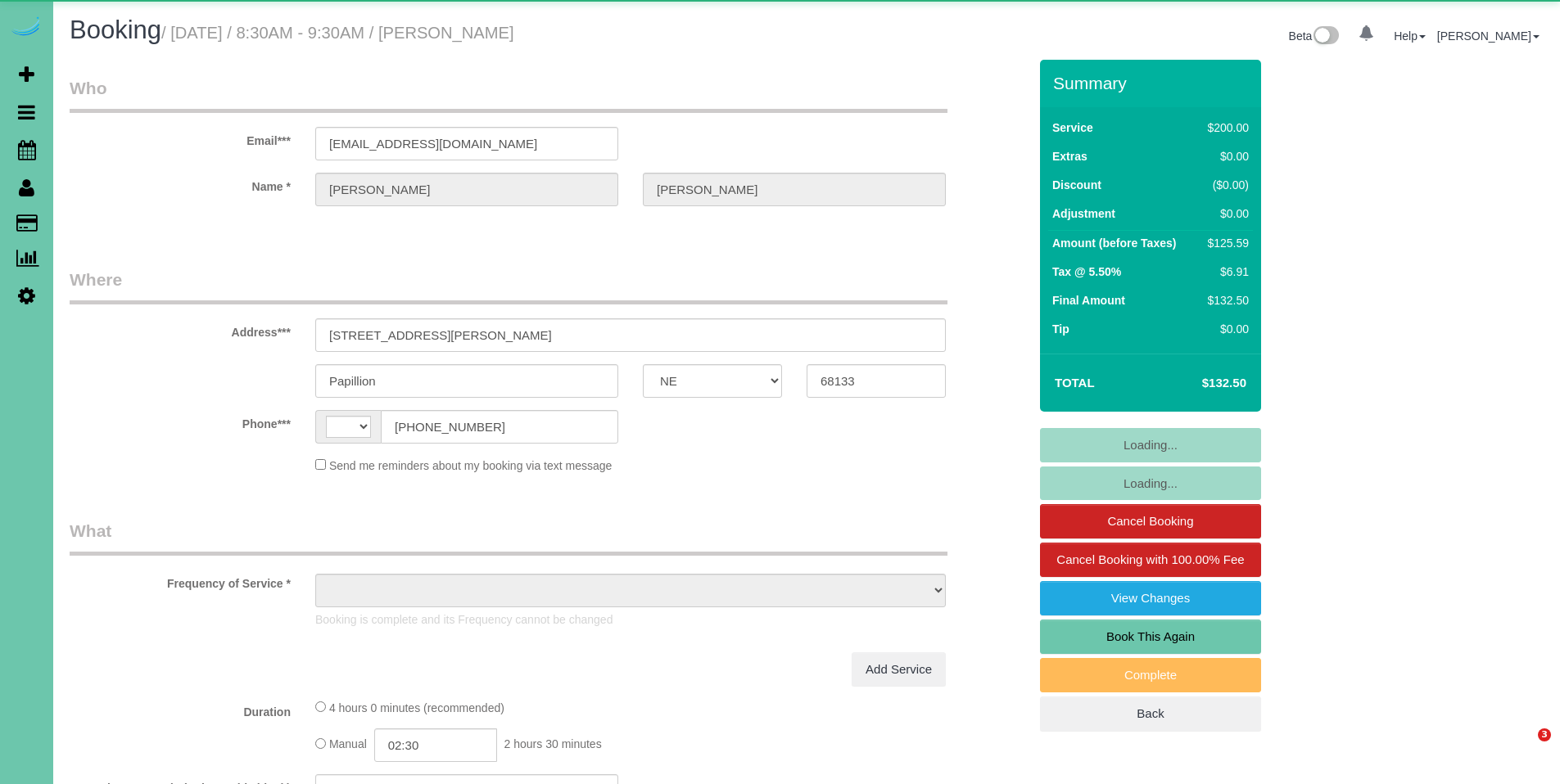
select select "NE"
select select "string:[GEOGRAPHIC_DATA]"
select select "object:833"
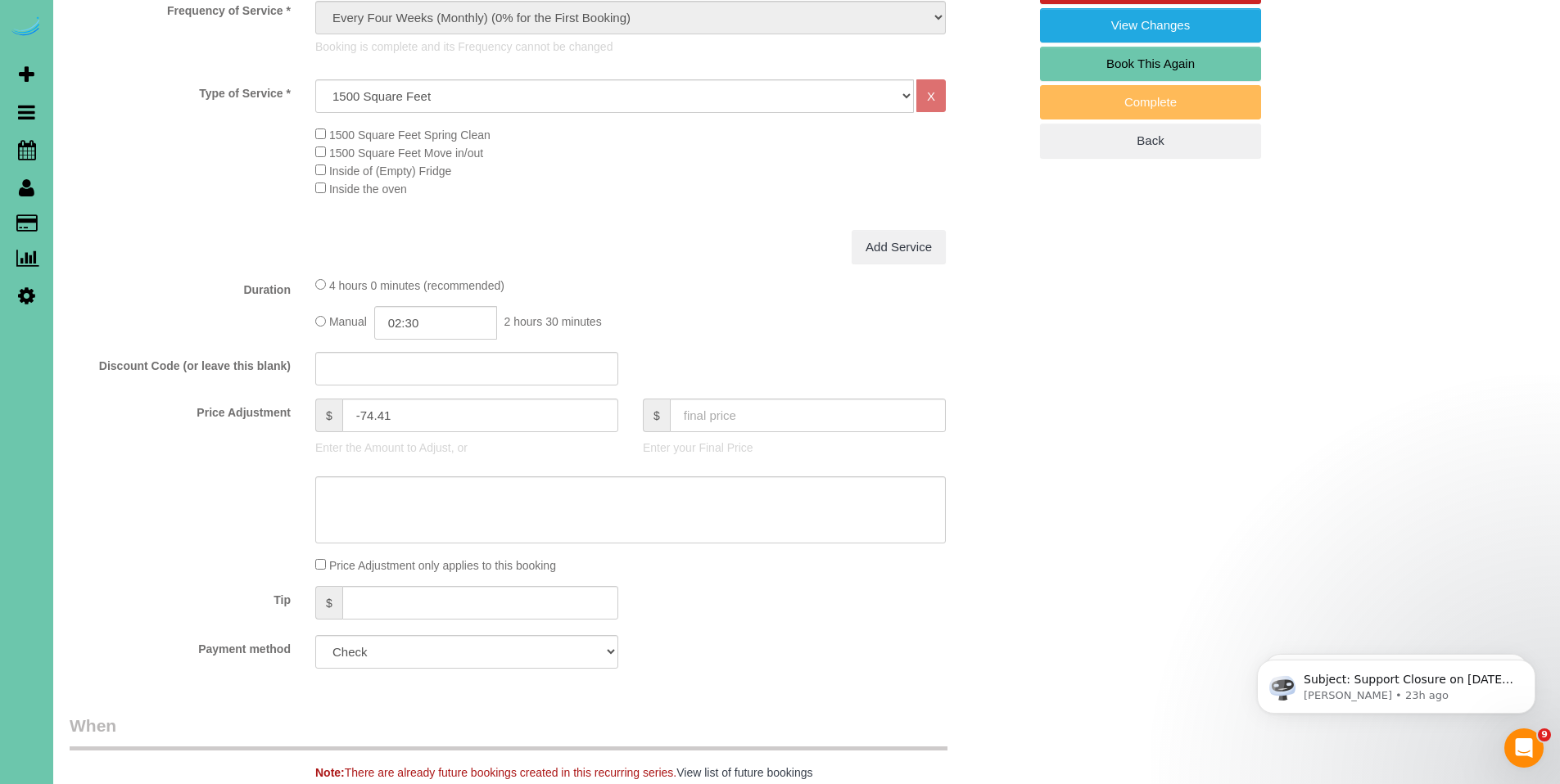
scroll to position [576, 0]
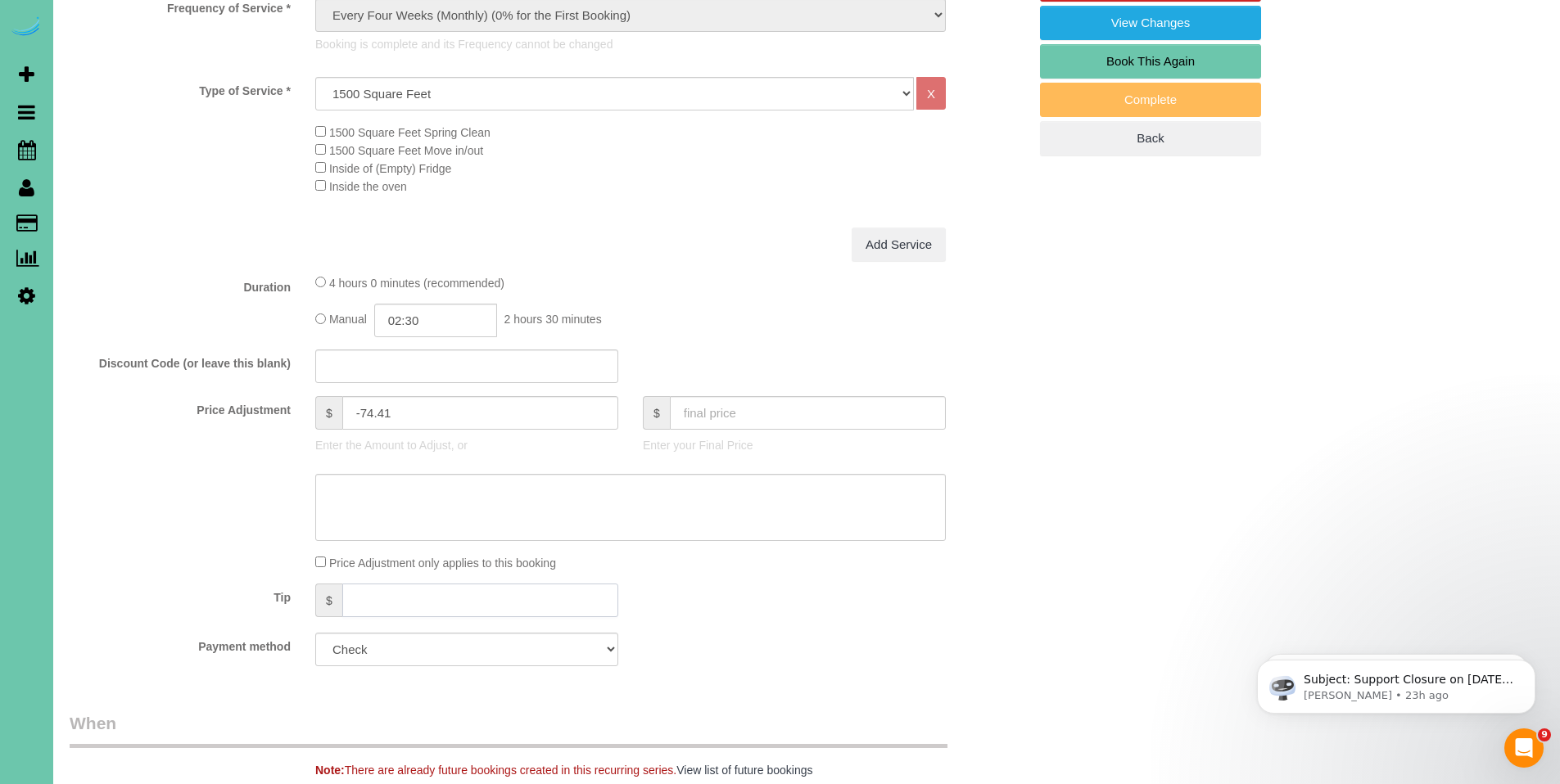
click at [449, 600] on input "text" at bounding box center [480, 601] width 276 height 34
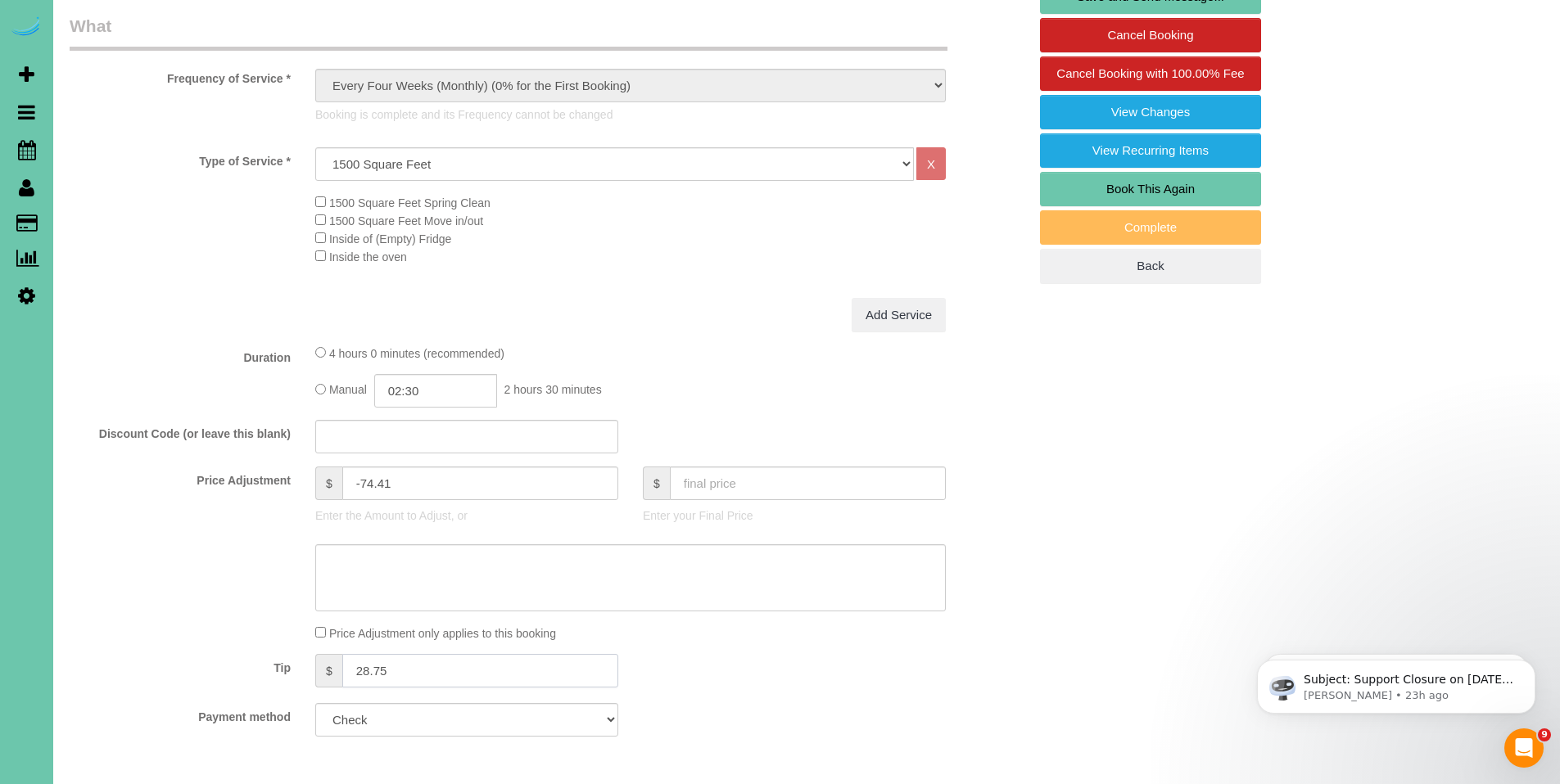
scroll to position [318, 0]
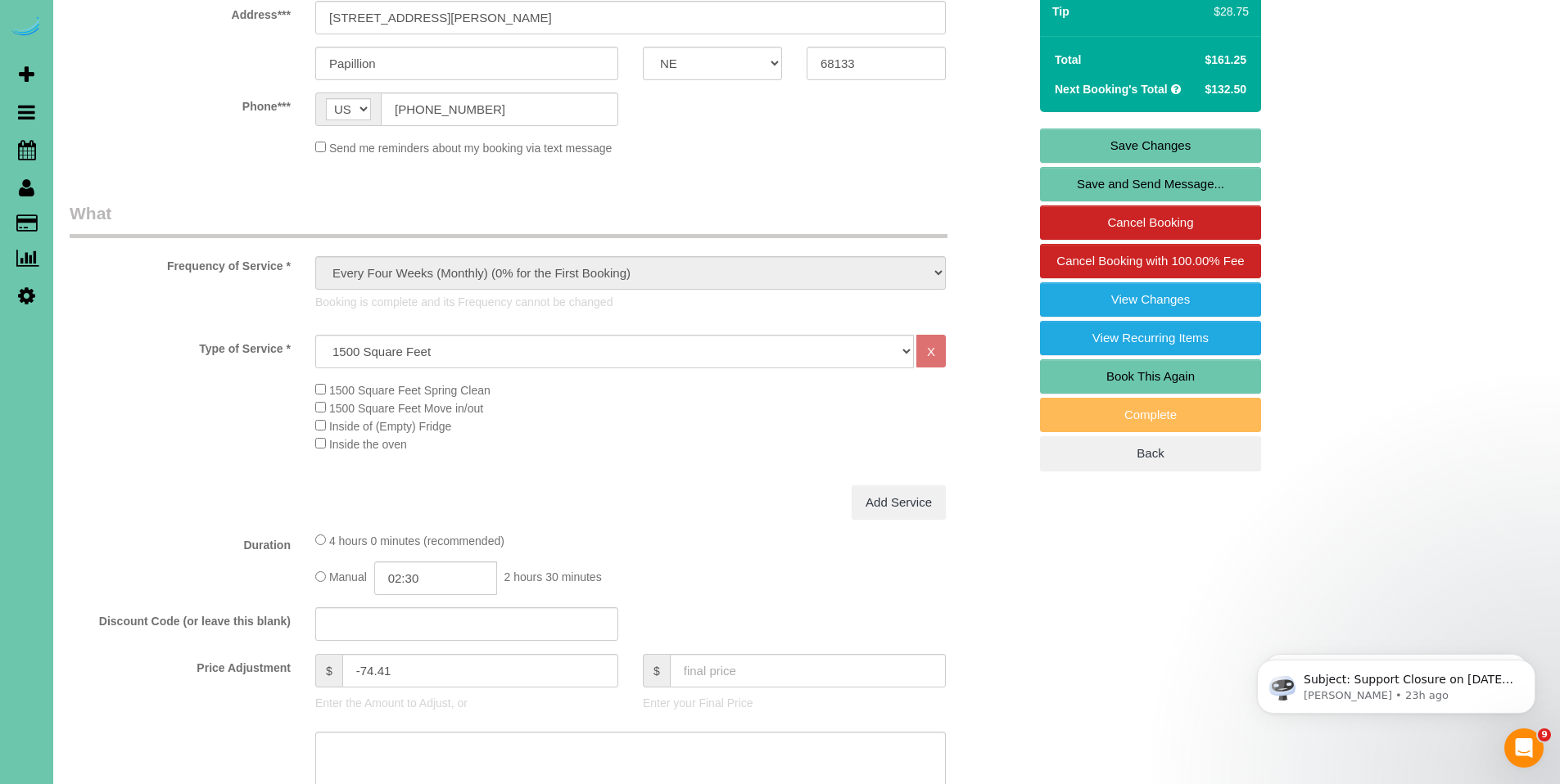
type input "28.75"
click at [1164, 137] on link "Save Changes" at bounding box center [1150, 145] width 221 height 34
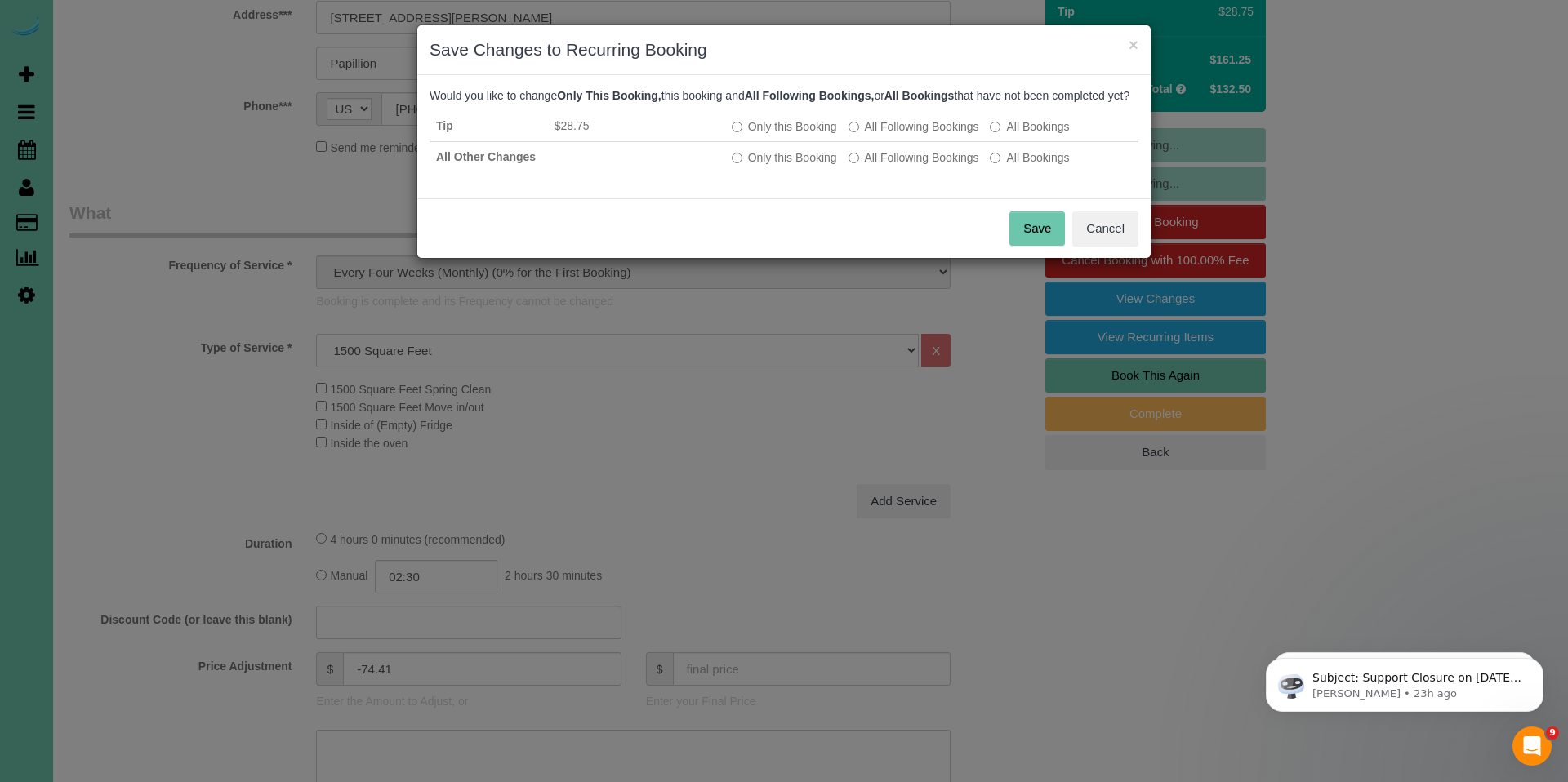
click at [1025, 245] on button "Save" at bounding box center [1037, 229] width 56 height 34
